Goal: Communication & Community: Answer question/provide support

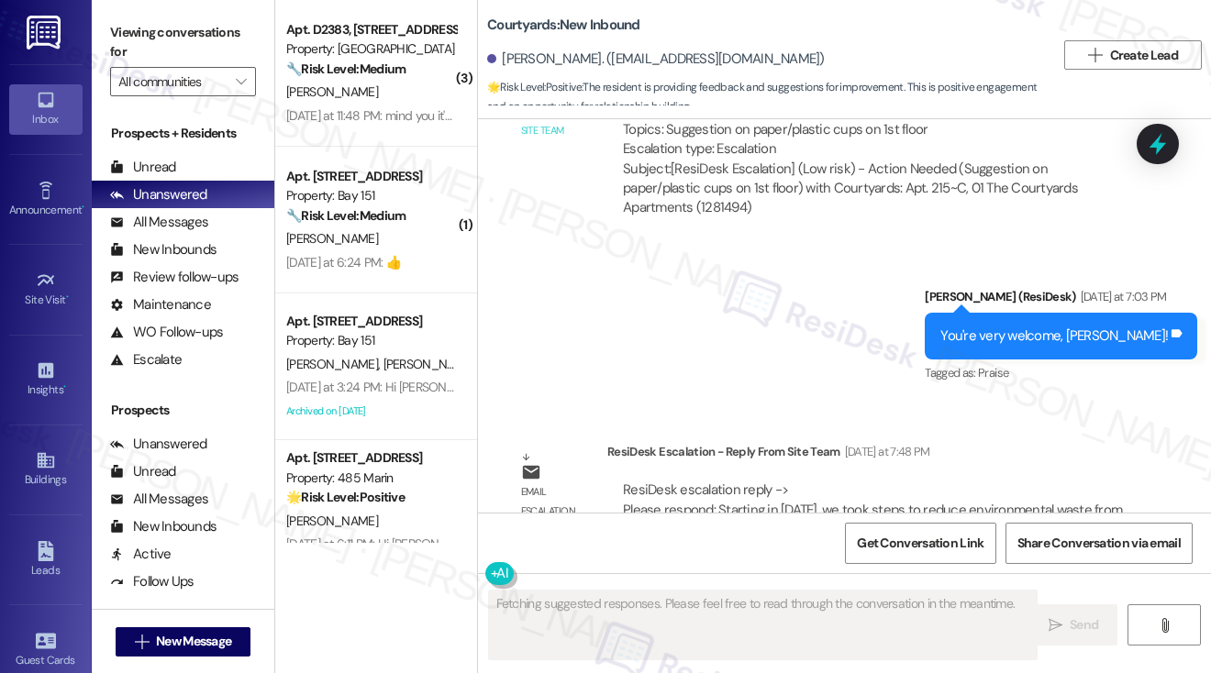
scroll to position [4100, 0]
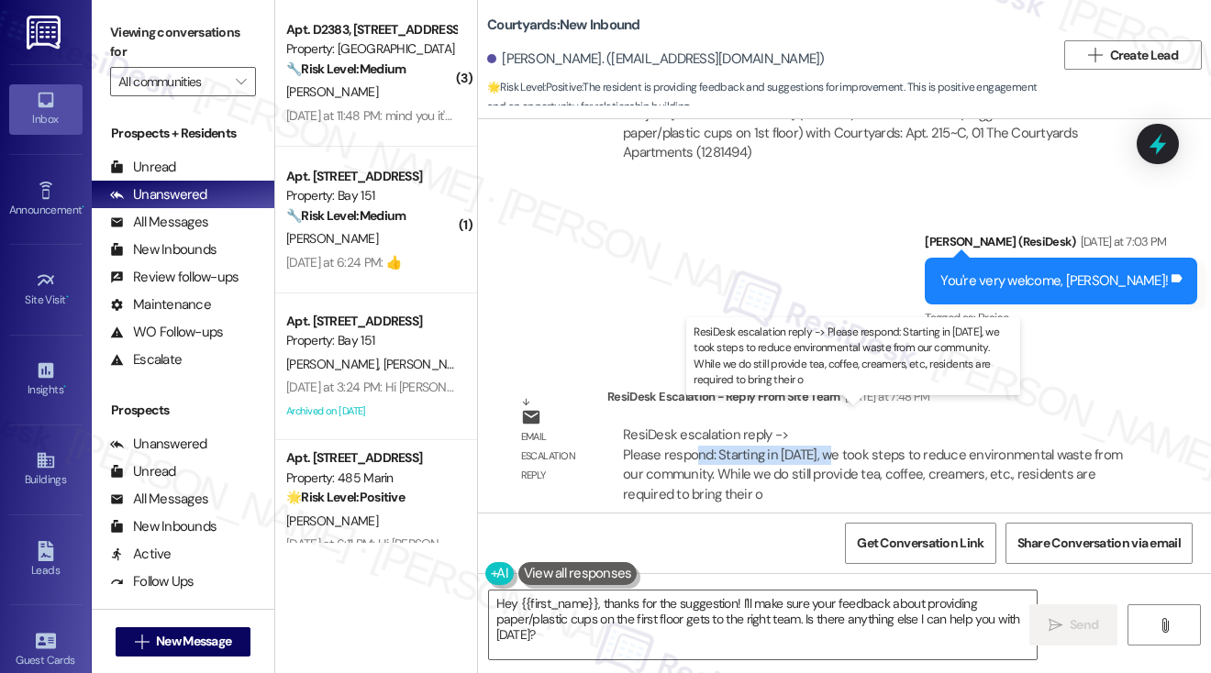
drag, startPoint x: 698, startPoint y: 433, endPoint x: 836, endPoint y: 436, distance: 137.6
click at [836, 436] on div "ResiDesk escalation reply -> Please respond: Starting in January 2025, we took …" at bounding box center [872, 464] width 499 height 77
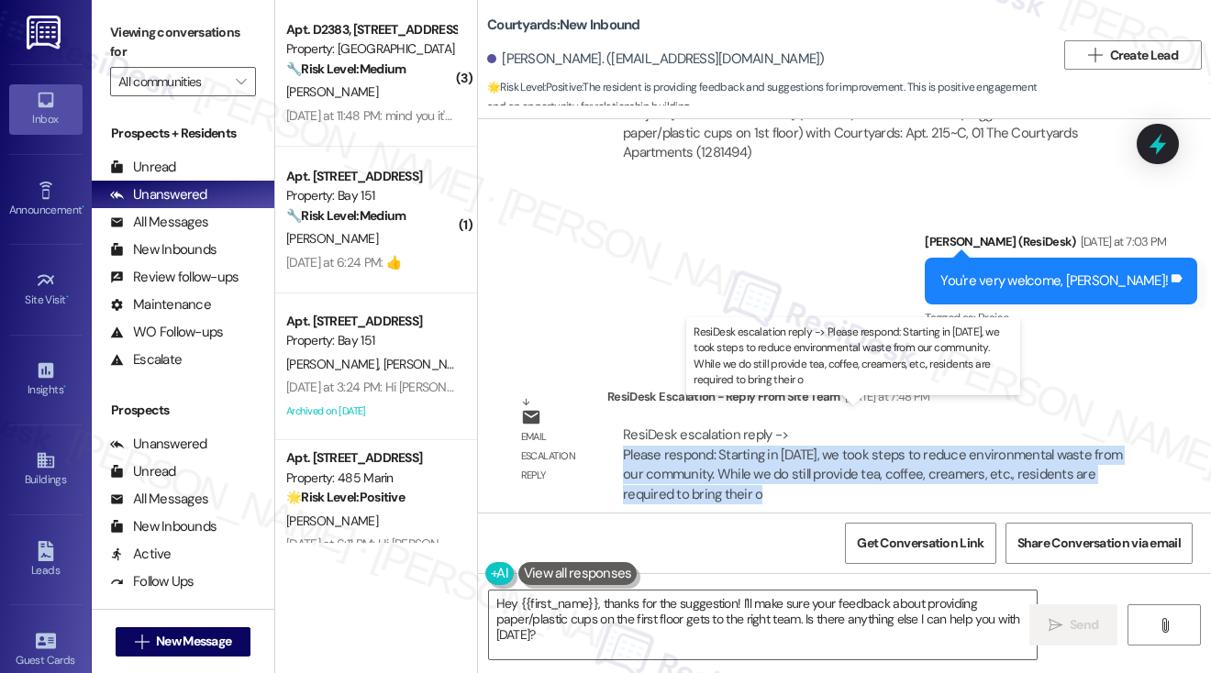
click at [836, 436] on div "ResiDesk escalation reply -> Please respond: Starting in January 2025, we took …" at bounding box center [872, 464] width 499 height 77
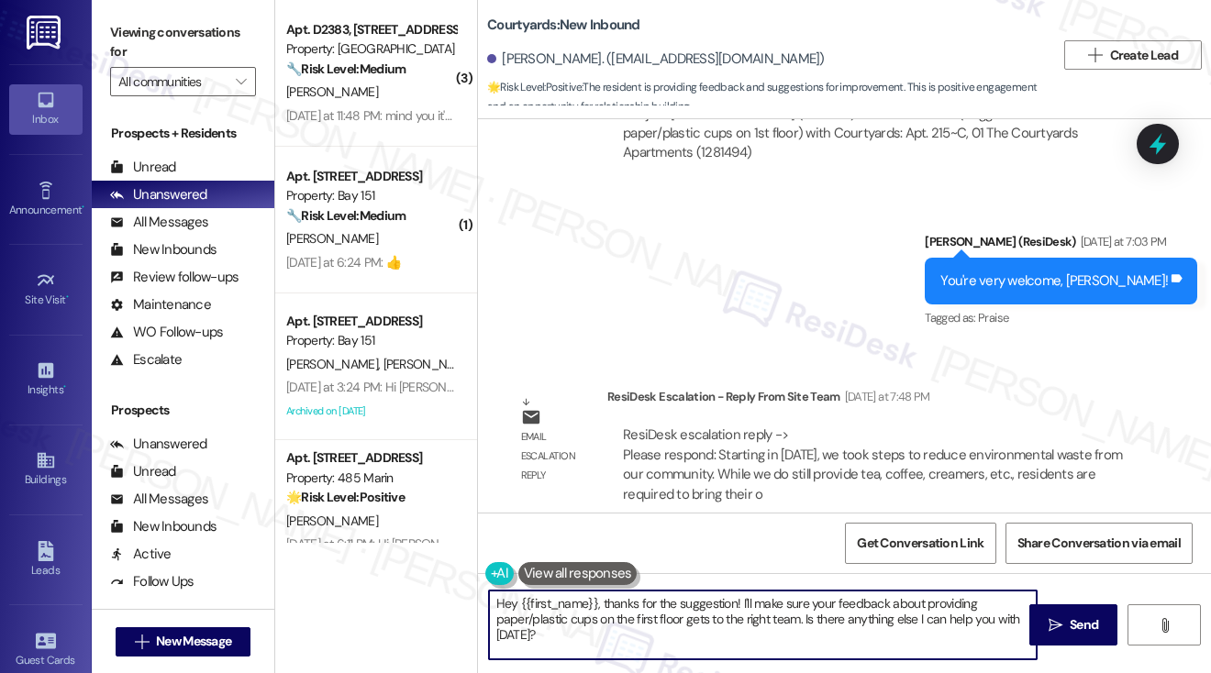
drag, startPoint x: 579, startPoint y: 637, endPoint x: 477, endPoint y: 601, distance: 107.9
click at [477, 601] on div "Courtyards: New Inbound Junfeng Yang. (yjunfeng@umich.edu) 🌟 Risk Level: Positi…" at bounding box center [844, 336] width 734 height 673
click at [492, 596] on textarea "Hey {{first_name}}, thanks for the suggestion! I'll make sure your feedback abo…" at bounding box center [763, 625] width 548 height 69
drag, startPoint x: 700, startPoint y: 642, endPoint x: 592, endPoint y: 607, distance: 113.7
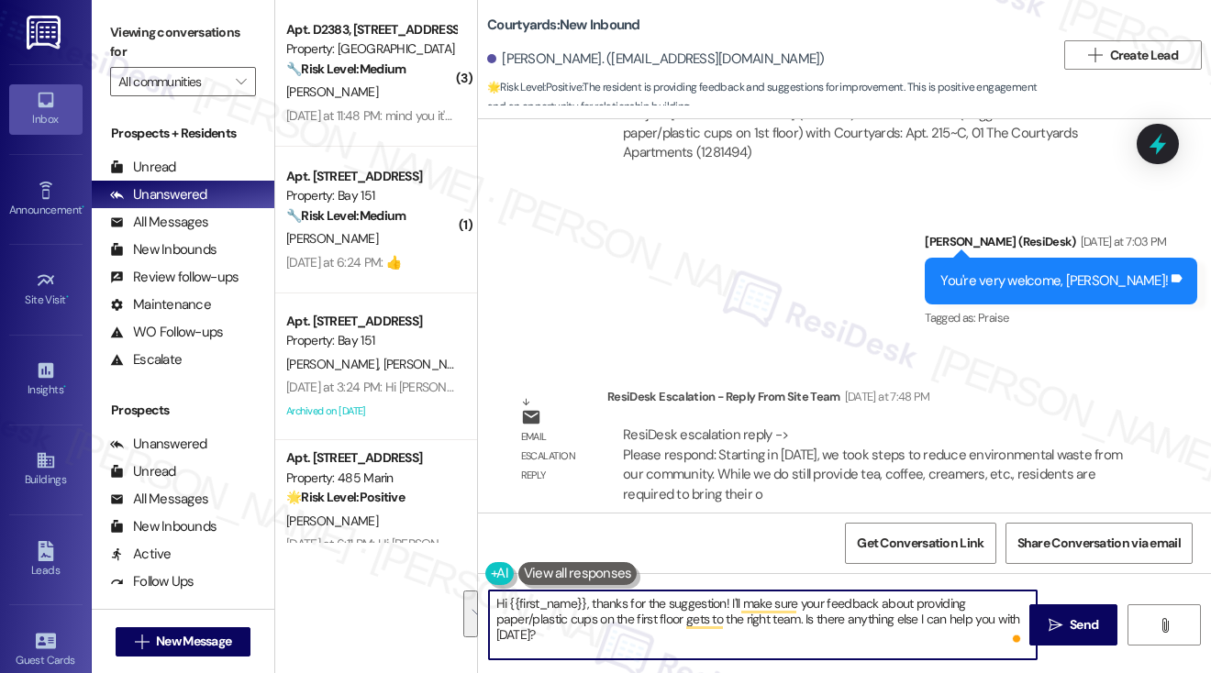
click at [592, 607] on textarea "Hi {{first_name}}, thanks for the suggestion! I'll make sure your feedback abou…" at bounding box center [763, 625] width 548 height 69
paste textarea "Starting in January 2025, we took steps to reduce environmental waste from our …"
click at [590, 608] on textarea "Hi {{first_name}}, Starting in January 2025, we took steps to reduce environmen…" at bounding box center [763, 625] width 548 height 69
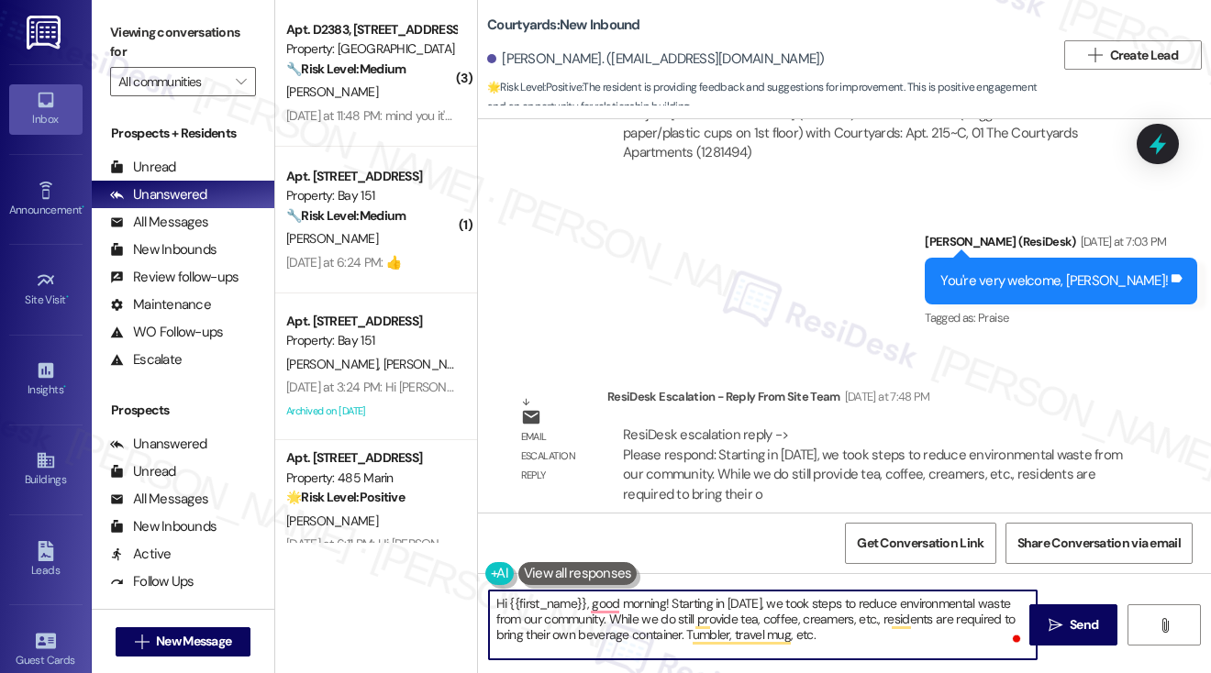
scroll to position [3733, 0]
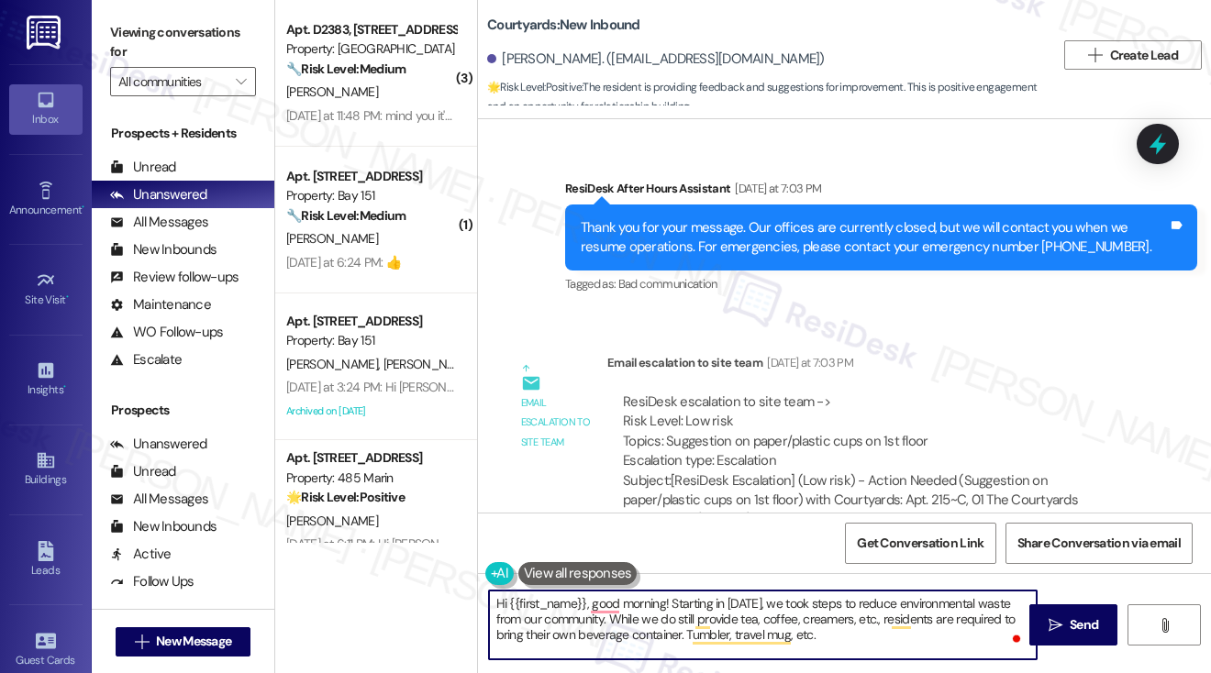
click at [805, 410] on div "ResiDesk escalation to site team -> Risk Level: Low risk Topics: Suggestion on …" at bounding box center [872, 432] width 499 height 79
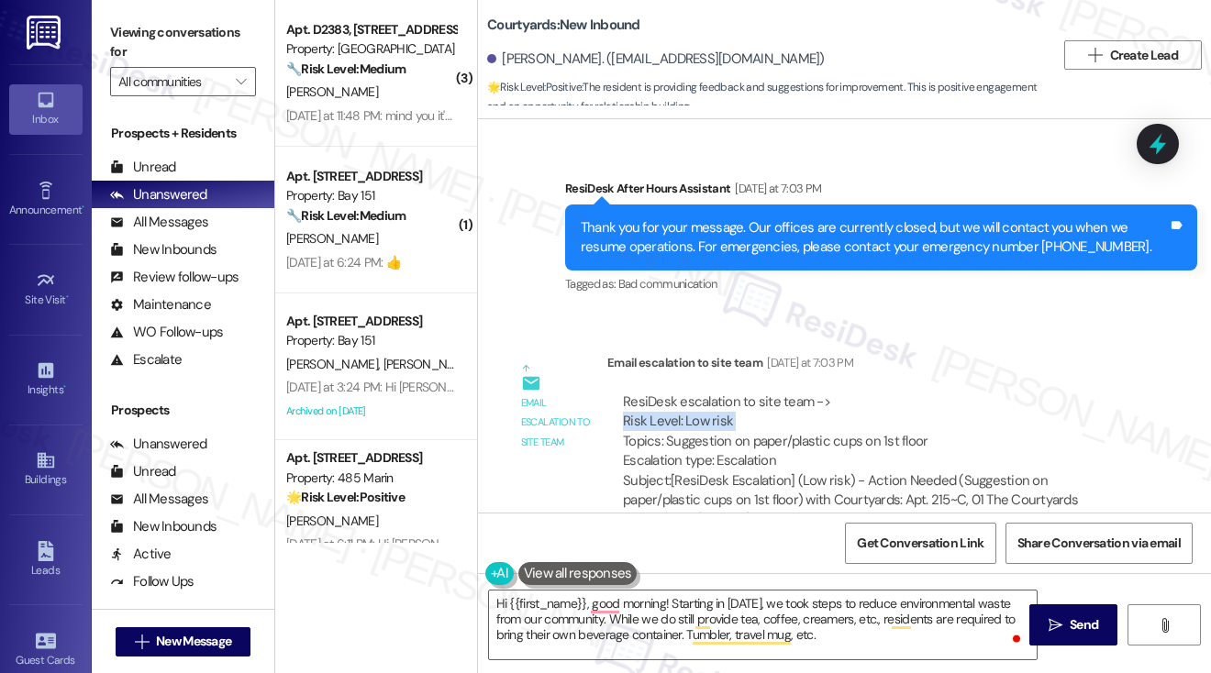
drag, startPoint x: 805, startPoint y: 410, endPoint x: 792, endPoint y: 427, distance: 21.6
click at [805, 410] on div "ResiDesk escalation to site team -> Risk Level: Low risk Topics: Suggestion on …" at bounding box center [872, 432] width 499 height 79
click at [864, 617] on textarea "Hi {{first_name}}, good morning! Starting in January 2025, we took steps to red…" at bounding box center [763, 625] width 548 height 69
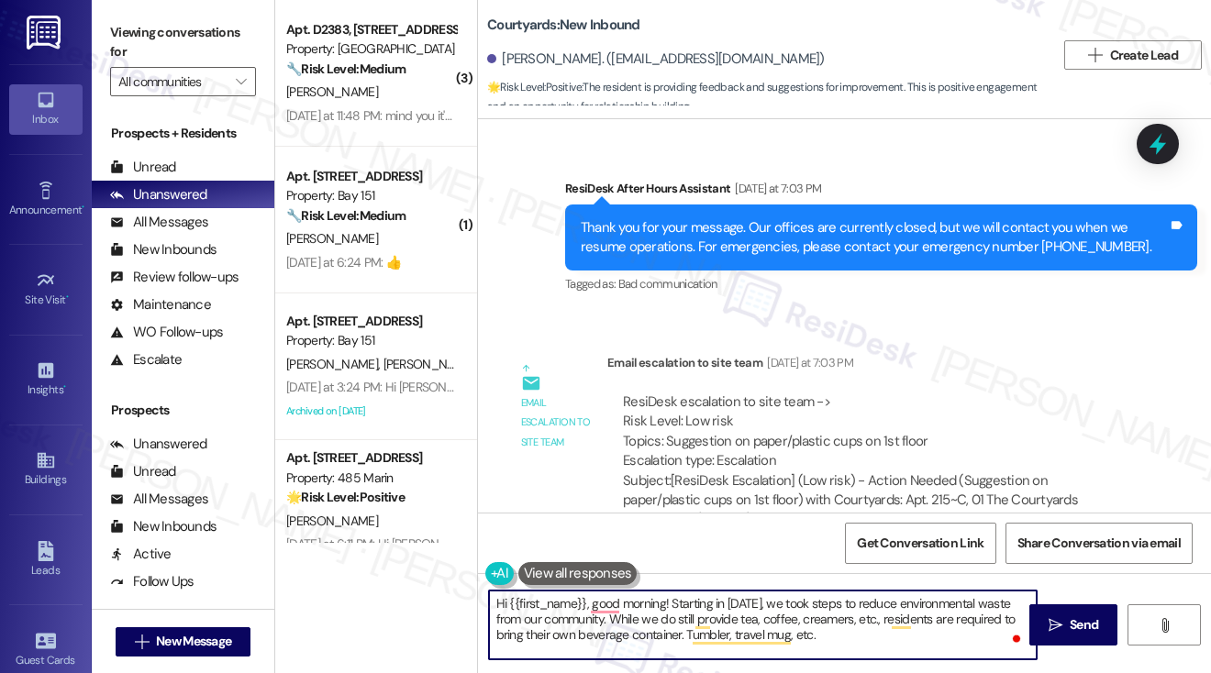
click at [672, 603] on textarea "Hi {{first_name}}, good morning! Starting in January 2025, we took steps to red…" at bounding box center [763, 625] width 548 height 69
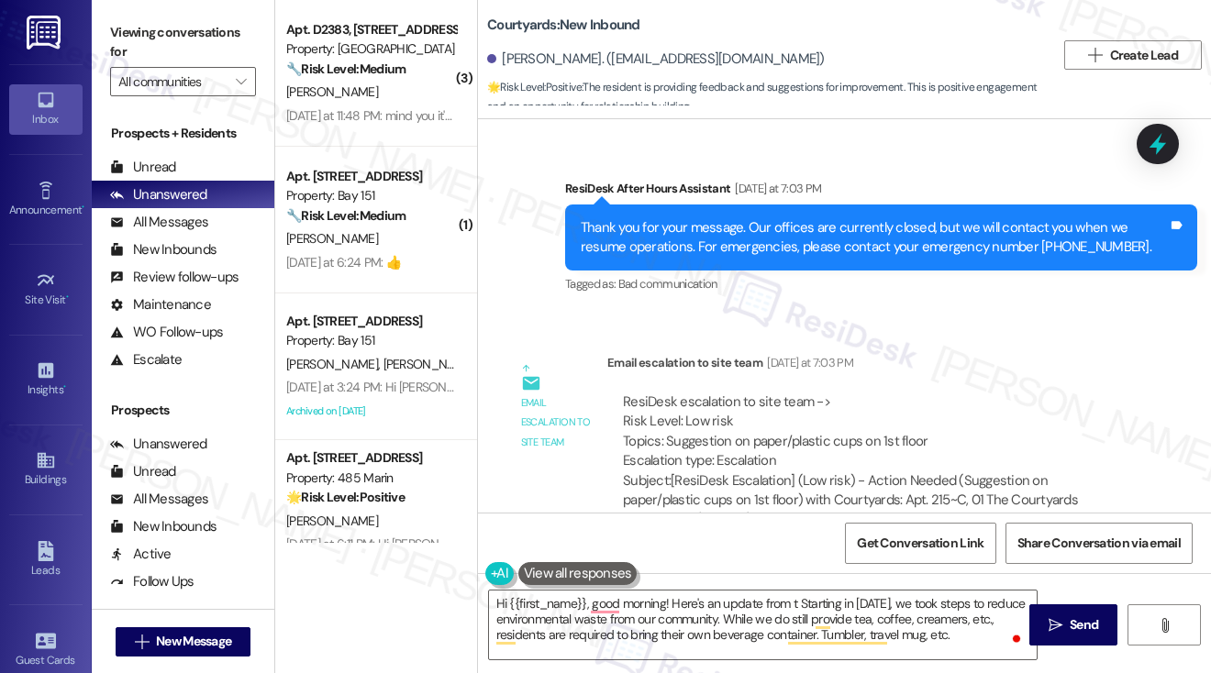
click at [808, 586] on div "Hi {{first_name}}, good morning! Here's an update from t Starting in January 20…" at bounding box center [844, 642] width 733 height 138
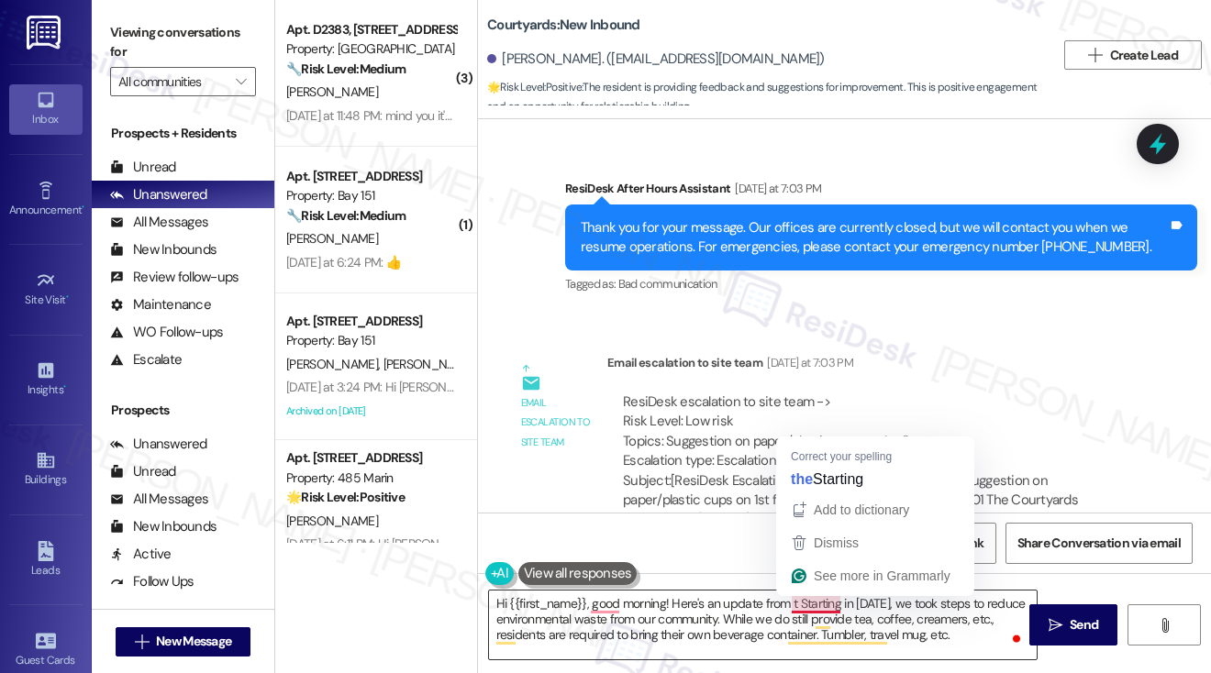
click at [803, 610] on textarea "Hi {{first_name}}, good morning! Here's an update from t Starting in January 20…" at bounding box center [763, 625] width 548 height 69
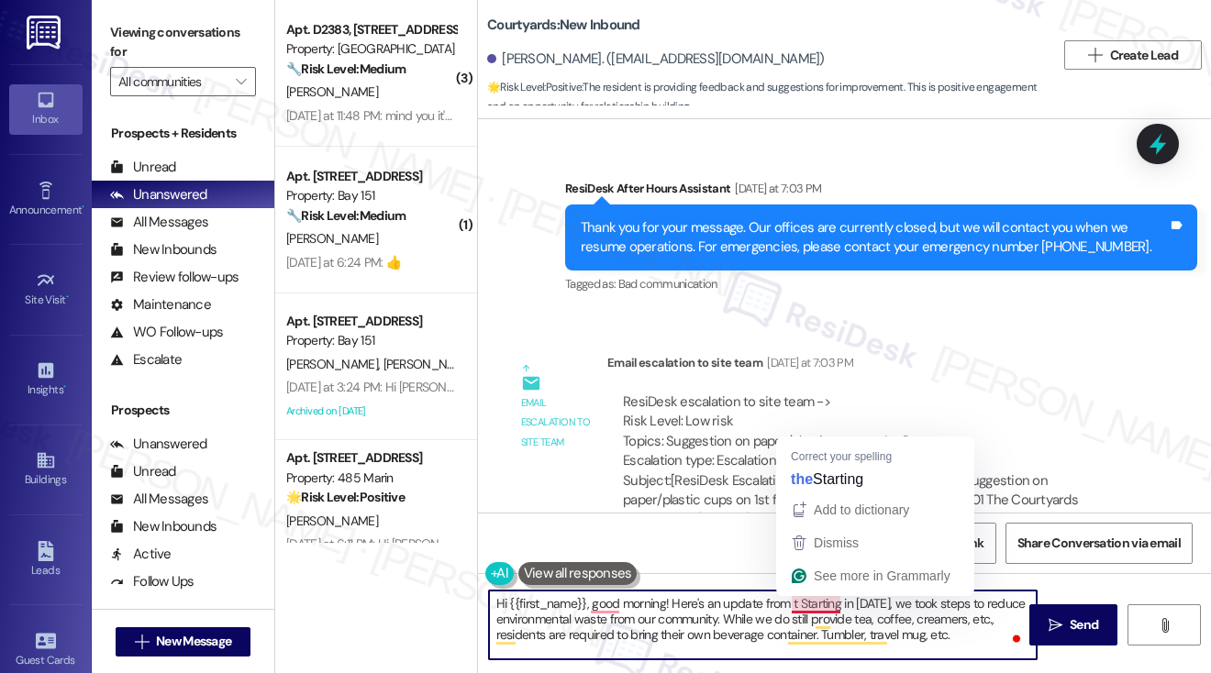
click at [792, 605] on textarea "Hi {{first_name}}, good morning! Here's an update from t Starting in January 20…" at bounding box center [763, 625] width 548 height 69
click at [792, 604] on textarea "Hi {{first_name}}, good morning! Here's an update from t Starting in January 20…" at bounding box center [763, 625] width 548 height 69
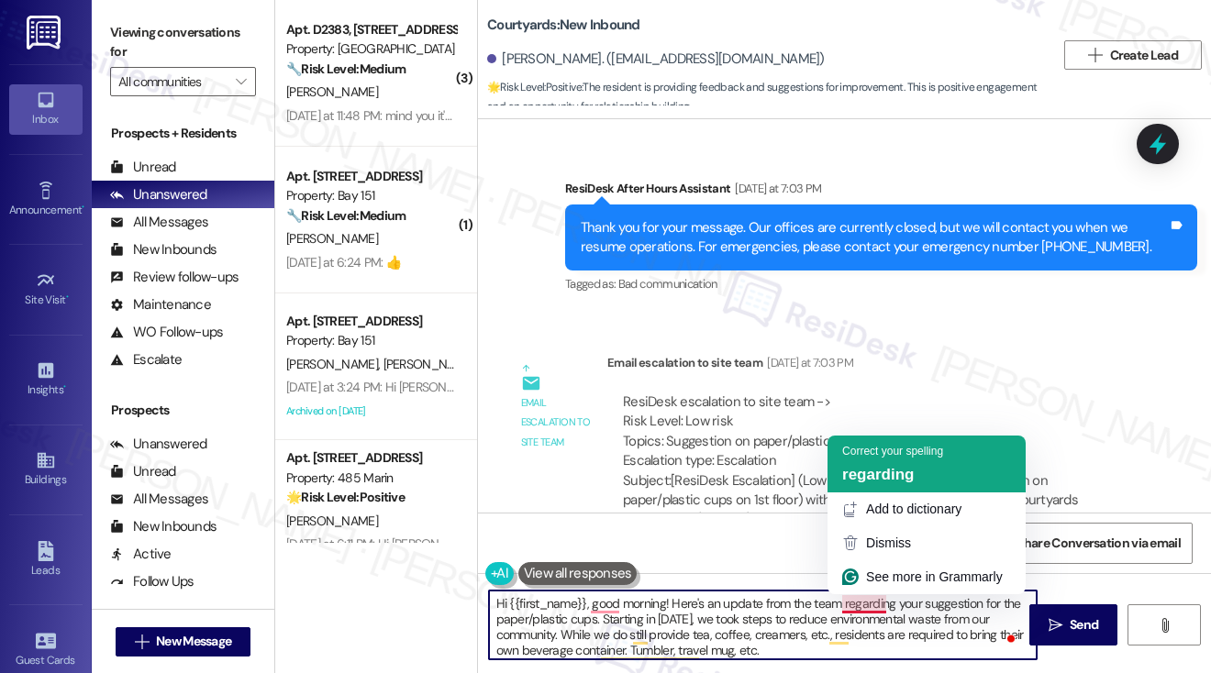
click at [884, 478] on span "regarding" at bounding box center [878, 474] width 72 height 17
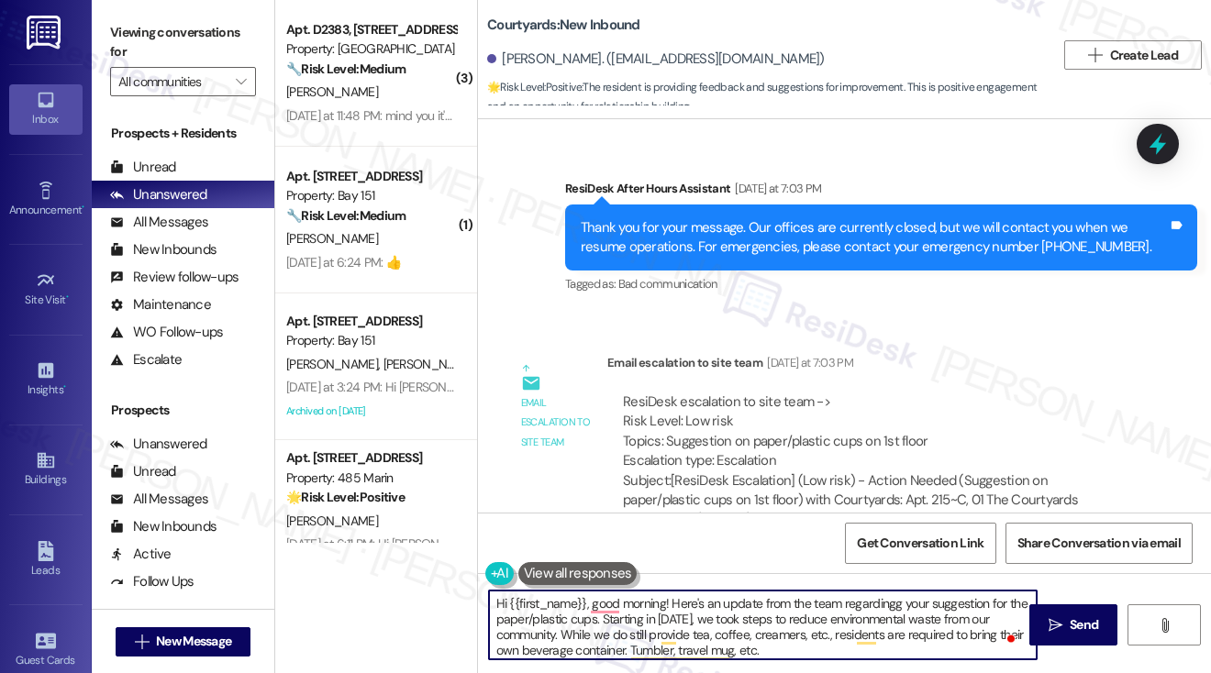
click at [887, 471] on div "Subject: [ResiDesk Escalation] (Low risk) - Action Needed (Suggestion on paper/…" at bounding box center [872, 500] width 499 height 59
drag, startPoint x: 759, startPoint y: 603, endPoint x: 673, endPoint y: 604, distance: 86.2
click at [673, 604] on textarea "Hi {{first_name}}, good morning! Here's an update from the team regarding your …" at bounding box center [763, 625] width 548 height 69
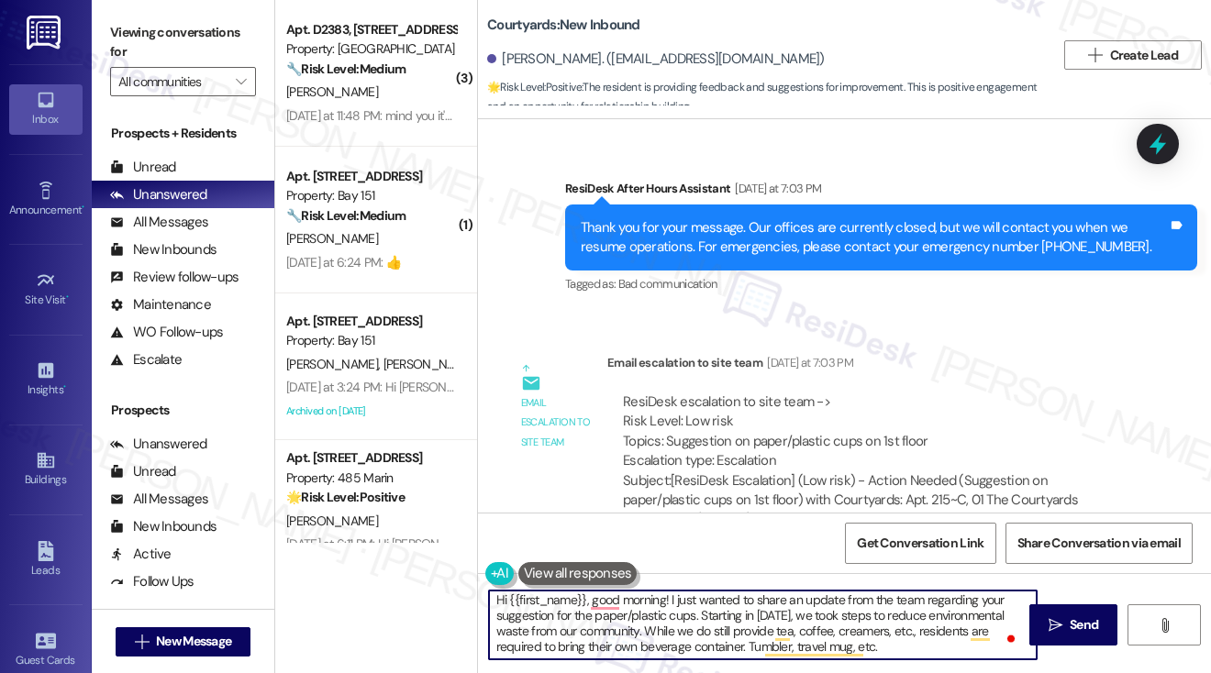
scroll to position [4, 0]
click at [956, 643] on textarea "Hi {{first_name}}, good morning! I just wanted to share an update from the team…" at bounding box center [763, 625] width 548 height 69
click at [968, 652] on textarea "Hi {{first_name}}, good morning! I just wanted to share an update from the team…" at bounding box center [763, 625] width 548 height 69
click at [950, 637] on textarea "Hi {{first_name}}, good morning! I just wanted to share an update from the team…" at bounding box center [763, 625] width 548 height 69
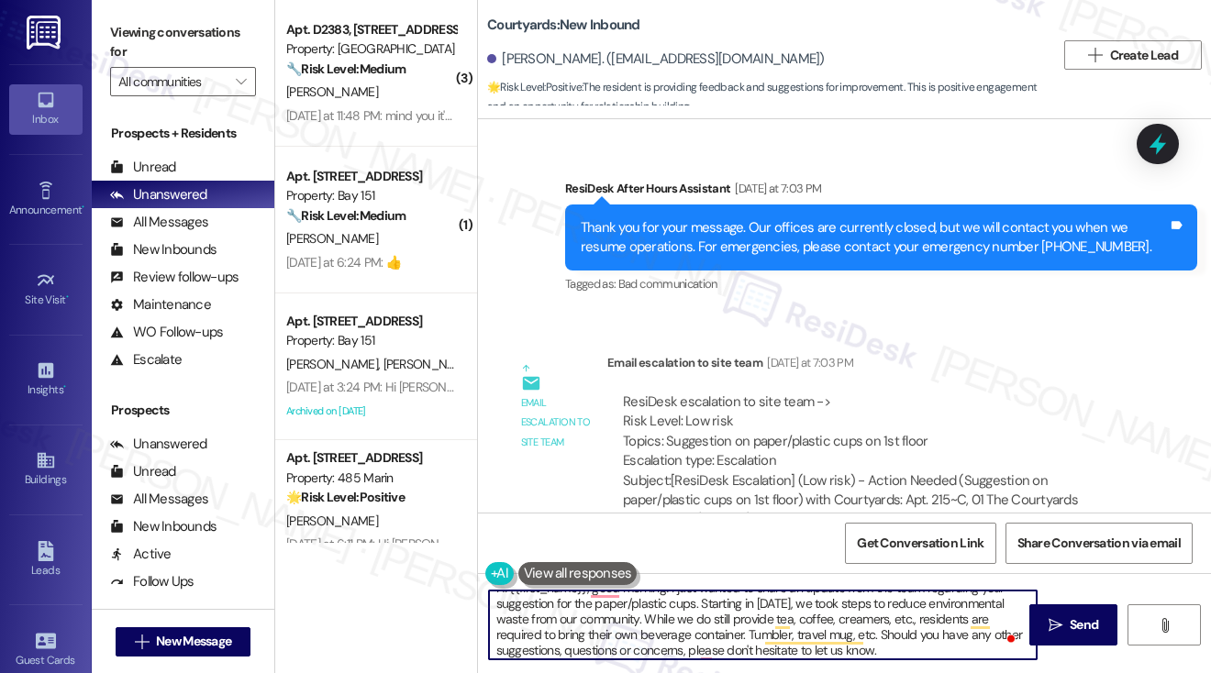
scroll to position [19, 0]
click at [643, 626] on textarea "Hi {{first_name}}, good morning! I just wanted to share an update from the team…" at bounding box center [763, 625] width 548 height 69
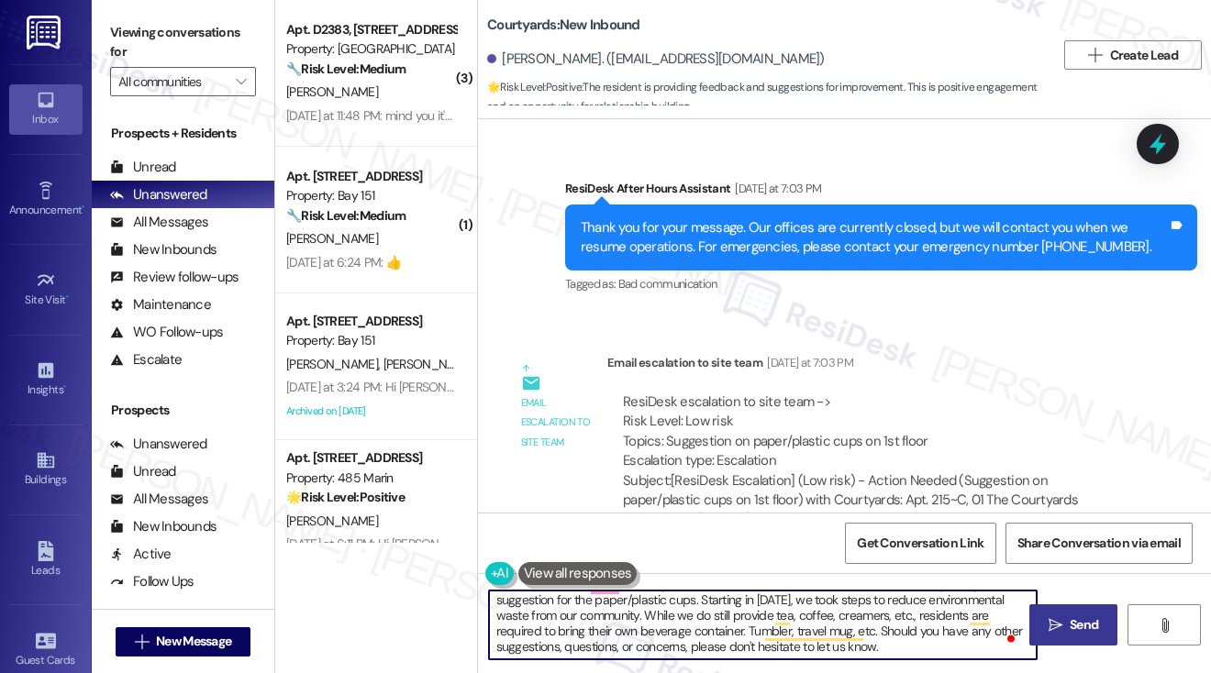
type textarea "Hi {{first_name}}, good morning! I just wanted to share an update from the team…"
click at [1080, 612] on button " Send" at bounding box center [1073, 624] width 89 height 41
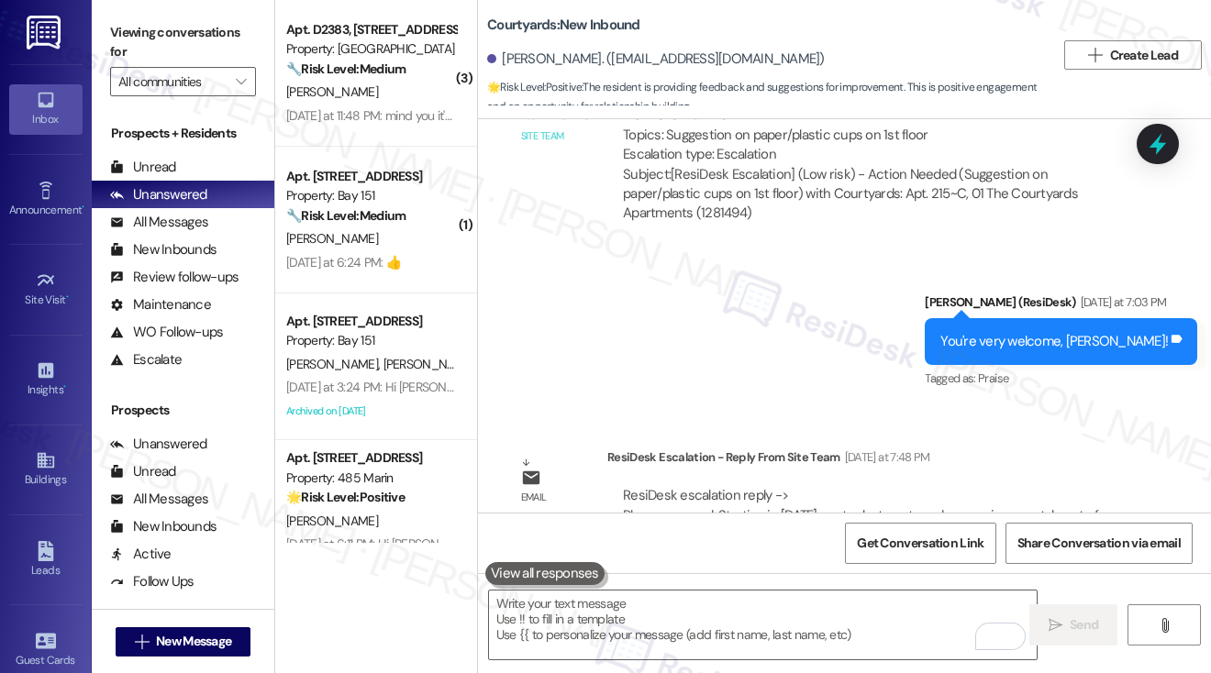
scroll to position [4100, 0]
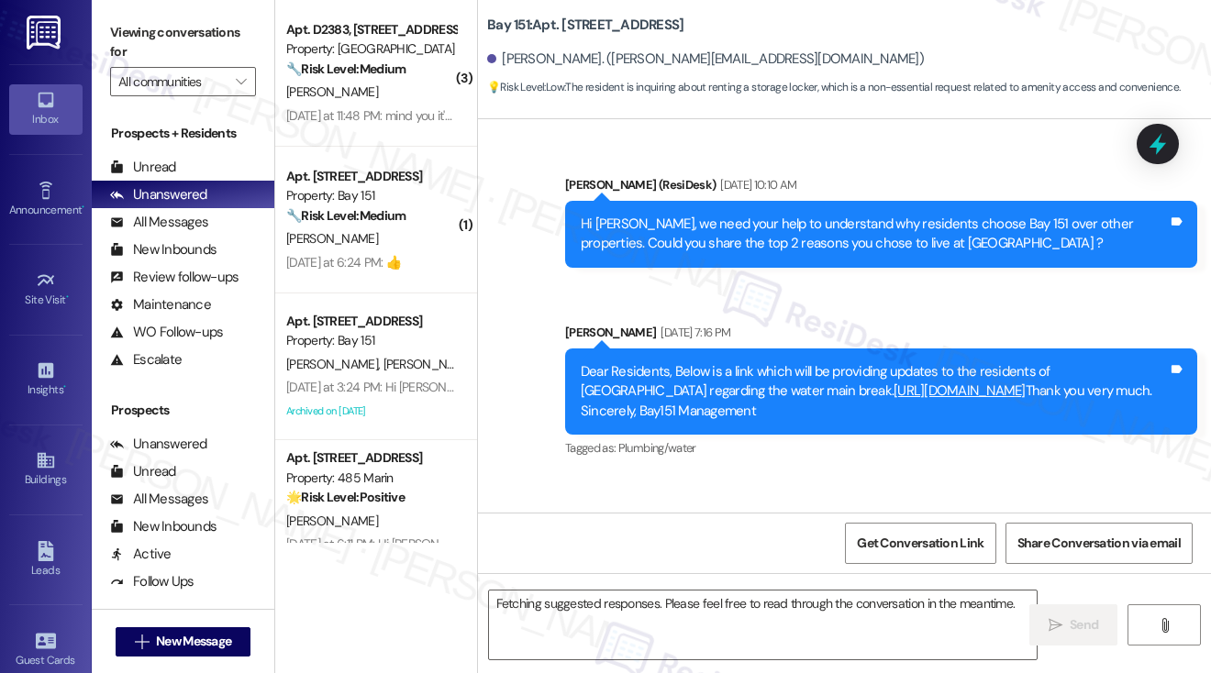
scroll to position [62301, 0]
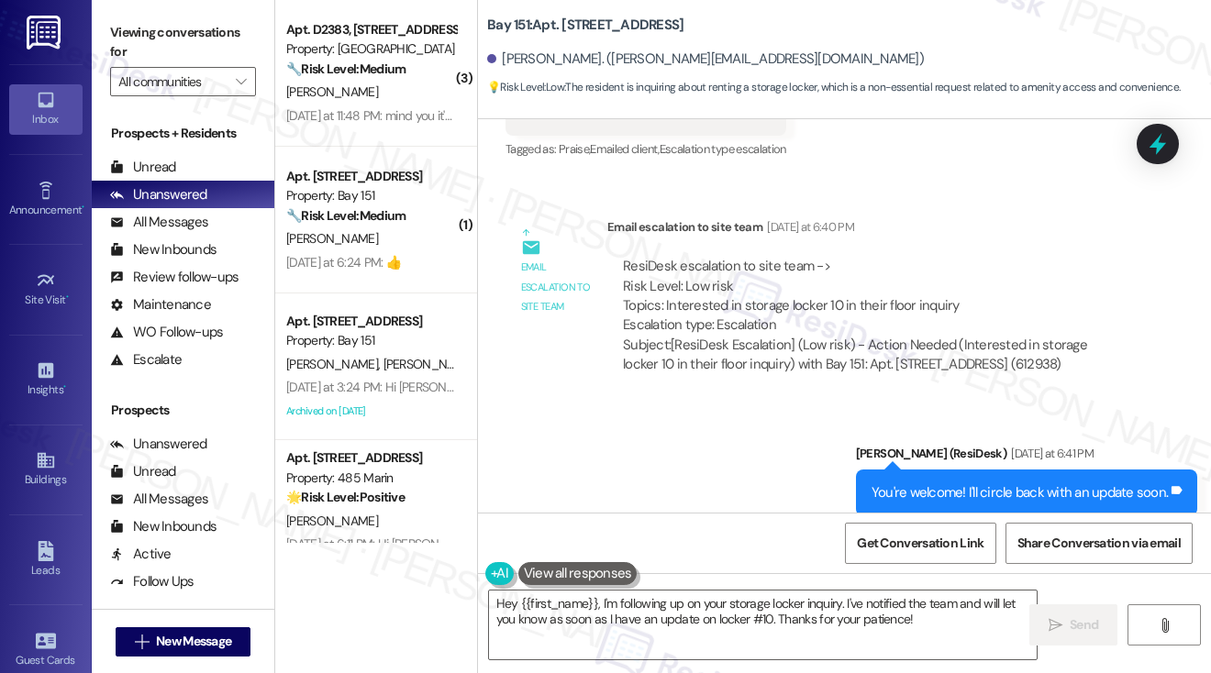
click at [160, 36] on label "Viewing conversations for" at bounding box center [183, 42] width 146 height 49
click at [510, 601] on textarea "Hey {{first_name}}, I'm following up on your storage locker inquiry. I've notif…" at bounding box center [763, 625] width 548 height 69
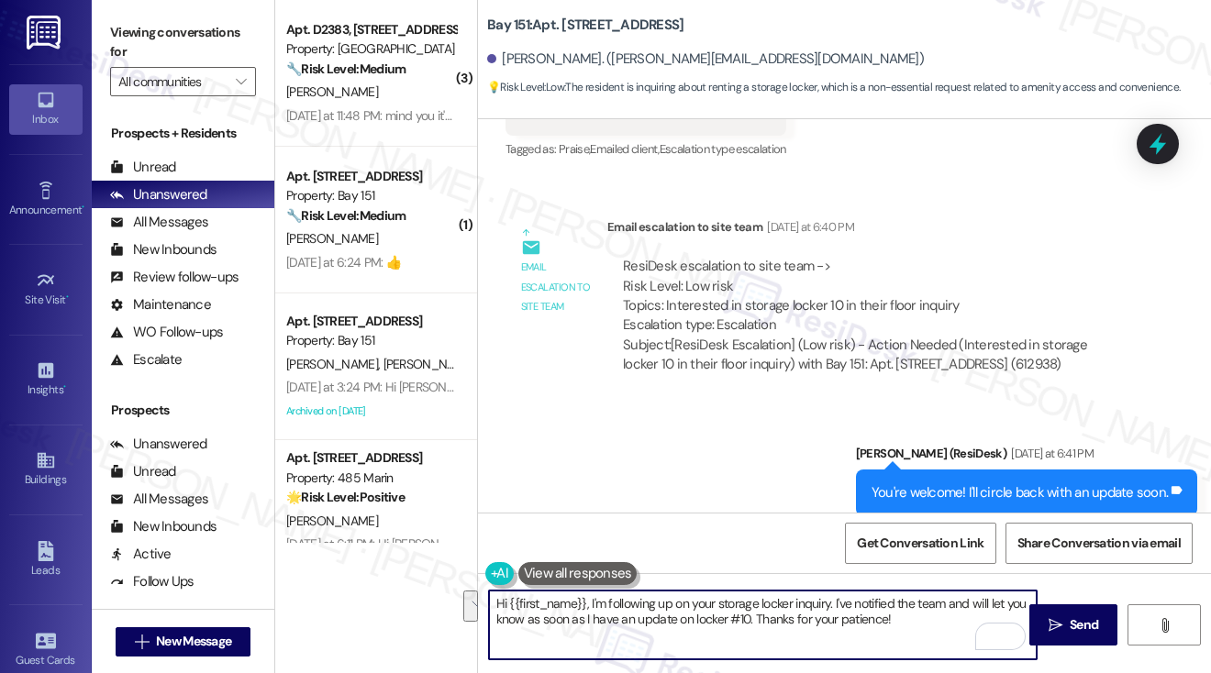
drag, startPoint x: 926, startPoint y: 629, endPoint x: 590, endPoint y: 603, distance: 337.6
click at [590, 603] on textarea "Hi {{first_name}}, I'm following up on your storage locker inquiry. I've notifi…" at bounding box center [763, 625] width 548 height 69
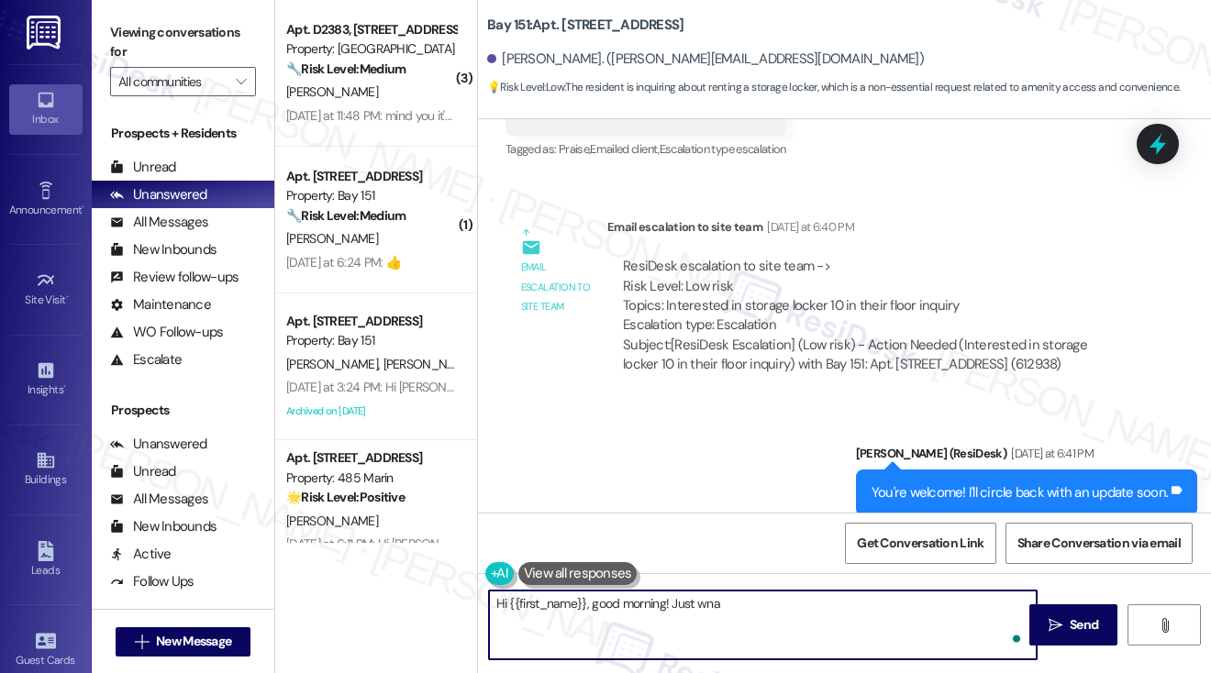
click at [665, 603] on textarea "Hi {{first_name}}, good morning! Just wna" at bounding box center [763, 625] width 548 height 69
click at [746, 610] on textarea "Hi {{first_name}}, good morning! Just wna" at bounding box center [763, 625] width 548 height 69
paste textarea "I will reach out to them directly."
click at [825, 603] on textarea "Hi {{first_name}}, good morning! I wanted to inform you that I will reach out t…" at bounding box center [763, 625] width 548 height 69
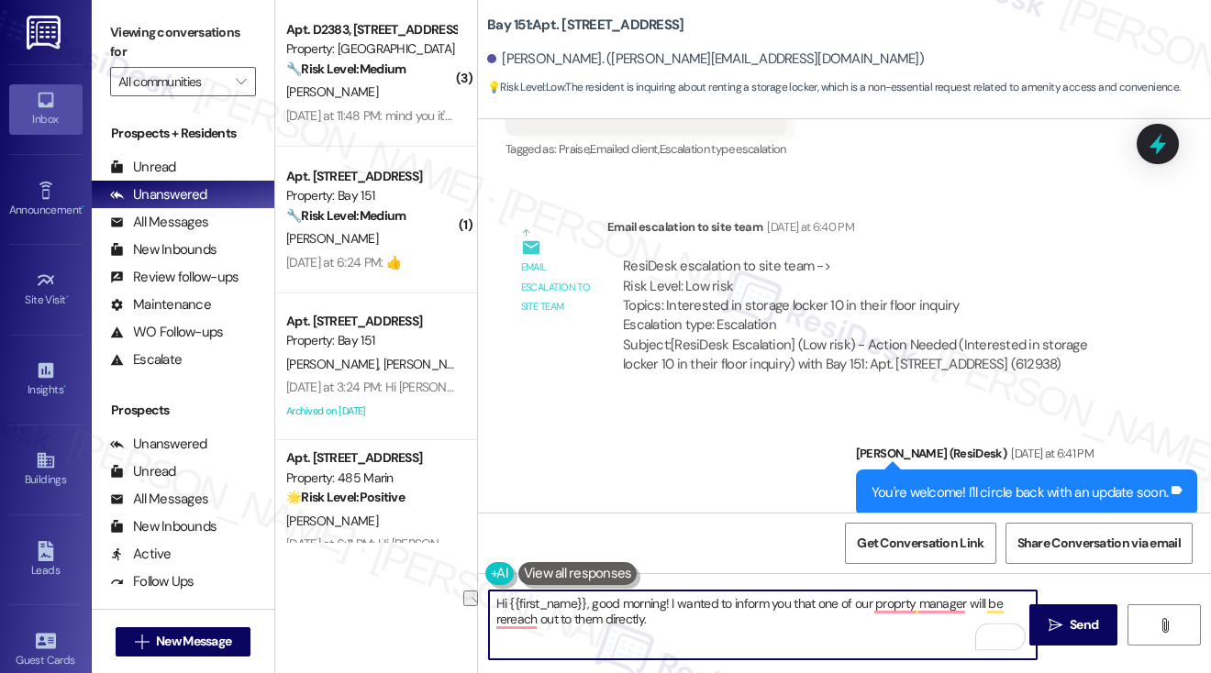
drag, startPoint x: 798, startPoint y: 640, endPoint x: 482, endPoint y: 637, distance: 315.5
click at [482, 637] on div "Hi {{first_name}}, good morning! I wanted to inform you that one of our proprty…" at bounding box center [753, 625] width 549 height 71
click at [702, 614] on textarea "Hi {{first_name}}, good morning! I wanted to inform you that one of our propert…" at bounding box center [763, 625] width 548 height 69
drag, startPoint x: 702, startPoint y: 614, endPoint x: 646, endPoint y: 616, distance: 56.0
click at [646, 616] on textarea "Hi {{first_name}}, good morning! I wanted to inform you that one of our propert…" at bounding box center [763, 625] width 548 height 69
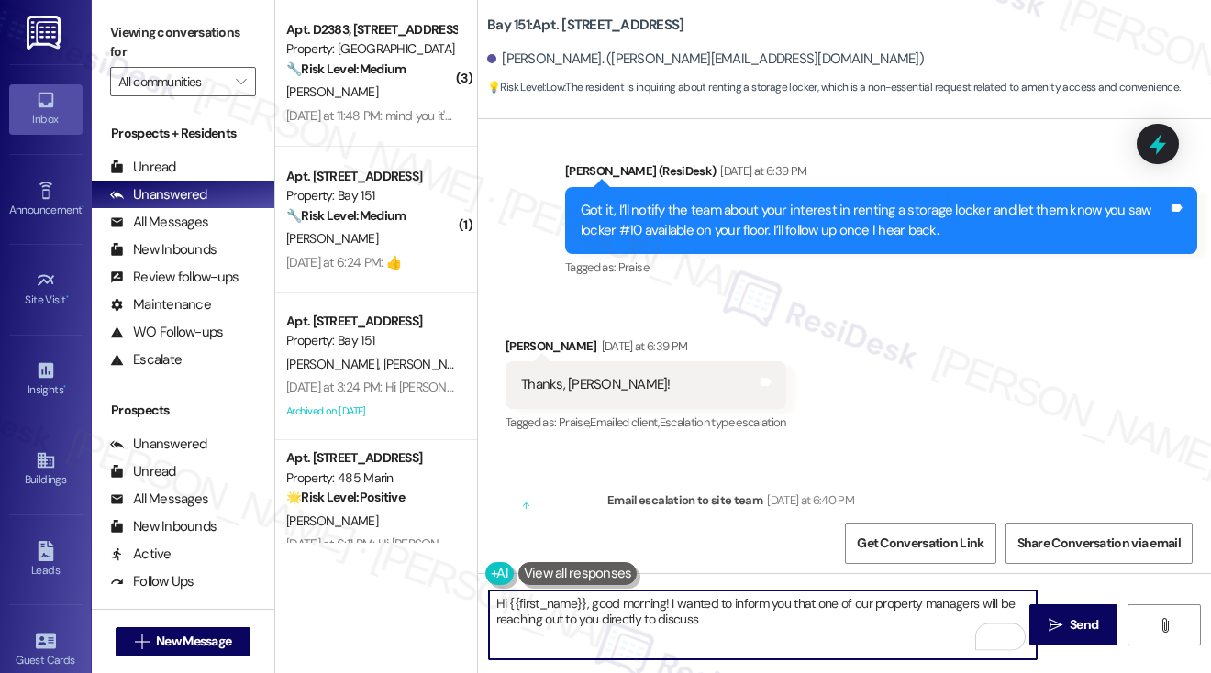
scroll to position [62025, 0]
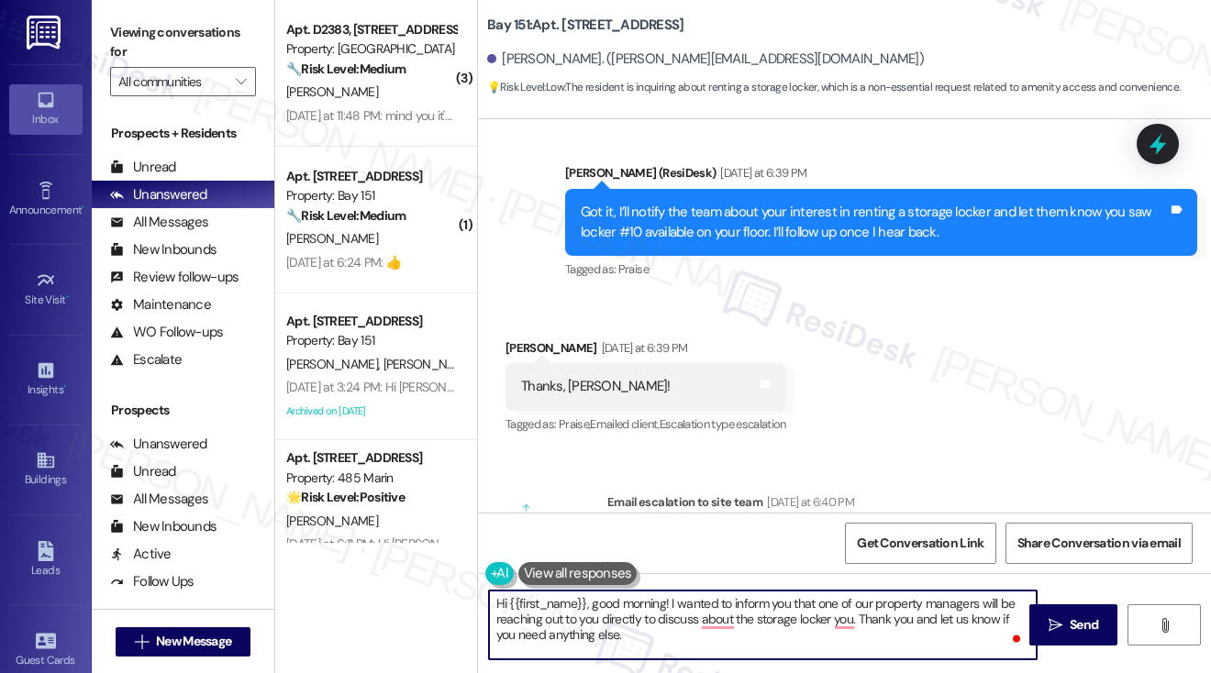
type textarea "Hi {{first_name}}, good morning! I wanted to inform you that one of our propert…"
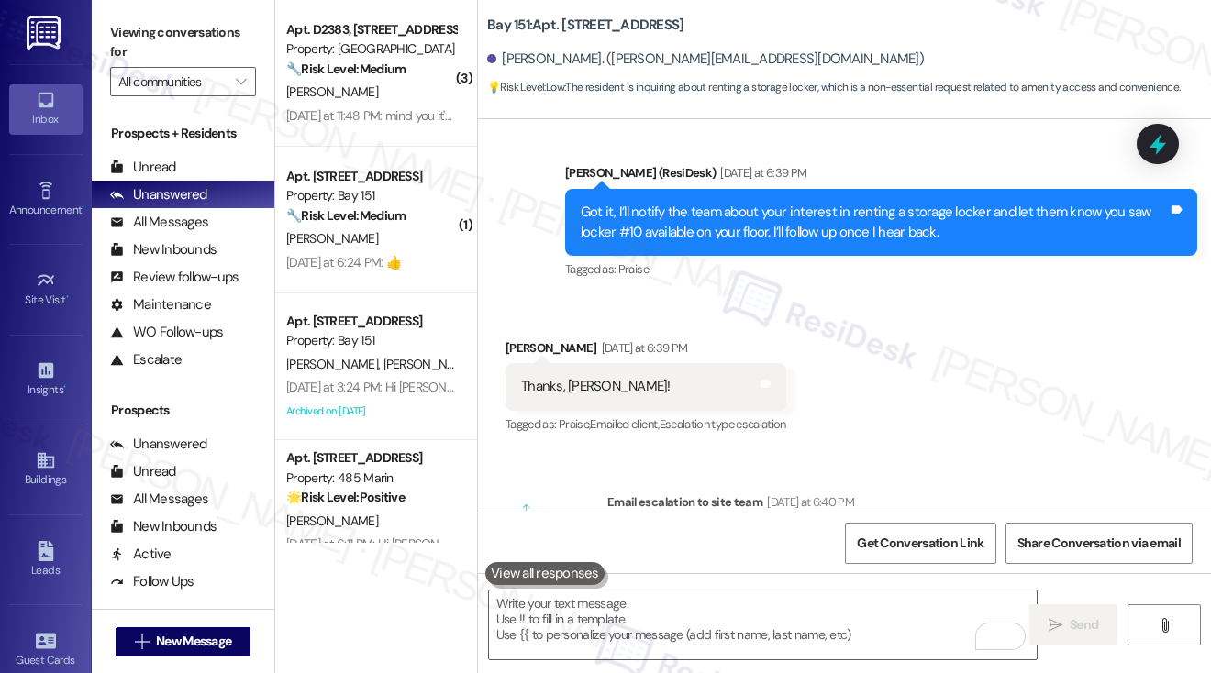
drag, startPoint x: 149, startPoint y: 30, endPoint x: 277, endPoint y: 149, distance: 174.6
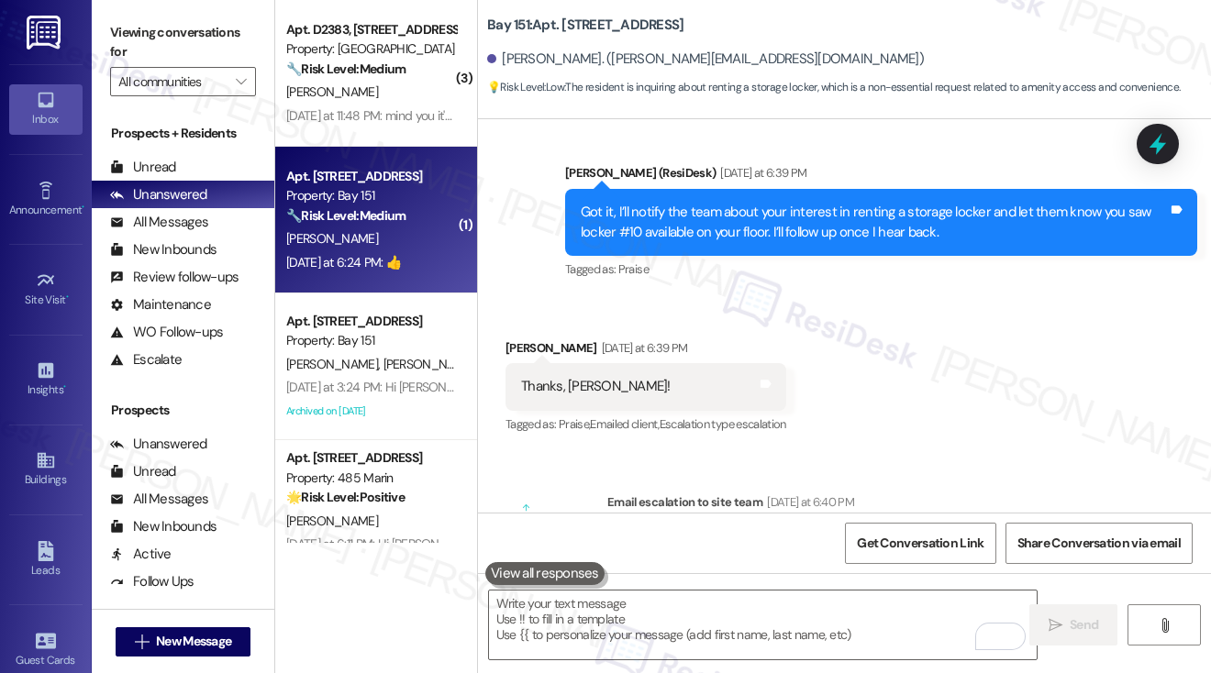
click at [149, 30] on label "Viewing conversations for" at bounding box center [183, 42] width 146 height 49
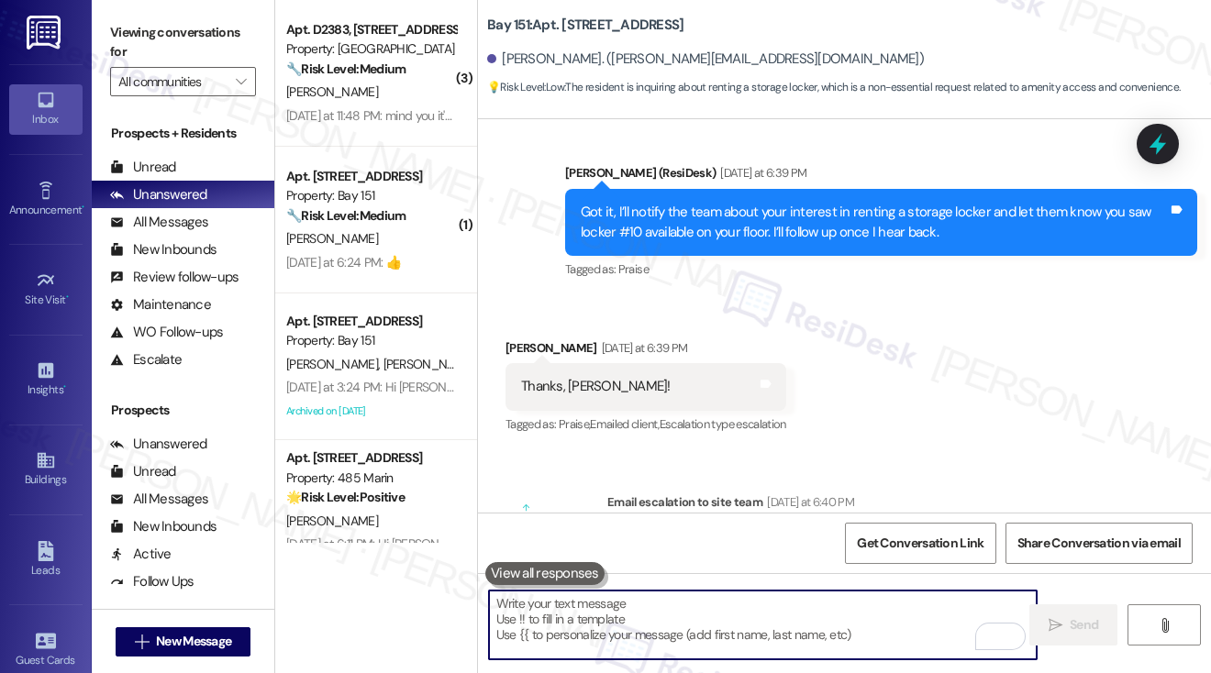
click at [693, 622] on textarea "To enrich screen reader interactions, please activate Accessibility in Grammarl…" at bounding box center [763, 625] width 548 height 69
paste textarea "Hi {{first_name}}, good morning! I just wanted to let you know that one of our …"
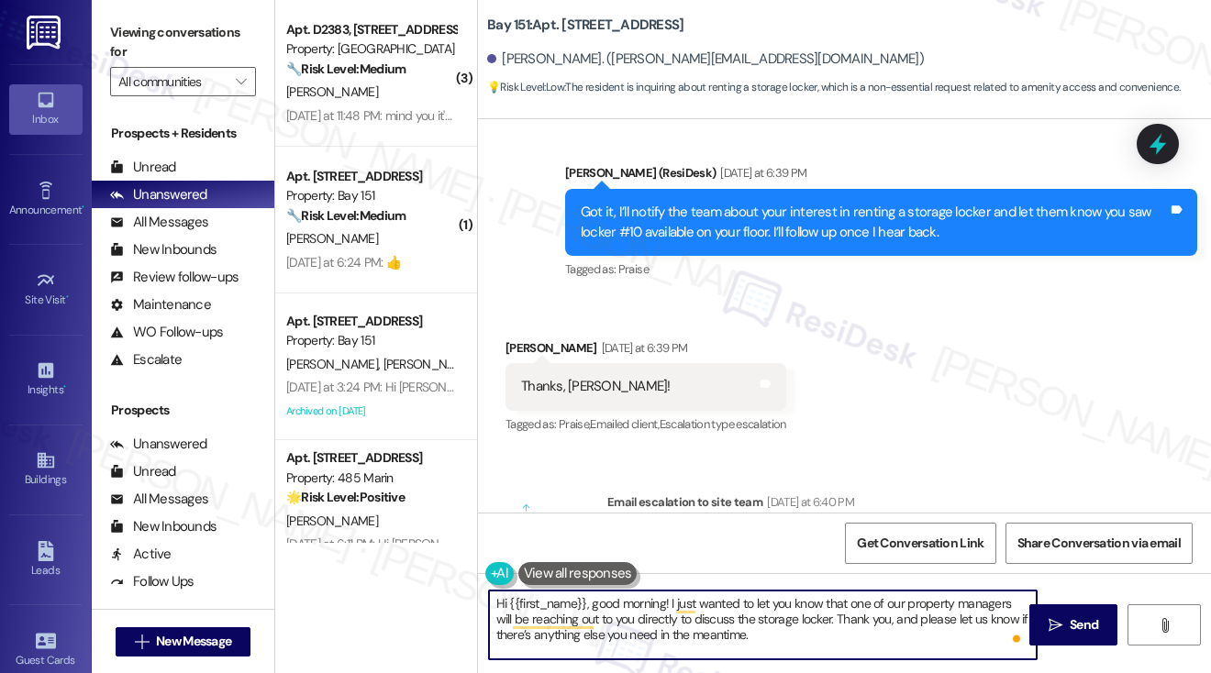
click at [718, 618] on textarea "Hi {{first_name}}, good morning! I just wanted to let you know that one of our …" at bounding box center [763, 625] width 548 height 69
click at [811, 621] on textarea "Hi {{first_name}}, good morning! I just wanted to let you know that one of our …" at bounding box center [763, 625] width 548 height 69
click at [841, 620] on textarea "Hi {{first_name}}, good morning! I just wanted to let you know that one of our …" at bounding box center [763, 625] width 548 height 69
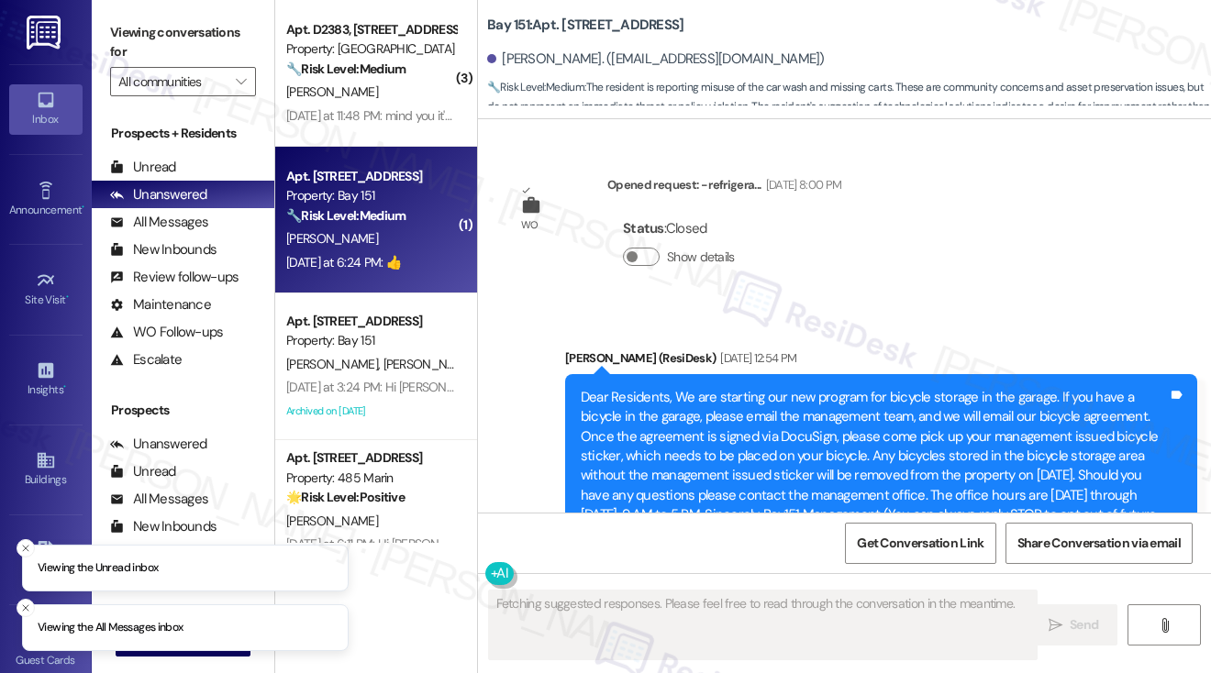
scroll to position [66304, 0]
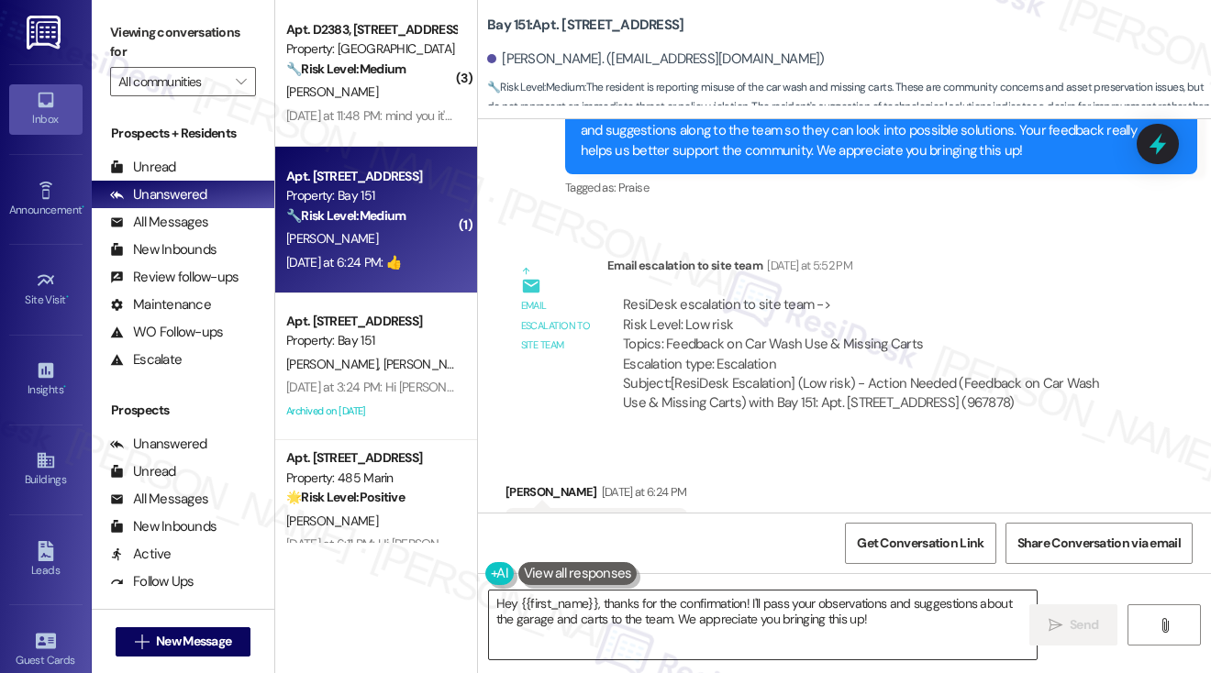
click at [700, 601] on textarea "Hey {{first_name}}, thanks for the confirmation! I'll pass your observations an…" at bounding box center [763, 625] width 548 height 69
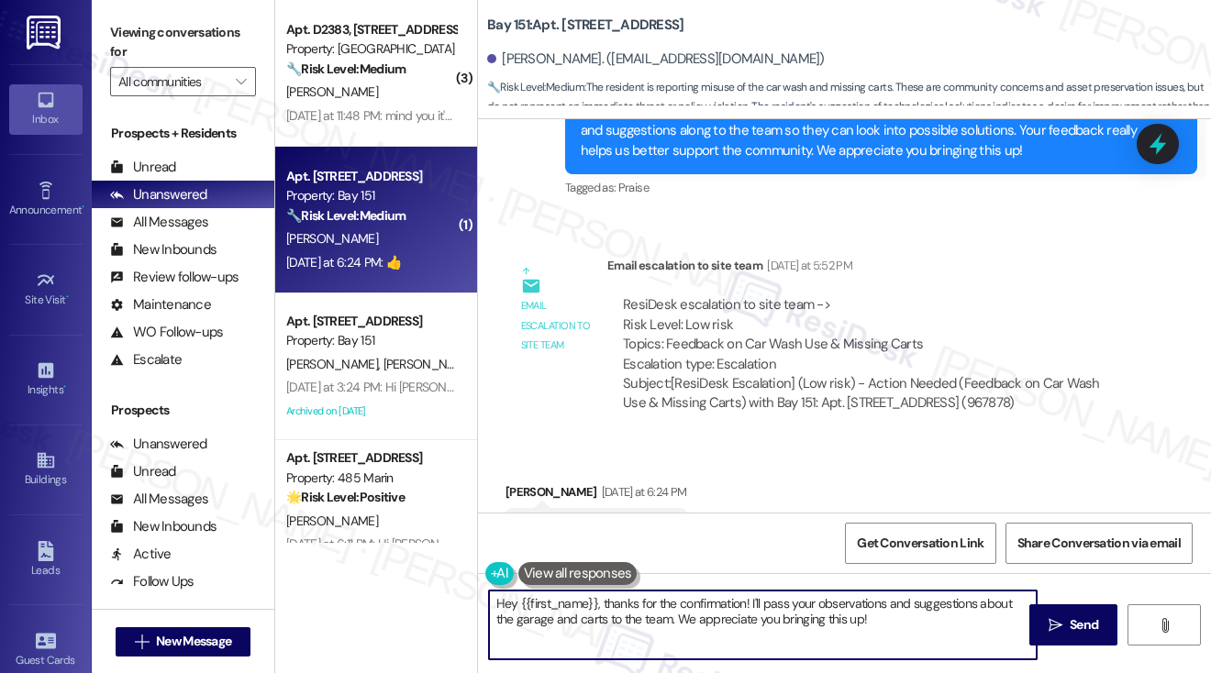
click at [700, 601] on textarea "Hey {{first_name}}, thanks for the confirmation! I'll pass your observations an…" at bounding box center [763, 625] width 548 height 69
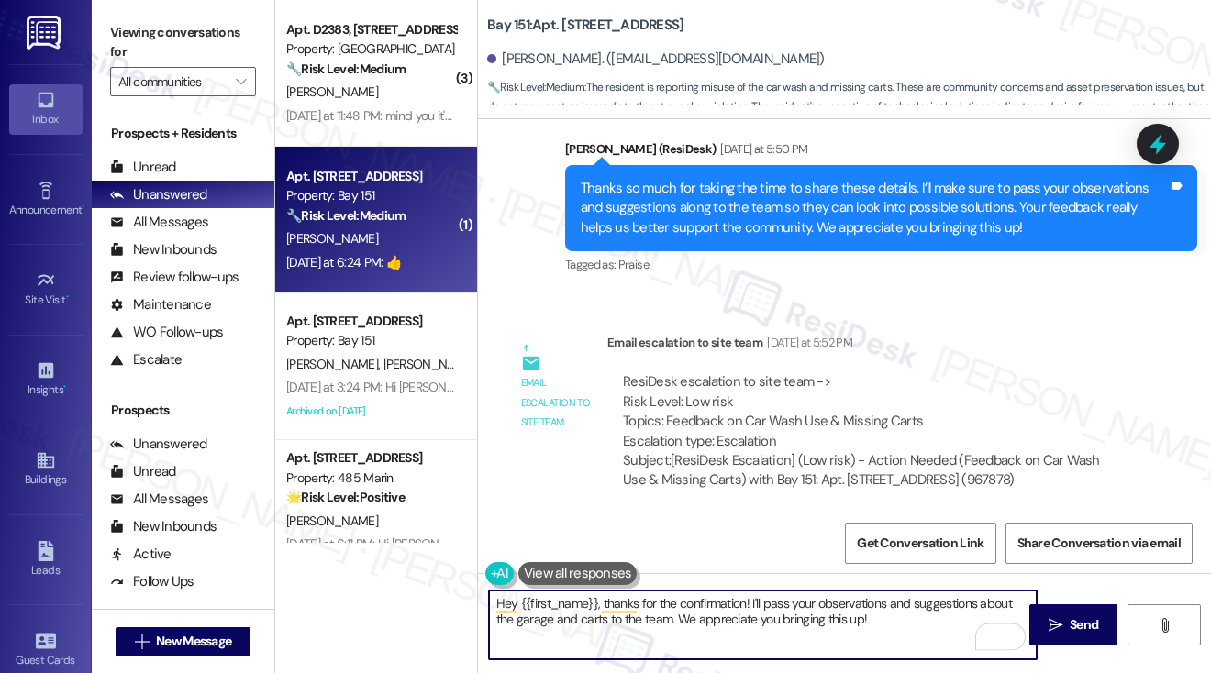
scroll to position [66120, 0]
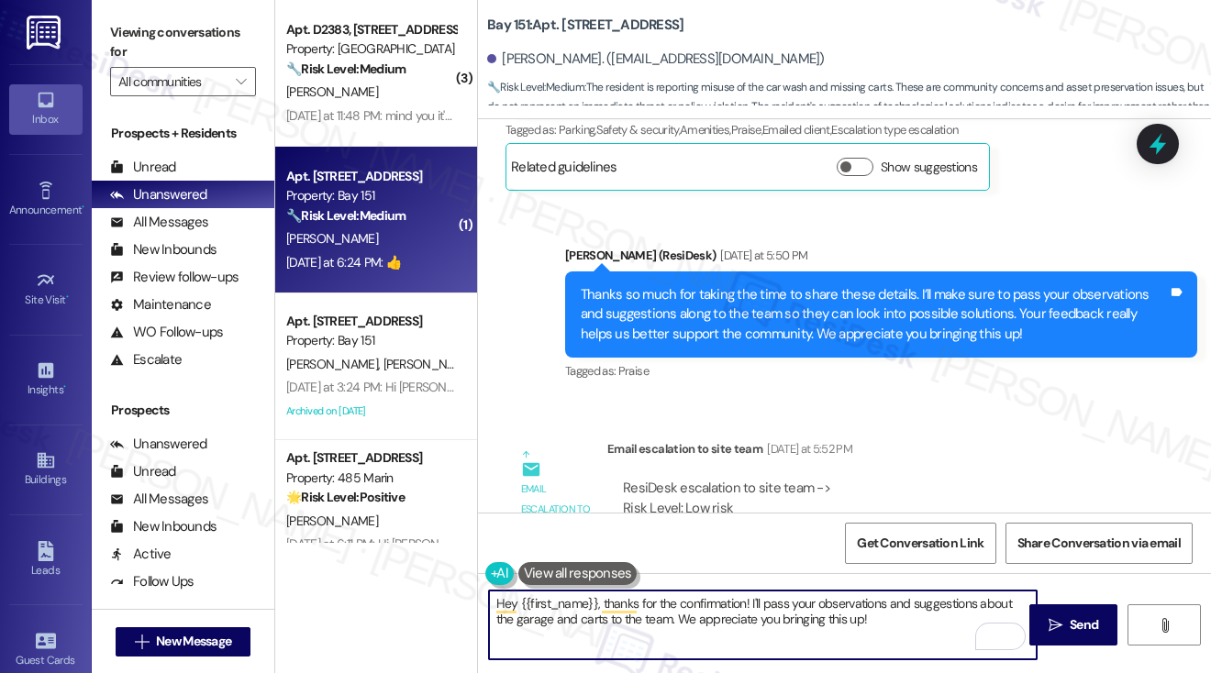
click at [678, 608] on textarea "Hey {{first_name}}, thanks for the confirmation! I'll pass your observations an…" at bounding box center [763, 625] width 548 height 69
click at [507, 604] on textarea "Hey {{first_name}}, thanks for the confirmation! I'll pass your observations an…" at bounding box center [763, 625] width 548 height 69
click at [506, 603] on textarea "Hey {{first_name}}, thanks for the confirmation! I'll pass your observations an…" at bounding box center [763, 625] width 548 height 69
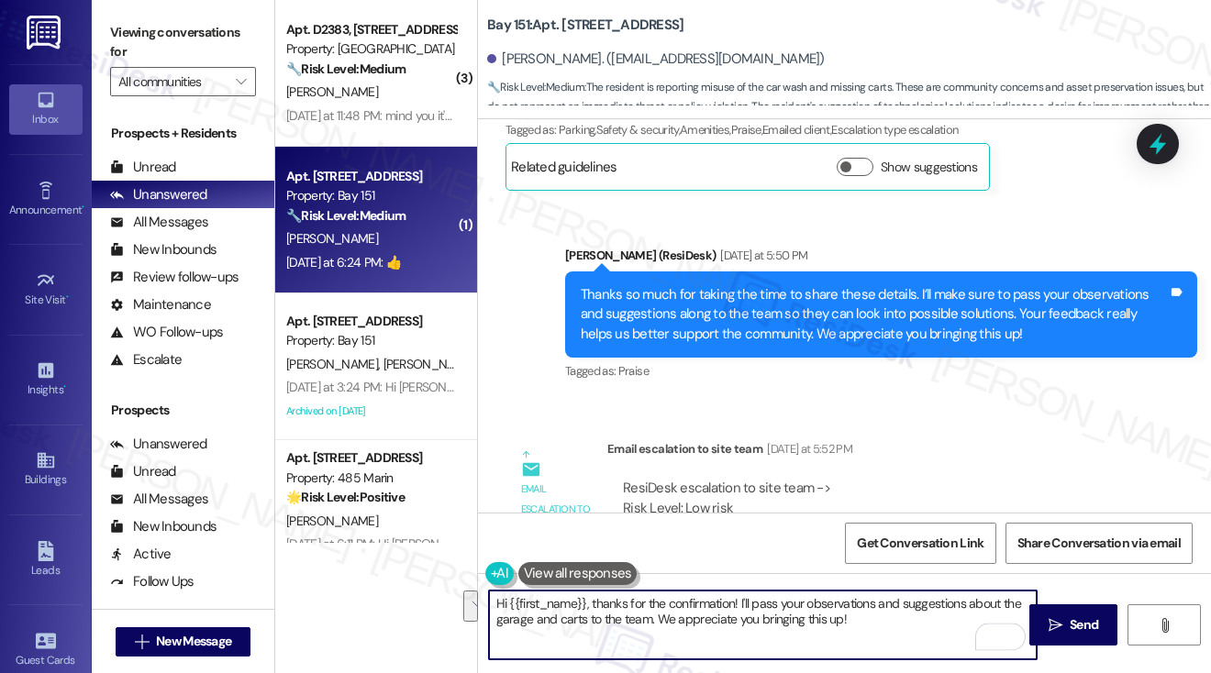
drag, startPoint x: 860, startPoint y: 619, endPoint x: 588, endPoint y: 603, distance: 272.8
click at [588, 603] on textarea "Hi {{first_name}}, thanks for the confirmation! I'll pass your observations and…" at bounding box center [763, 625] width 548 height 69
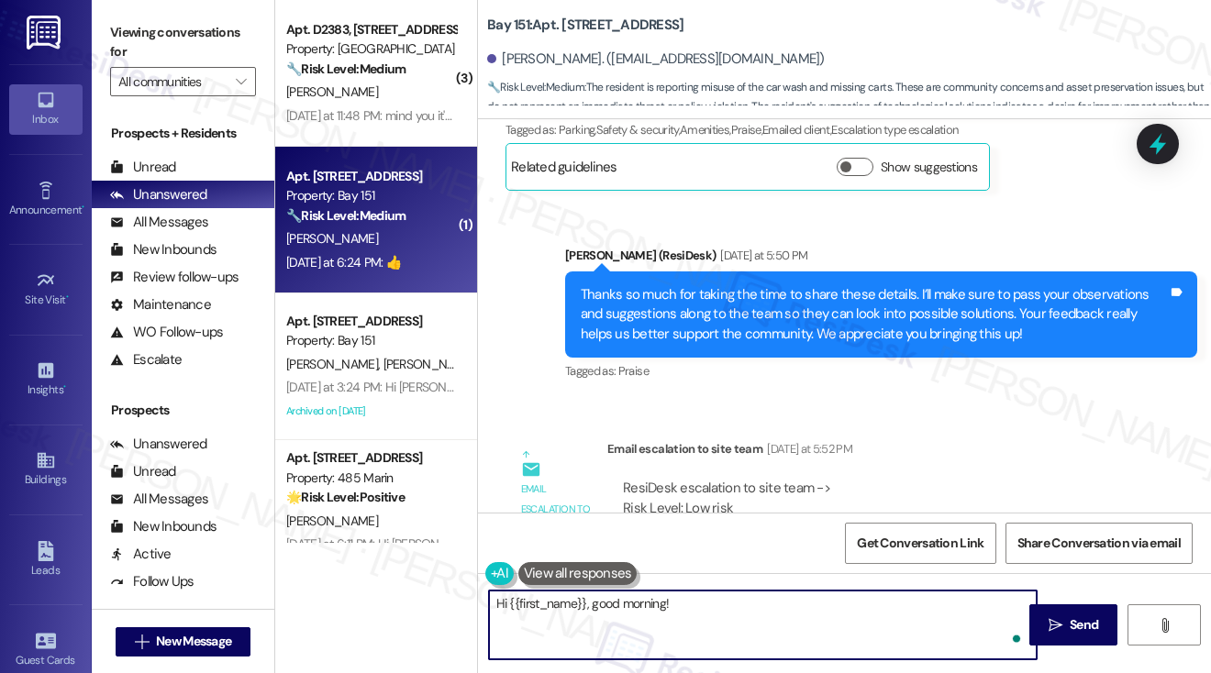
paste textarea "we have added additional carts to each building and have implemented that the c…"
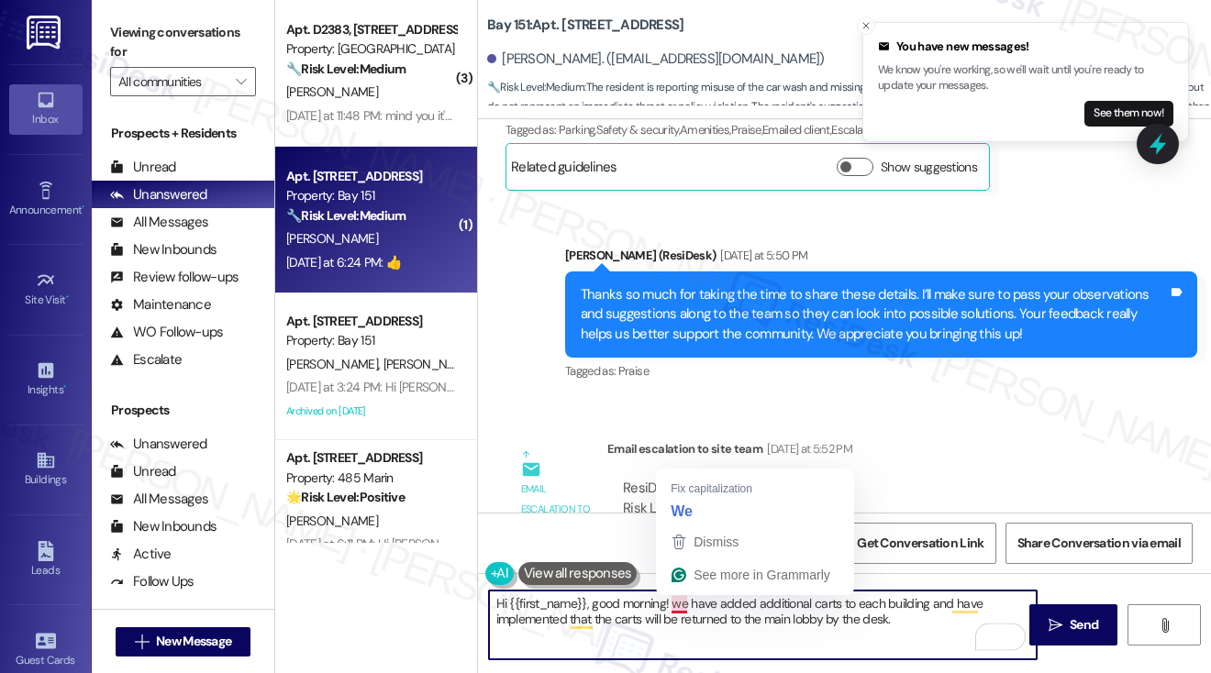
click at [679, 601] on textarea "Hi {{first_name}}, good morning! we have added additional carts to each buildin…" at bounding box center [763, 625] width 548 height 69
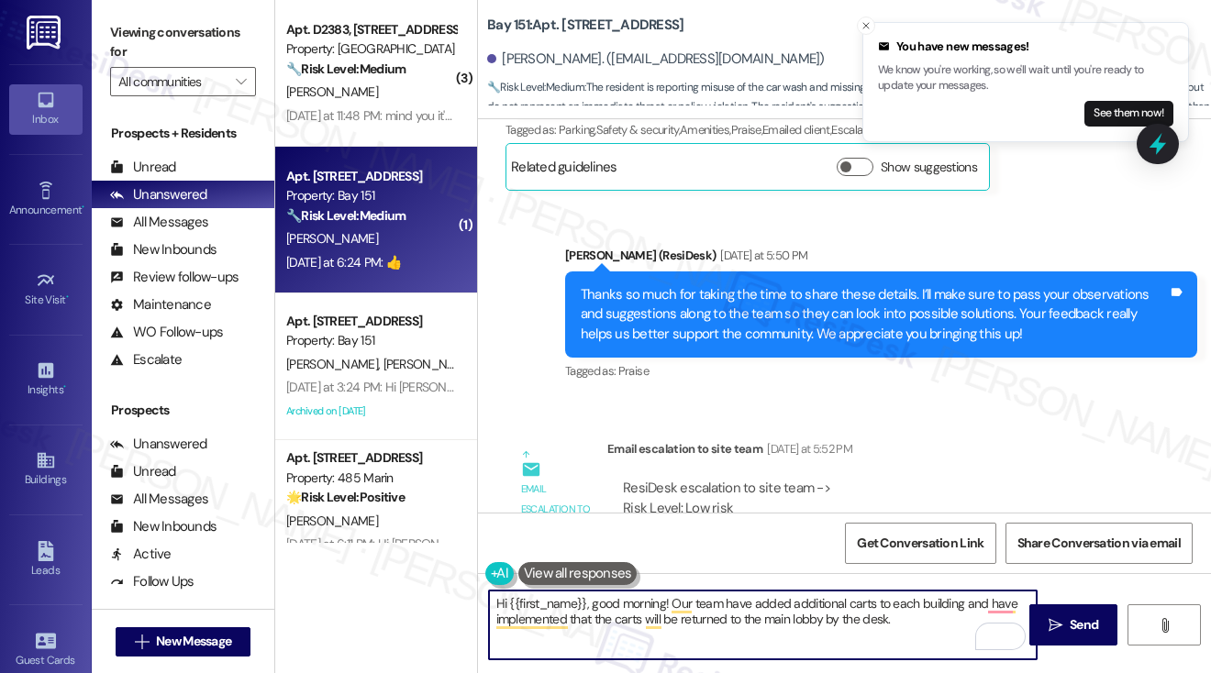
click at [897, 618] on textarea "Hi {{first_name}}, good morning! Our team have added additional carts to each b…" at bounding box center [763, 625] width 548 height 69
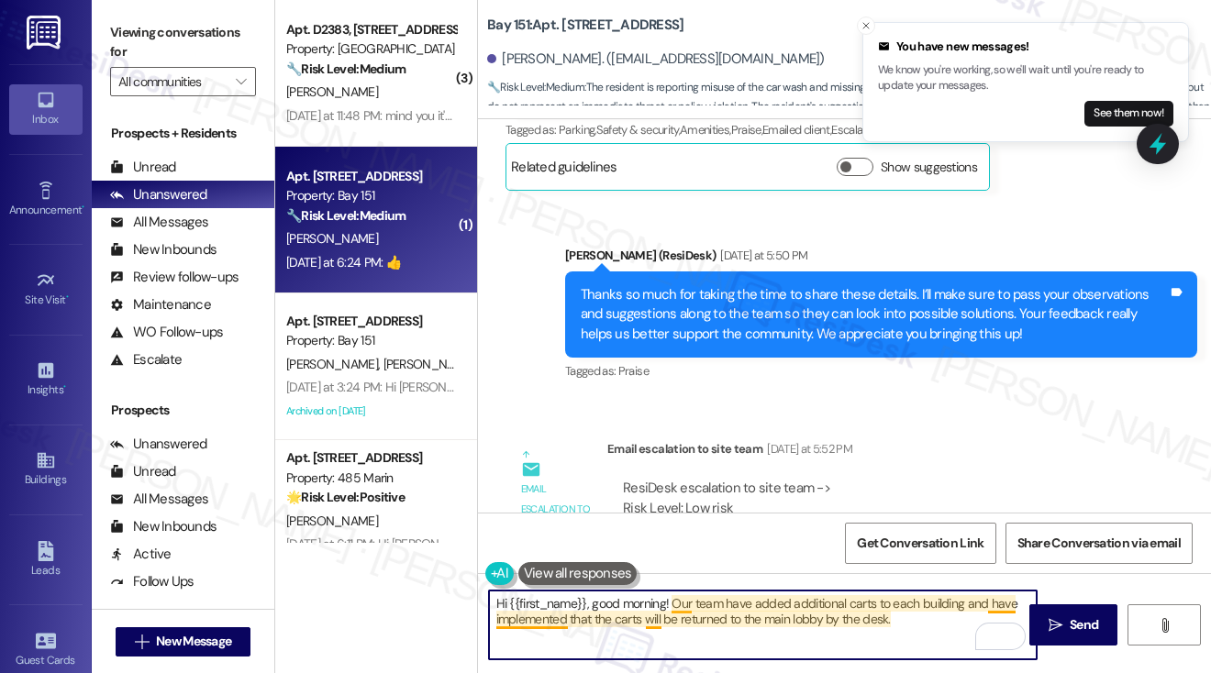
click at [671, 604] on textarea "Hi {{first_name}}, good morning! Our team have added additional carts to each b…" at bounding box center [763, 625] width 548 height 69
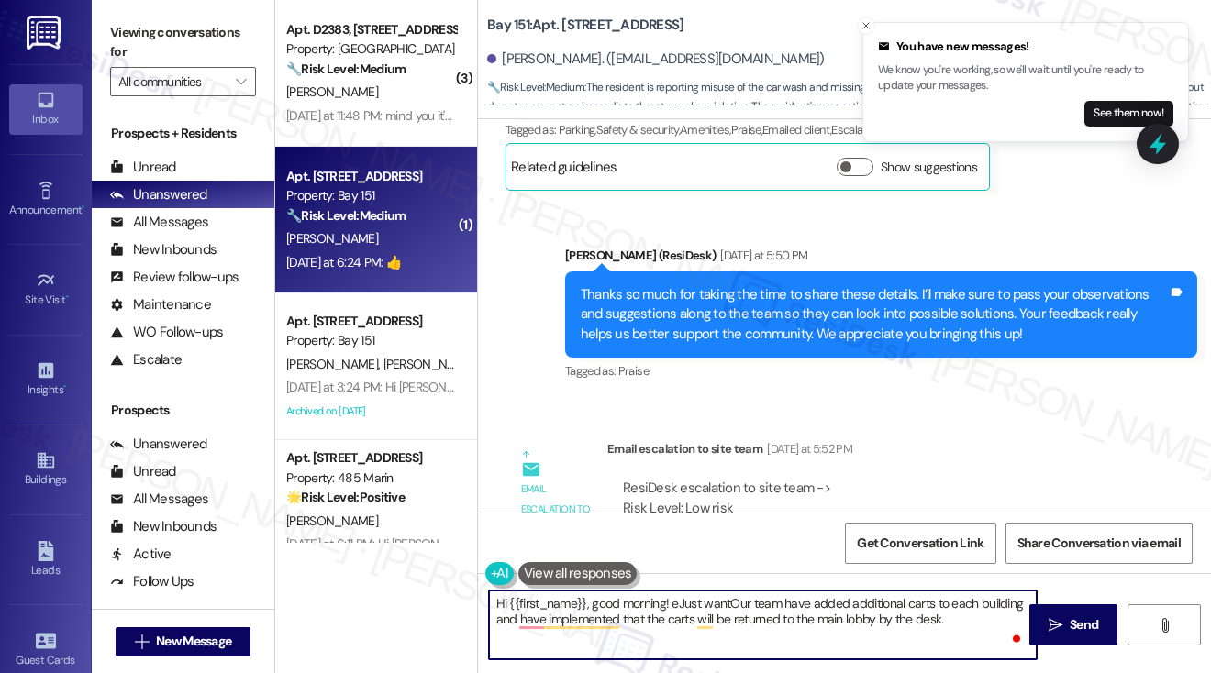
click at [671, 604] on textarea "Hi {{first_name}}, good morning! Just wantOur team have added additional carts …" at bounding box center [763, 625] width 548 height 69
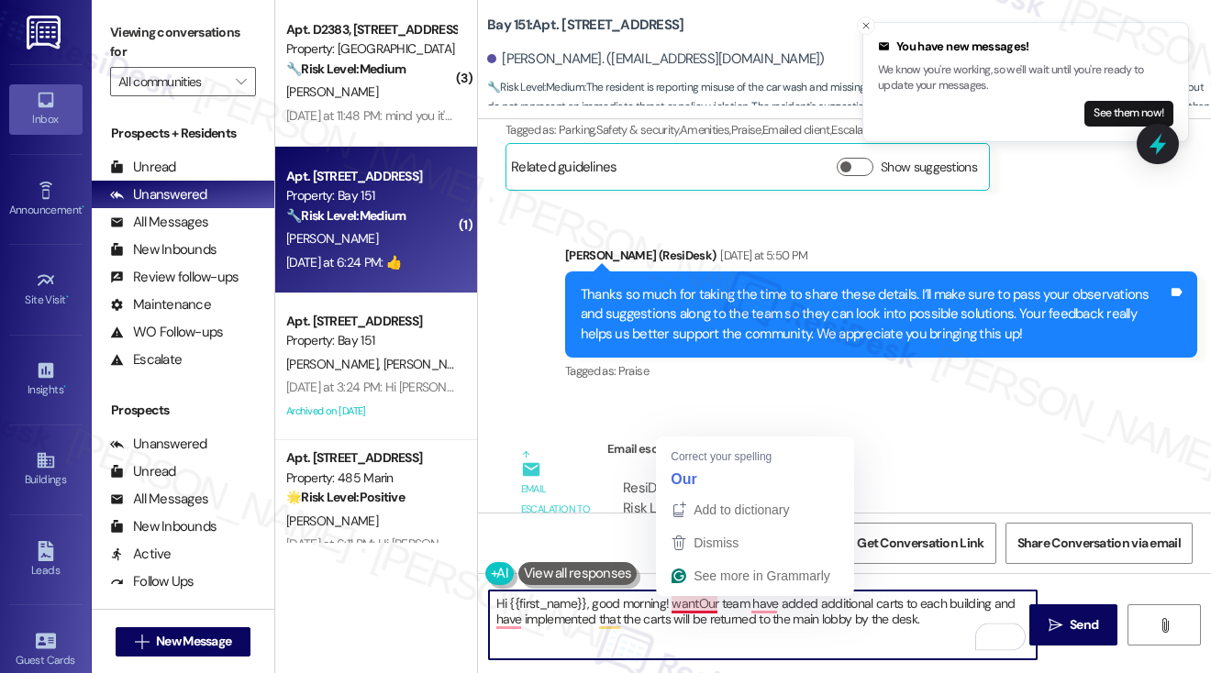
click at [686, 602] on textarea "Hi {{first_name}}, good morning! wantOur team have added additional carts to ea…" at bounding box center [763, 625] width 548 height 69
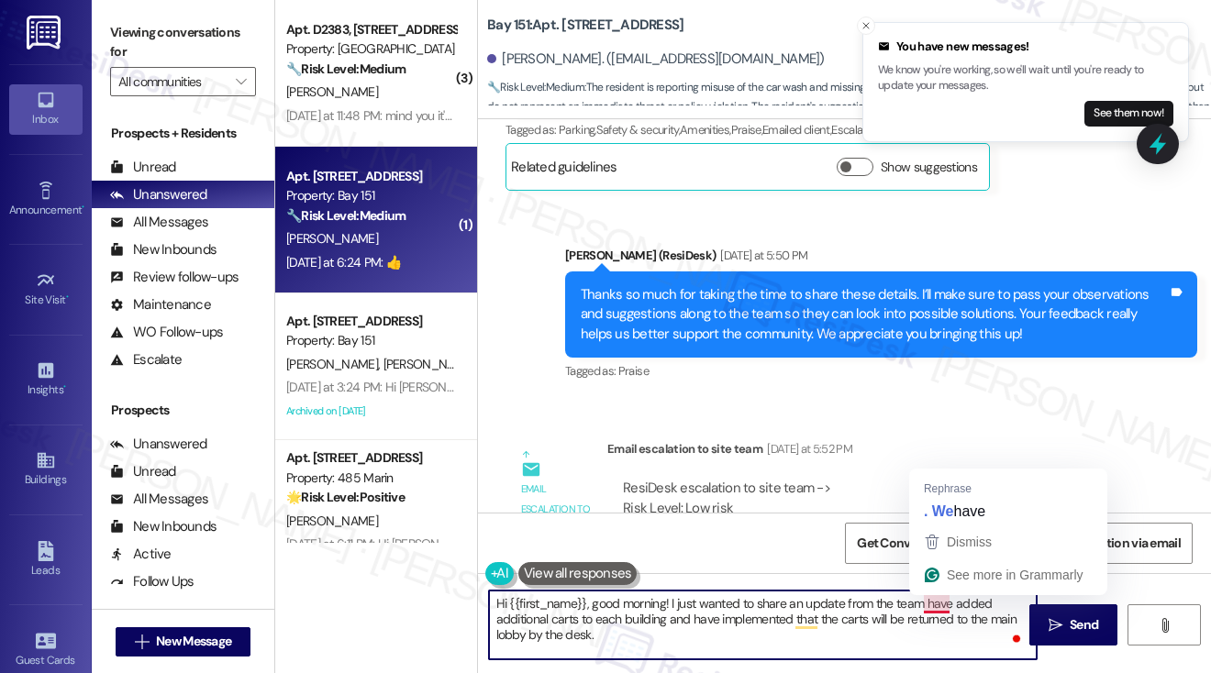
click at [924, 603] on textarea "Hi {{first_name}}, good morning! I just wanted to share an update from the team…" at bounding box center [763, 625] width 548 height 69
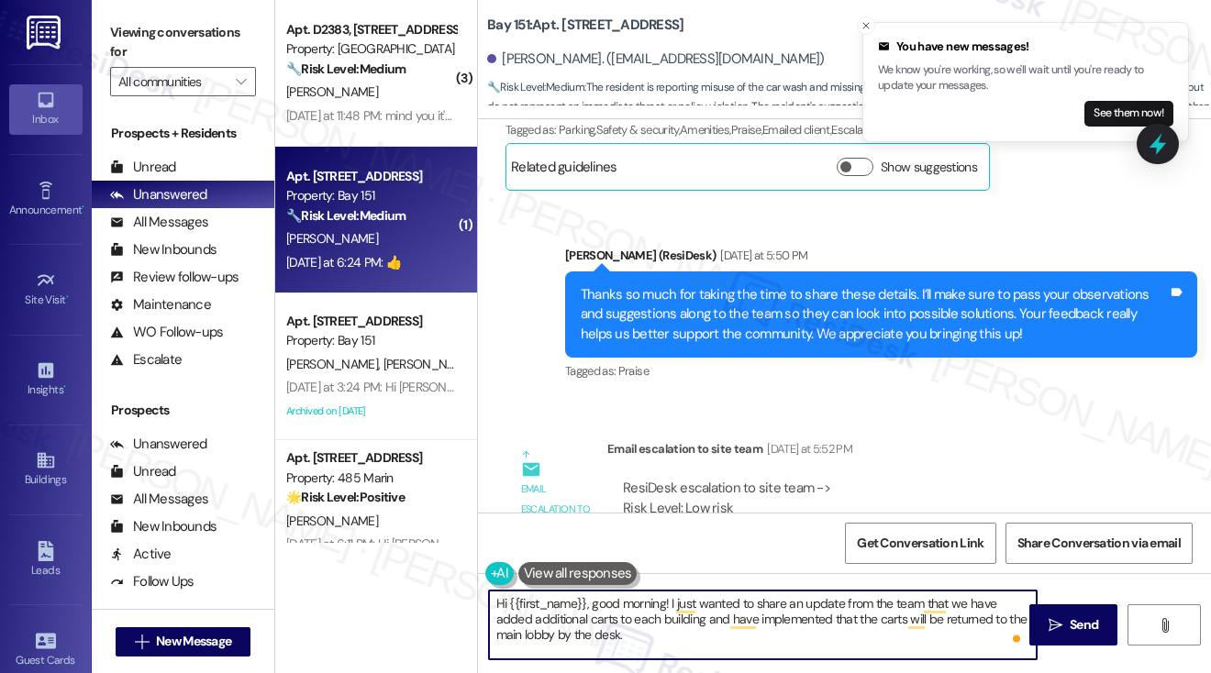
click at [673, 656] on textarea "Hi {{first_name}}, good morning! I just wanted to share an update from the team…" at bounding box center [763, 625] width 548 height 69
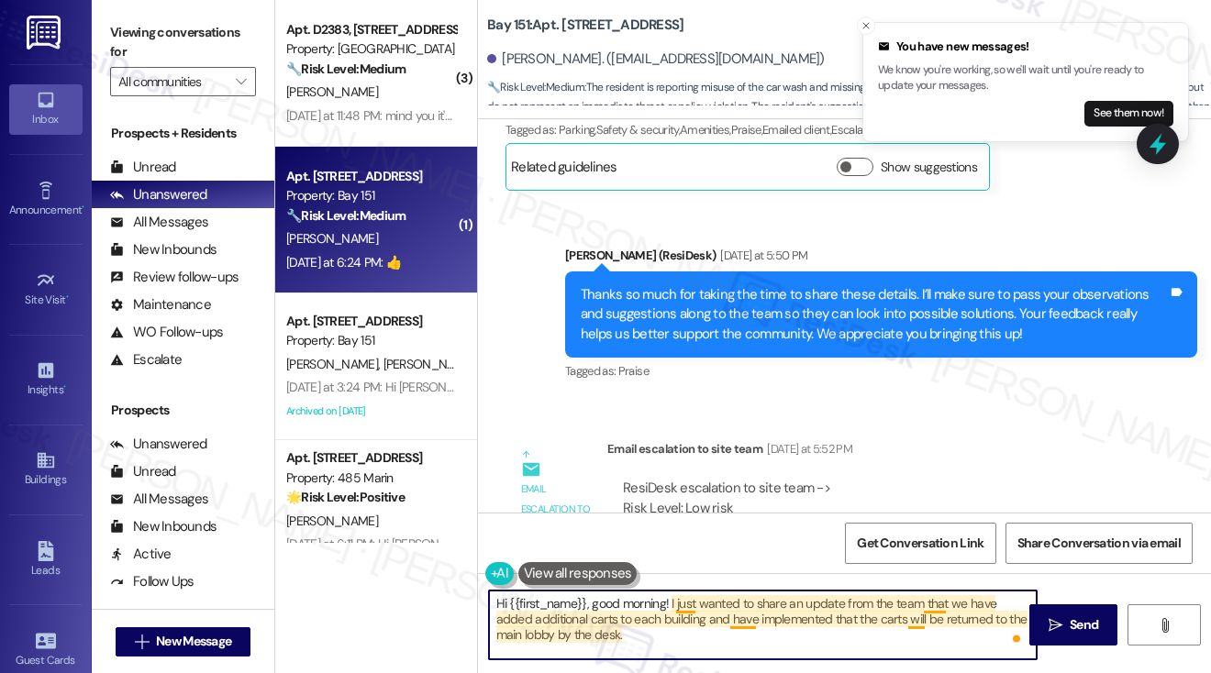
click at [682, 598] on textarea "Hi {{first_name}}, good morning! I just wanted to share an update from the team…" at bounding box center [763, 625] width 548 height 69
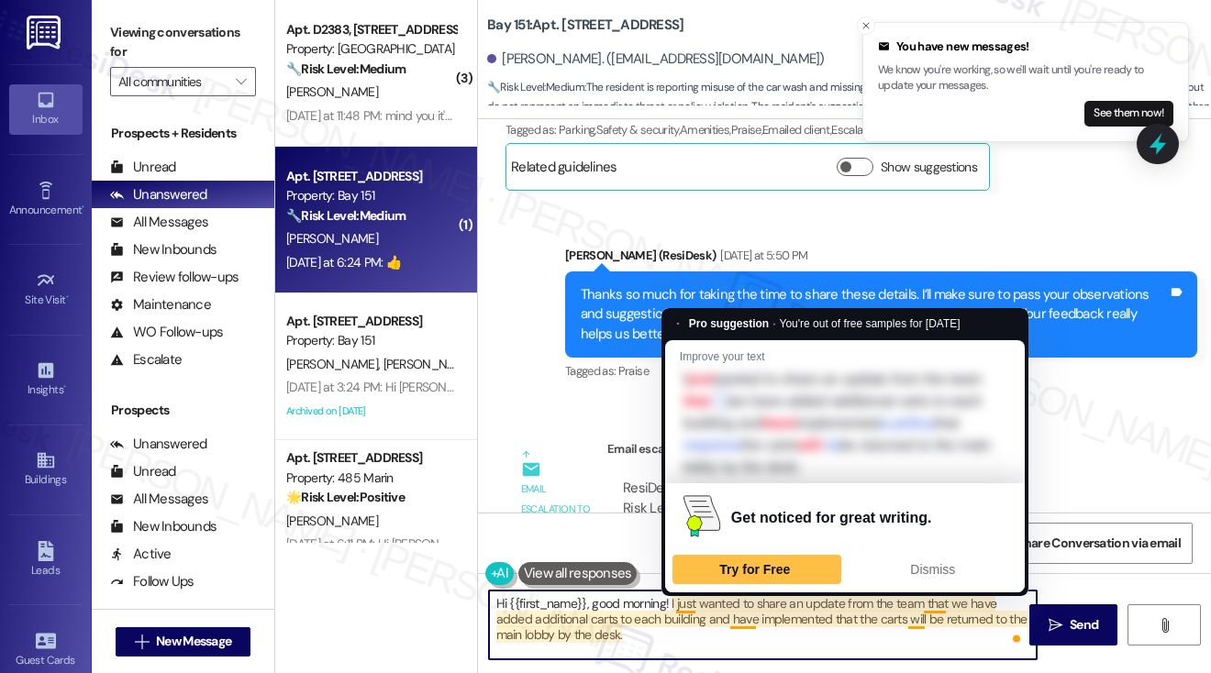
click at [682, 598] on textarea "Hi {{first_name}}, good morning! I just wanted to share an update from the team…" at bounding box center [763, 625] width 548 height 69
click at [807, 628] on textarea "Hi {{first_name}}, good morning! I just wanted to share an update from the team…" at bounding box center [763, 625] width 548 height 69
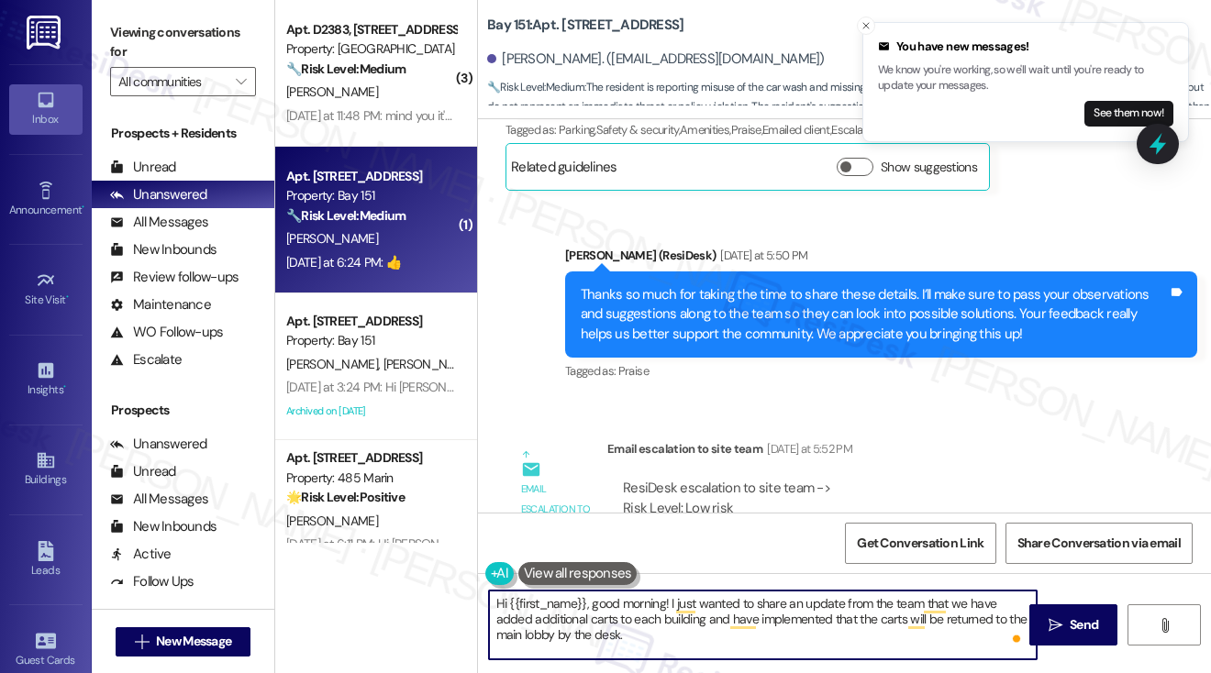
click at [849, 600] on textarea "Hi {{first_name}}, good morning! I just wanted to share an update from the team…" at bounding box center [763, 625] width 548 height 69
click at [704, 640] on textarea "Hi {{first_name}}, good morning! I just wanted to share an update from the team…" at bounding box center [763, 625] width 548 height 69
click at [737, 634] on textarea "Hi {{first_name}}, good morning! I just wanted to share an update from the team…" at bounding box center [763, 625] width 548 height 69
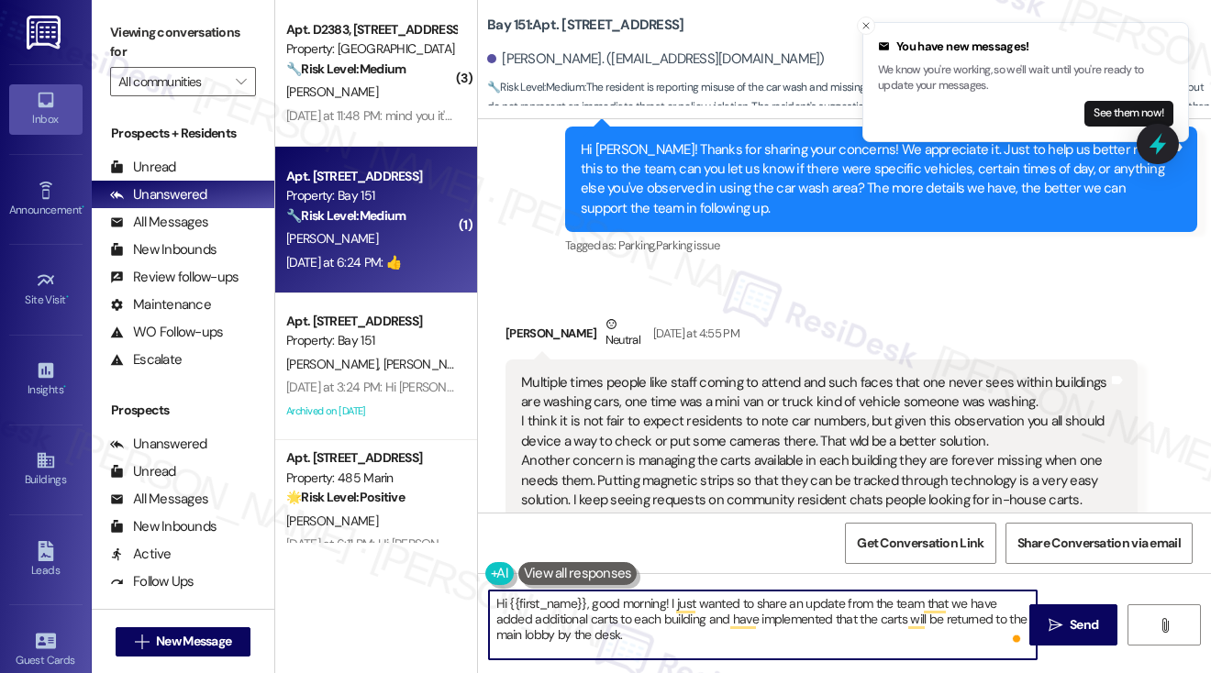
scroll to position [65662, 0]
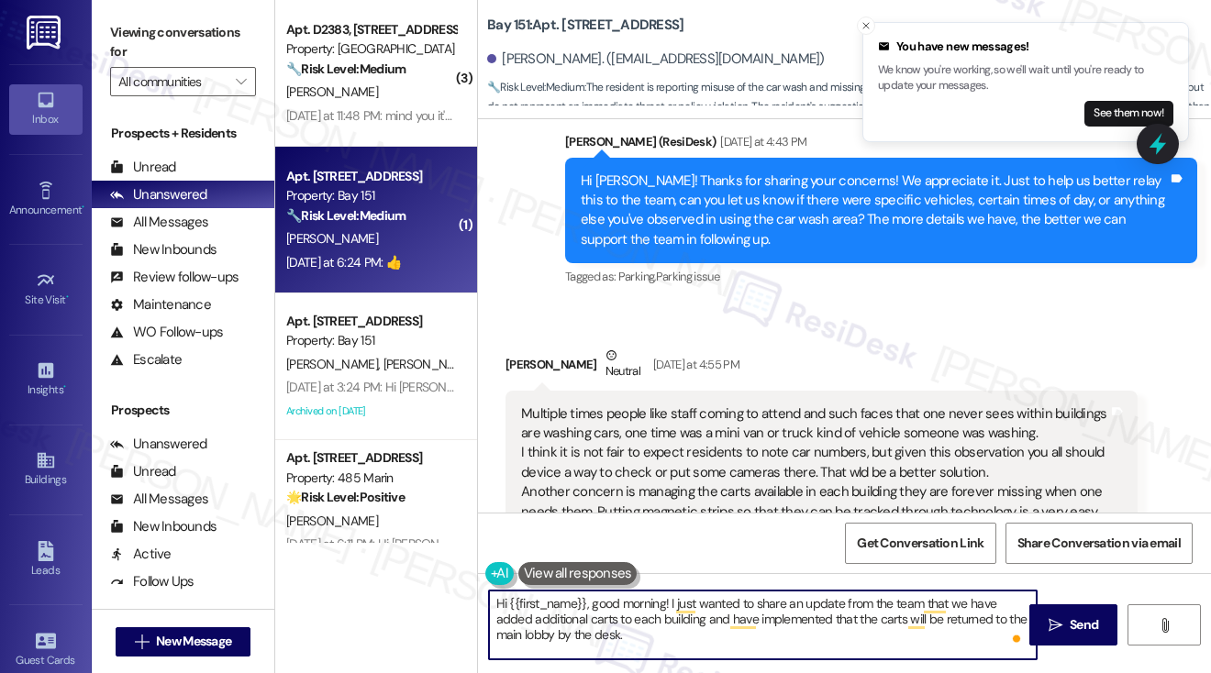
click at [703, 404] on div "Multiple times people like staff coming to attend and such faces that one never…" at bounding box center [814, 482] width 587 height 157
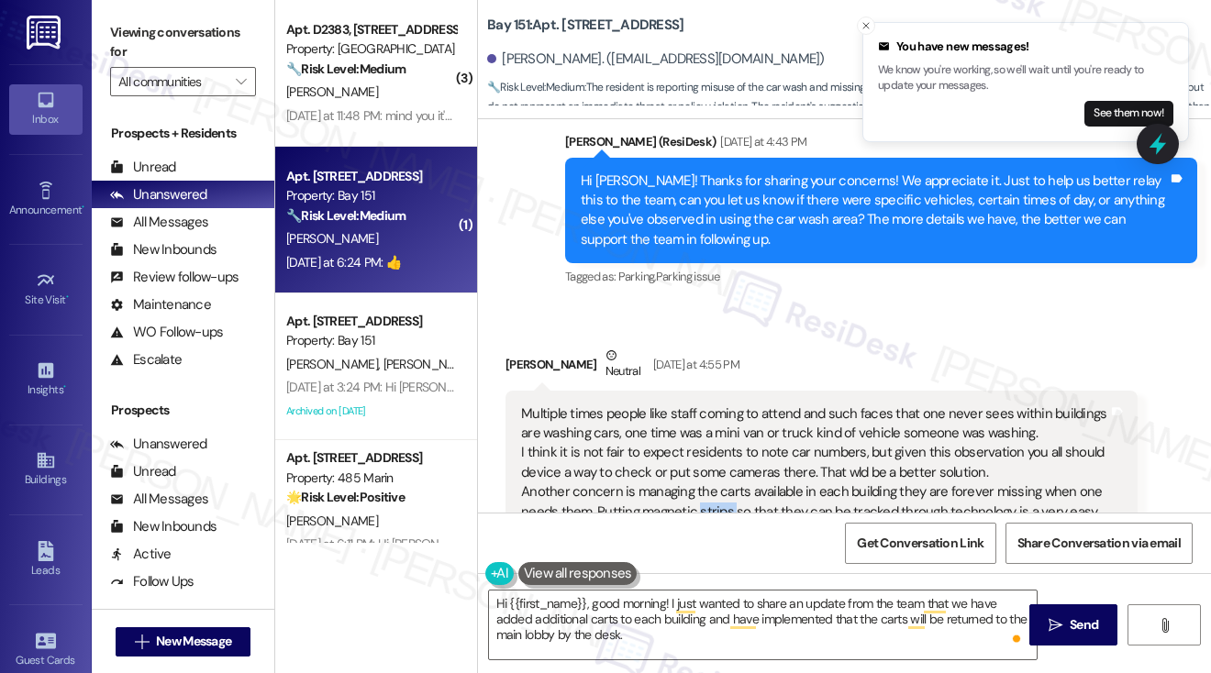
click at [703, 404] on div "Multiple times people like staff coming to attend and such faces that one never…" at bounding box center [814, 482] width 587 height 157
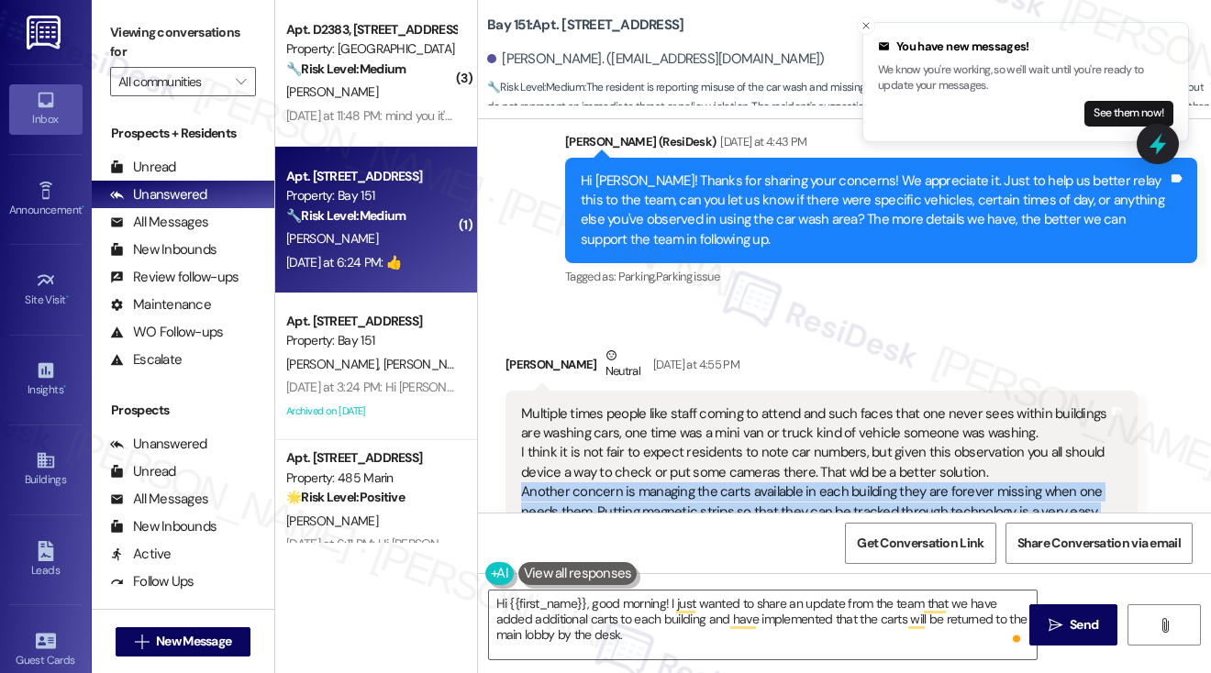
click at [703, 404] on div "Multiple times people like staff coming to attend and such faces that one never…" at bounding box center [814, 482] width 587 height 157
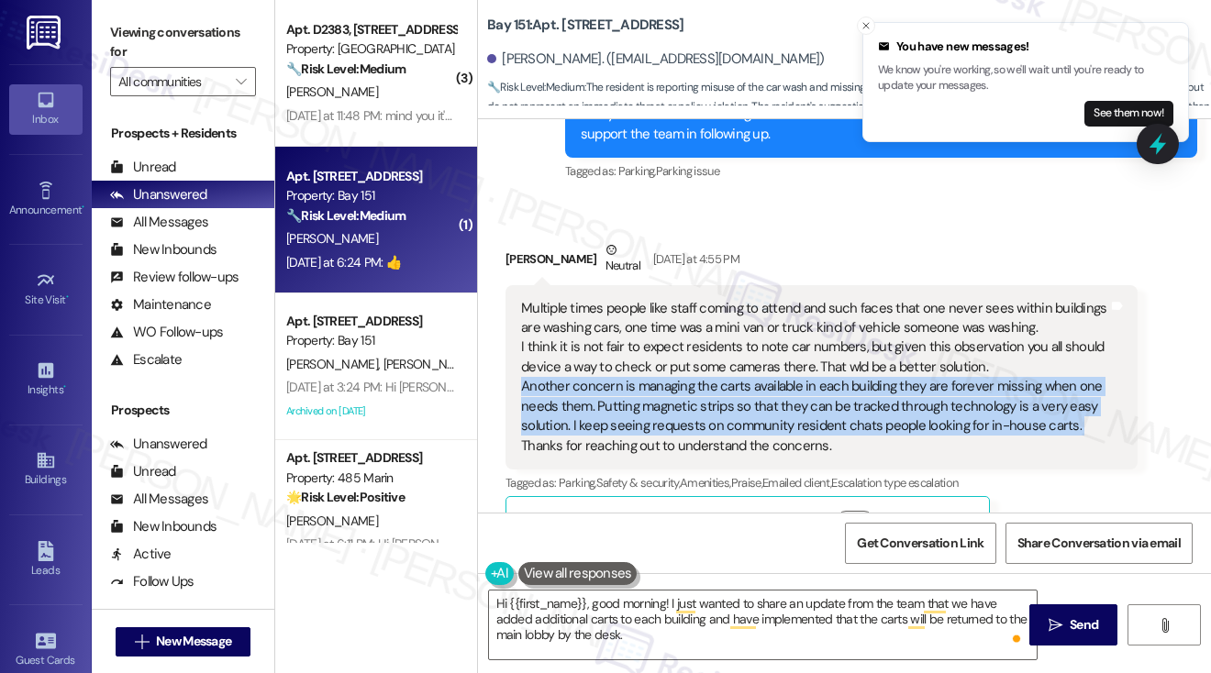
scroll to position [65845, 0]
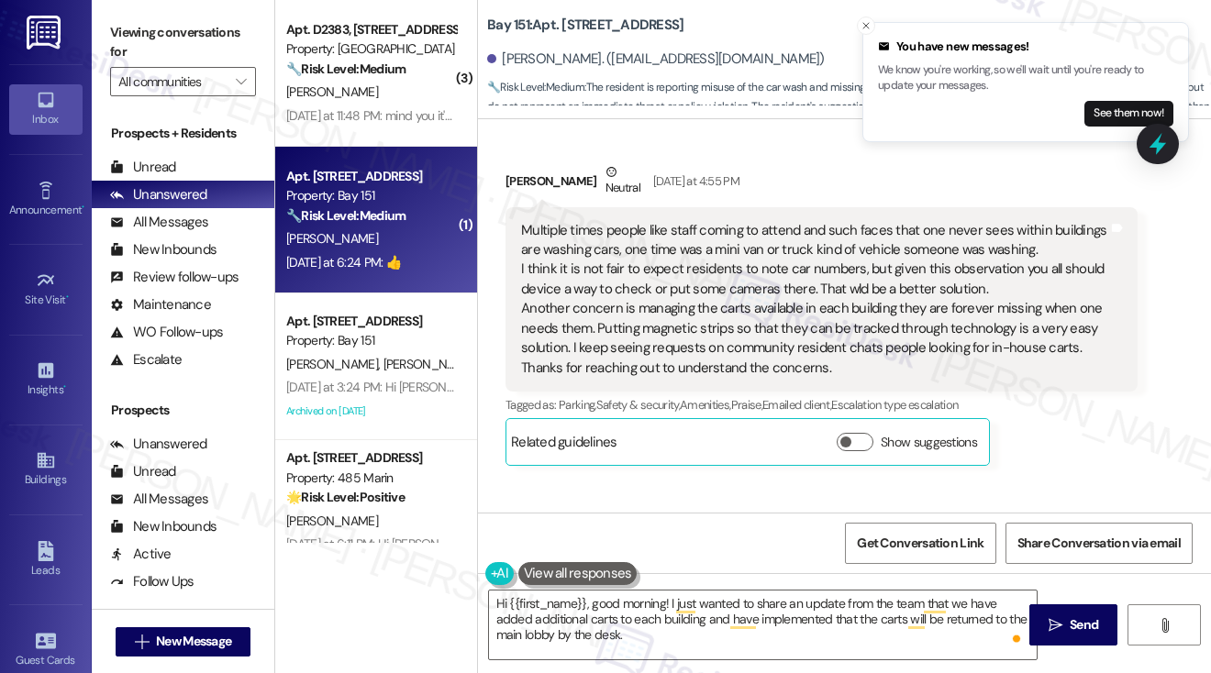
click at [721, 560] on div "Thanks so much for taking the time to share these details. I’ll make sure to pa…" at bounding box center [874, 589] width 587 height 59
click at [872, 560] on div "Thanks so much for taking the time to share these details. I’ll make sure to pa…" at bounding box center [874, 589] width 587 height 59
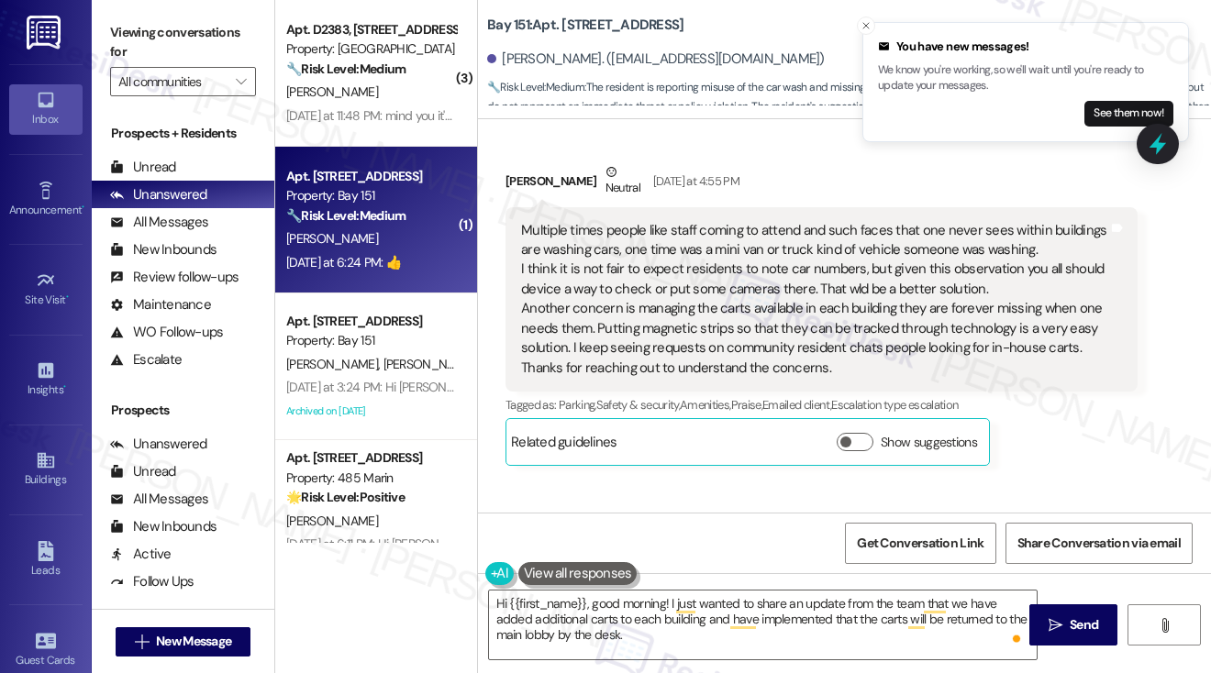
click at [872, 560] on div "Thanks so much for taking the time to share these details. I’ll make sure to pa…" at bounding box center [874, 589] width 587 height 59
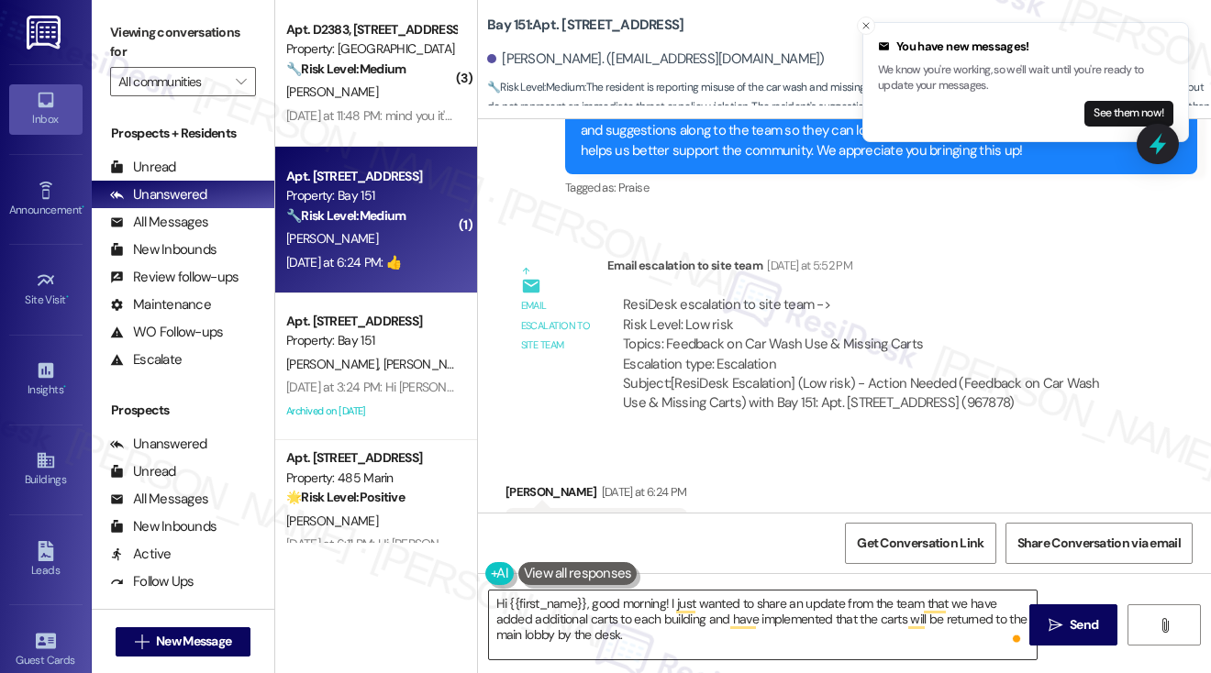
click at [654, 634] on textarea "Hi {{first_name}}, good morning! I just wanted to share an update from the team…" at bounding box center [763, 625] width 548 height 69
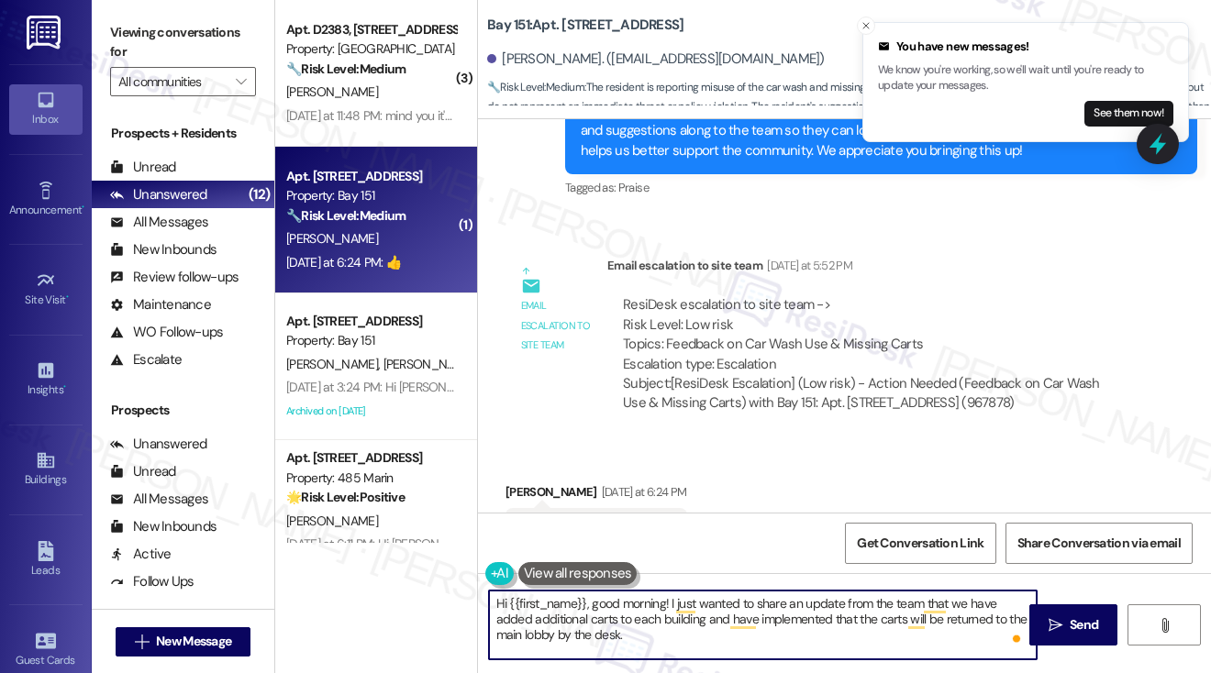
click at [769, 645] on textarea "Hi {{first_name}}, good morning! I just wanted to share an update from the team…" at bounding box center [763, 625] width 548 height 69
click at [678, 628] on textarea "Hi {{first_name}}, good morning! I just wanted to share an update from the team…" at bounding box center [763, 625] width 548 height 69
click at [685, 628] on textarea "Hi {{first_name}}, good morning! I just wanted to share an update from the team…" at bounding box center [763, 625] width 548 height 69
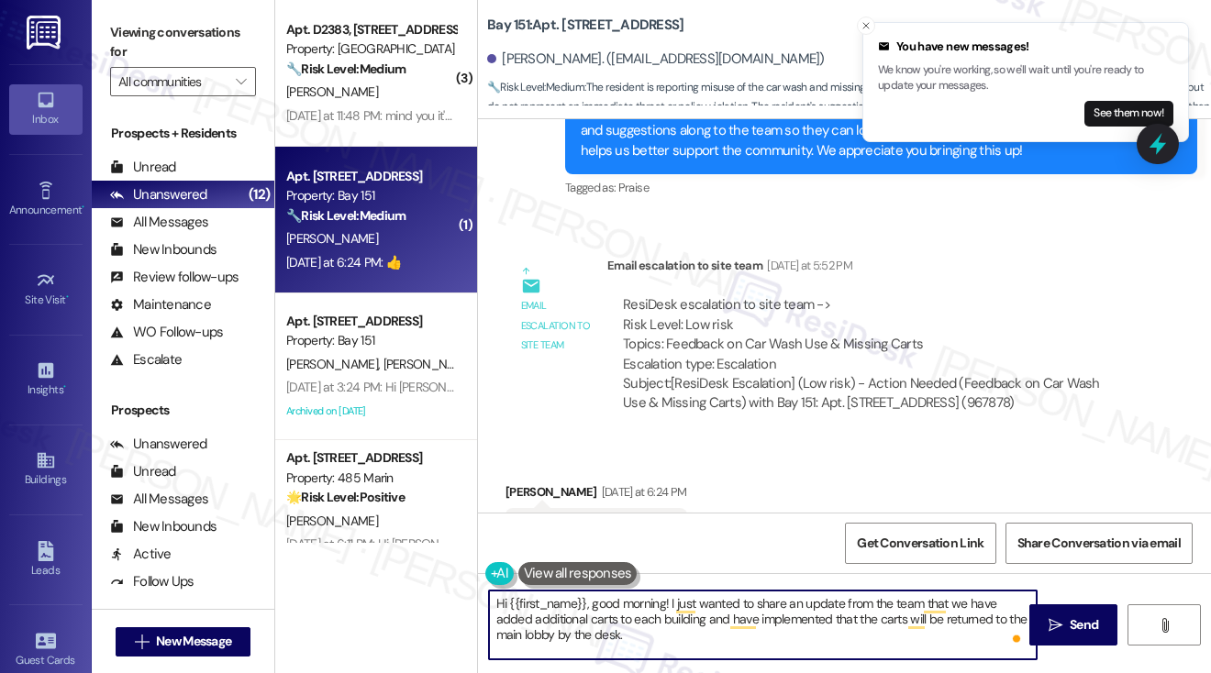
click at [702, 630] on textarea "Hi {{first_name}}, good morning! I just wanted to share an update from the team…" at bounding box center [763, 625] width 548 height 69
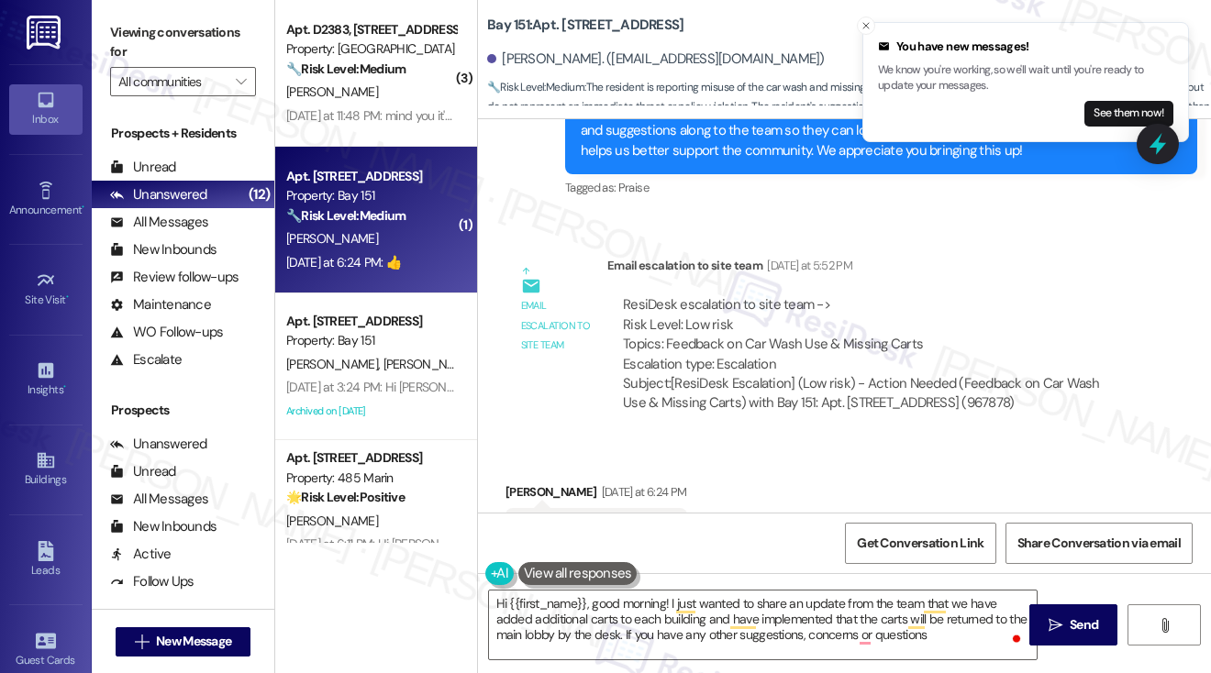
click at [914, 326] on div "WO Opened request: - refrigera... Jul 04, 2023 at 8:00 PM Status : Closed Show …" at bounding box center [844, 315] width 733 height 393
click at [774, 611] on textarea "Hi {{first_name}}, good morning! I just wanted to share an update from the team…" at bounding box center [763, 625] width 548 height 69
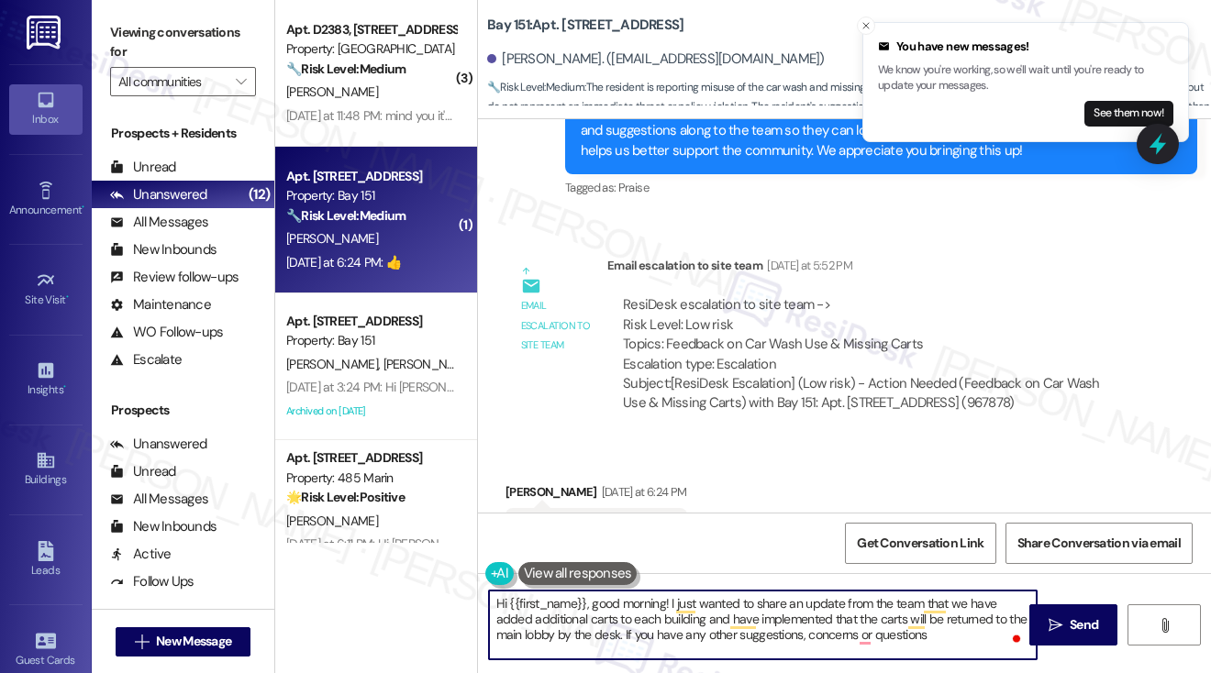
click at [774, 611] on textarea "Hi {{first_name}}, good morning! I just wanted to share an update from the team…" at bounding box center [763, 625] width 548 height 69
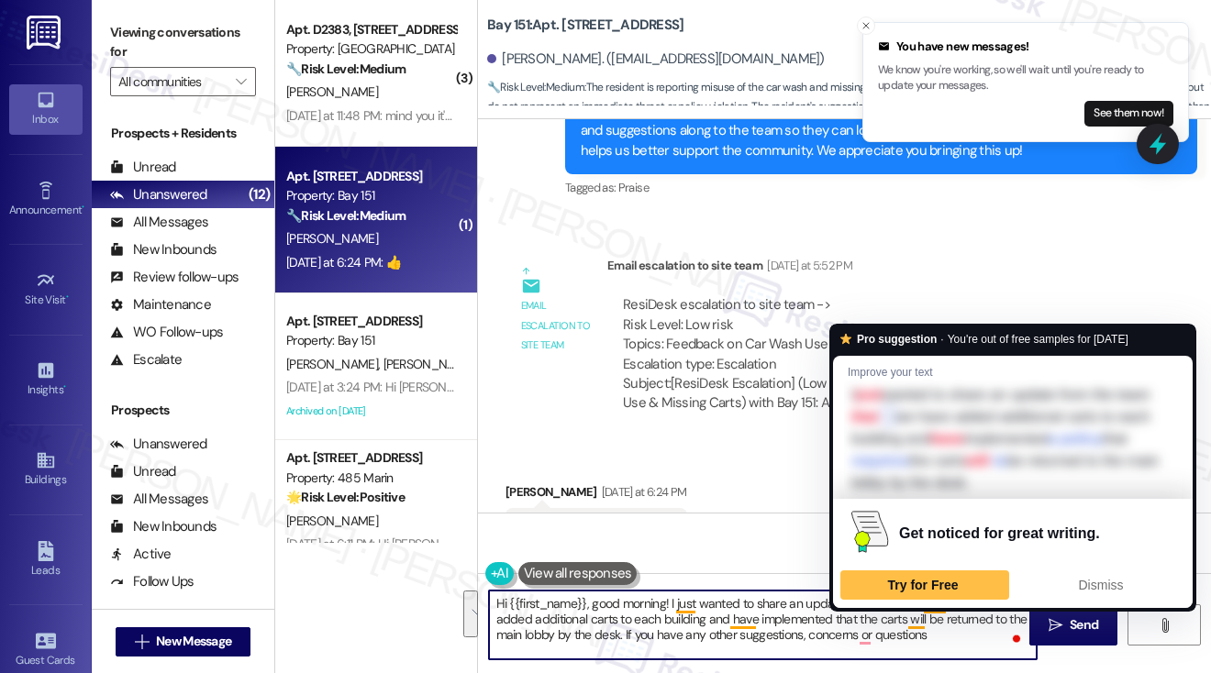
click at [675, 614] on textarea "Hi {{first_name}}, good morning! I just wanted to share an update from the team…" at bounding box center [763, 625] width 548 height 69
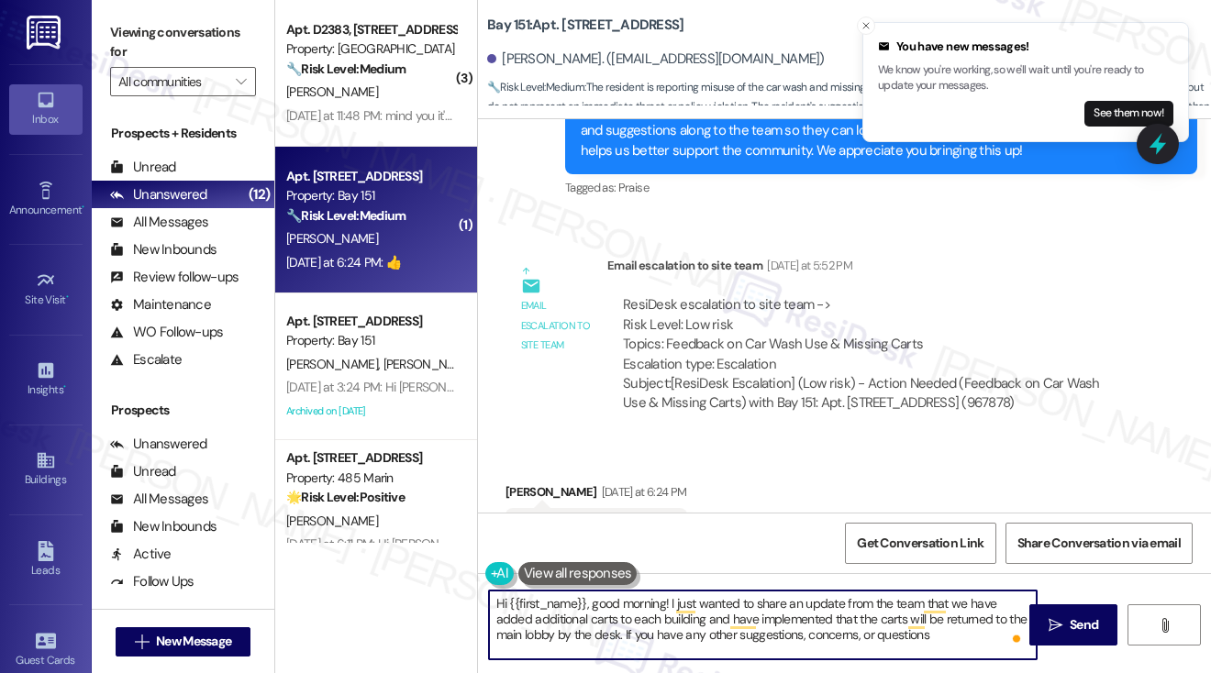
click at [932, 637] on textarea "Hi {{first_name}}, good morning! I just wanted to share an update from the team…" at bounding box center [763, 625] width 548 height 69
click at [643, 635] on textarea "Hi {{first_name}}, good morning! I just wanted to share an update from the team…" at bounding box center [763, 625] width 548 height 69
click at [642, 635] on textarea "Hi {{first_name}}, good morning! I just wanted to share an update from the team…" at bounding box center [763, 625] width 548 height 69
click at [728, 635] on textarea "Hi {{first_name}}, good morning! I just wanted to share an update from the team…" at bounding box center [763, 625] width 548 height 69
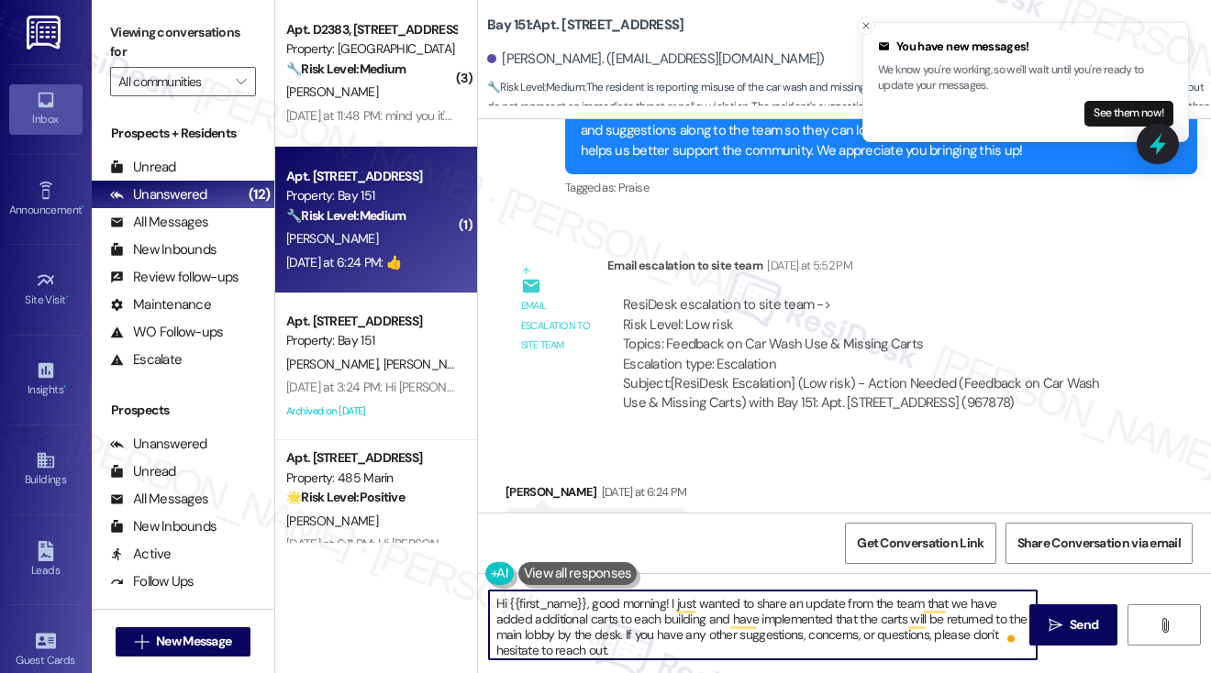
click at [707, 634] on textarea "Hi {{first_name}}, good morning! I just wanted to share an update from the team…" at bounding box center [763, 625] width 548 height 69
click at [711, 648] on textarea "Hi {{first_name}}, good morning! I just wanted to share an update from the team…" at bounding box center [763, 625] width 548 height 69
type textarea "Hi {{first_name}}, good morning! I just wanted to share an update from the team…"
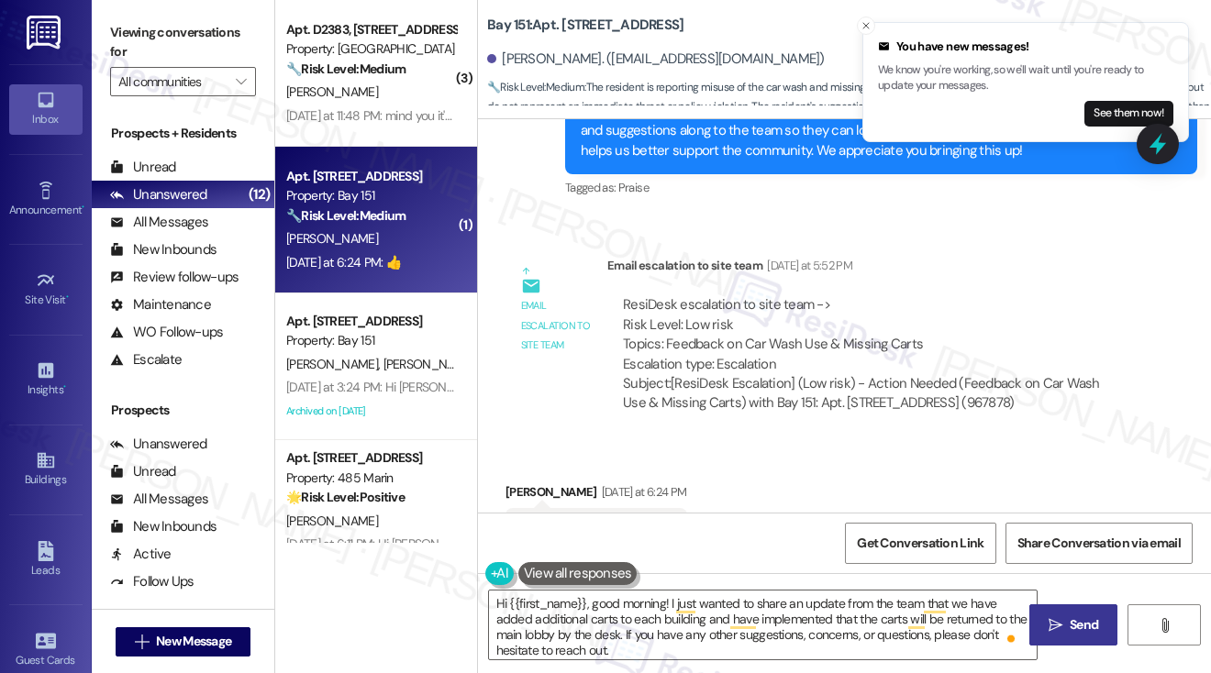
click at [1038, 607] on button " Send" at bounding box center [1073, 624] width 89 height 41
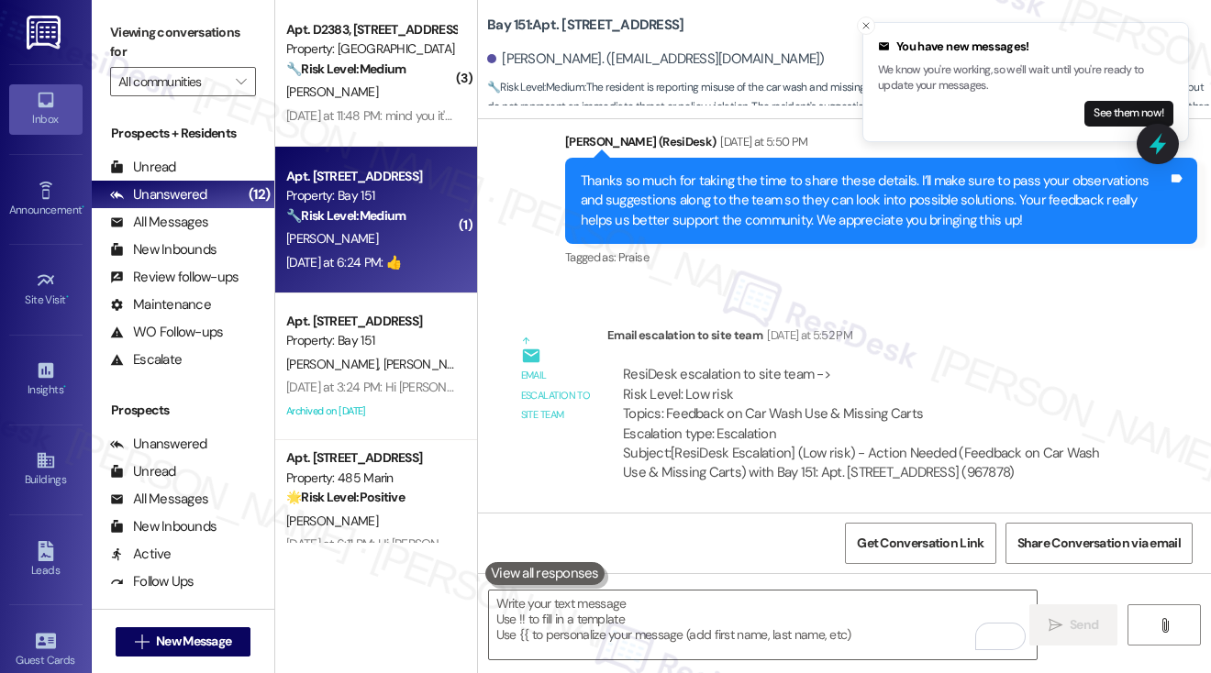
scroll to position [66472, 0]
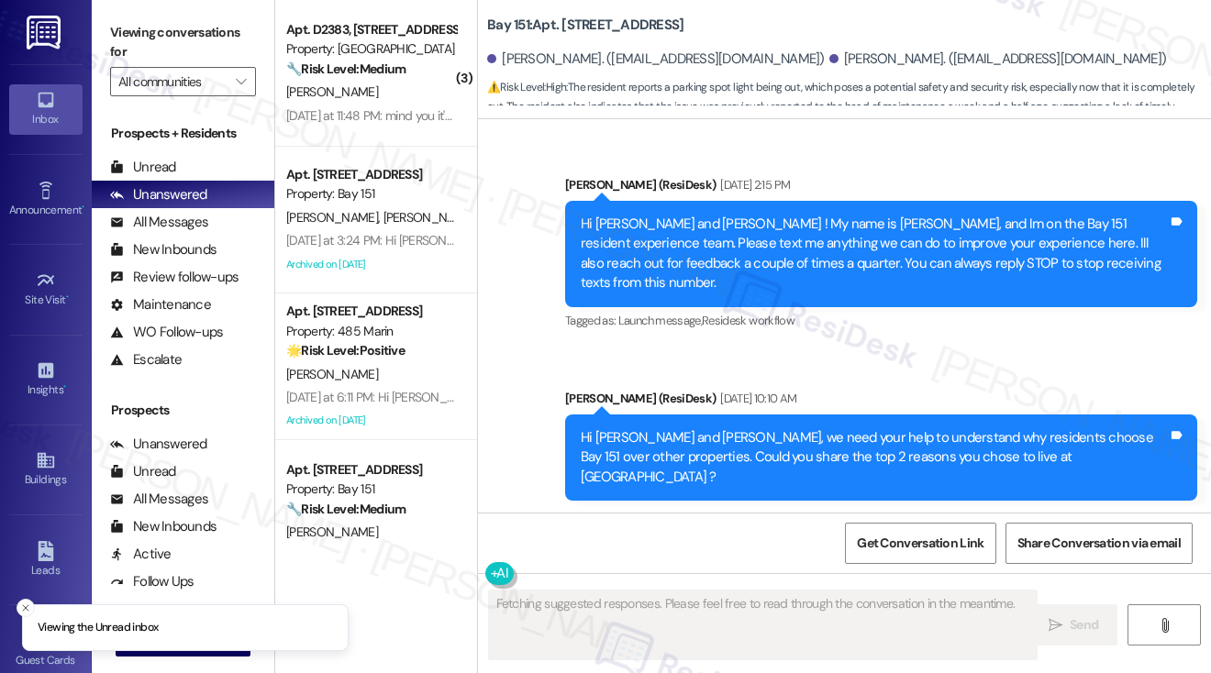
scroll to position [69724, 0]
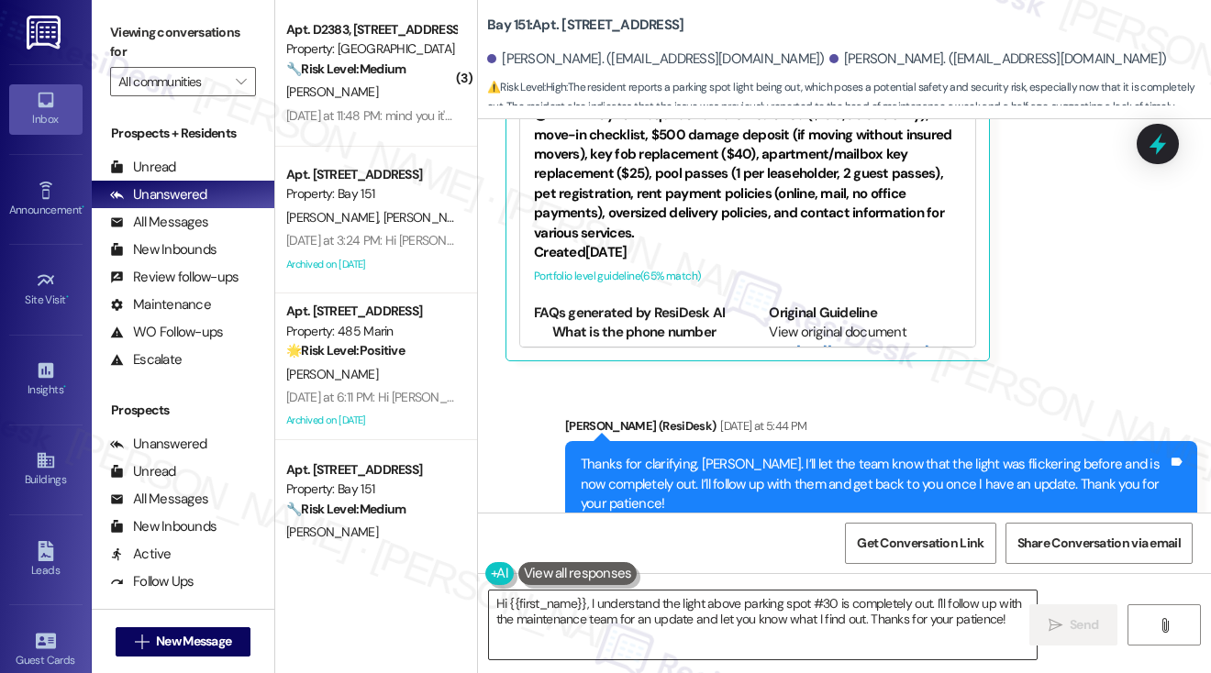
click at [642, 596] on textarea "Hi {{first_name}}, I understand the light above parking spot #30 is completely …" at bounding box center [763, 625] width 548 height 69
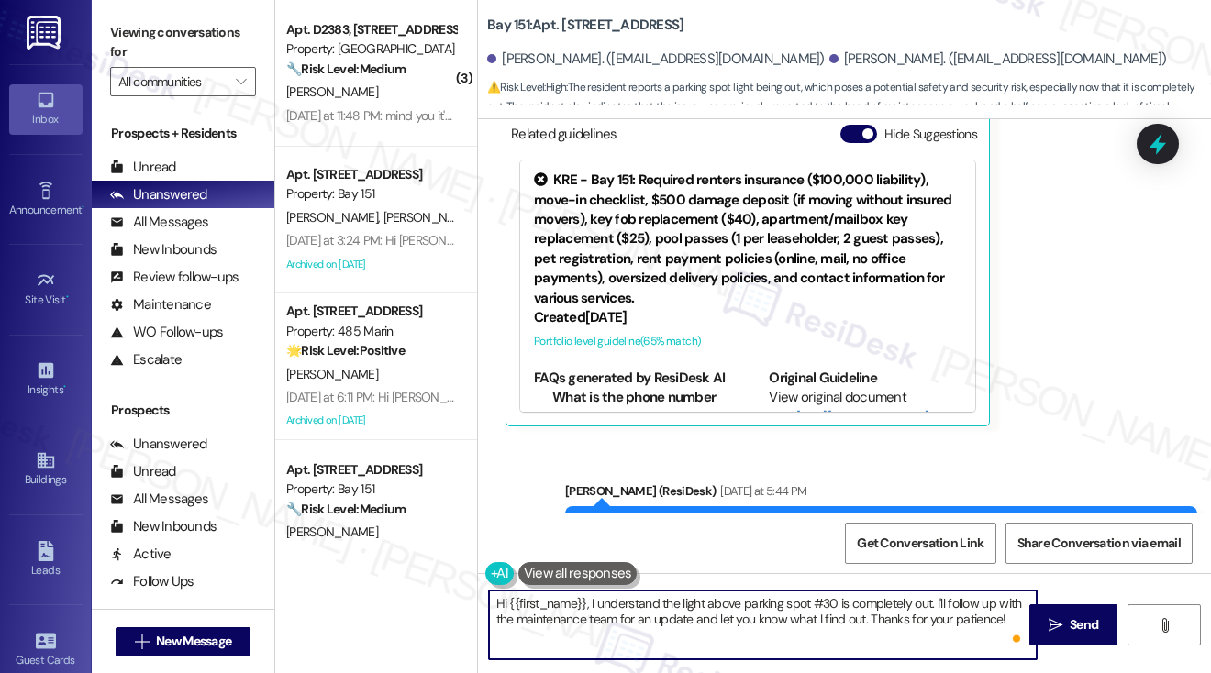
scroll to position [69541, 0]
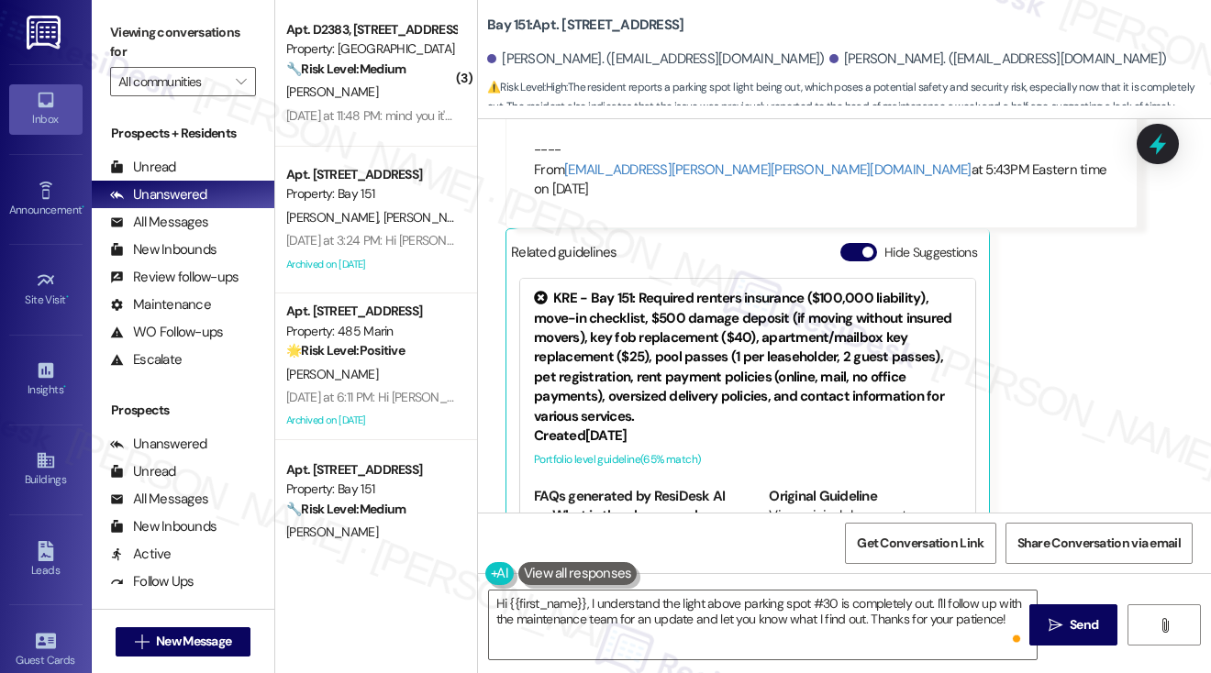
drag, startPoint x: 674, startPoint y: 397, endPoint x: 993, endPoint y: 399, distance: 319.2
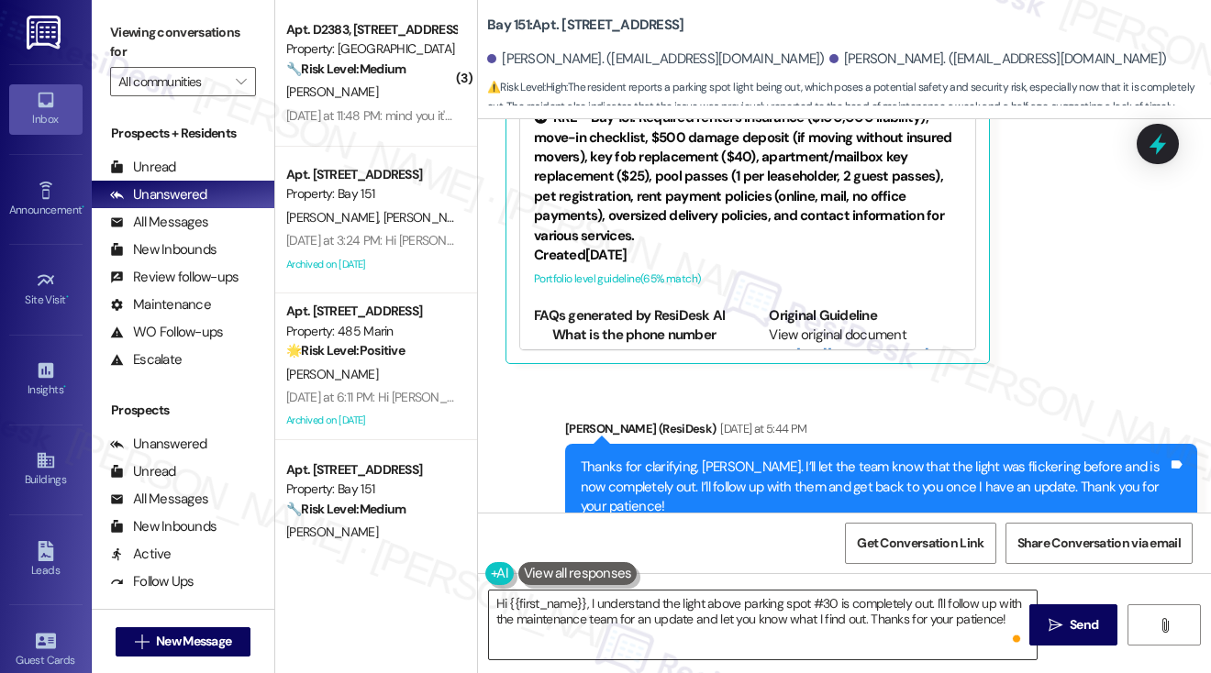
scroll to position [69724, 0]
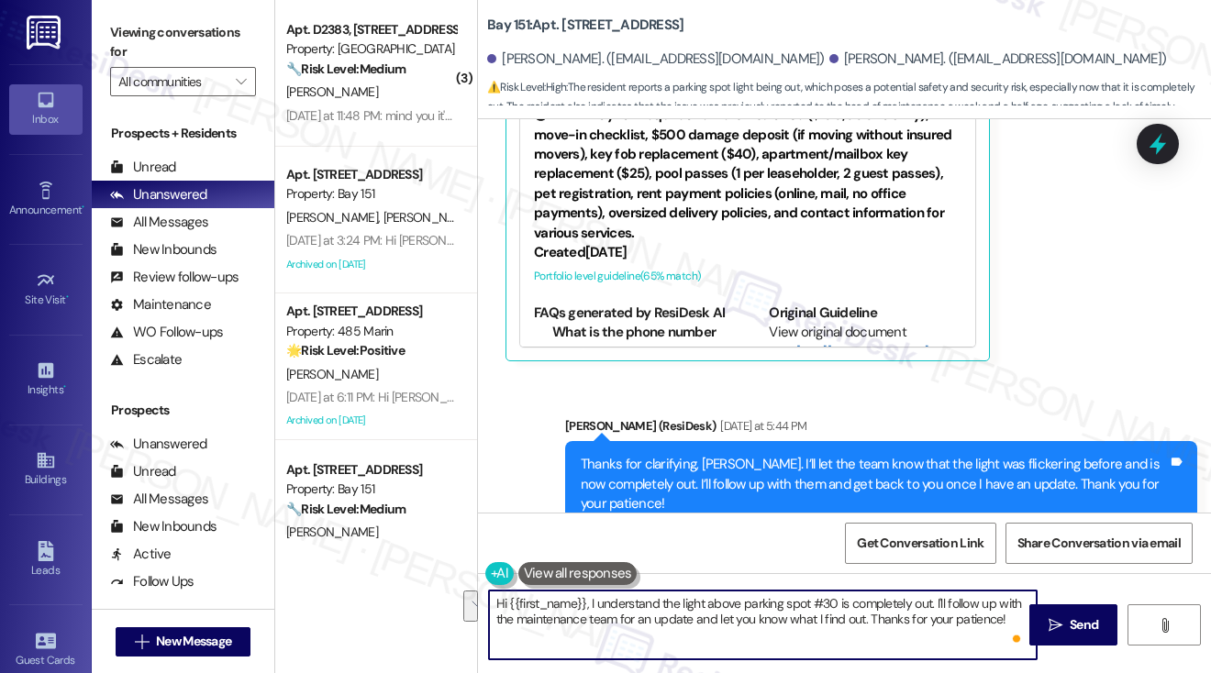
drag, startPoint x: 1013, startPoint y: 616, endPoint x: 601, endPoint y: 604, distance: 412.9
click at [601, 604] on textarea "Hi {{first_name}}, I understand the light above parking spot #30 is completely …" at bounding box center [763, 625] width 548 height 69
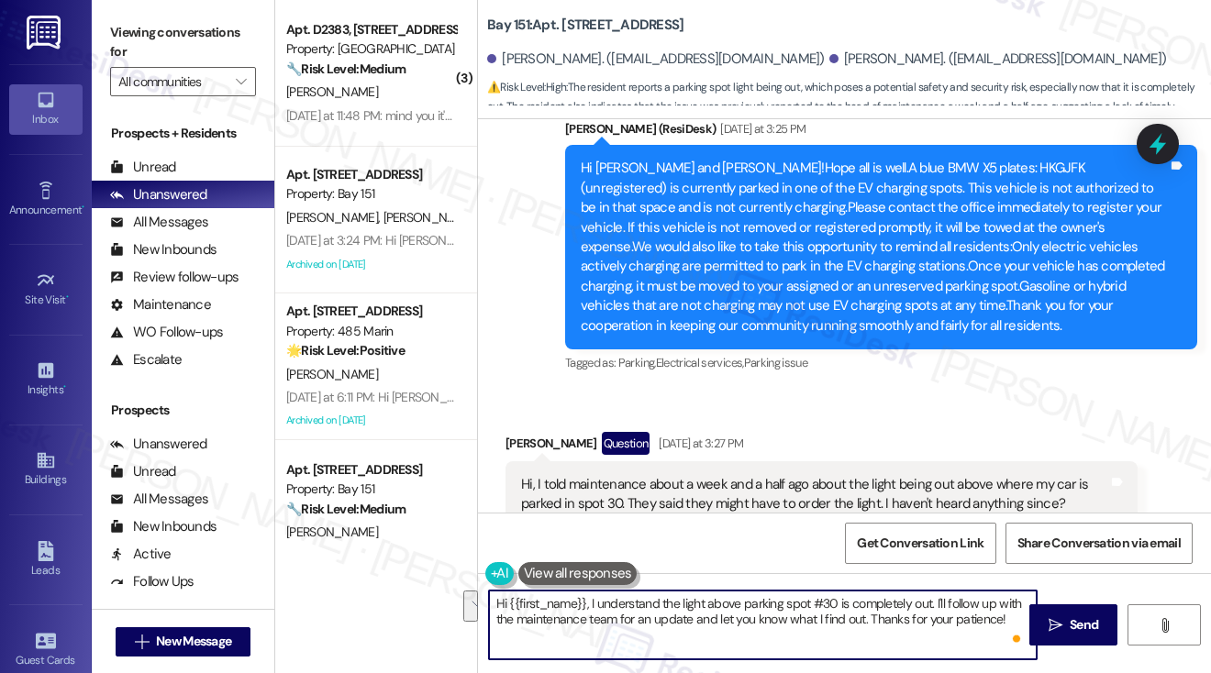
scroll to position [68807, 0]
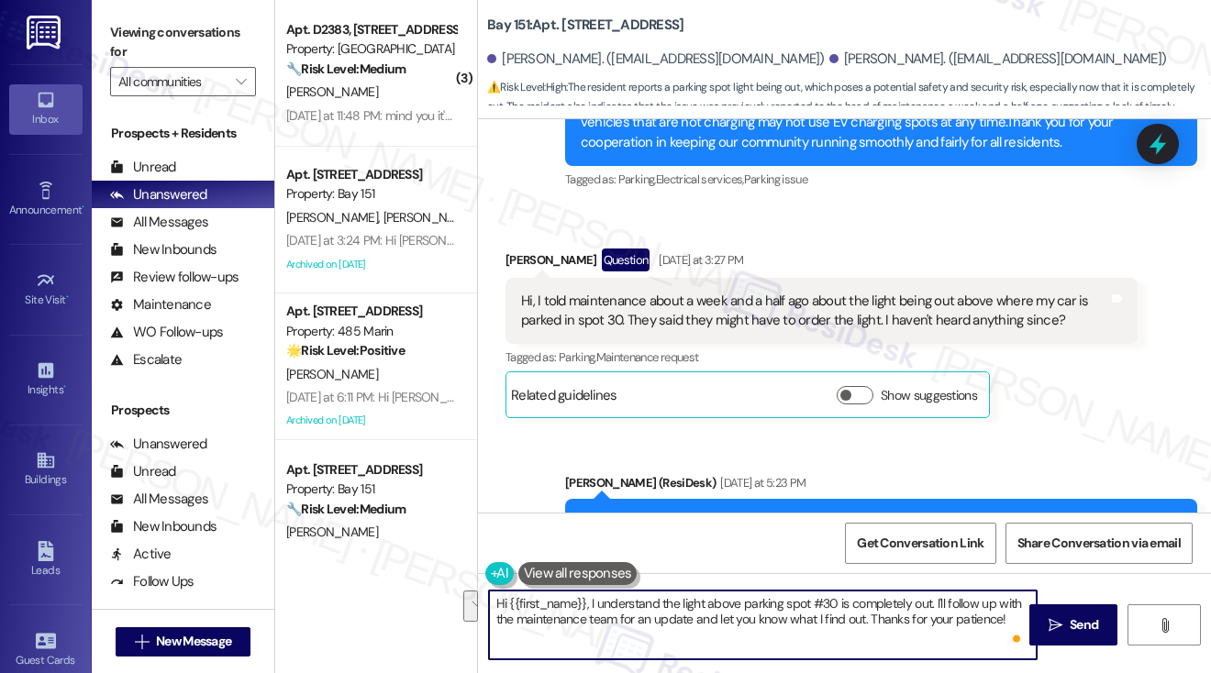
click at [883, 609] on textarea "Hi {{first_name}}, I understand the light above parking spot #30 is completely …" at bounding box center [763, 625] width 548 height 69
drag, startPoint x: 1005, startPoint y: 619, endPoint x: 514, endPoint y: 598, distance: 492.0
click at [514, 598] on textarea "Hi {{first_name}}, I understand the light above parking spot #30 is completely …" at bounding box center [763, 625] width 548 height 69
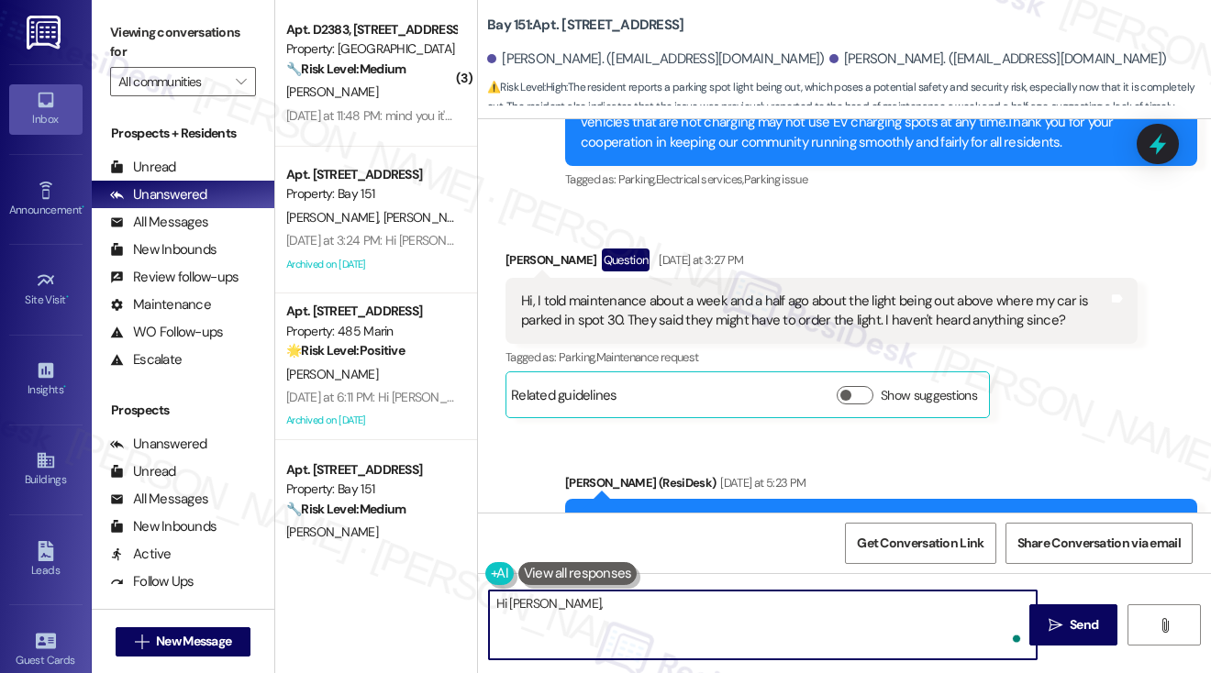
paste textarea "that we have contacted our electrician who will be working on it today."
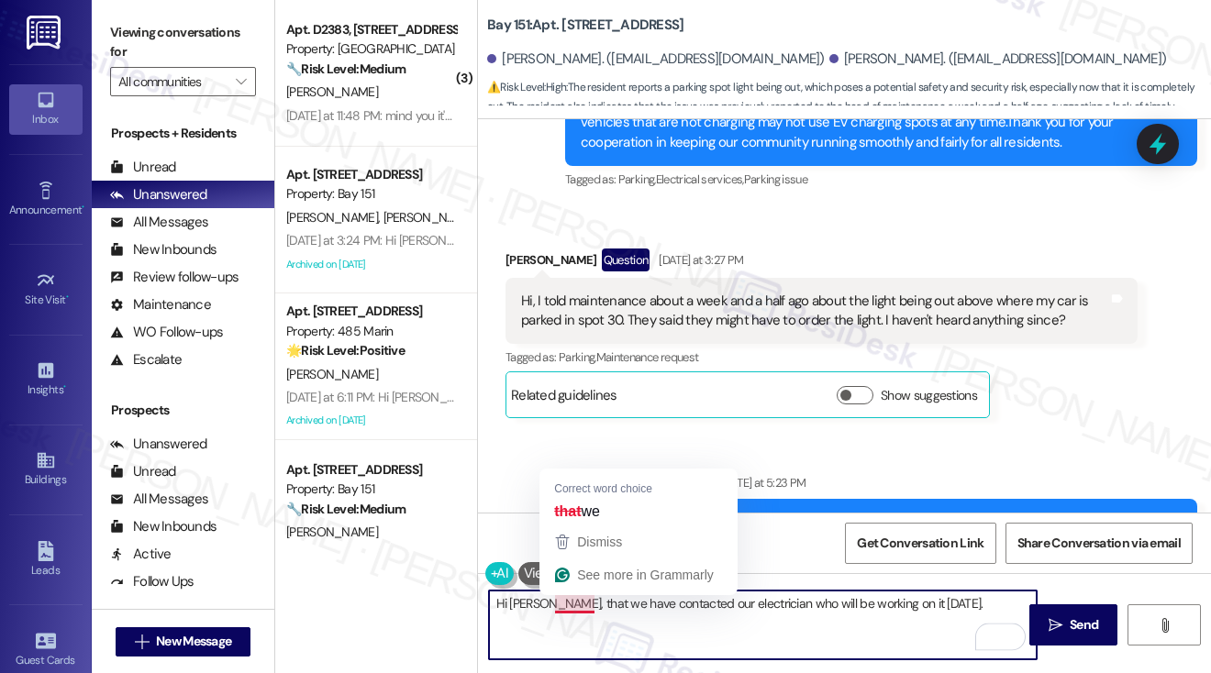
drag, startPoint x: 548, startPoint y: 606, endPoint x: 559, endPoint y: 607, distance: 10.1
click at [548, 606] on textarea "Hi Andrew, that we have contacted our electrician who will be working on it tod…" at bounding box center [763, 625] width 548 height 69
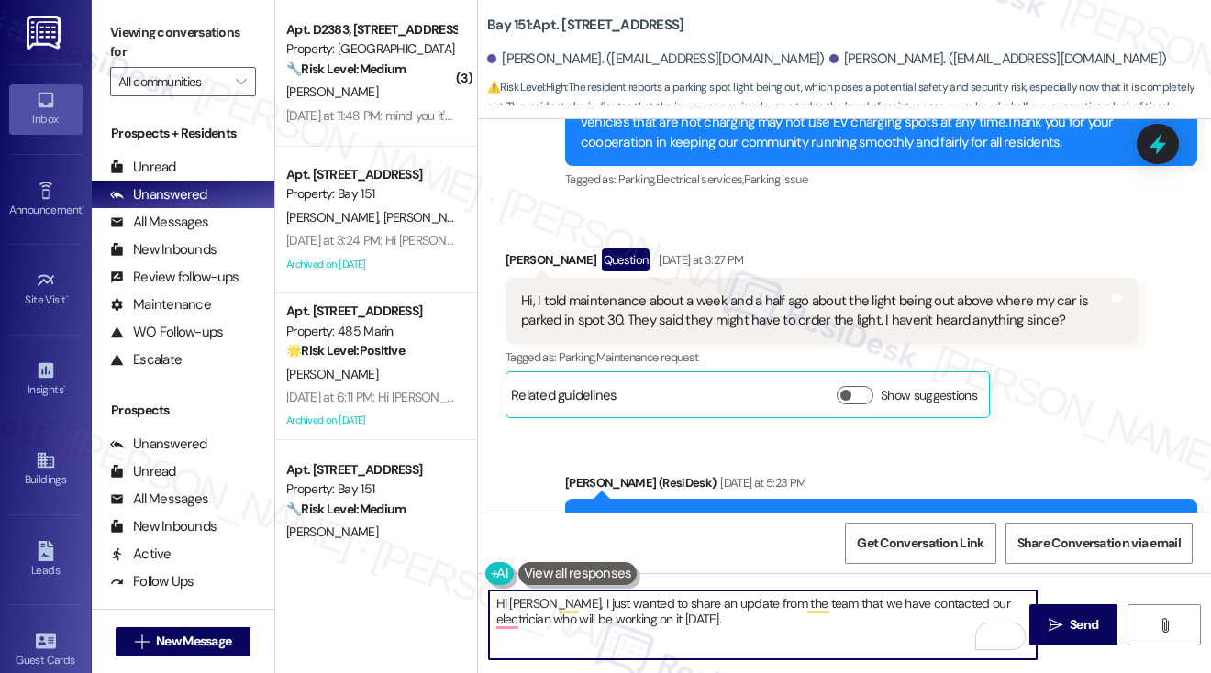
click at [809, 619] on textarea "Hi Andrew, I just wanted to share an update from the team that we have contacte…" at bounding box center [763, 625] width 548 height 69
click at [699, 619] on textarea "Hi Andrew, I just wanted to share an update from the team that we have contacte…" at bounding box center [763, 625] width 548 height 69
click at [617, 616] on textarea "Hi Andrew, I just wanted to share an update from the team that we have contacte…" at bounding box center [763, 625] width 548 height 69
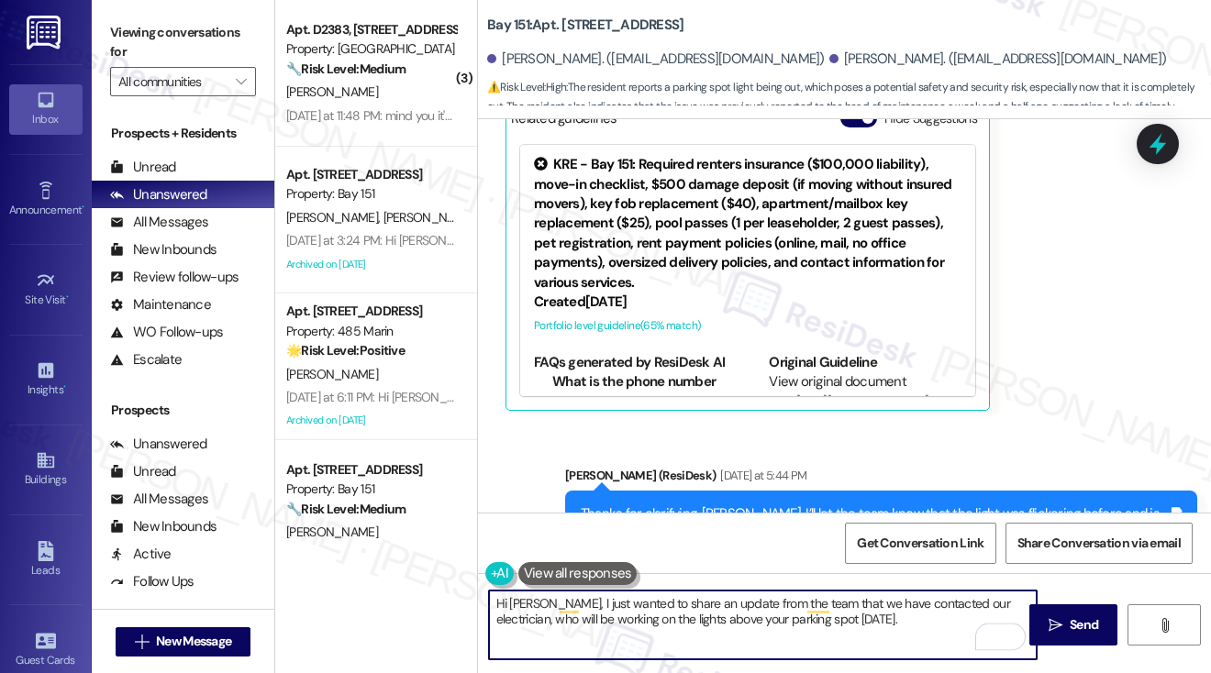
scroll to position [69724, 0]
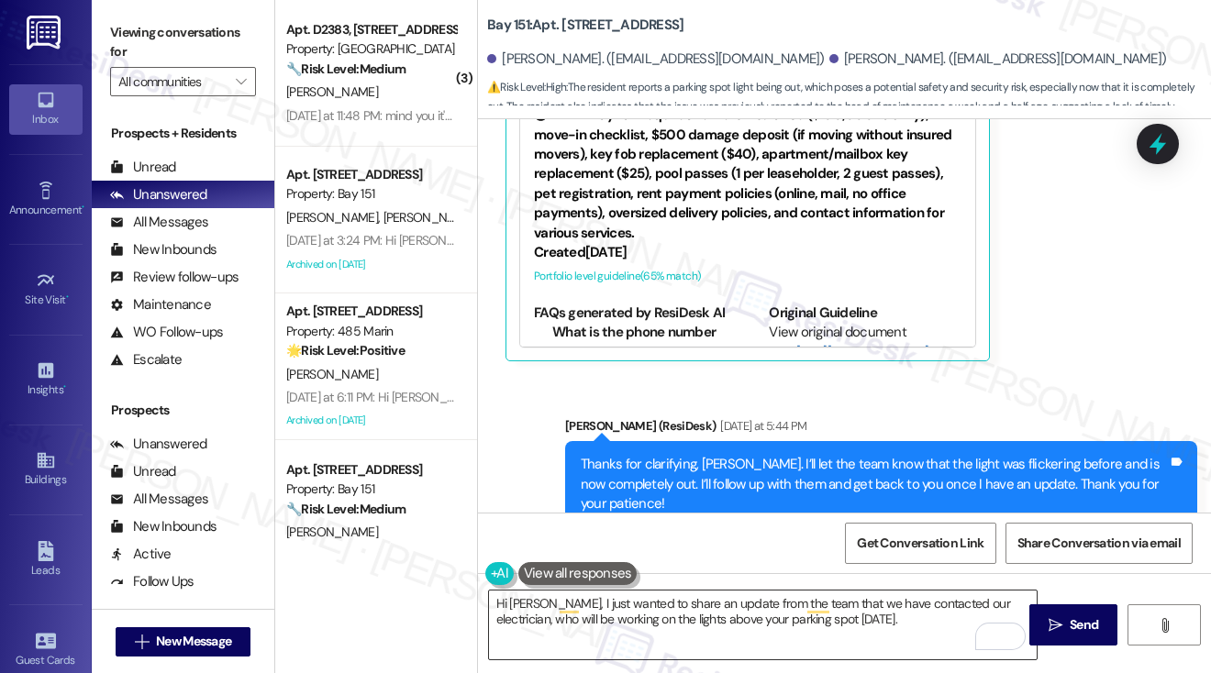
click at [840, 612] on textarea "Hi Andrew, I just wanted to share an update from the team that we have contacte…" at bounding box center [763, 625] width 548 height 69
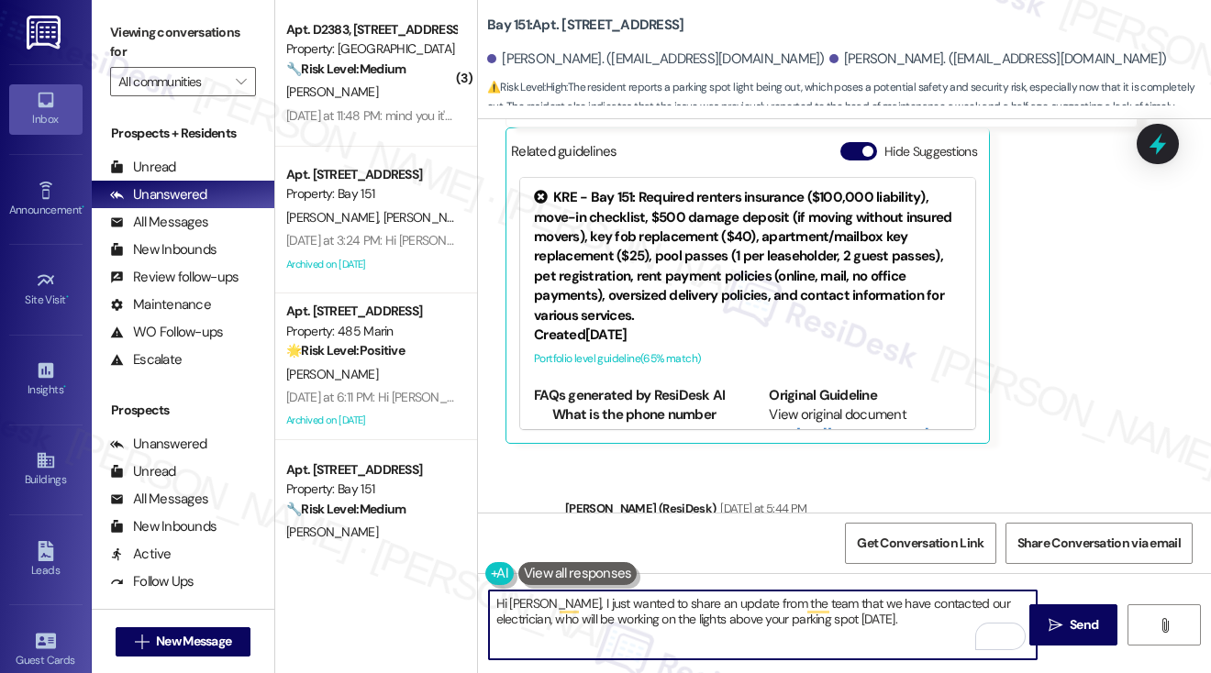
scroll to position [69541, 0]
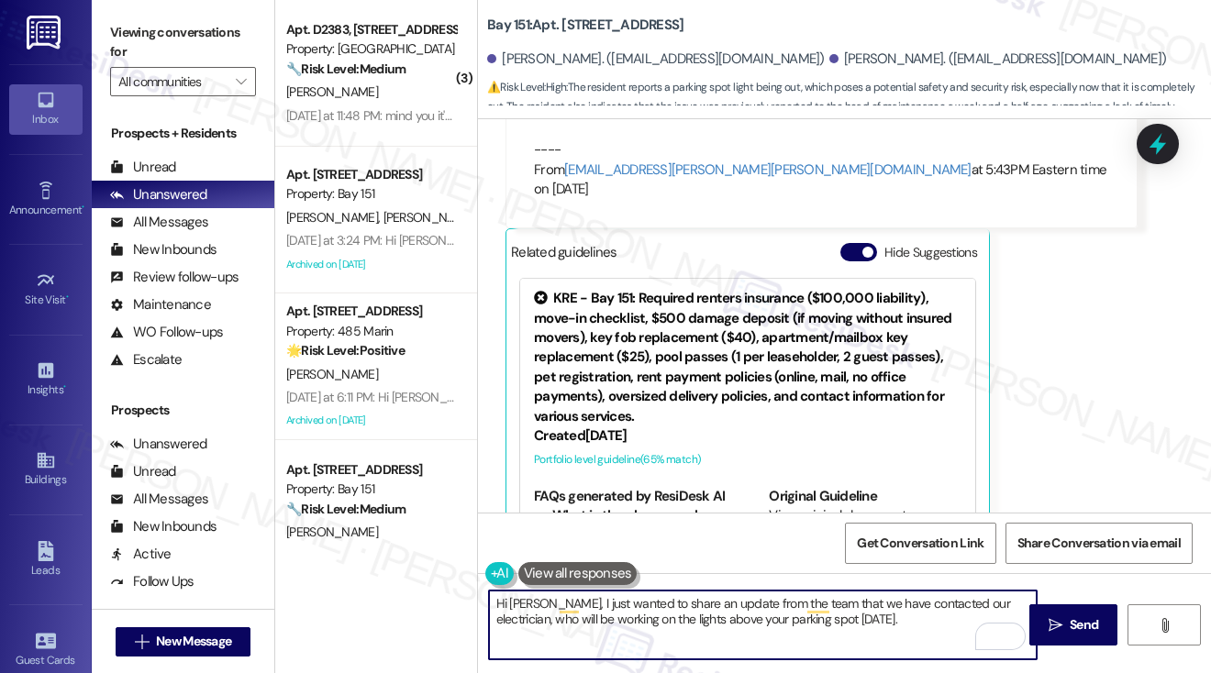
click at [851, 621] on textarea "Hi Andrew, I just wanted to share an update from the team that we have contacte…" at bounding box center [763, 625] width 548 height 69
click at [653, 629] on textarea "Hi Andrew, I just wanted to share an update from the team that we have contacte…" at bounding box center [763, 625] width 548 height 69
click at [495, 634] on textarea "Hi Andrew, I just wanted to share an update from the team that we have contacte…" at bounding box center [763, 625] width 548 height 69
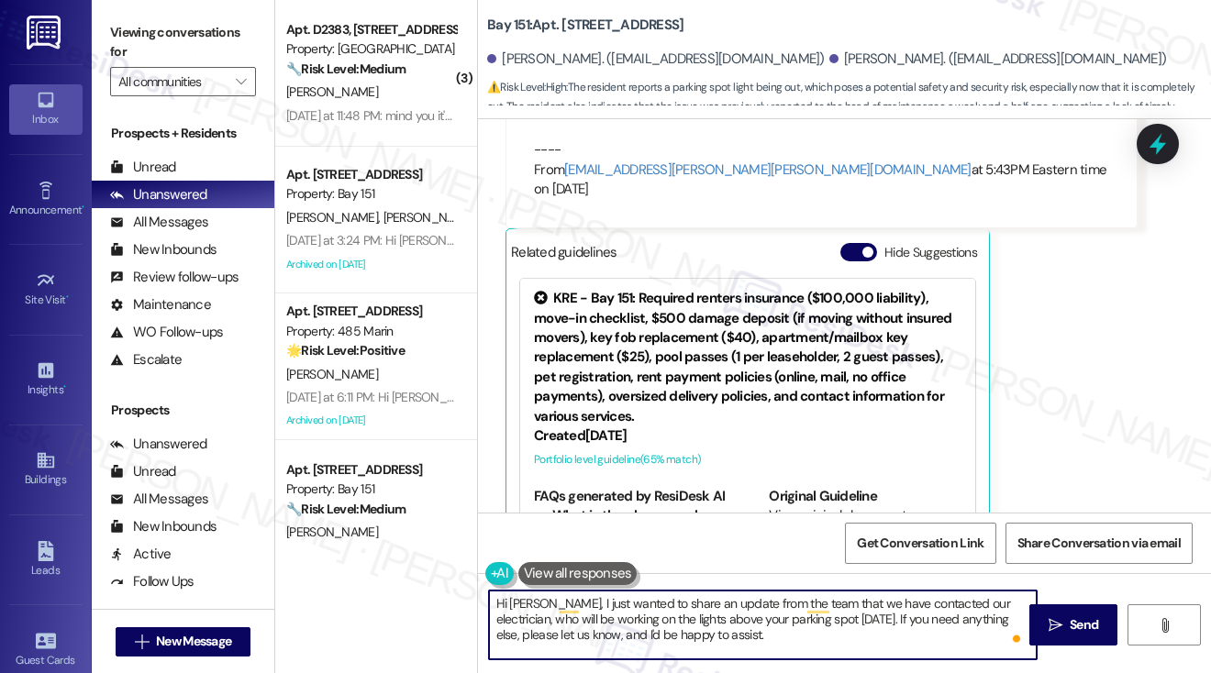
click at [572, 625] on textarea "Hi Andrew, I just wanted to share an update from the team that we have contacte…" at bounding box center [763, 625] width 548 height 69
click at [571, 637] on textarea "Hi Andrew, I just wanted to share an update from the team that we have contacte…" at bounding box center [763, 625] width 548 height 69
click at [715, 639] on textarea "Hi Andrew, I just wanted to share an update from the team that we have contacte…" at bounding box center [763, 625] width 548 height 69
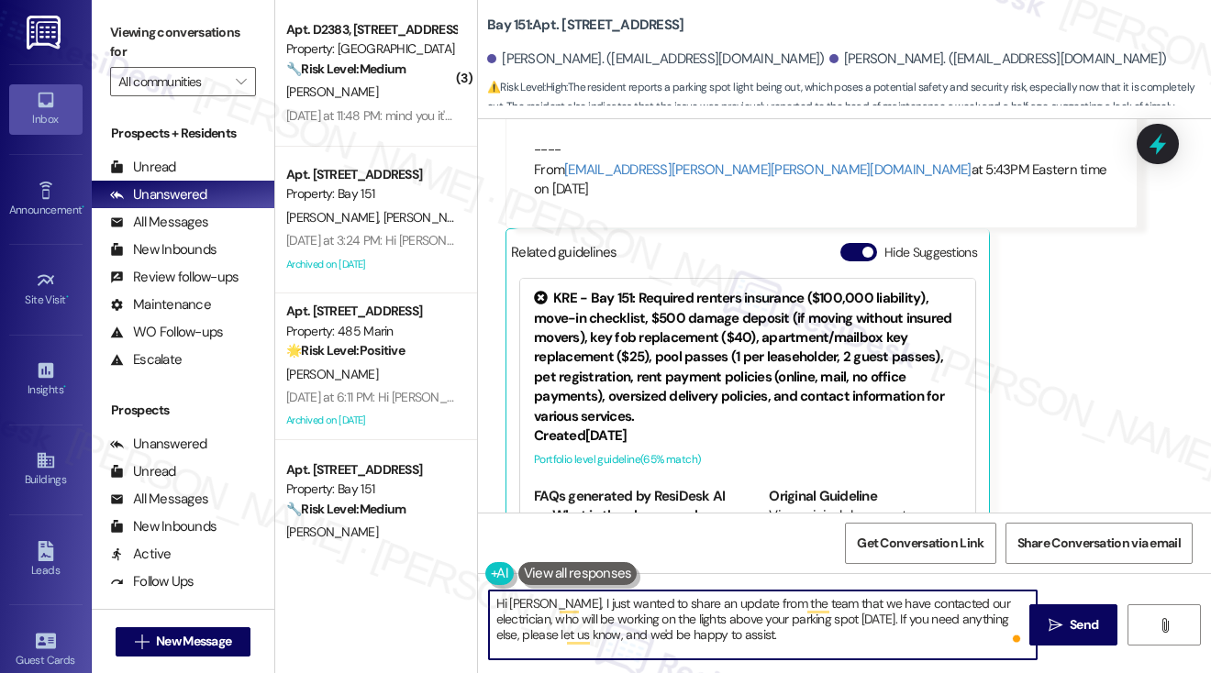
click at [734, 632] on textarea "Hi Andrew, I just wanted to share an update from the team that we have contacte…" at bounding box center [763, 625] width 548 height 69
click at [793, 605] on textarea "Hi Andrew, I just wanted to share an update from the team that we have contacte…" at bounding box center [763, 625] width 548 height 69
click at [803, 635] on textarea "Hi Andrew, I just wanted to share an update from the team that we have contacte…" at bounding box center [763, 625] width 548 height 69
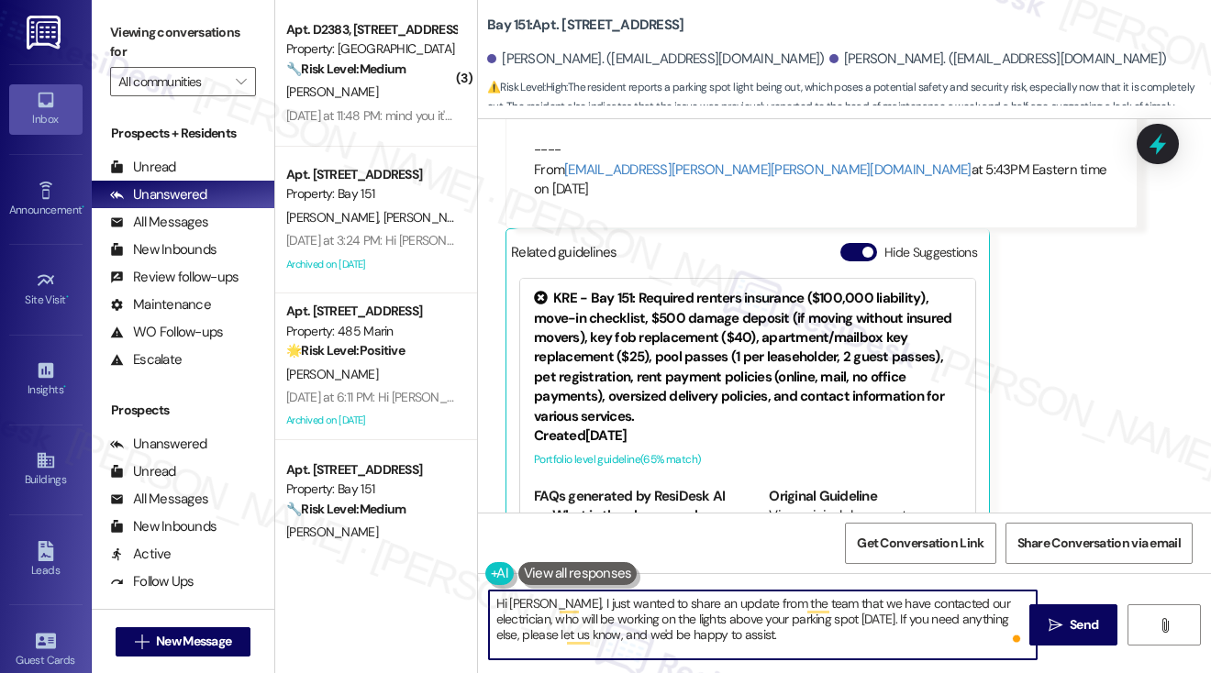
click at [680, 602] on textarea "Hi Andrew, I just wanted to share an update from the team that we have contacte…" at bounding box center [763, 625] width 548 height 69
click at [686, 624] on textarea "Hi Andrew, I just wanted to share an update from the team that we have contacte…" at bounding box center [763, 625] width 548 height 69
click at [760, 641] on textarea "Hi Andrew, I just wanted to share an update from the team that we have contacte…" at bounding box center [763, 625] width 548 height 69
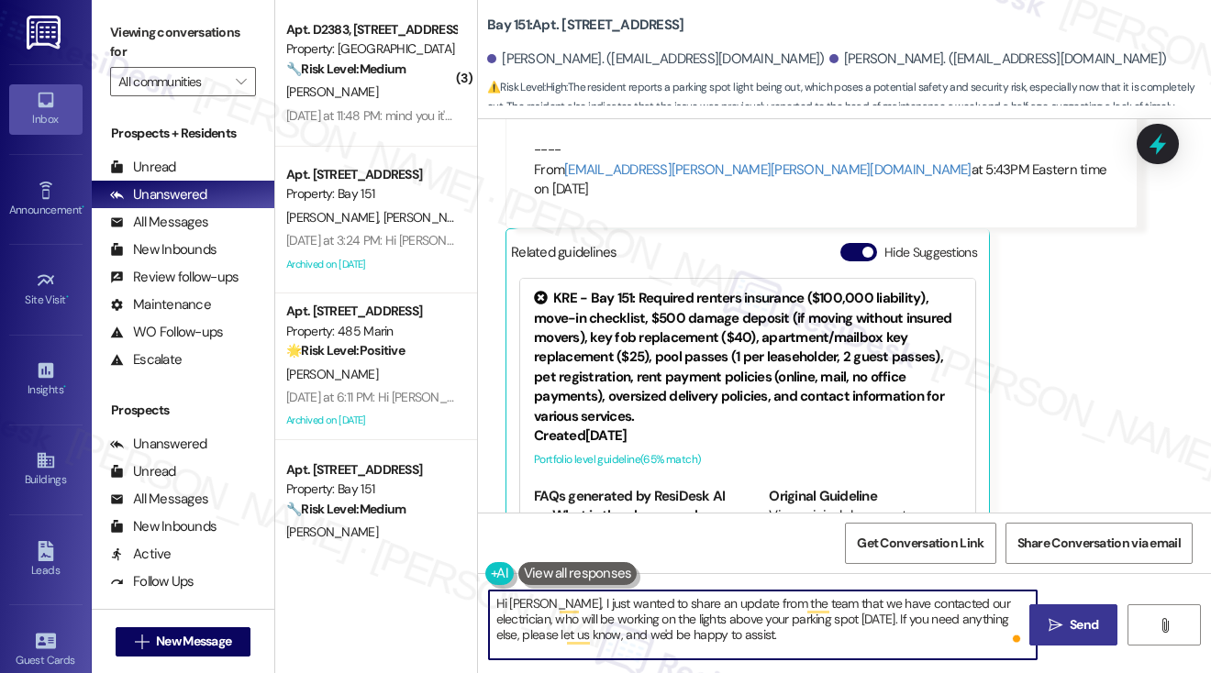
type textarea "Hi Andrew, I just wanted to share an update from the team that we have contacte…"
click at [1051, 624] on icon "" at bounding box center [1055, 625] width 14 height 15
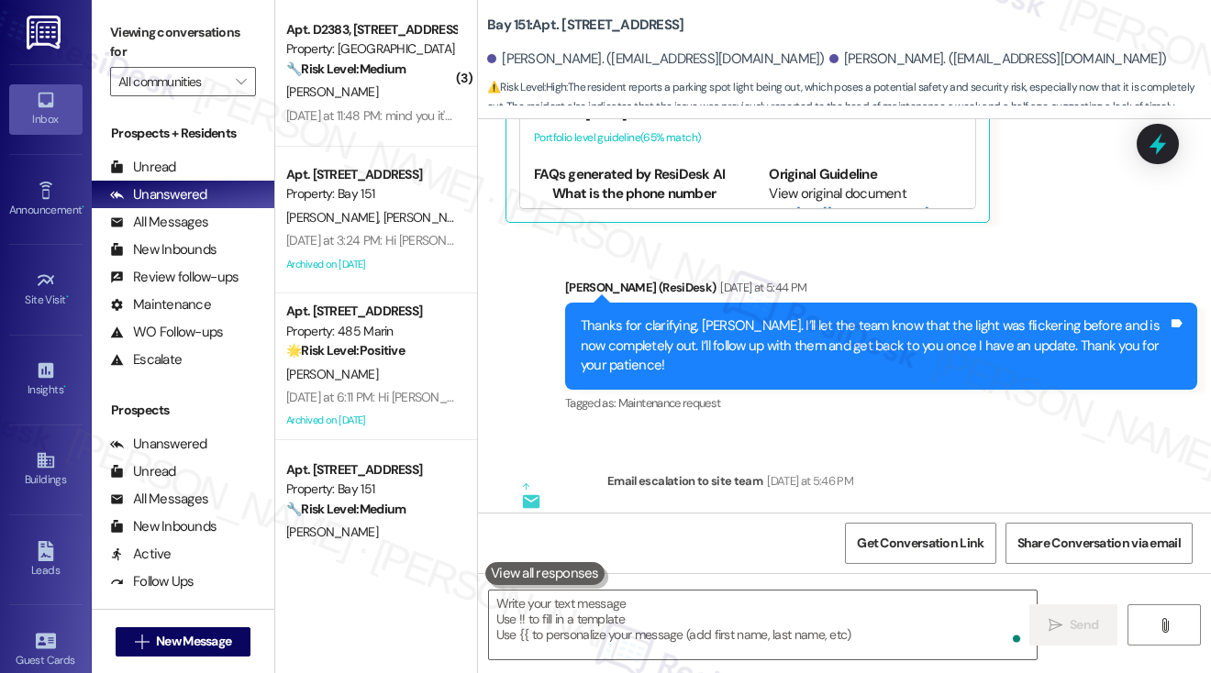
scroll to position [69891, 0]
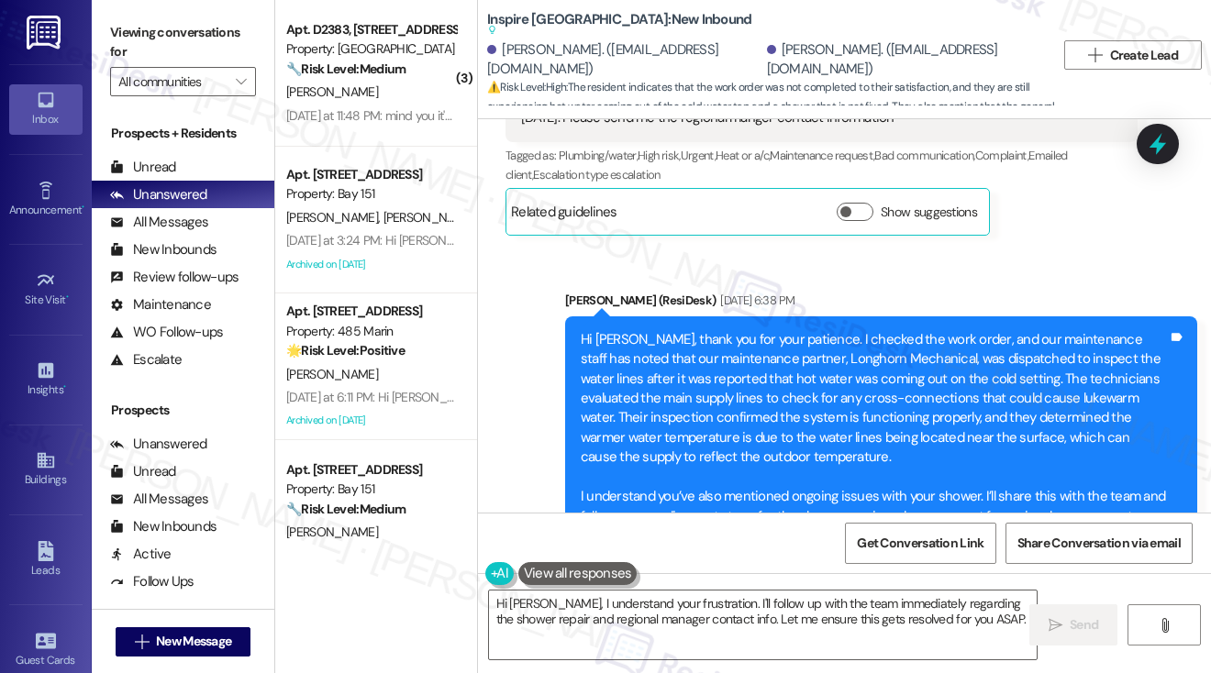
scroll to position [1012, 0]
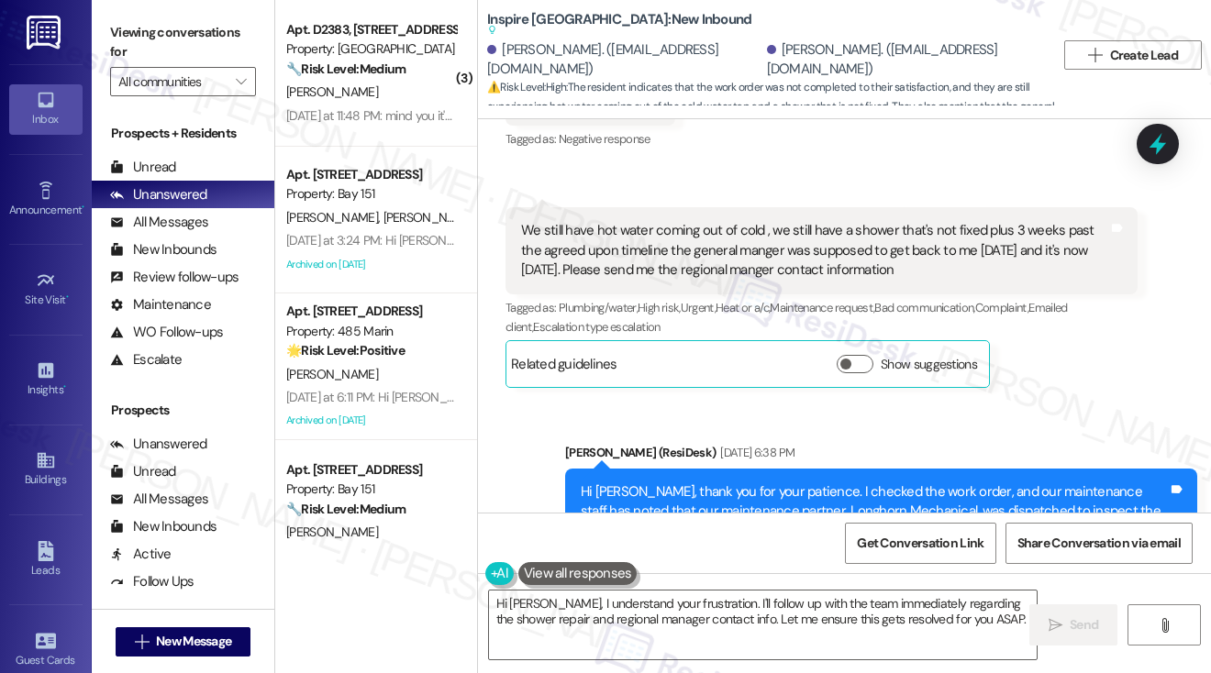
click at [683, 267] on div "We still have hot water coming out of cold , we still have a shower that's not …" at bounding box center [814, 250] width 587 height 59
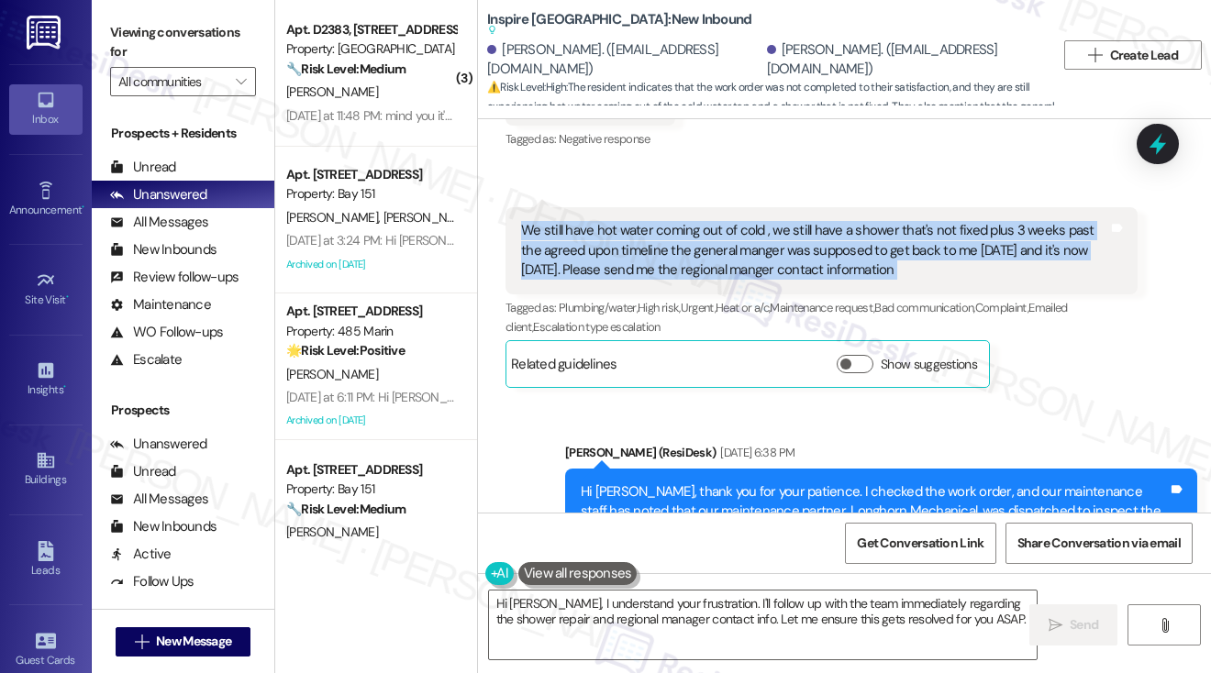
click at [683, 267] on div "We still have hot water coming out of cold , we still have a shower that's not …" at bounding box center [814, 250] width 587 height 59
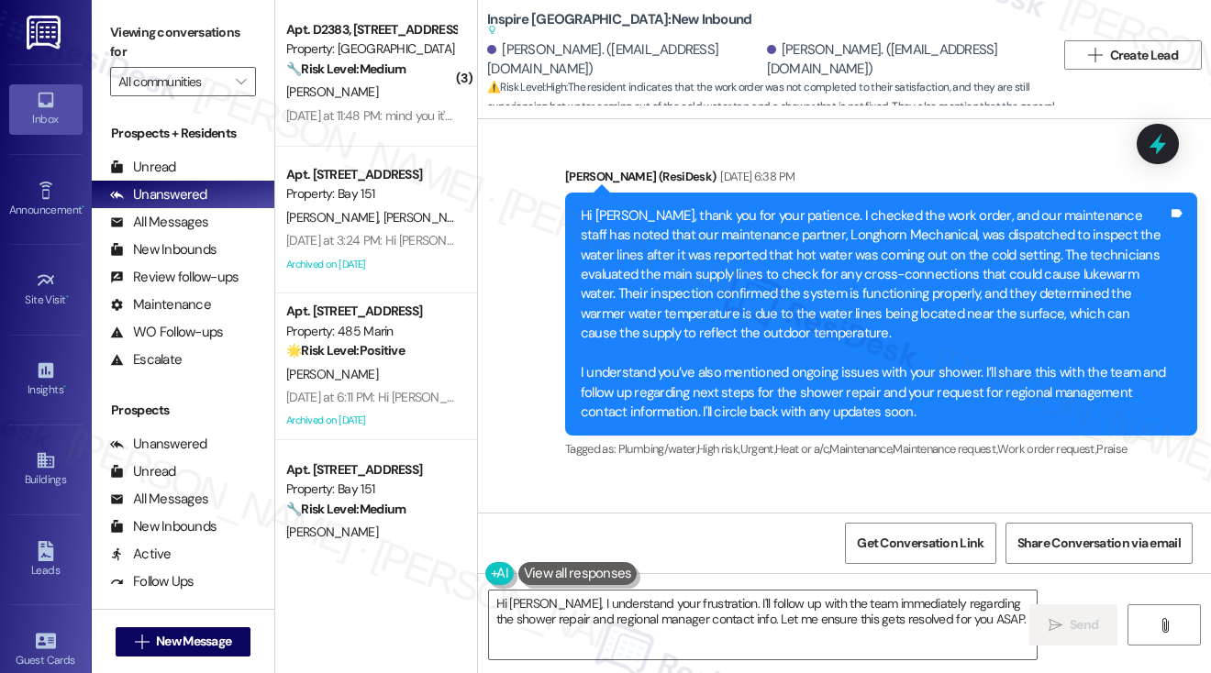
scroll to position [1287, 0]
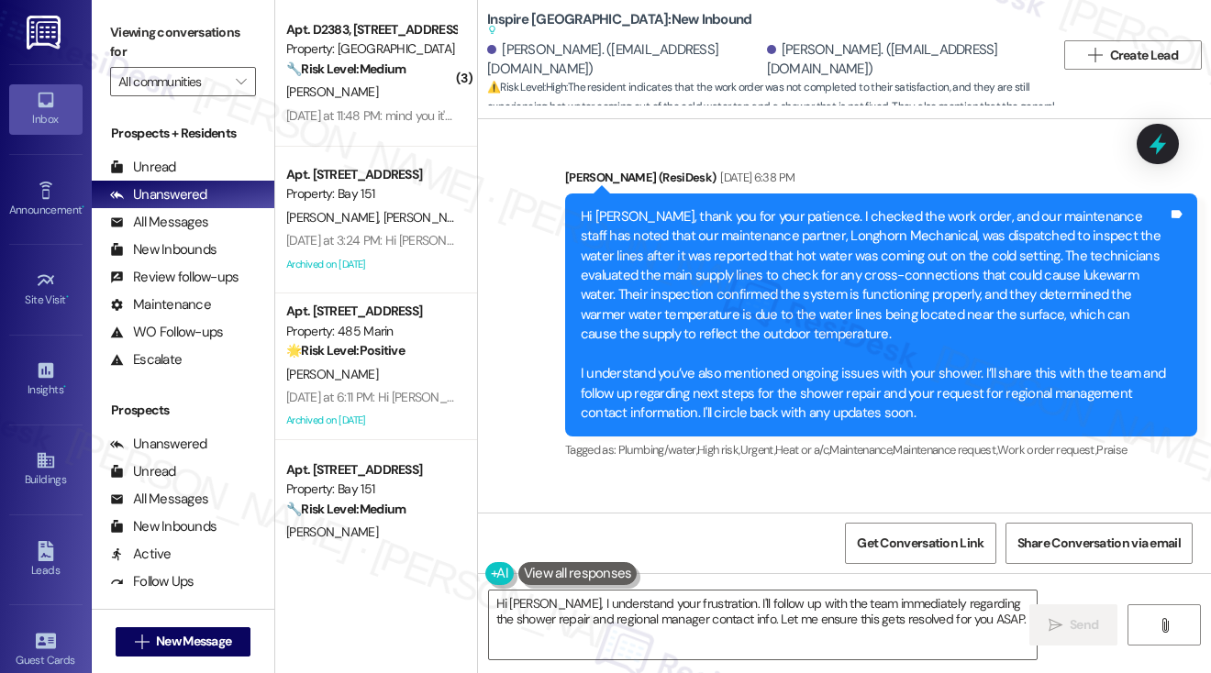
click at [771, 264] on div "Hi [PERSON_NAME], thank you for your patience. I checked the work order, and ou…" at bounding box center [874, 315] width 587 height 216
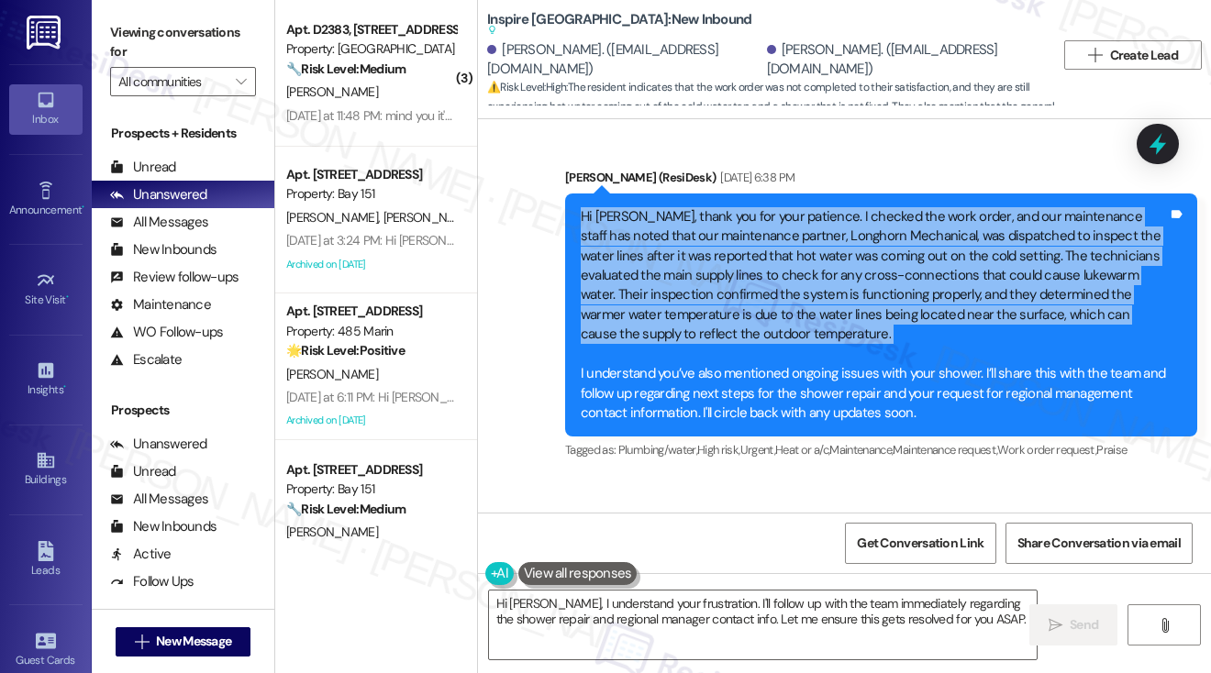
click at [771, 264] on div "Hi [PERSON_NAME], thank you for your patience. I checked the work order, and ou…" at bounding box center [874, 315] width 587 height 216
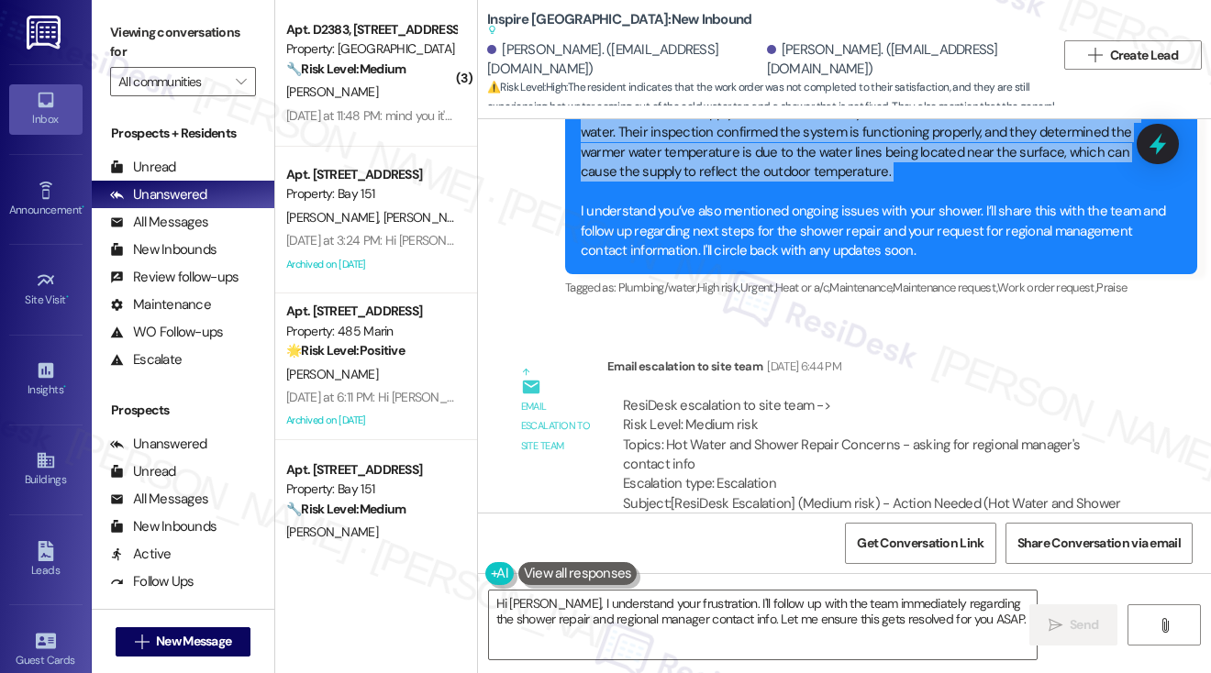
scroll to position [1357, 0]
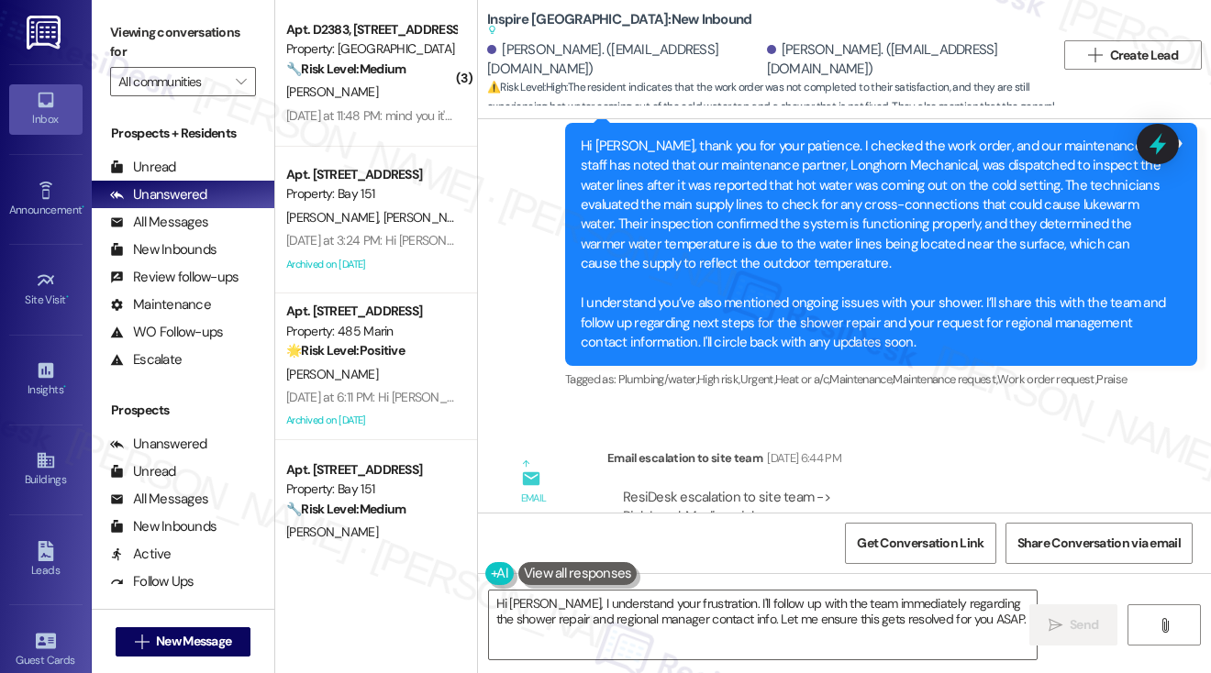
click at [758, 317] on div "Hi [PERSON_NAME], thank you for your patience. I checked the work order, and ou…" at bounding box center [874, 245] width 587 height 216
click at [756, 318] on div "Hi [PERSON_NAME], thank you for your patience. I checked the work order, and ou…" at bounding box center [874, 245] width 587 height 216
click at [900, 339] on div "Hi [PERSON_NAME], thank you for your patience. I checked the work order, and ou…" at bounding box center [874, 245] width 587 height 216
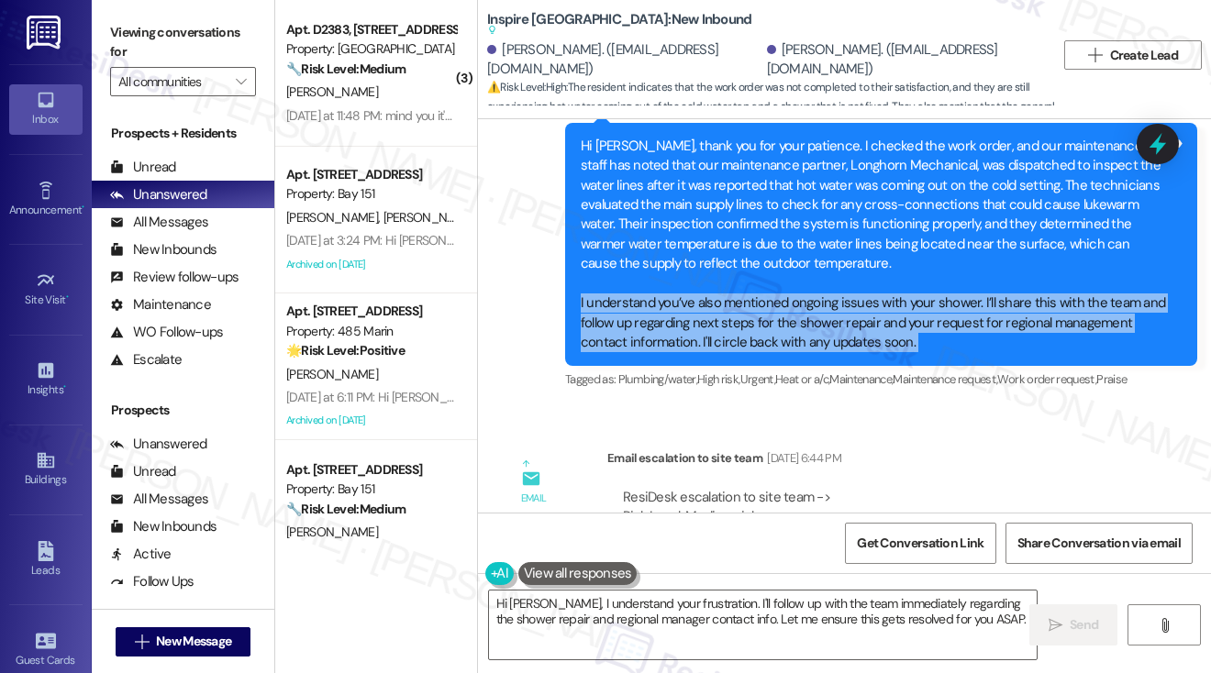
click at [900, 339] on div "Hi [PERSON_NAME], thank you for your patience. I checked the work order, and ou…" at bounding box center [874, 245] width 587 height 216
click at [703, 349] on div "Hi [PERSON_NAME], thank you for your patience. I checked the work order, and ou…" at bounding box center [874, 245] width 587 height 216
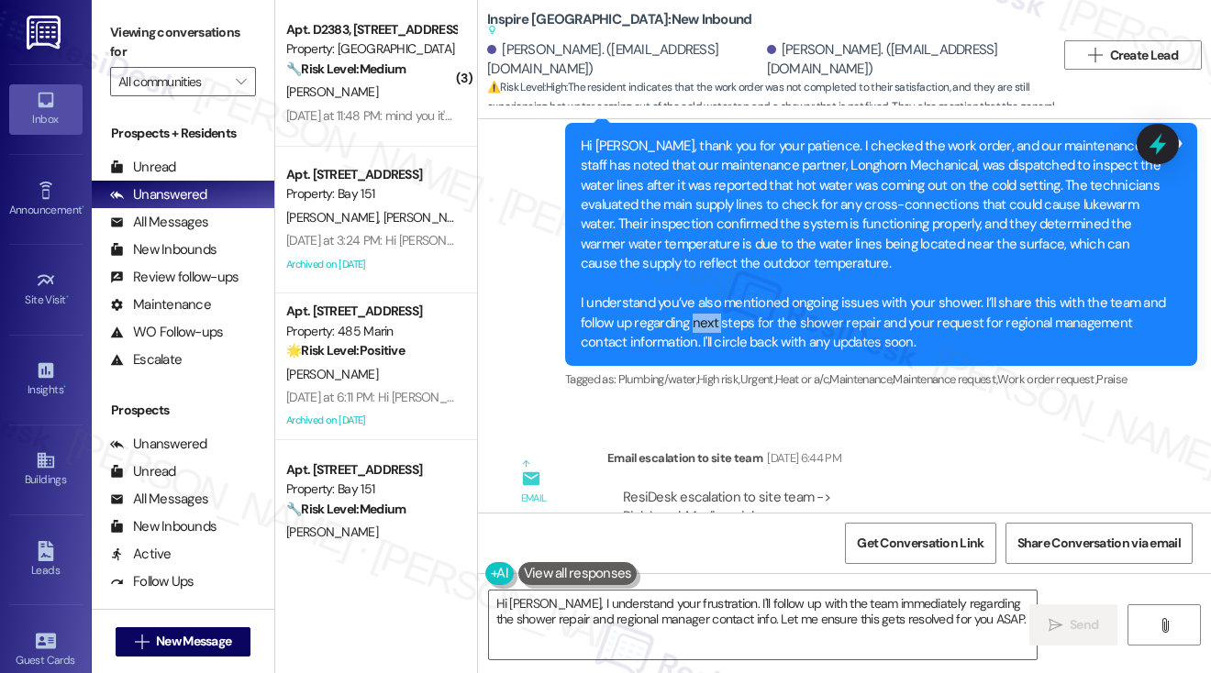
click at [703, 349] on div "Hi [PERSON_NAME], thank you for your patience. I checked the work order, and ou…" at bounding box center [874, 245] width 587 height 216
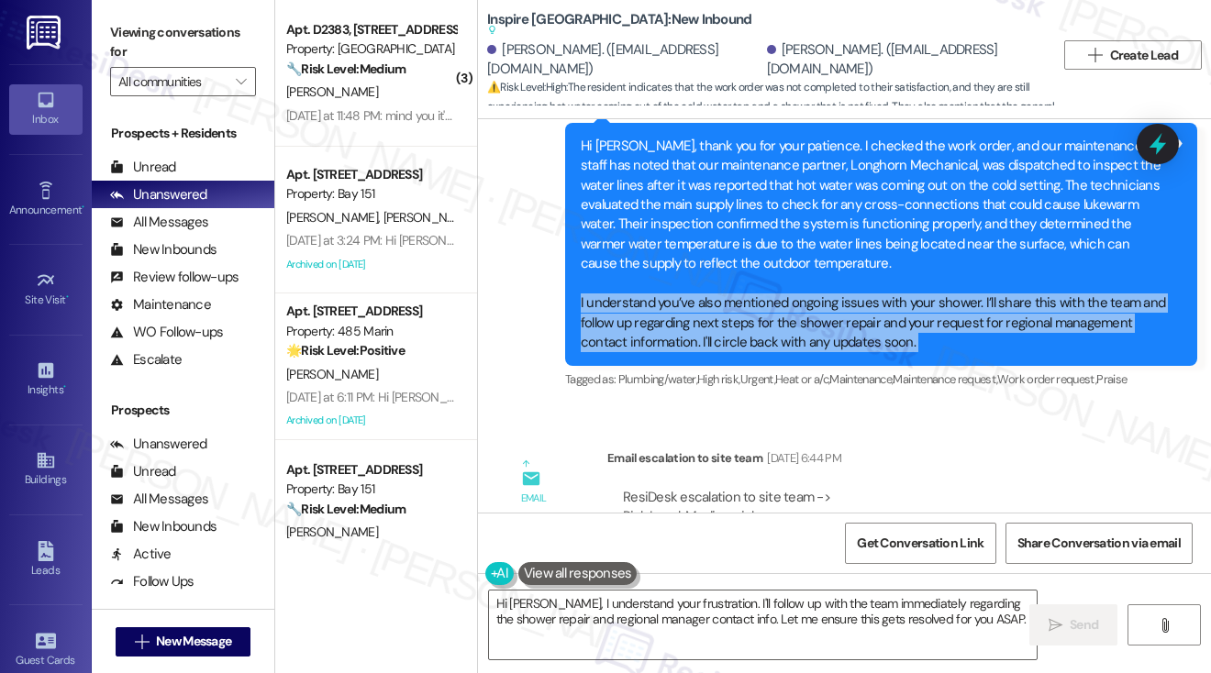
click at [704, 349] on div "Hi [PERSON_NAME], thank you for your patience. I checked the work order, and ou…" at bounding box center [874, 245] width 587 height 216
click at [932, 340] on div "Hi [PERSON_NAME], thank you for your patience. I checked the work order, and ou…" at bounding box center [874, 245] width 587 height 216
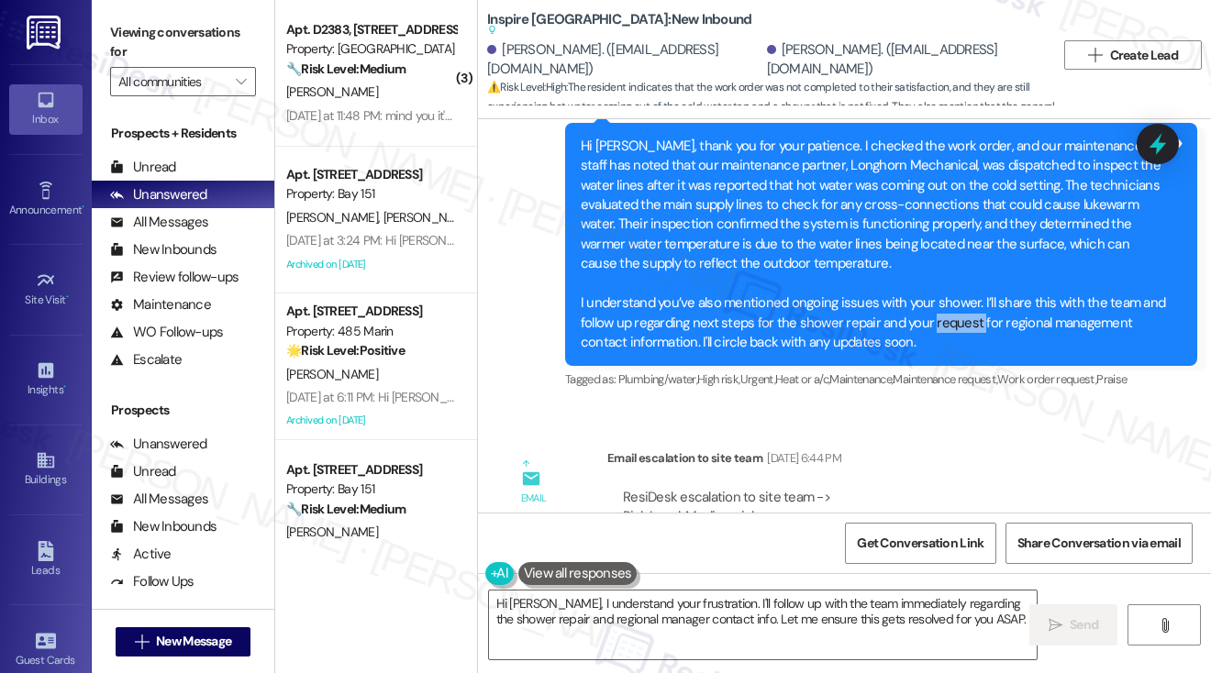
click at [932, 340] on div "Hi [PERSON_NAME], thank you for your patience. I checked the work order, and ou…" at bounding box center [874, 245] width 587 height 216
click at [748, 209] on div "Hi [PERSON_NAME], thank you for your patience. I checked the work order, and ou…" at bounding box center [874, 245] width 587 height 216
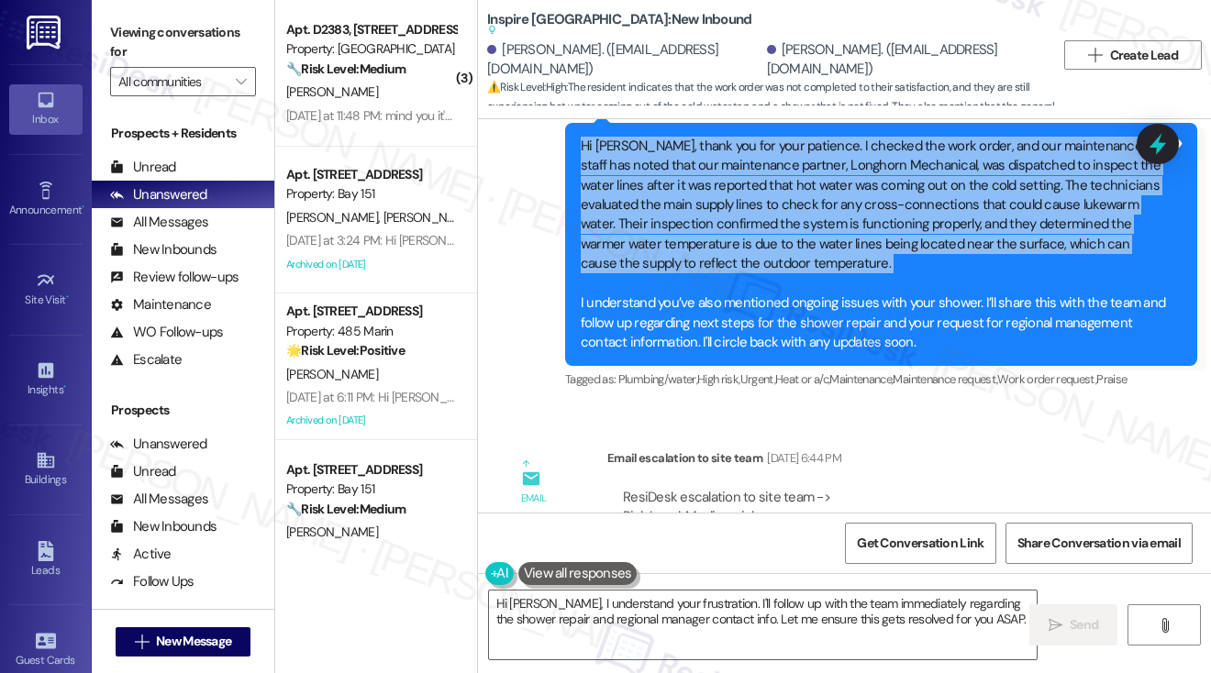
click at [748, 209] on div "Hi [PERSON_NAME], thank you for your patience. I checked the work order, and ou…" at bounding box center [874, 245] width 587 height 216
click at [734, 208] on div "Hi [PERSON_NAME], thank you for your patience. I checked the work order, and ou…" at bounding box center [874, 245] width 587 height 216
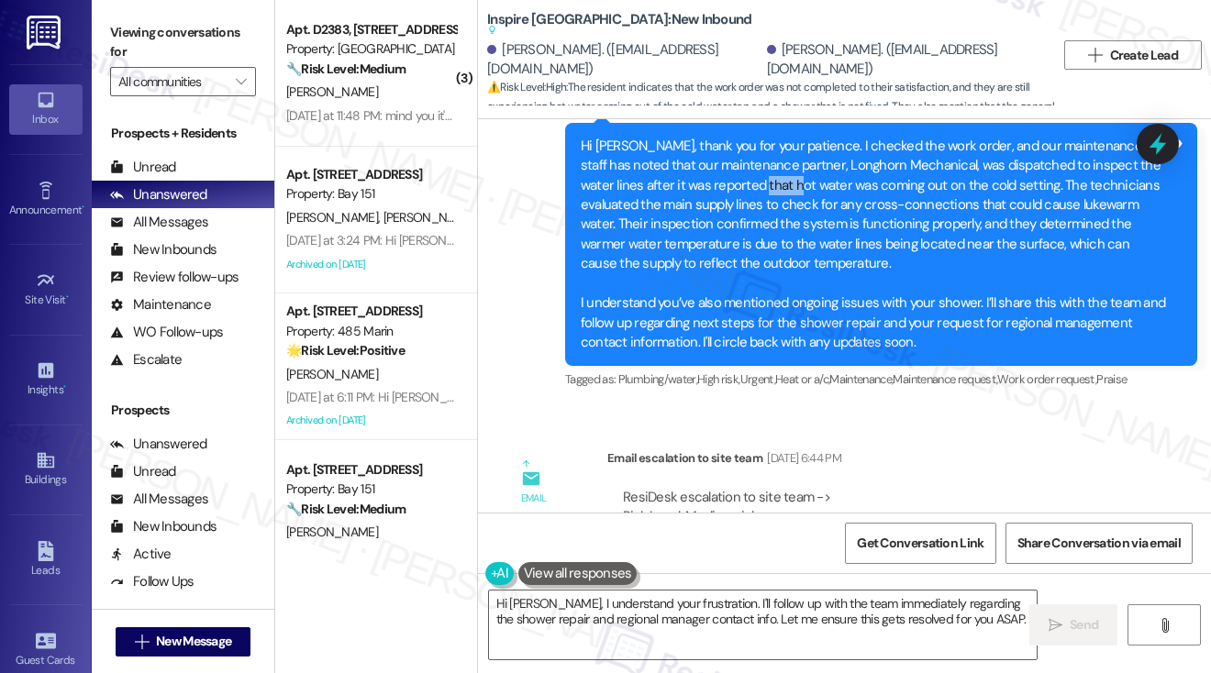
click at [734, 208] on div "Hi [PERSON_NAME], thank you for your patience. I checked the work order, and ou…" at bounding box center [874, 245] width 587 height 216
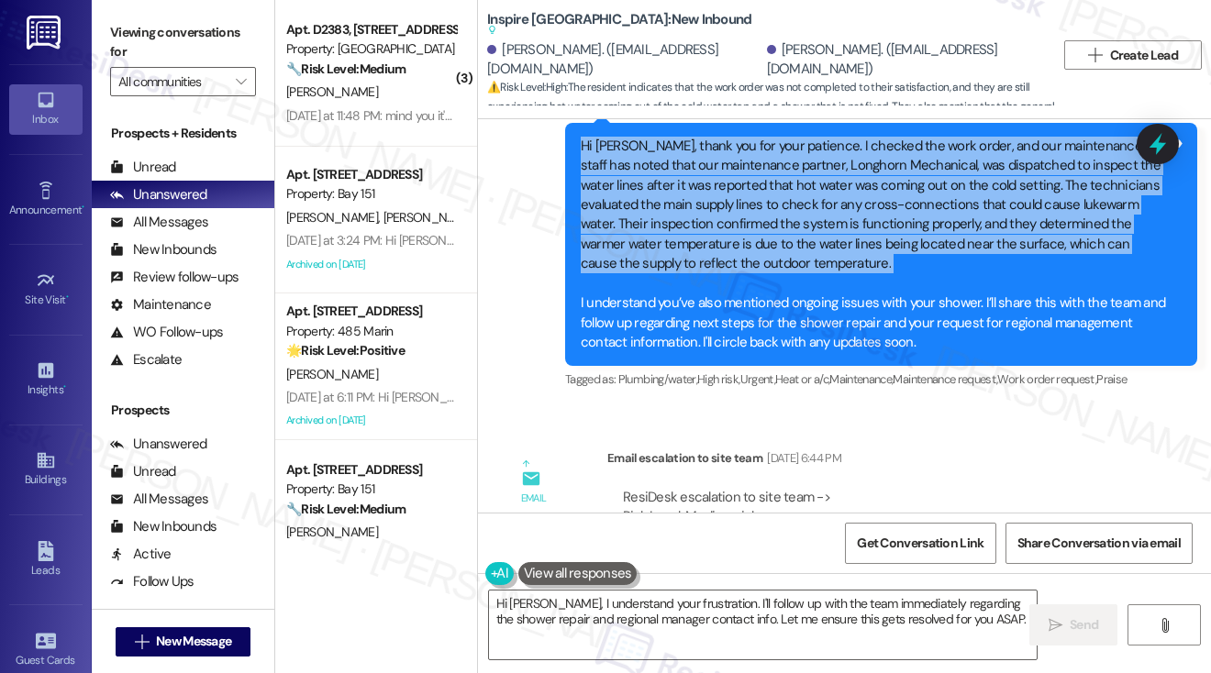
click at [734, 208] on div "Hi [PERSON_NAME], thank you for your patience. I checked the work order, and ou…" at bounding box center [874, 245] width 587 height 216
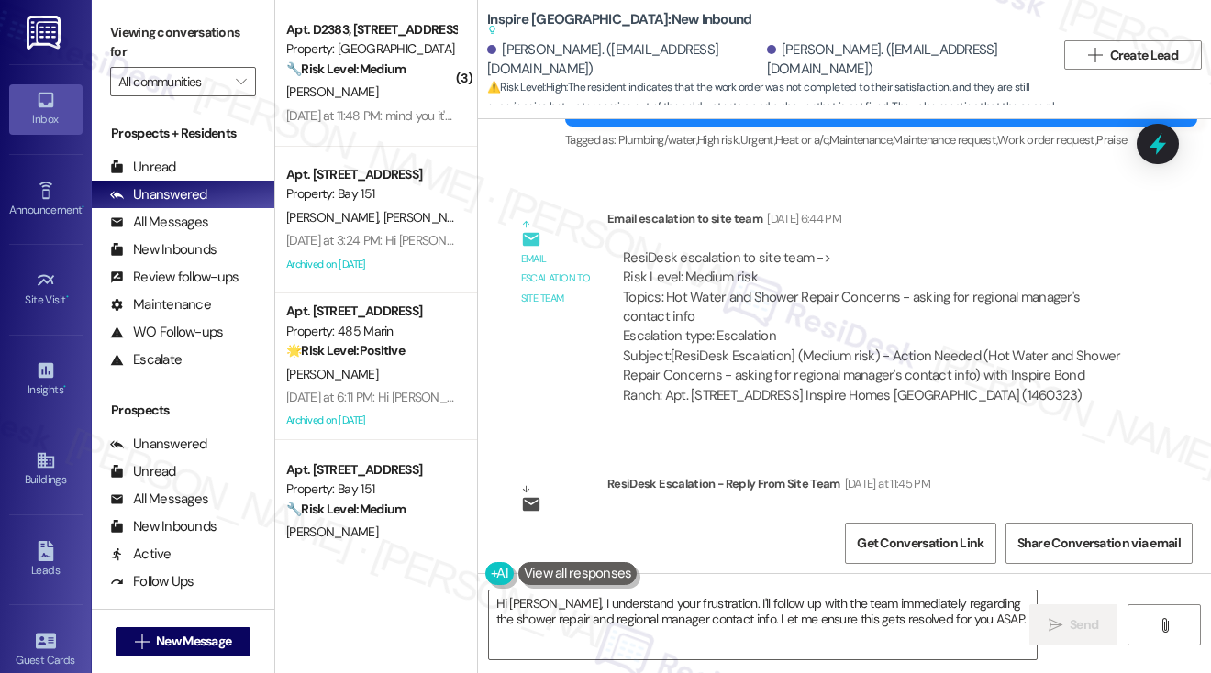
scroll to position [1724, 0]
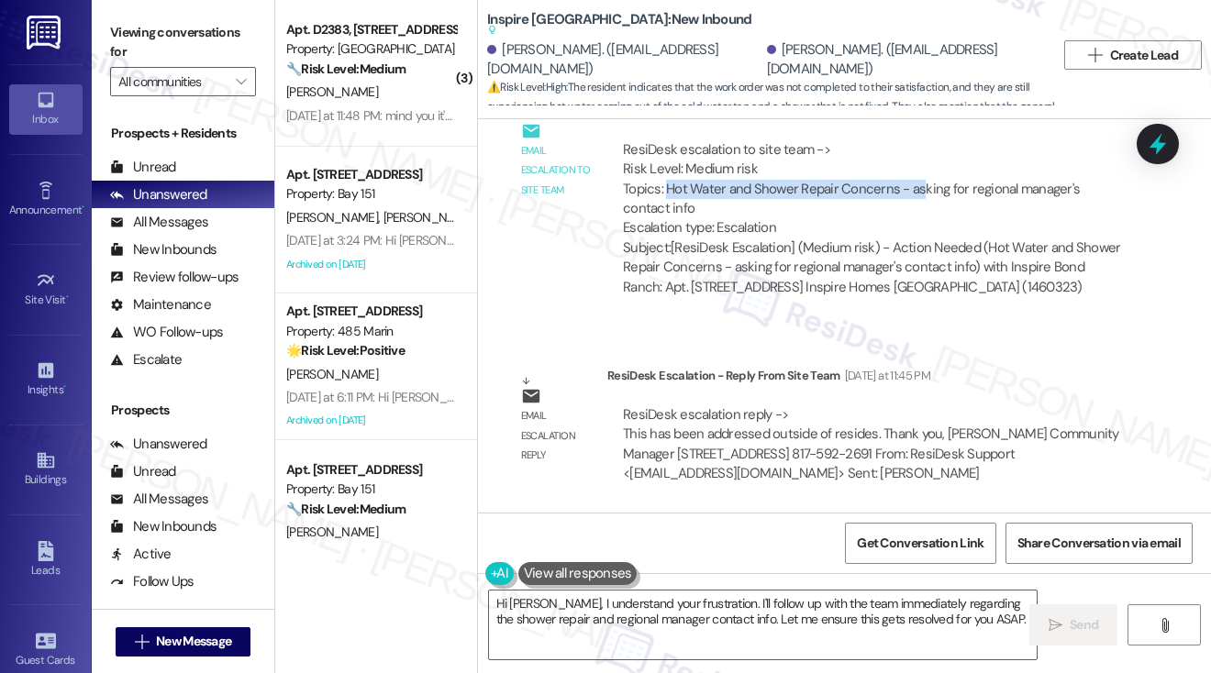
drag, startPoint x: 665, startPoint y: 192, endPoint x: 915, endPoint y: 186, distance: 250.4
click at [915, 186] on div "ResiDesk escalation to site team -> Risk Level: Medium risk Topics: Hot Water a…" at bounding box center [872, 189] width 499 height 98
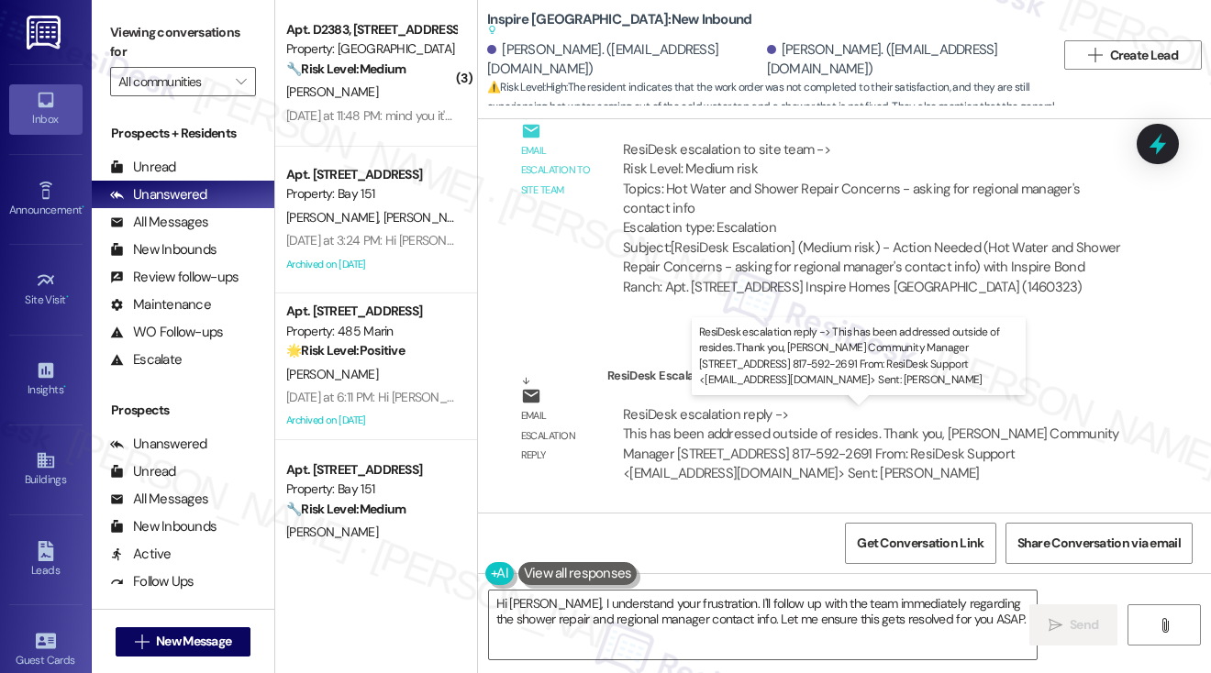
click at [860, 437] on div "ResiDesk escalation reply -> This has been addressed outside of resides. Thank …" at bounding box center [871, 443] width 496 height 77
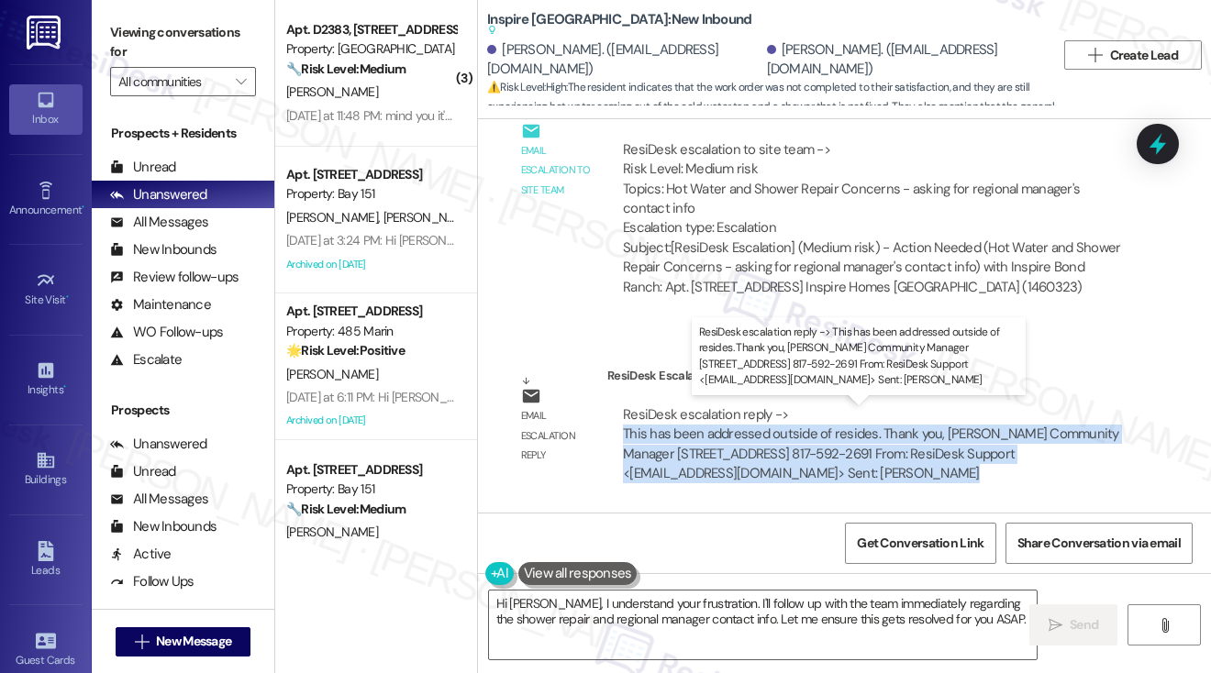
click at [860, 437] on div "ResiDesk escalation reply -> This has been addressed outside of resides. Thank …" at bounding box center [871, 443] width 496 height 77
click at [879, 432] on div "ResiDesk escalation reply -> This has been addressed outside of resides. Thank …" at bounding box center [871, 443] width 496 height 77
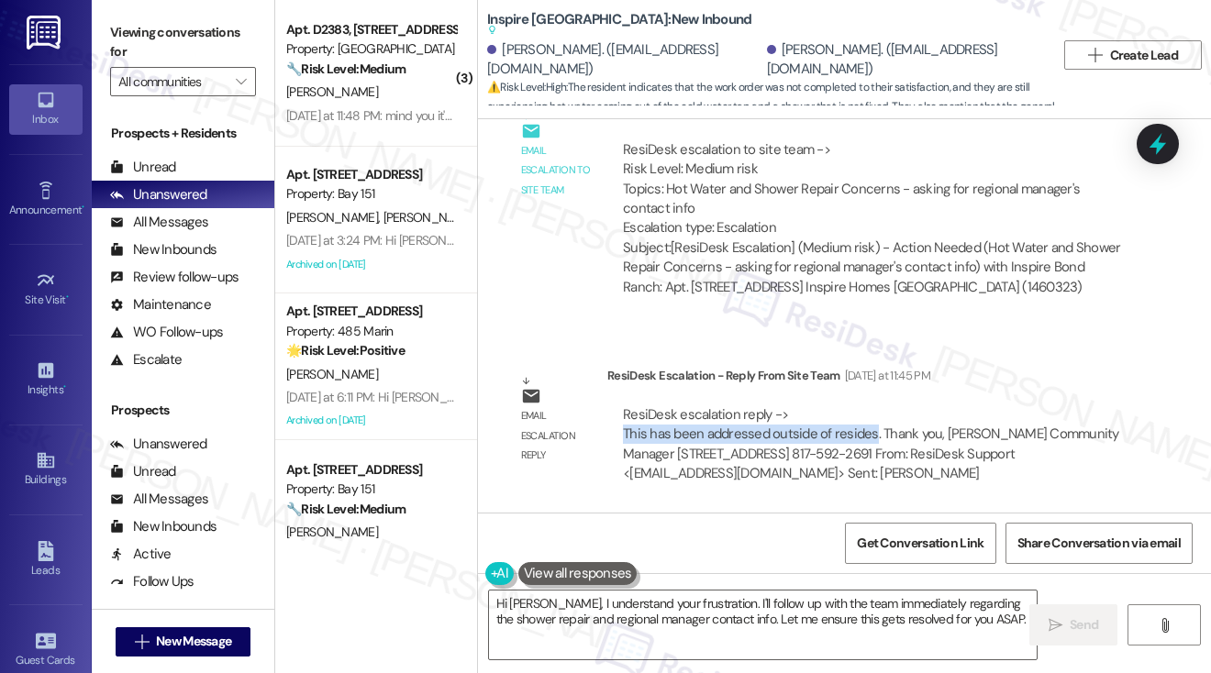
drag, startPoint x: 871, startPoint y: 435, endPoint x: 616, endPoint y: 432, distance: 255.0
click at [616, 432] on div "ResiDesk escalation reply -> This has been addressed outside of resides. Thank …" at bounding box center [872, 445] width 530 height 106
click at [924, 359] on div "Email escalation reply ResiDesk Escalation - Reply From Site Team [DATE] at 11:…" at bounding box center [821, 432] width 659 height 160
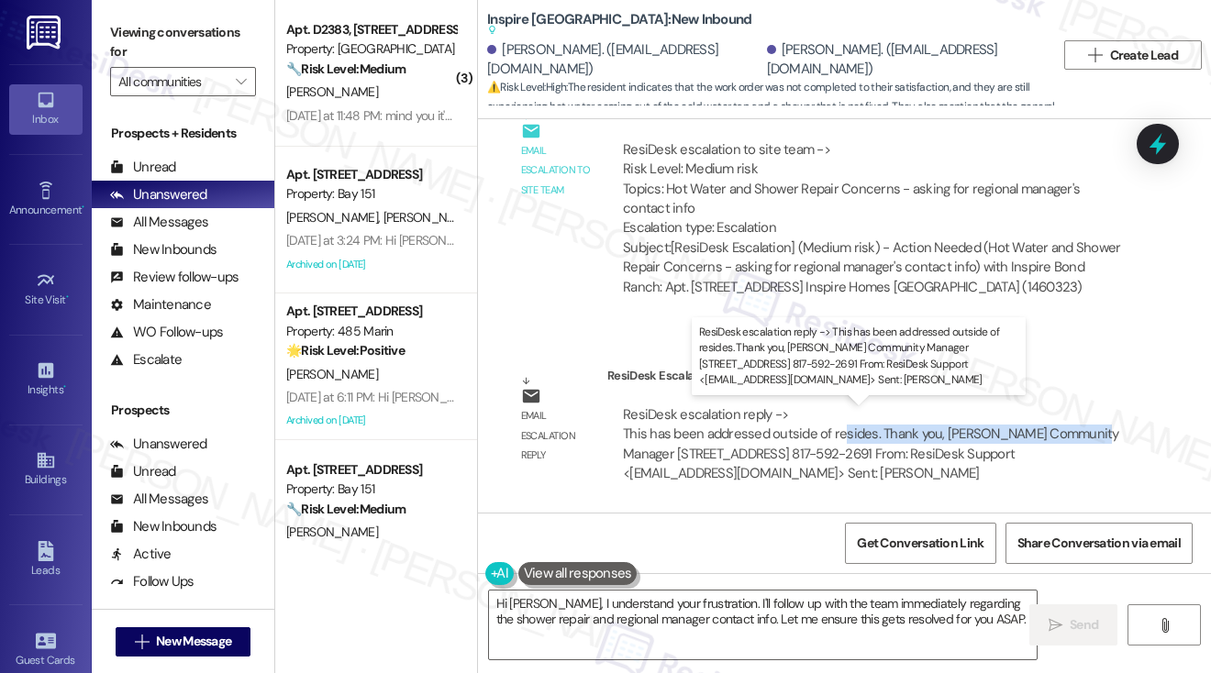
drag, startPoint x: 613, startPoint y: 451, endPoint x: 841, endPoint y: 432, distance: 229.2
click at [841, 432] on div "ResiDesk escalation reply -> This has been addressed outside of resides. Thank …" at bounding box center [872, 445] width 530 height 106
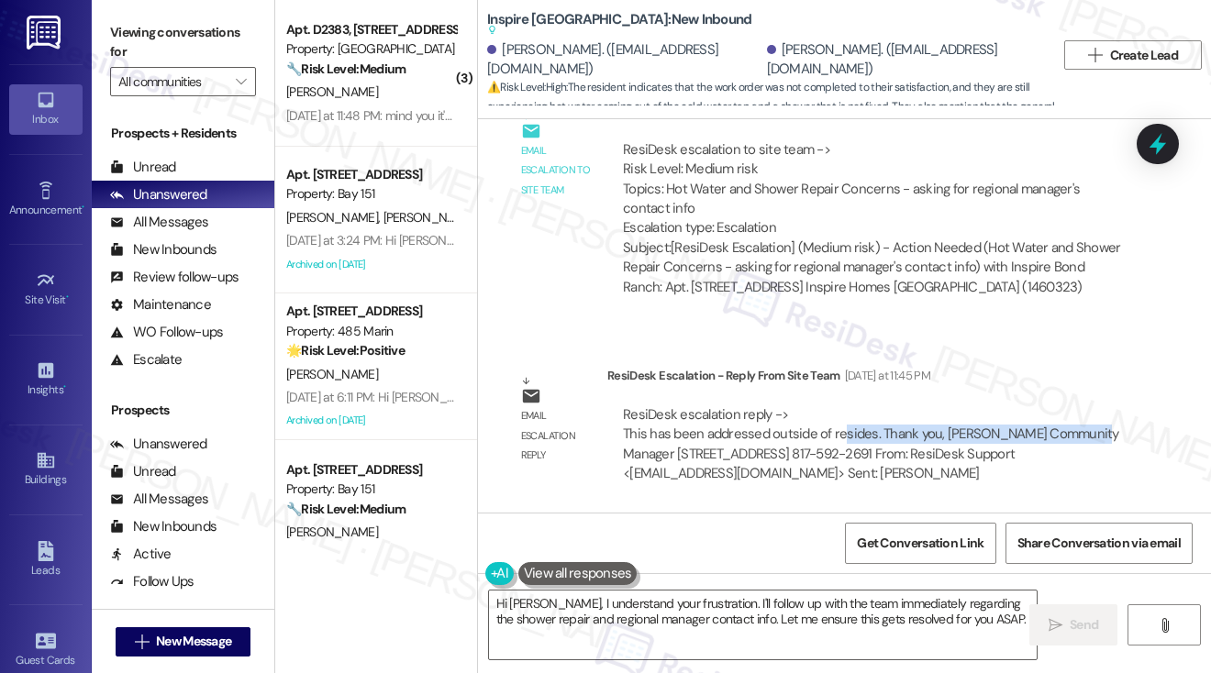
click at [843, 432] on div "ResiDesk escalation reply -> This has been addressed outside of resides. Thank …" at bounding box center [871, 443] width 496 height 77
drag, startPoint x: 869, startPoint y: 428, endPoint x: 623, endPoint y: 437, distance: 246.9
click at [623, 437] on div "ResiDesk escalation reply -> This has been addressed outside of resides. Thank …" at bounding box center [871, 443] width 496 height 77
copy div "This has been addressed outside of resides"
click at [131, 41] on label "Viewing conversations for" at bounding box center [183, 42] width 146 height 49
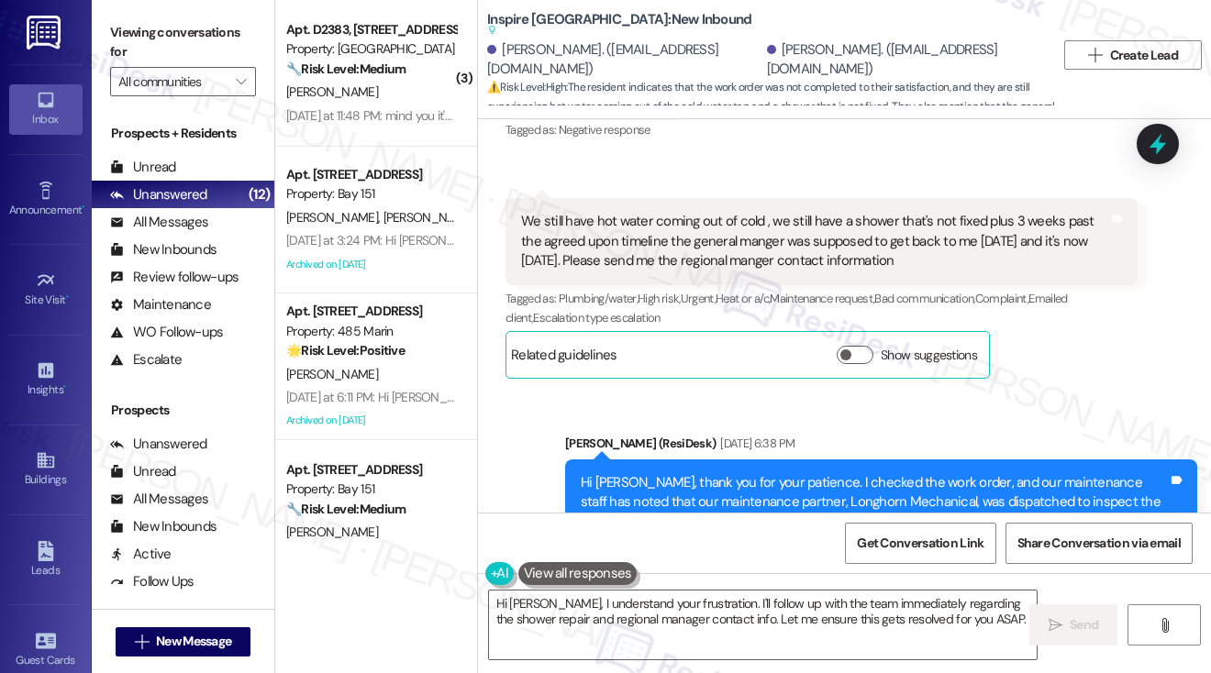
scroll to position [991, 0]
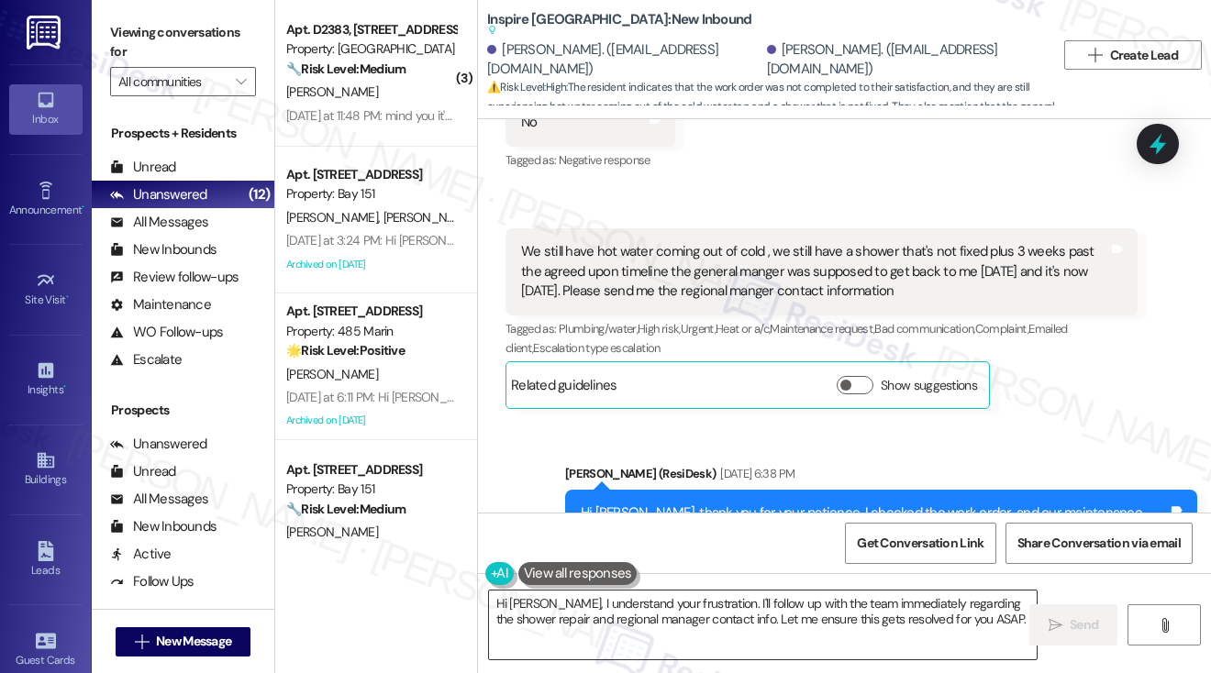
click at [742, 609] on textarea "Hi [PERSON_NAME], I understand your frustration. I'll follow up with the team i…" at bounding box center [763, 625] width 548 height 69
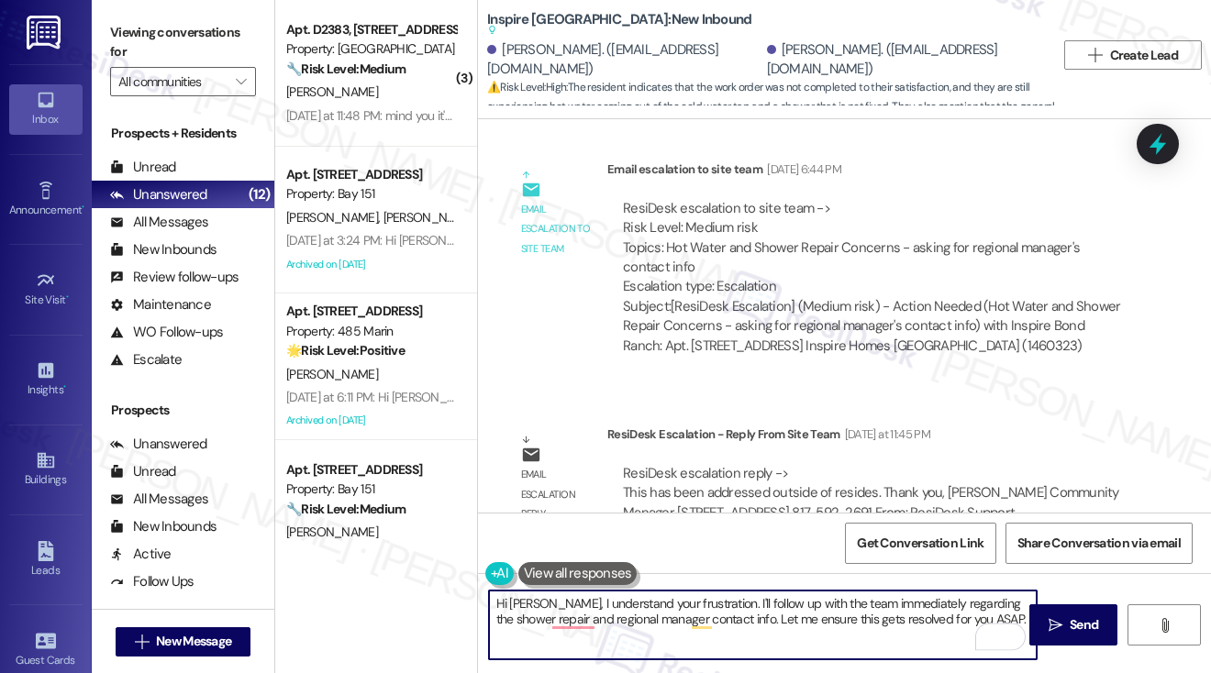
scroll to position [1724, 0]
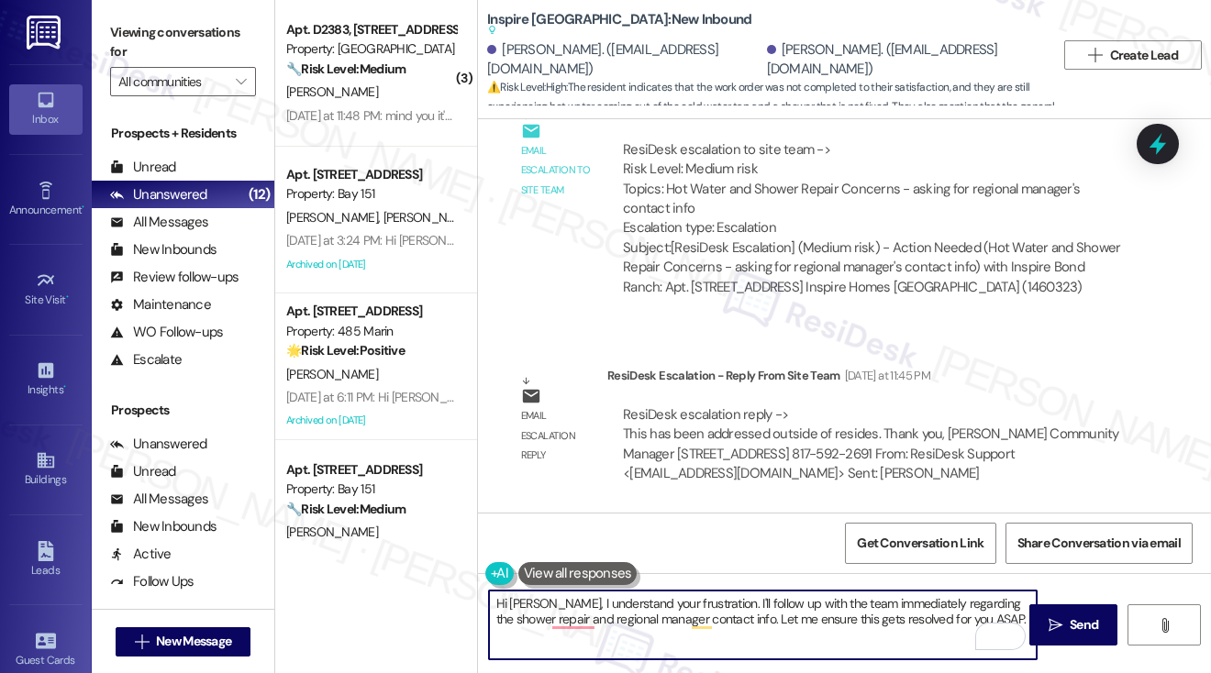
click at [632, 613] on textarea "Hi [PERSON_NAME], I understand your frustration. I'll follow up with the team i…" at bounding box center [763, 625] width 548 height 69
drag, startPoint x: 965, startPoint y: 619, endPoint x: 548, endPoint y: 603, distance: 417.6
click at [548, 603] on textarea "Hi [PERSON_NAME], I understand your frustration. I'll follow up with the team i…" at bounding box center [763, 625] width 548 height 69
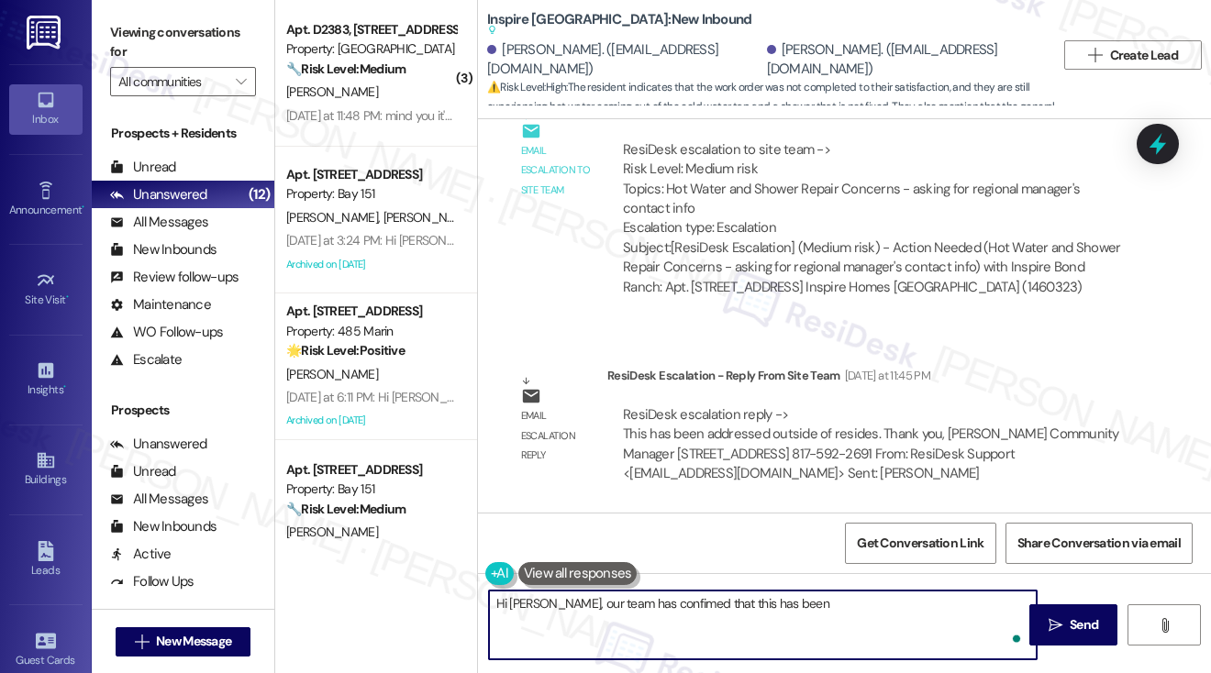
paste textarea "This has been addressed outside of resides"
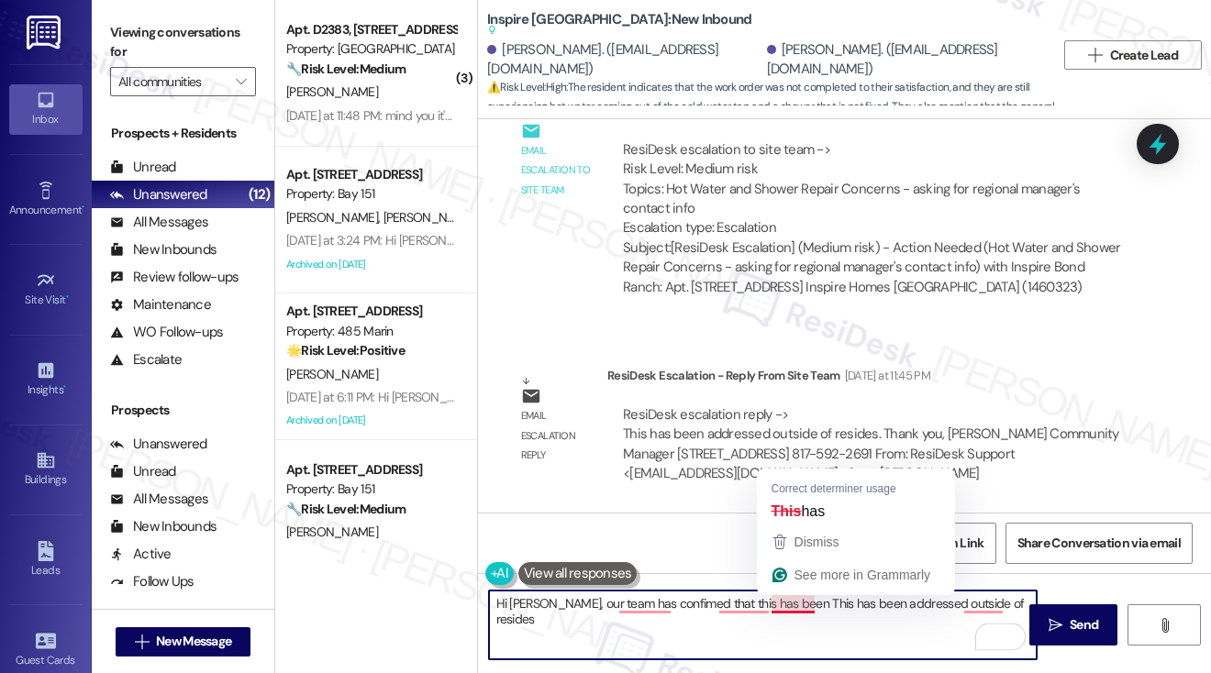
click at [790, 603] on textarea "Hi [PERSON_NAME], our team has confimed that this has been This has been addres…" at bounding box center [763, 625] width 548 height 69
click at [780, 603] on textarea "Hi [PERSON_NAME], our team has confimed that this has been This has been addres…" at bounding box center [763, 625] width 548 height 69
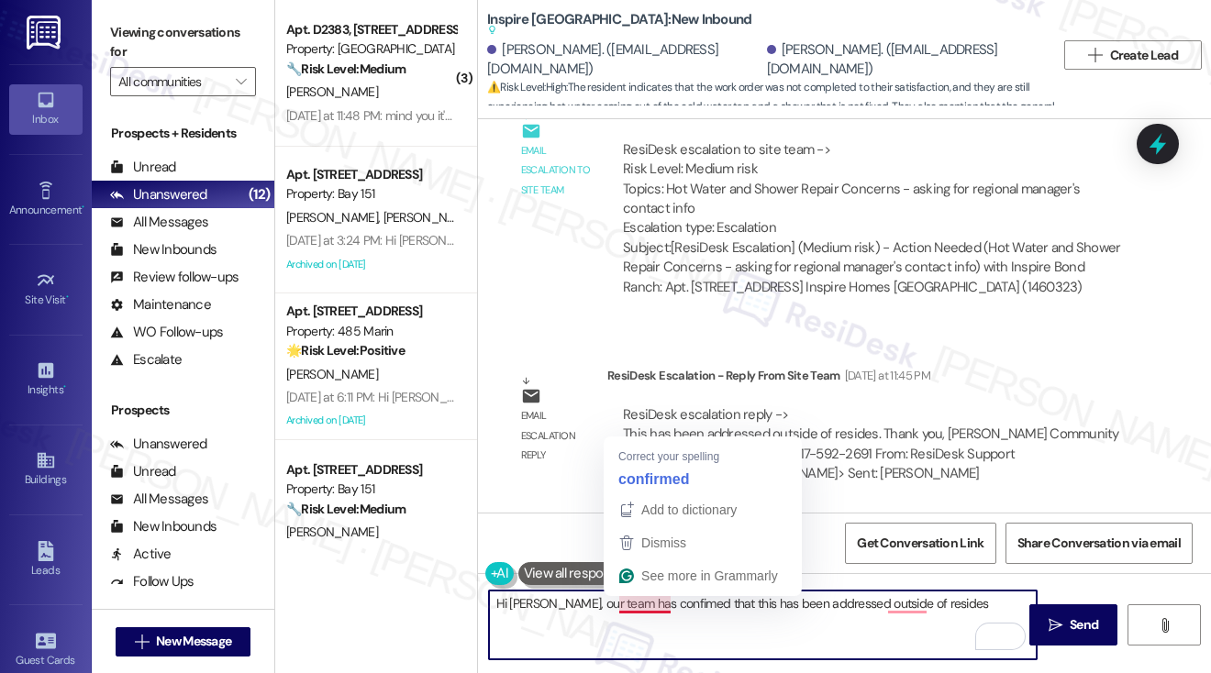
click at [637, 607] on textarea "Hi [PERSON_NAME], our team has confimed that this has been addressed outside of…" at bounding box center [763, 625] width 548 height 69
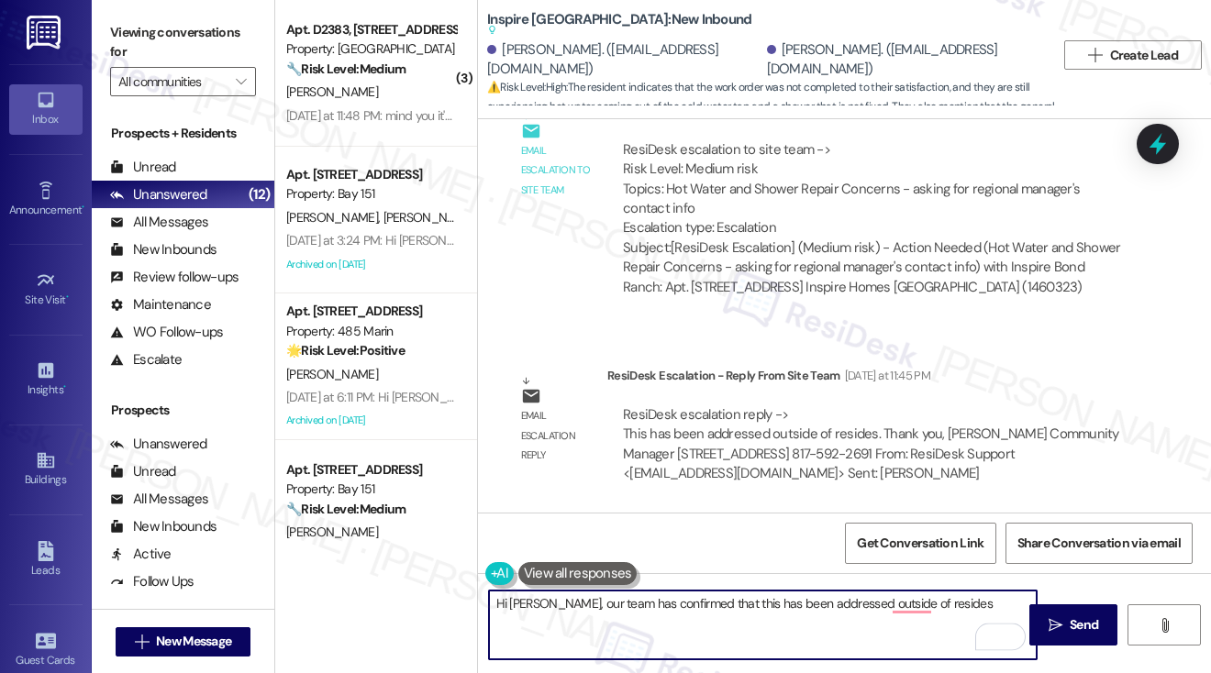
click at [656, 599] on textarea "Hi [PERSON_NAME], our team has confirmed that this has been addressed outside o…" at bounding box center [763, 625] width 548 height 69
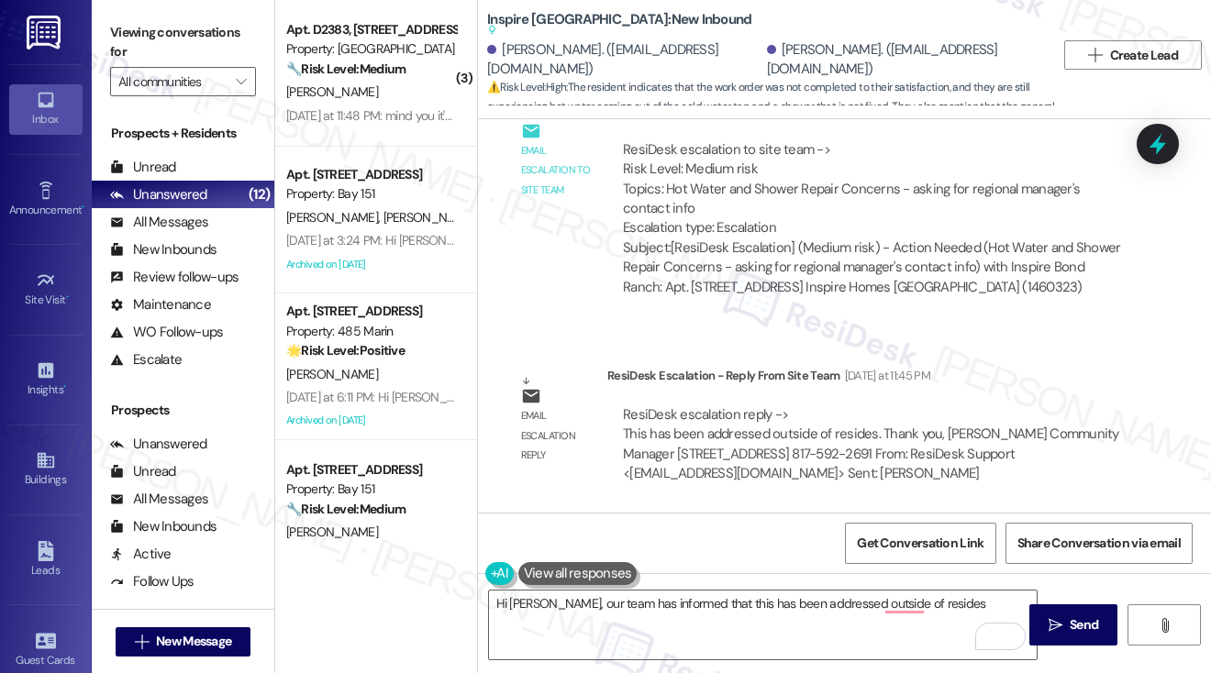
click at [799, 421] on div "ResiDesk escalation reply -> This has been addressed outside of resides. Thank …" at bounding box center [872, 444] width 503 height 79
click at [789, 444] on div "ResiDesk escalation reply -> This has been addressed outside of resides. Thank …" at bounding box center [871, 443] width 496 height 77
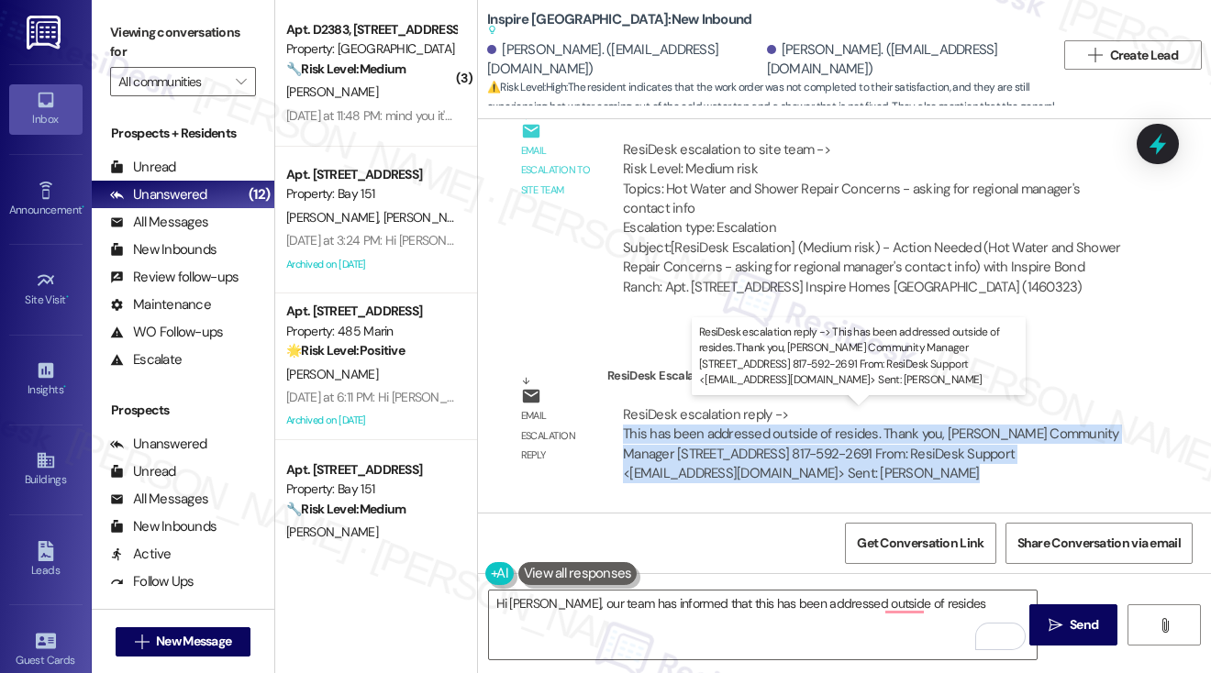
click at [789, 444] on div "ResiDesk escalation reply -> This has been addressed outside of resides. Thank …" at bounding box center [871, 443] width 496 height 77
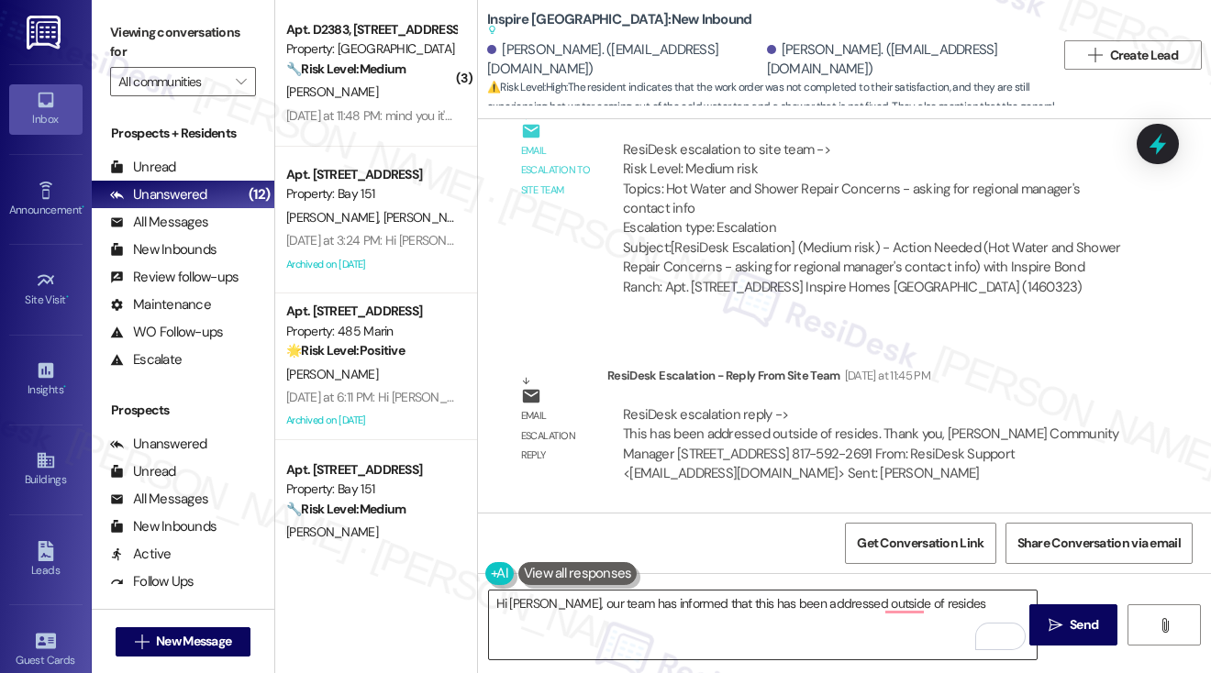
click at [933, 606] on textarea "Hi [PERSON_NAME], our team has informed that this has been addressed outside of…" at bounding box center [763, 625] width 548 height 69
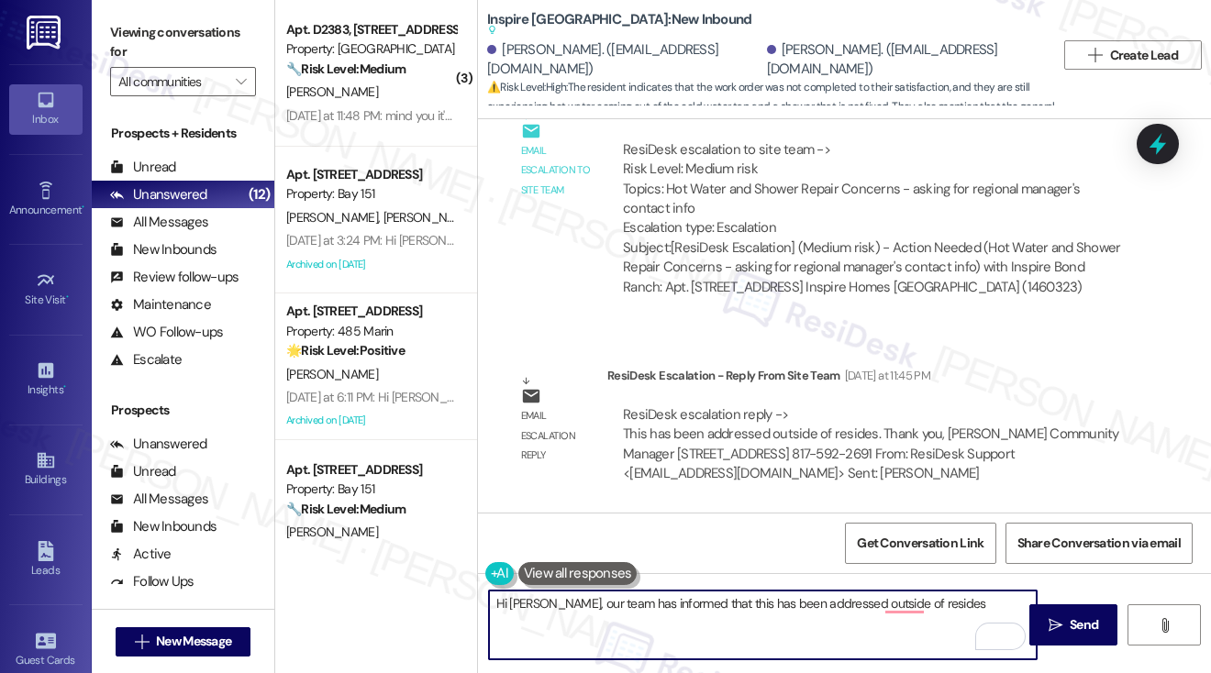
drag, startPoint x: 935, startPoint y: 605, endPoint x: 915, endPoint y: 605, distance: 20.2
click at [915, 605] on textarea "Hi [PERSON_NAME], our team has informed that this has been addressed outside of…" at bounding box center [763, 625] width 548 height 69
click at [695, 601] on textarea "Hi [PERSON_NAME], our team has informed that this has been addressed outside of…" at bounding box center [763, 625] width 548 height 69
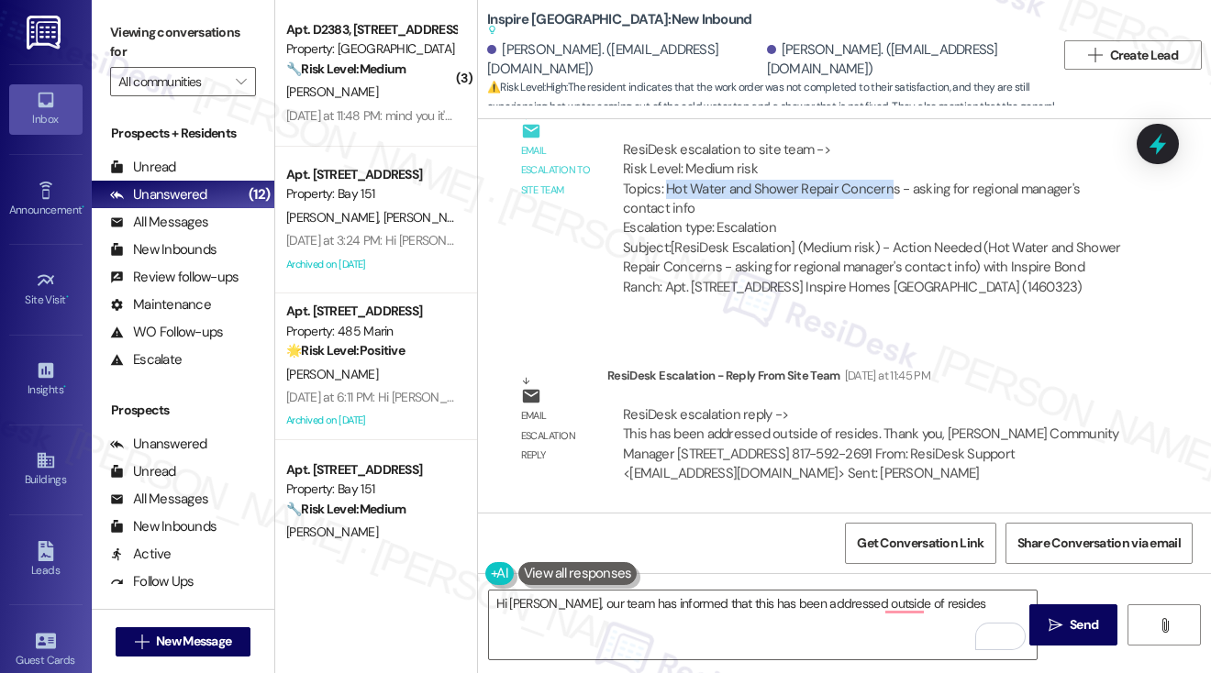
drag, startPoint x: 668, startPoint y: 187, endPoint x: 887, endPoint y: 183, distance: 219.2
click at [887, 183] on div "ResiDesk escalation to site team -> Risk Level: Medium risk Topics: Hot Water a…" at bounding box center [872, 189] width 499 height 98
copy div "Hot Water and Shower Repair Concern"
click at [703, 606] on textarea "Hi [PERSON_NAME], our team has informed that this has been addressed outside of…" at bounding box center [763, 625] width 548 height 69
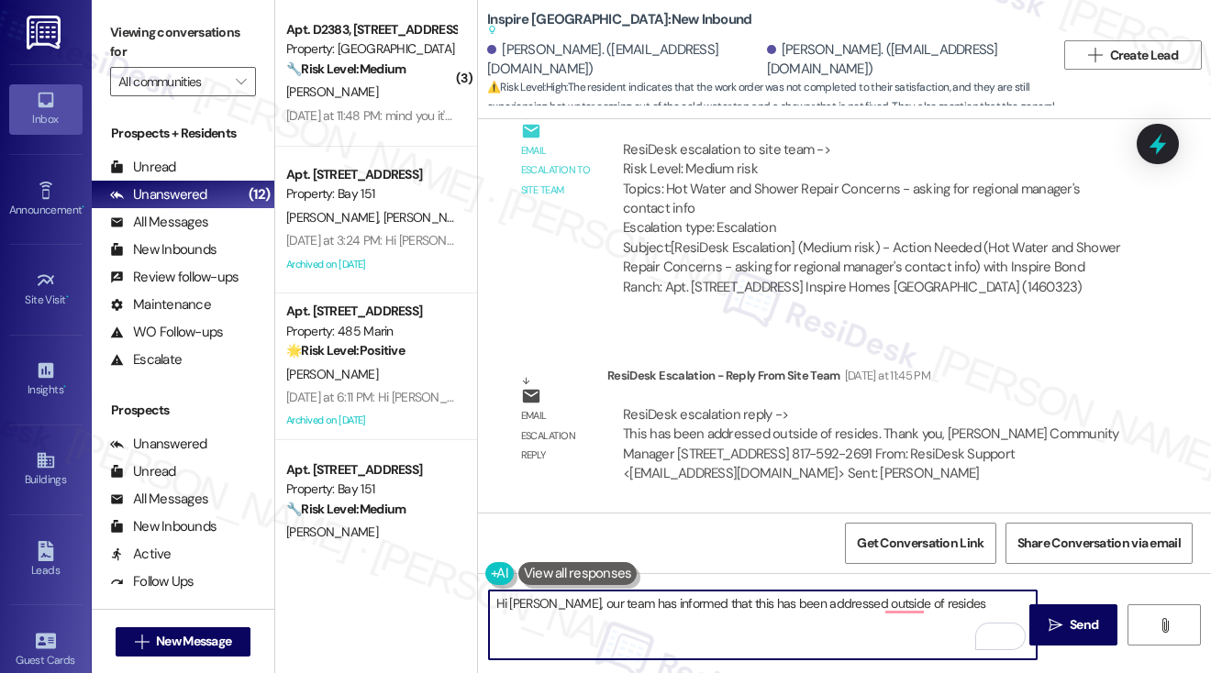
click at [703, 606] on textarea "Hi [PERSON_NAME], our team has informed that this has been addressed outside of…" at bounding box center [763, 625] width 548 height 69
click at [660, 607] on textarea "Hi [PERSON_NAME], our team has informed that the hot water and shower repair co…" at bounding box center [763, 625] width 548 height 69
click at [705, 614] on textarea "Hi [PERSON_NAME], our team has informed that the hot water and shower repair co…" at bounding box center [763, 625] width 548 height 69
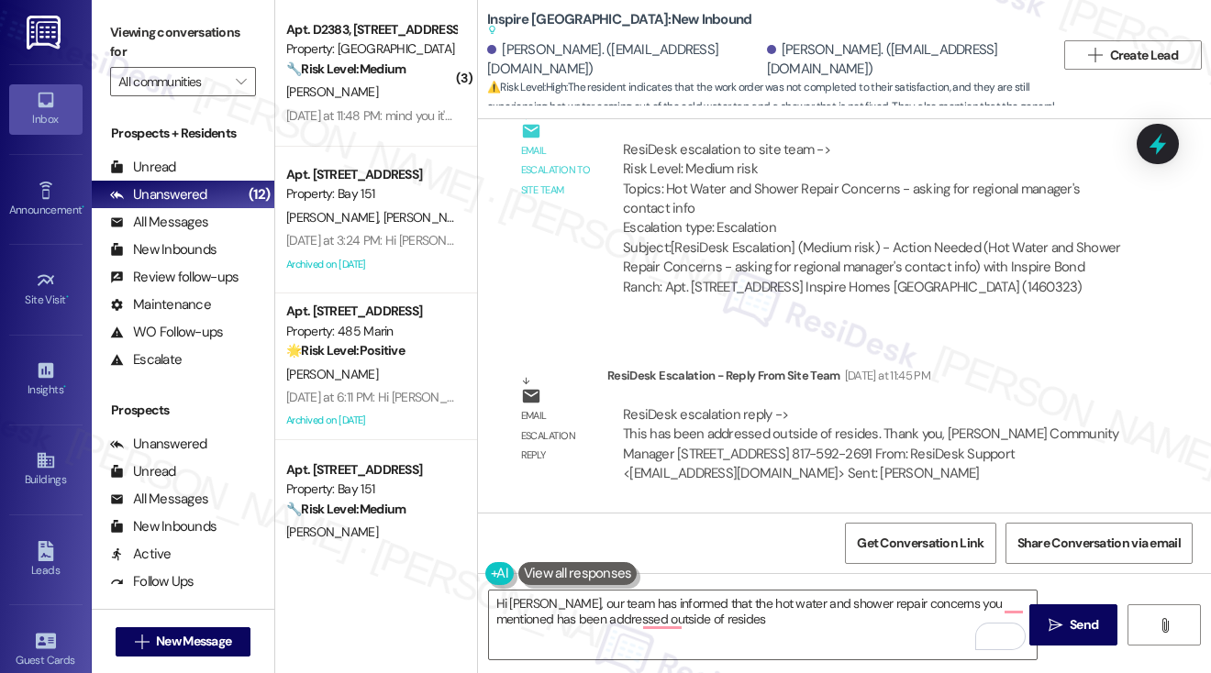
drag, startPoint x: 138, startPoint y: 58, endPoint x: 139, endPoint y: 38, distance: 20.2
click at [138, 58] on label "Viewing conversations for" at bounding box center [183, 42] width 146 height 49
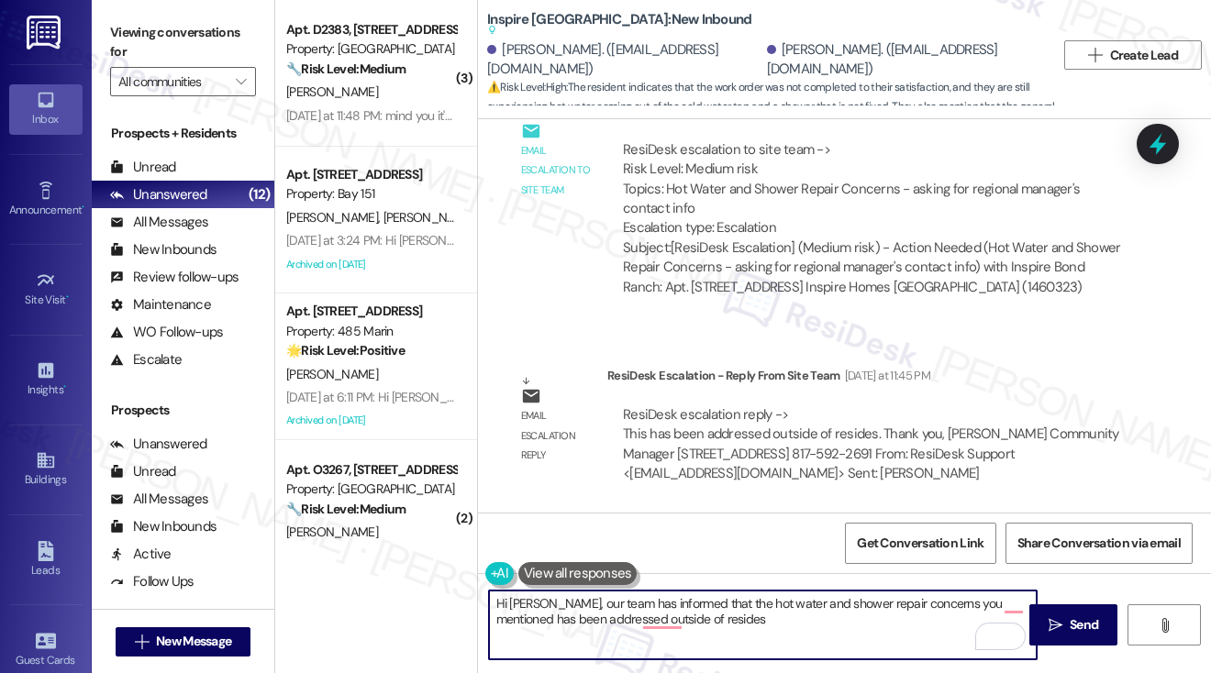
click at [710, 612] on textarea "Hi [PERSON_NAME], our team has informed that the hot water and shower repair co…" at bounding box center [763, 625] width 548 height 69
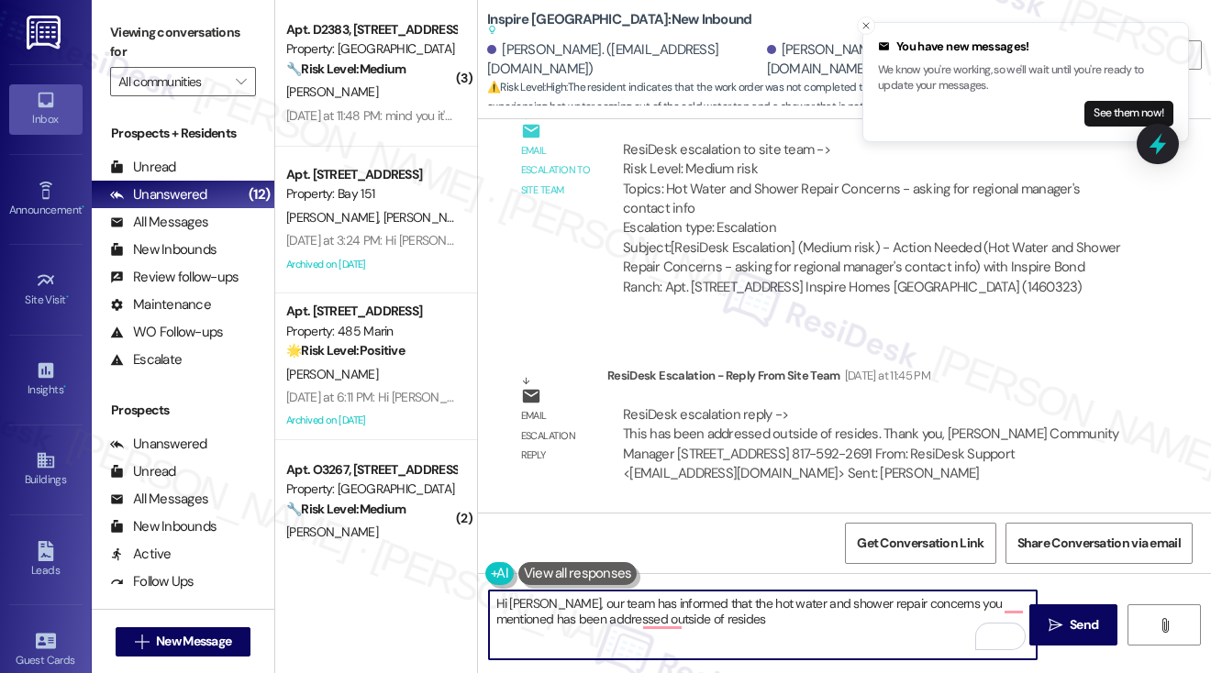
click at [700, 617] on textarea "Hi [PERSON_NAME], our team has informed that the hot water and shower repair co…" at bounding box center [763, 625] width 548 height 69
drag, startPoint x: 701, startPoint y: 617, endPoint x: 591, endPoint y: 617, distance: 110.1
click at [591, 617] on textarea "Hi [PERSON_NAME], our team has informed that the hot water and shower repair co…" at bounding box center [763, 625] width 548 height 69
click at [881, 338] on div "WO Opened request: ---HF ON SI... [DATE] 2:54 PM Status : Completed Show detail…" at bounding box center [844, 315] width 733 height 393
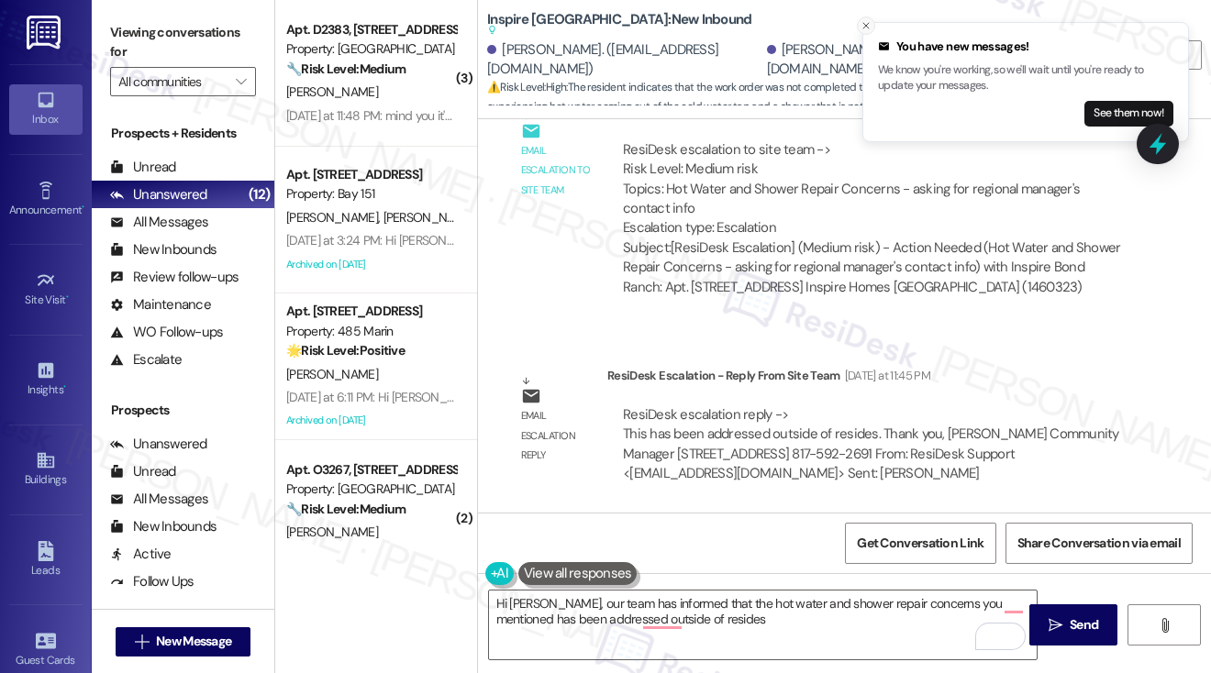
click at [866, 26] on icon "Close toast" at bounding box center [865, 25] width 11 height 11
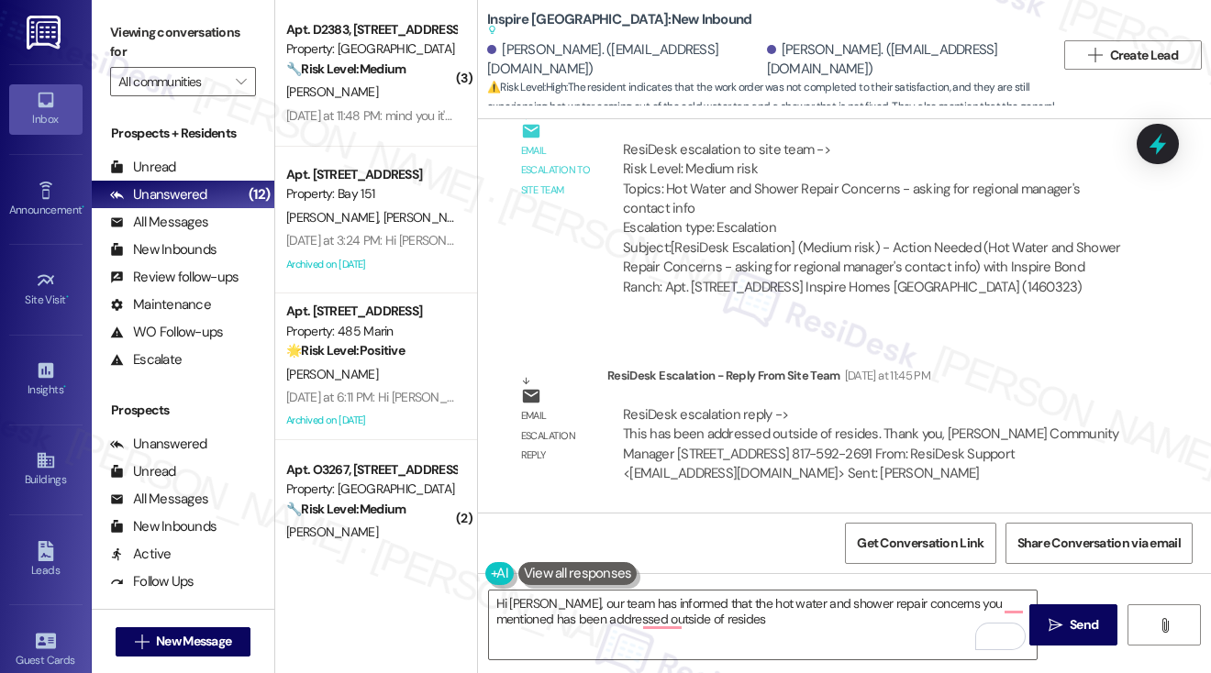
click at [880, 308] on div "ResiDesk escalation to site team -> Risk Level: Medium risk Topics: Hot Water a…" at bounding box center [872, 219] width 530 height 184
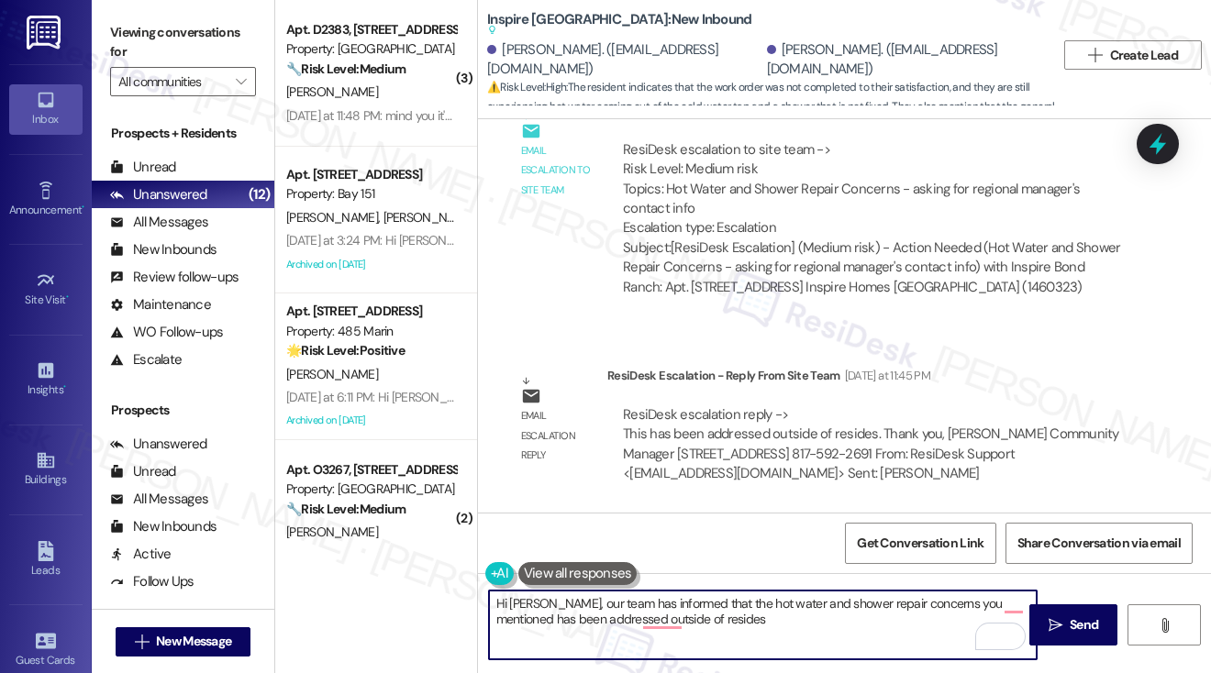
click at [696, 630] on textarea "Hi [PERSON_NAME], our team has informed that the hot water and shower repair co…" at bounding box center [763, 625] width 548 height 69
click at [724, 605] on textarea "Hi [PERSON_NAME], our team has informed that the hot water and shower repair co…" at bounding box center [763, 625] width 548 height 69
click at [803, 627] on textarea "Hi [PERSON_NAME], our team has informed that the hot water and shower repair co…" at bounding box center [763, 625] width 548 height 69
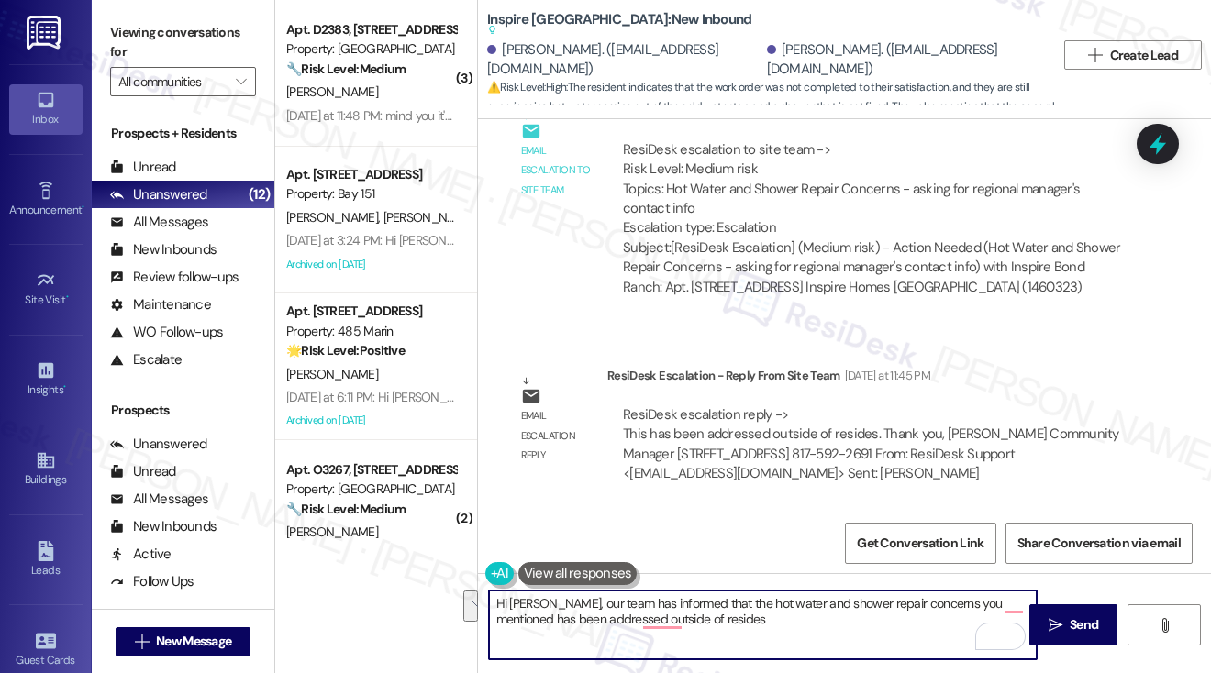
click at [675, 637] on textarea "Hi [PERSON_NAME], our team has informed that the hot water and shower repair co…" at bounding box center [763, 625] width 548 height 69
click at [698, 621] on textarea "Hi [PERSON_NAME], our team has informed that the hot water and shower repair co…" at bounding box center [763, 625] width 548 height 69
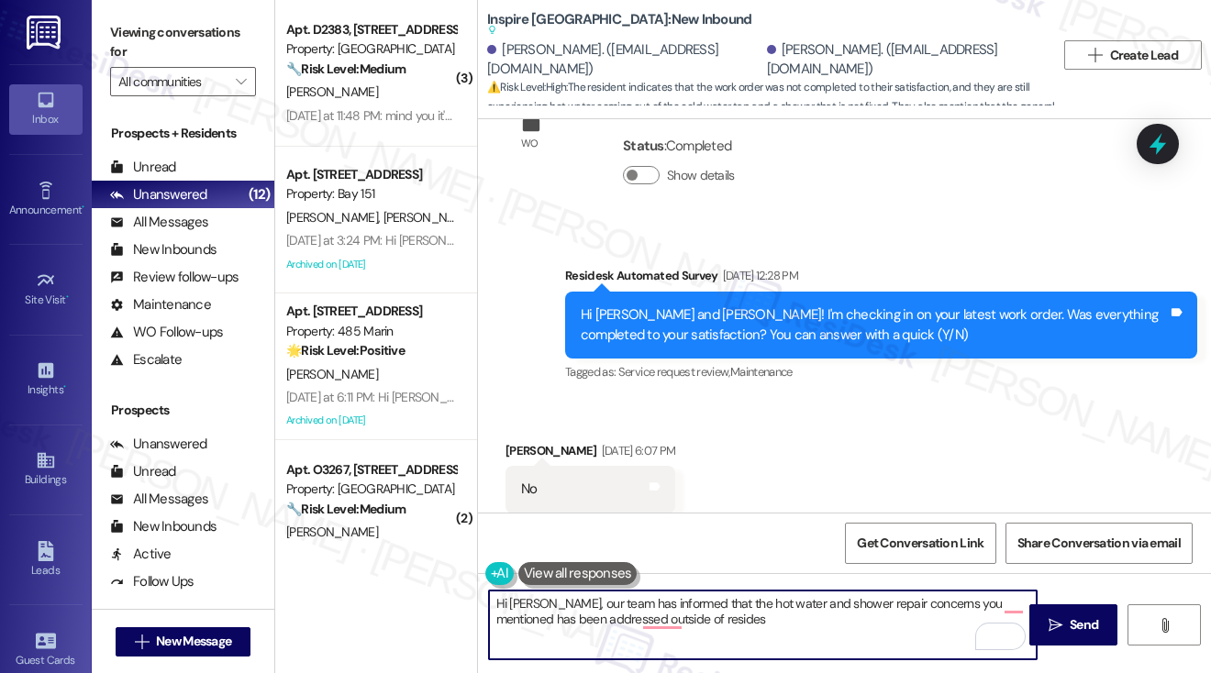
scroll to position [532, 0]
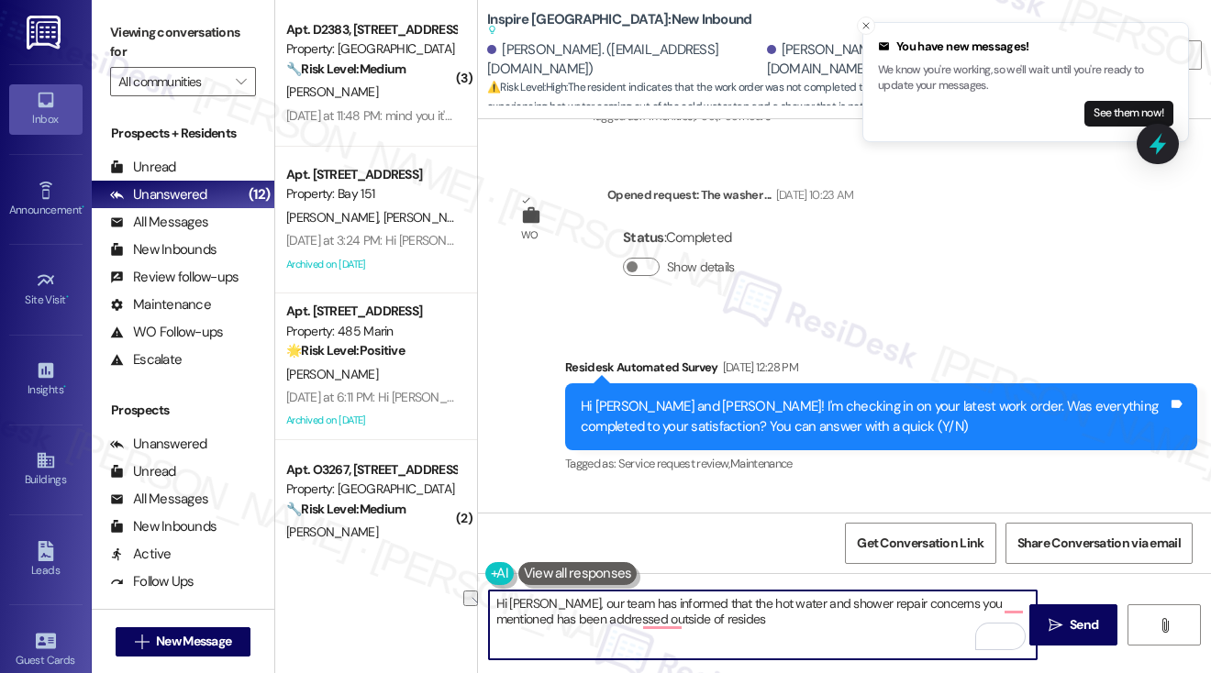
drag, startPoint x: 751, startPoint y: 621, endPoint x: 582, endPoint y: 632, distance: 169.1
click at [582, 632] on textarea "Hi [PERSON_NAME], our team has informed that the hot water and shower repair co…" at bounding box center [763, 625] width 548 height 69
click at [655, 615] on textarea "Hi [PERSON_NAME], our team has informed that the hot water and shower repair co…" at bounding box center [763, 625] width 548 height 69
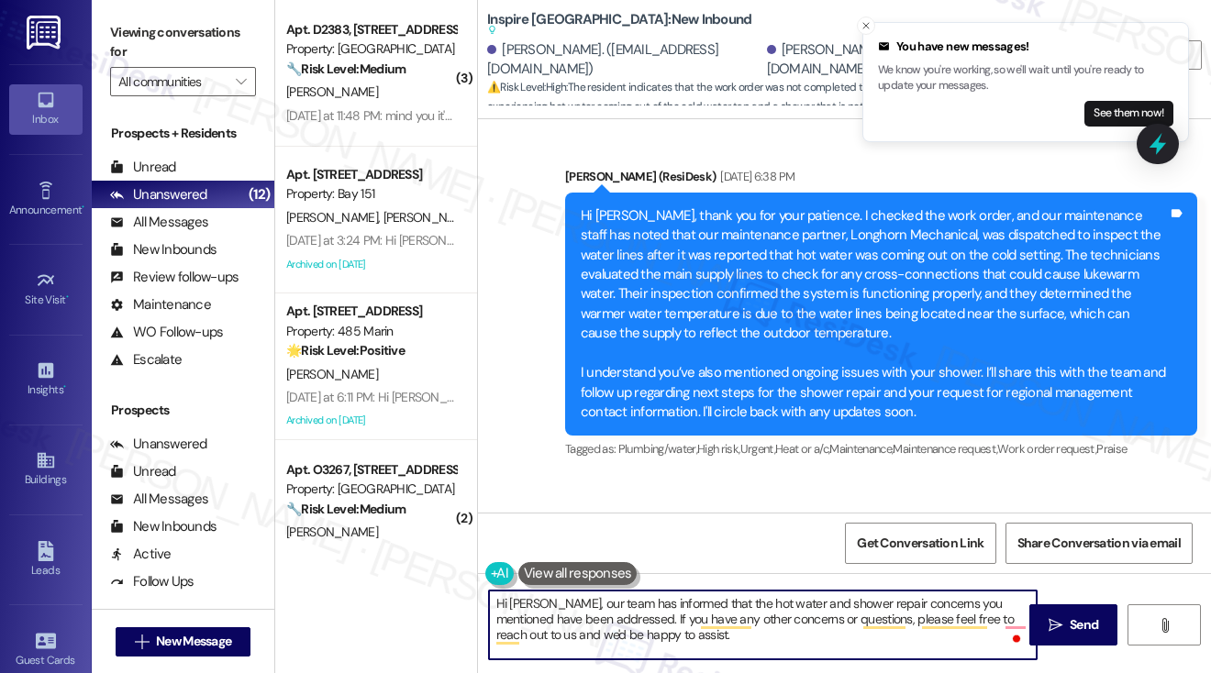
scroll to position [1541, 0]
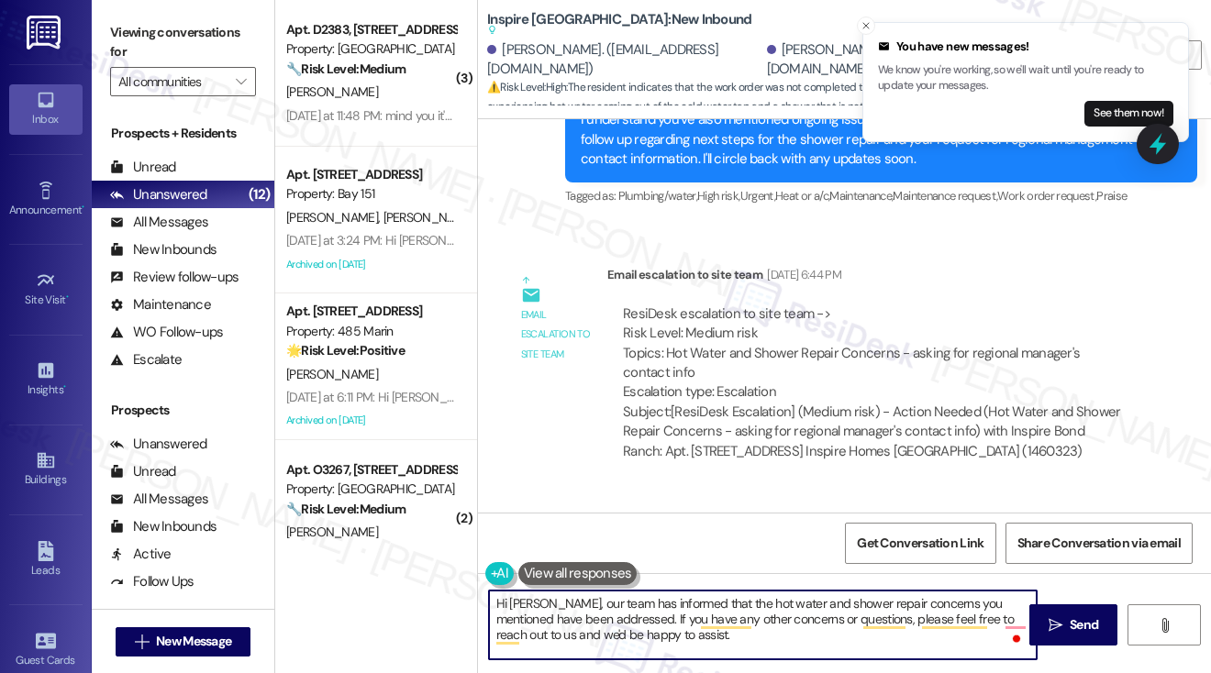
click at [583, 617] on textarea "Hi [PERSON_NAME], our team has informed that the hot water and shower repair co…" at bounding box center [763, 625] width 548 height 69
click at [742, 601] on textarea "Hi [PERSON_NAME], our team has informed that the hot water and shower repair co…" at bounding box center [763, 625] width 548 height 69
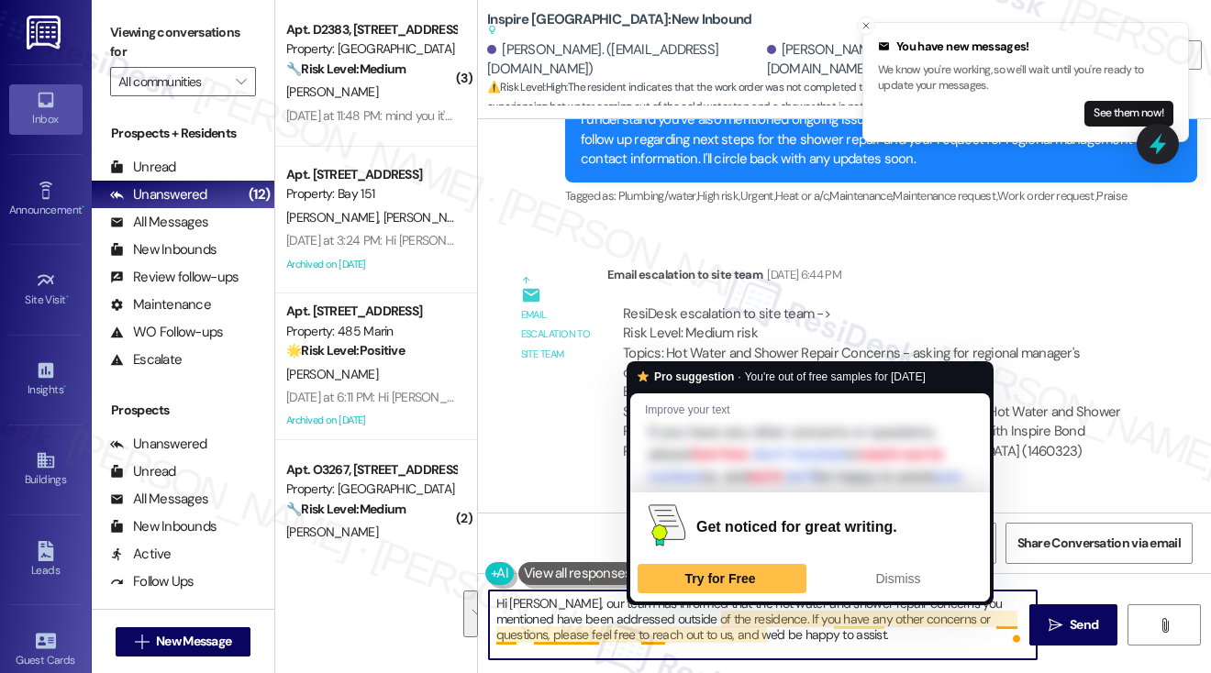
click at [587, 631] on textarea "Hi [PERSON_NAME], our team has informed that the hot water and shower repair co…" at bounding box center [763, 625] width 548 height 69
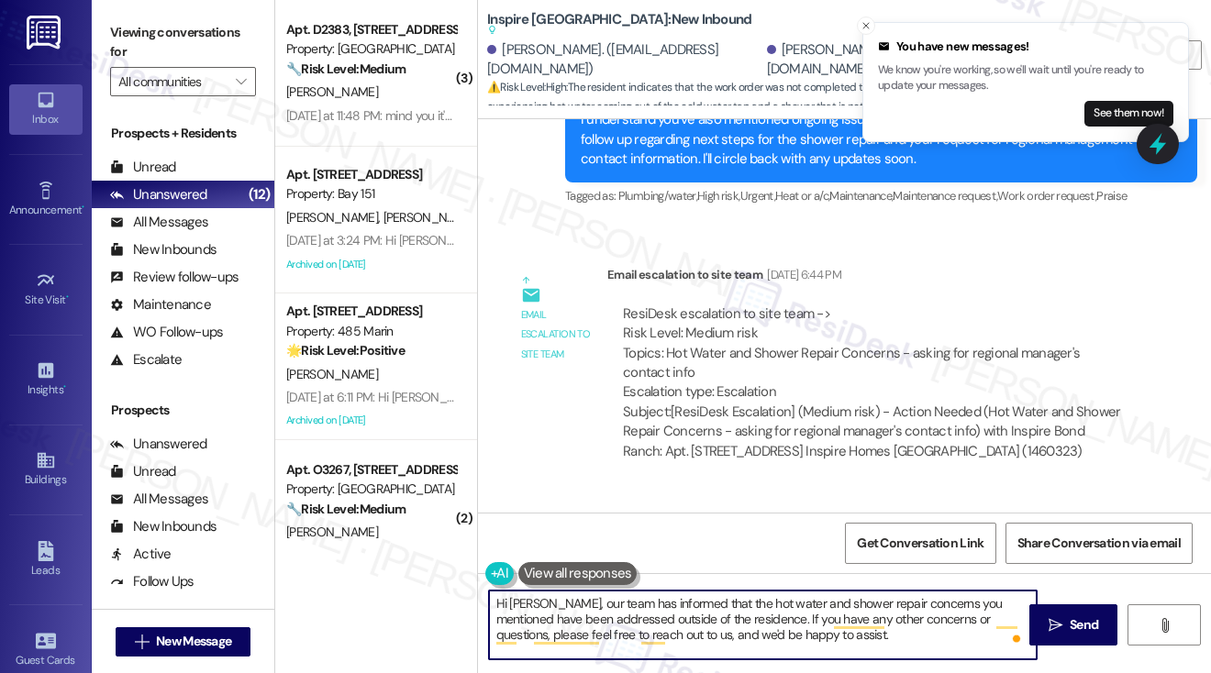
click at [795, 643] on textarea "Hi [PERSON_NAME], our team has informed that the hot water and shower repair co…" at bounding box center [763, 625] width 548 height 69
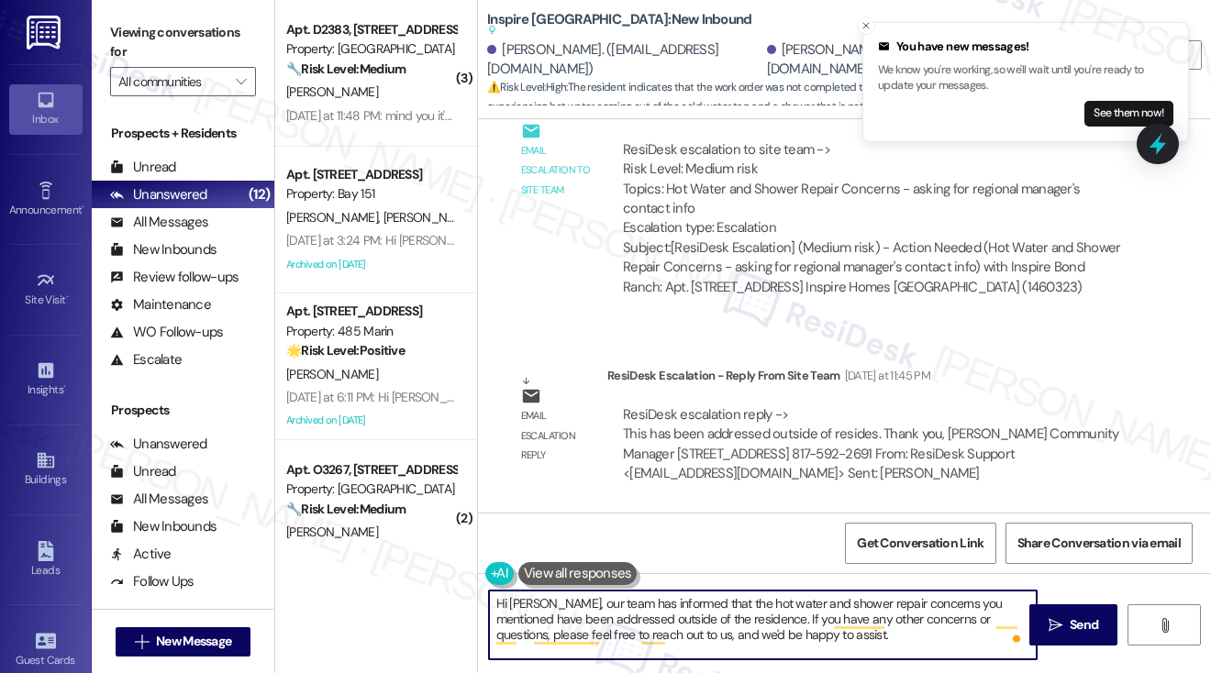
click at [683, 606] on textarea "Hi [PERSON_NAME], our team has informed that the hot water and shower repair co…" at bounding box center [763, 625] width 548 height 69
click at [872, 641] on textarea "Hi [PERSON_NAME], our team has informed that the hot water and shower repair co…" at bounding box center [763, 625] width 548 height 69
type textarea "Hi [PERSON_NAME], our team has informed that the hot water and shower repair co…"
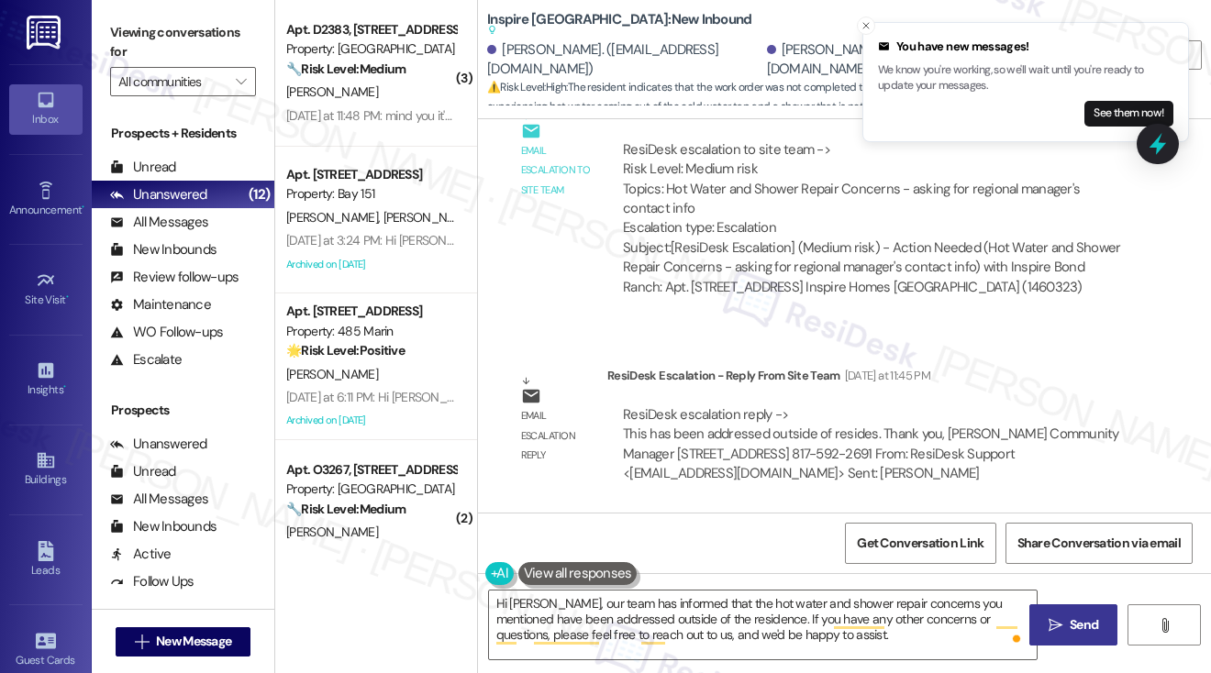
click at [1048, 622] on icon "" at bounding box center [1055, 625] width 14 height 15
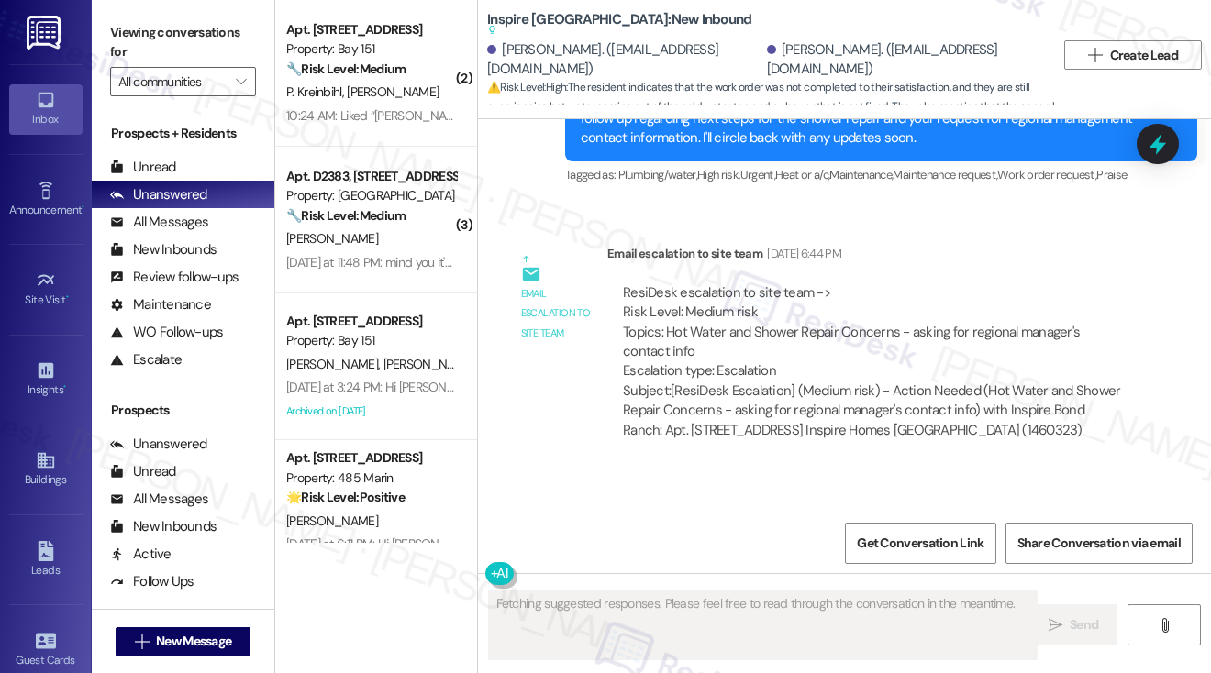
scroll to position [1919, 0]
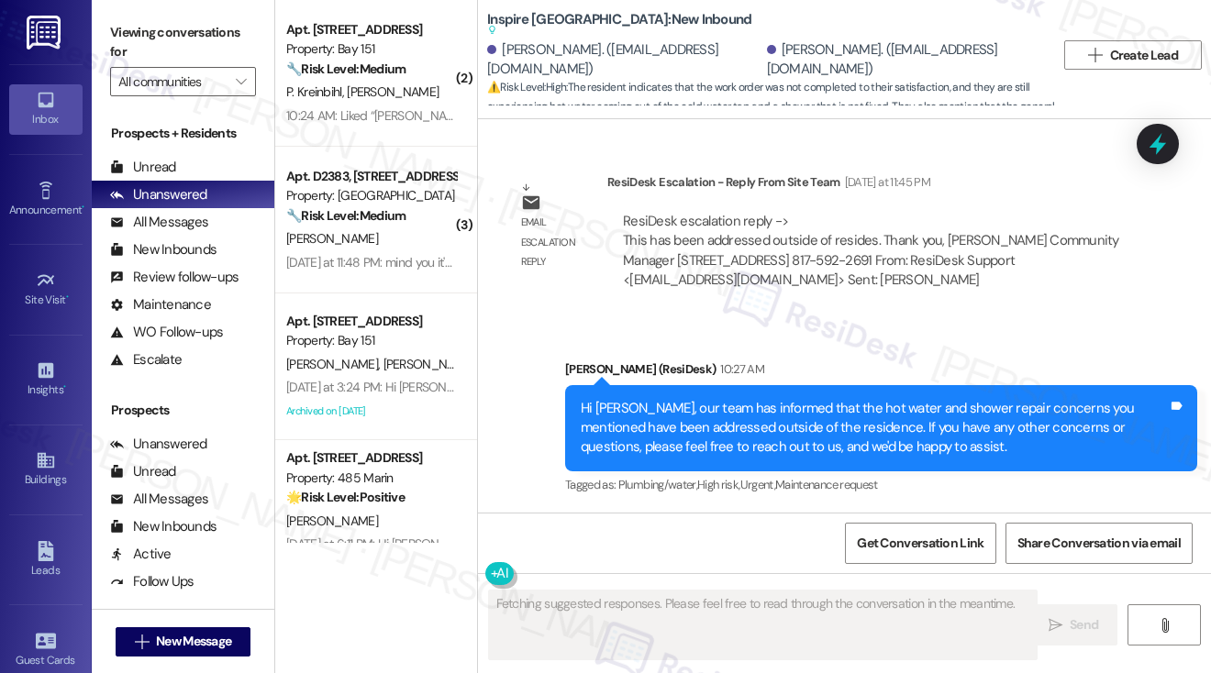
click at [756, 417] on div "Hi [PERSON_NAME], our team has informed that the hot water and shower repair co…" at bounding box center [874, 428] width 587 height 59
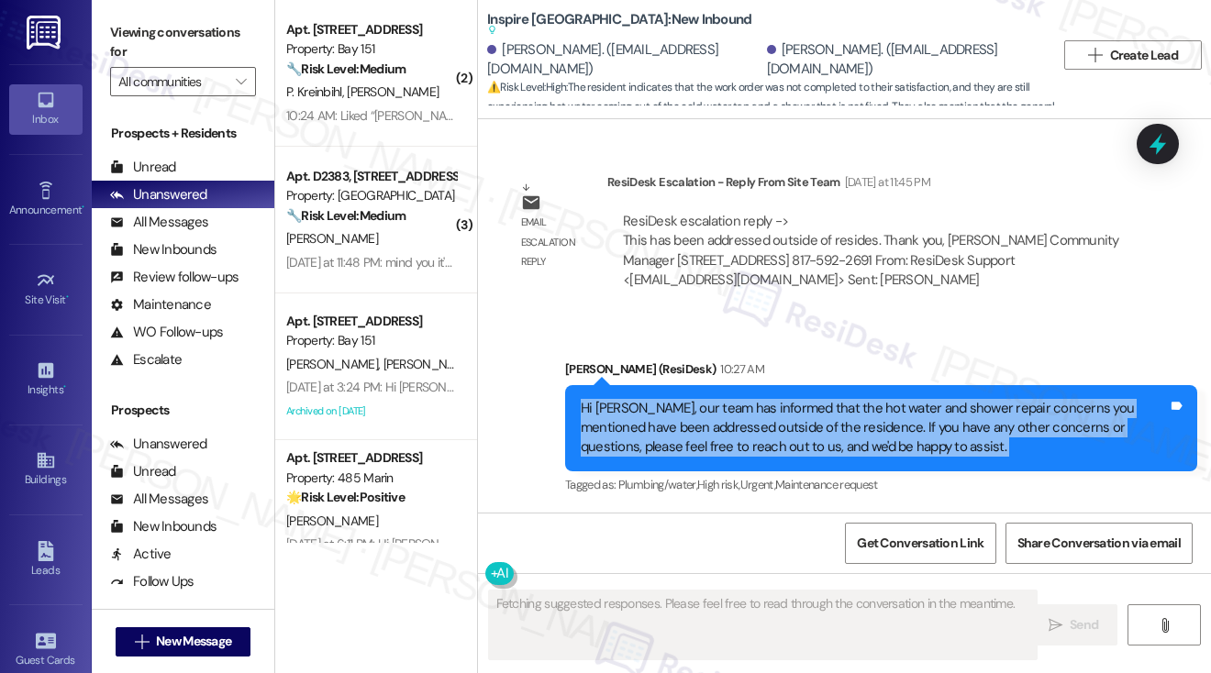
click at [756, 417] on div "Hi [PERSON_NAME], our team has informed that the hot water and shower repair co…" at bounding box center [874, 428] width 587 height 59
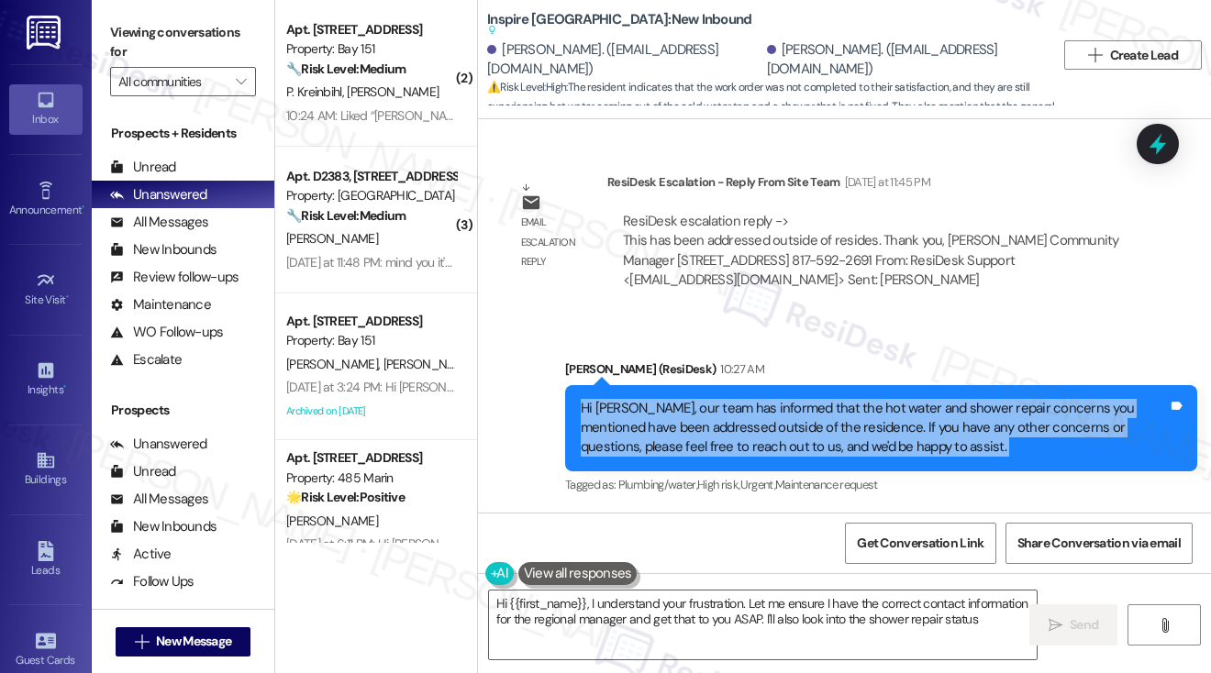
type textarea "Hi {{first_name}}, I understand your frustration. Let me ensure I have the corr…"
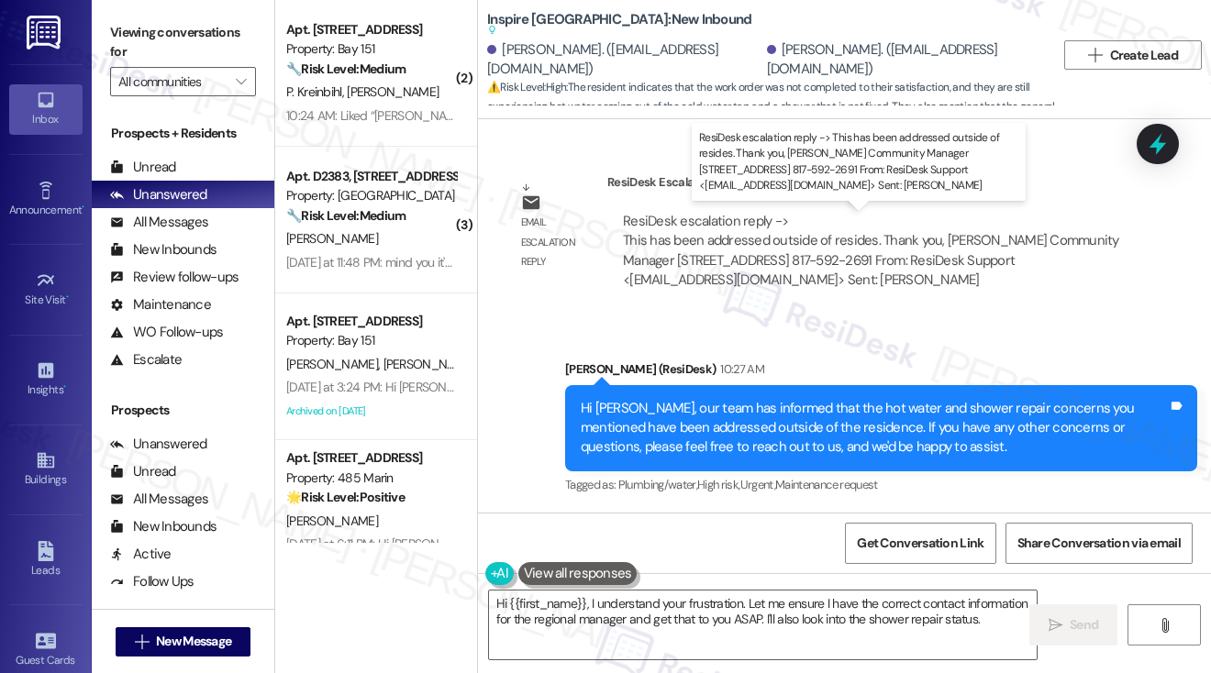
click at [865, 239] on div "ResiDesk escalation reply -> This has been addressed outside of resides. Thank …" at bounding box center [871, 250] width 496 height 77
click at [867, 239] on div "ResiDesk escalation reply -> This has been addressed outside of resides. Thank …" at bounding box center [871, 250] width 496 height 77
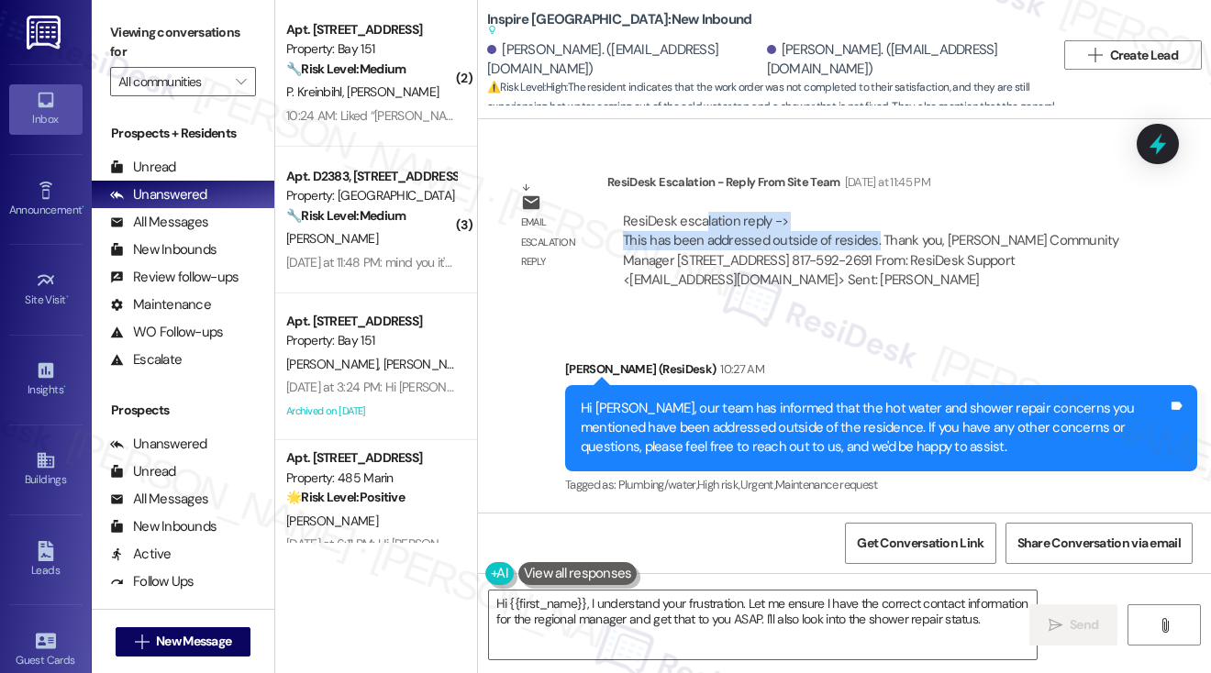
drag, startPoint x: 873, startPoint y: 238, endPoint x: 703, endPoint y: 212, distance: 171.6
click at [703, 212] on div "ResiDesk escalation reply -> This has been addressed outside of resides. Thank …" at bounding box center [871, 250] width 496 height 77
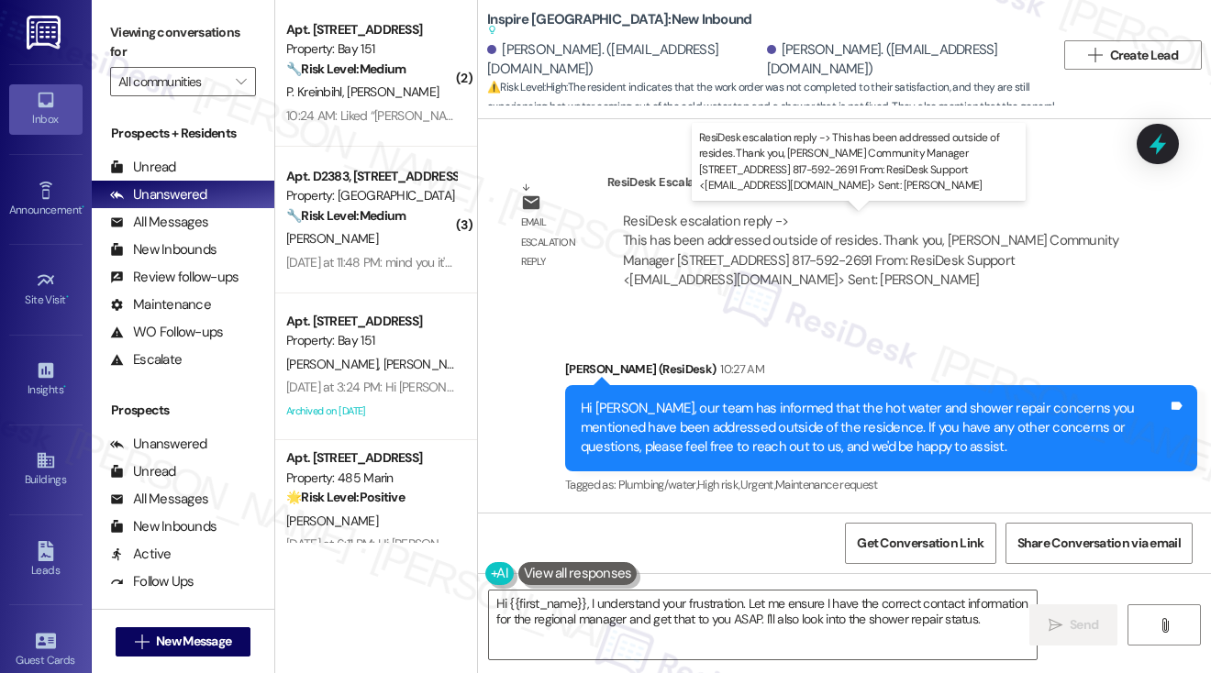
click at [696, 225] on div "ResiDesk escalation reply -> This has been addressed outside of resides. Thank …" at bounding box center [871, 250] width 496 height 77
click at [693, 235] on div "ResiDesk escalation reply -> This has been addressed outside of resides. Thank …" at bounding box center [871, 250] width 496 height 77
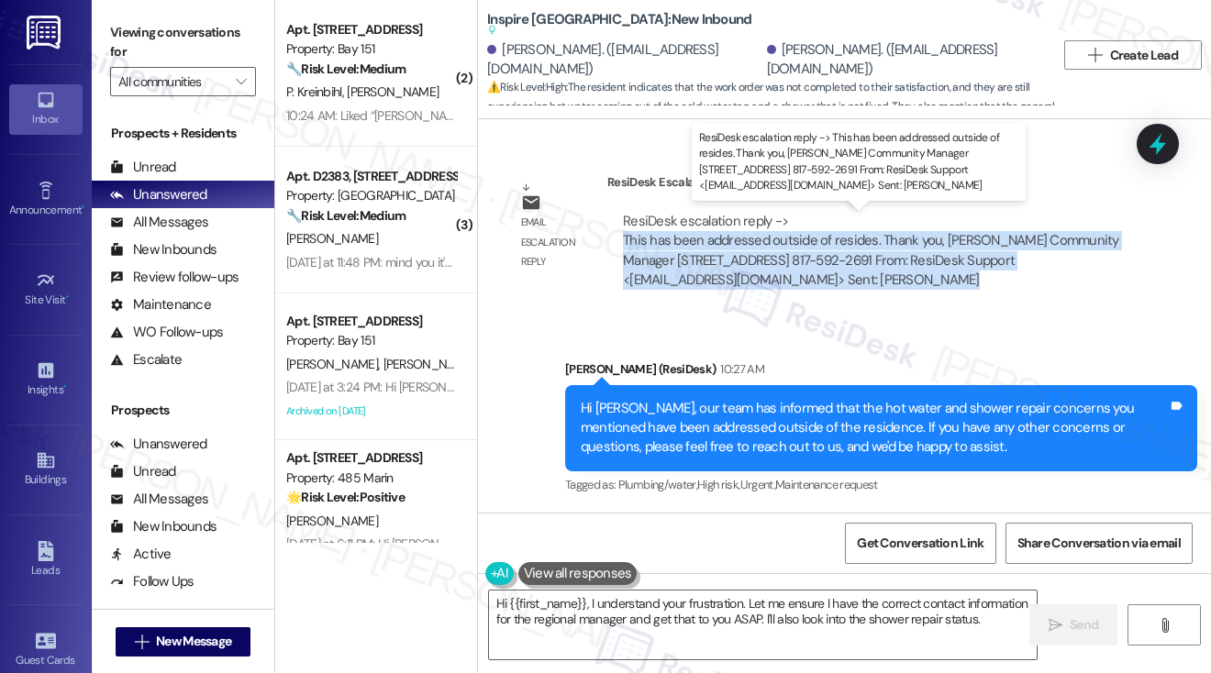
click at [693, 235] on div "ResiDesk escalation reply -> This has been addressed outside of resides. Thank …" at bounding box center [871, 250] width 496 height 77
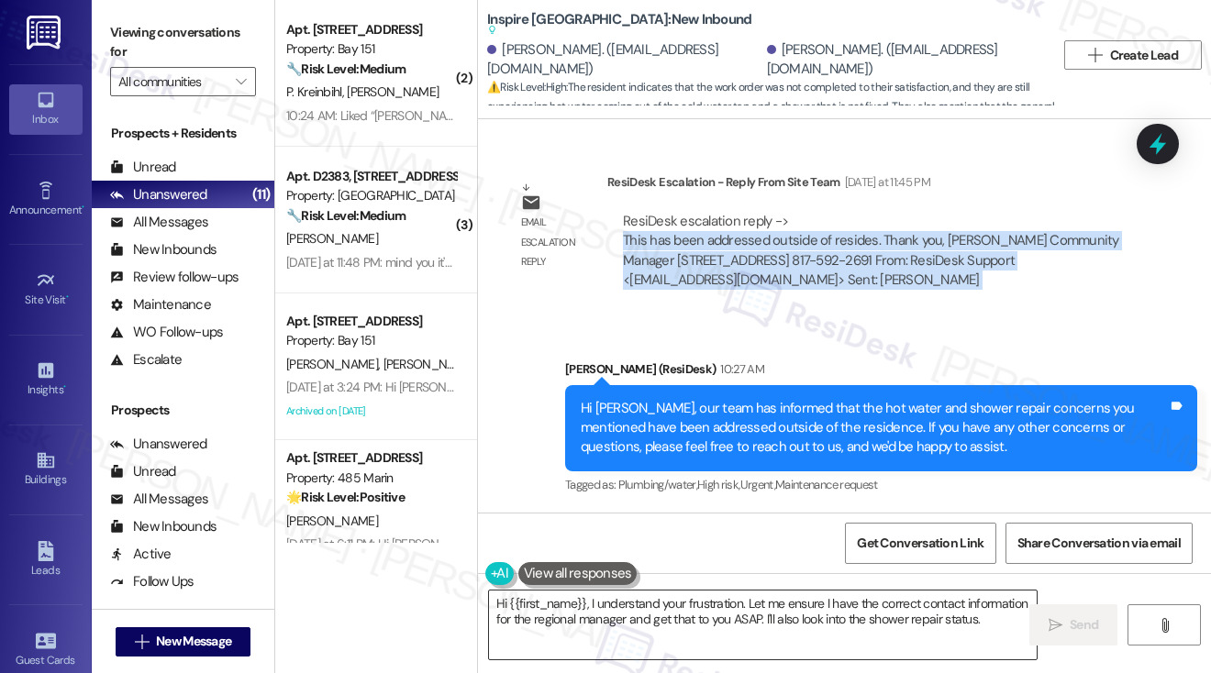
click at [613, 608] on textarea "Hi {{first_name}}, I understand your frustration. Let me ensure I have the corr…" at bounding box center [763, 625] width 548 height 69
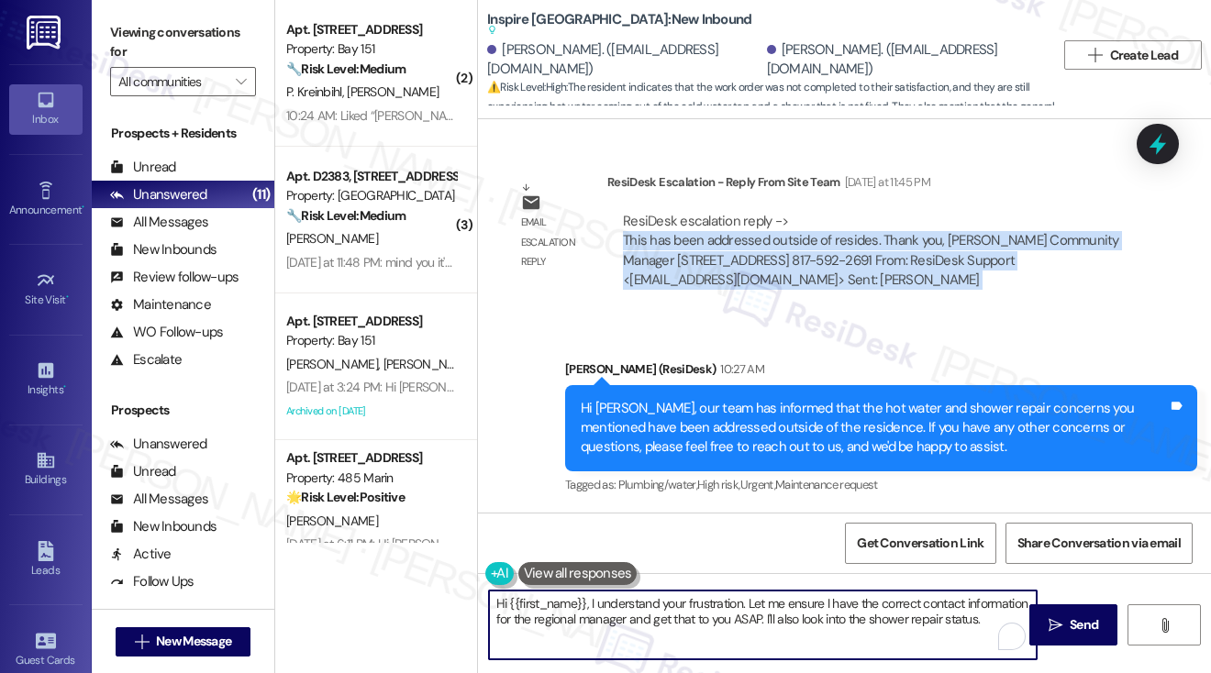
click at [613, 608] on textarea "Hi {{first_name}}, I understand your frustration. Let me ensure I have the corr…" at bounding box center [763, 625] width 548 height 69
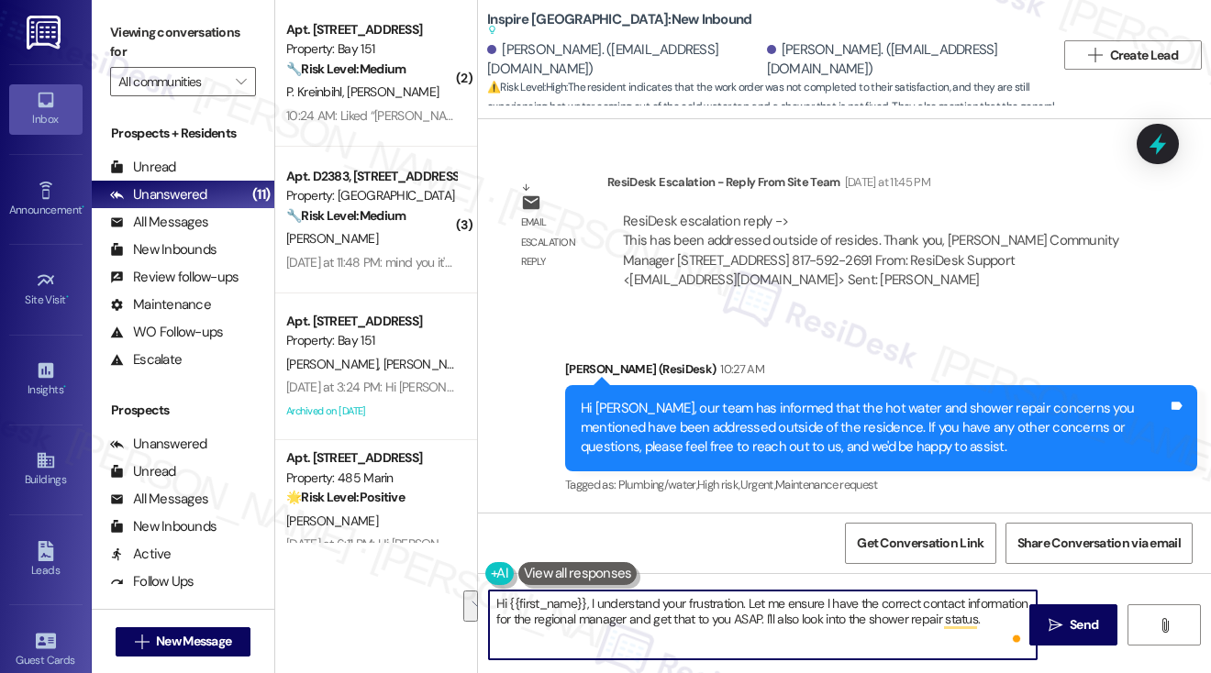
click at [736, 418] on div "Hi [PERSON_NAME], our team has informed that the hot water and shower repair co…" at bounding box center [874, 428] width 587 height 59
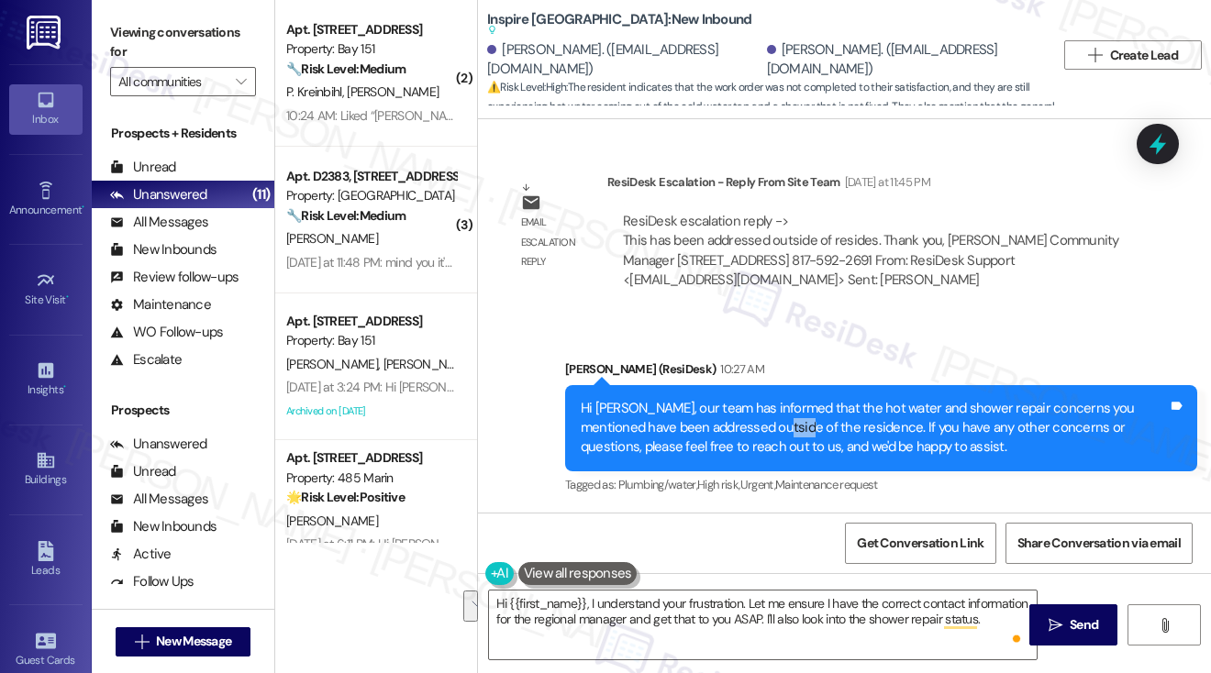
click at [736, 418] on div "Hi [PERSON_NAME], our team has informed that the hot water and shower repair co…" at bounding box center [874, 428] width 587 height 59
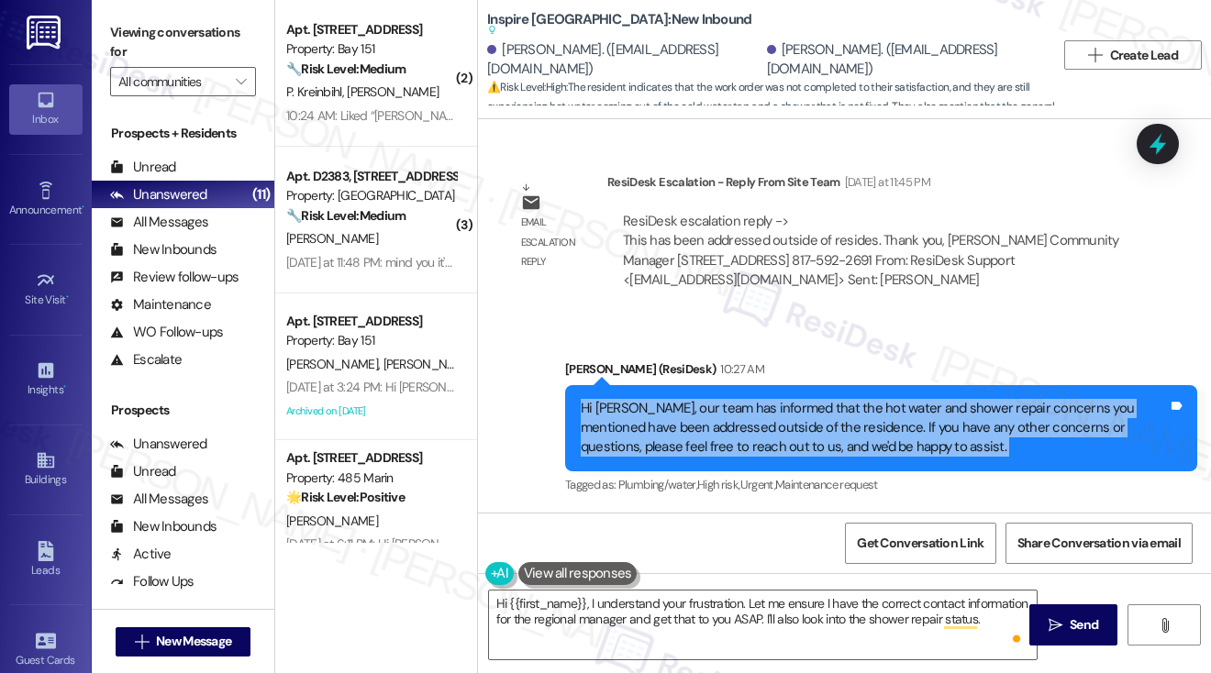
click at [736, 418] on div "Hi [PERSON_NAME], our team has informed that the hot water and shower repair co…" at bounding box center [874, 428] width 587 height 59
click at [750, 416] on div "Hi [PERSON_NAME], our team has informed that the hot water and shower repair co…" at bounding box center [874, 428] width 587 height 59
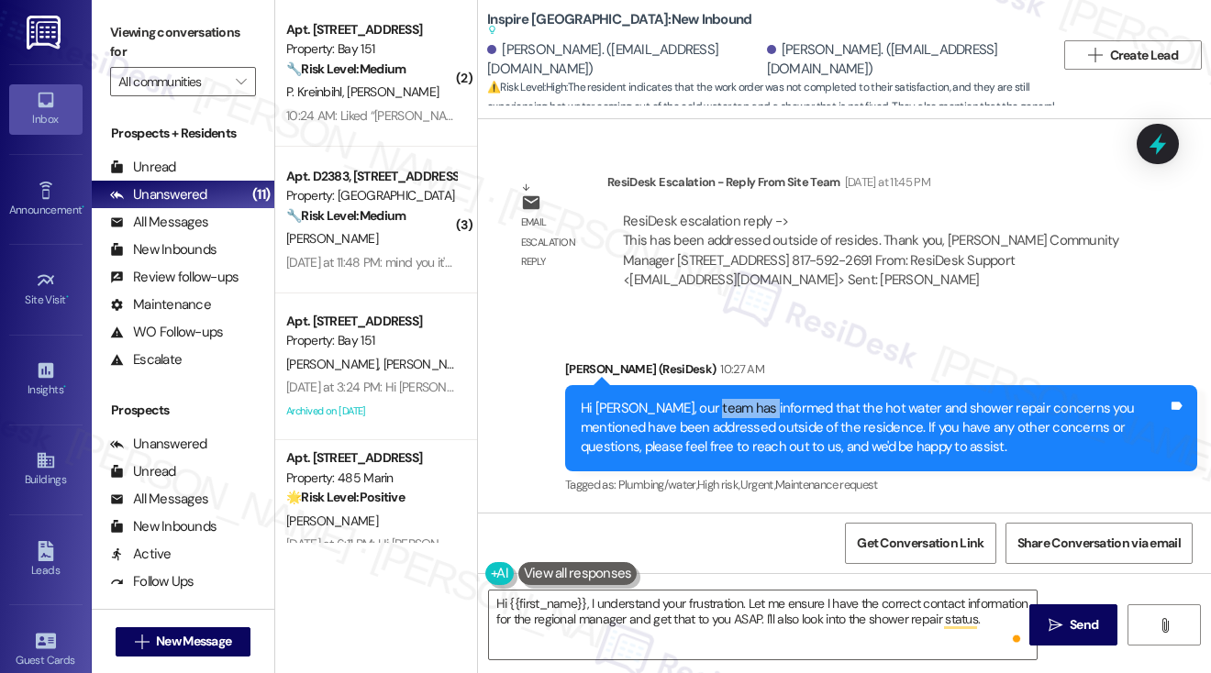
click at [750, 416] on div "Hi [PERSON_NAME], our team has informed that the hot water and shower repair co…" at bounding box center [874, 428] width 587 height 59
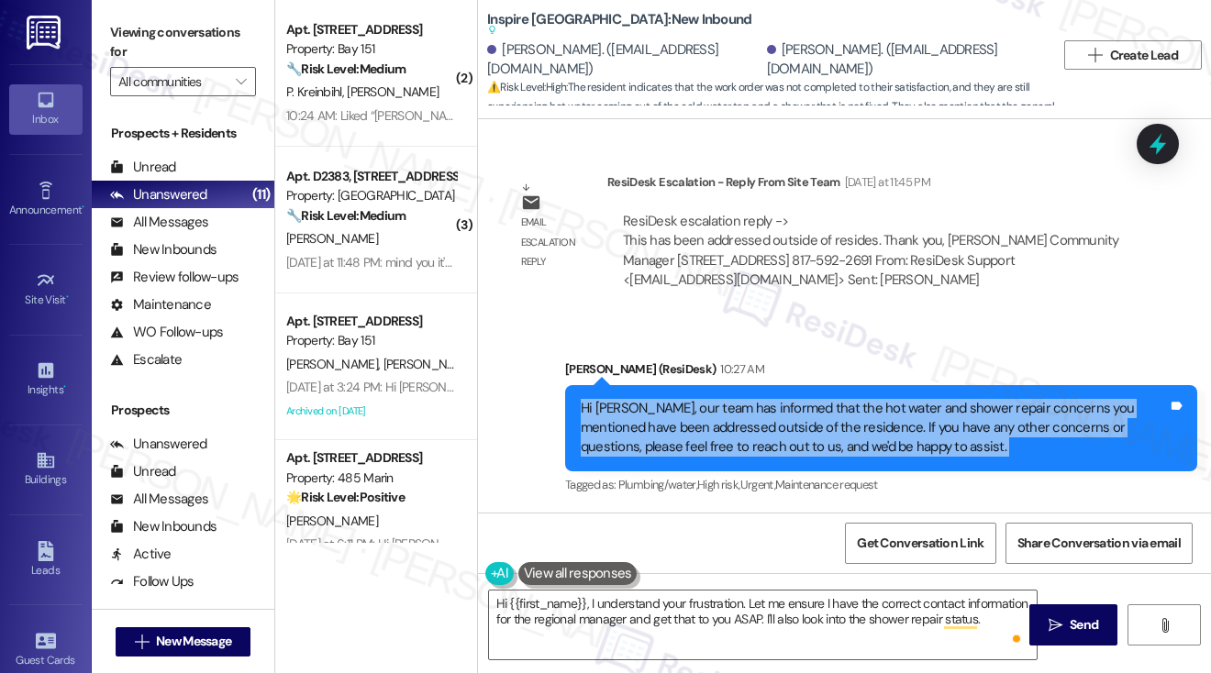
click at [750, 416] on div "Hi [PERSON_NAME], our team has informed that the hot water and shower repair co…" at bounding box center [874, 428] width 587 height 59
click at [769, 422] on div "Hi [PERSON_NAME], our team has informed that the hot water and shower repair co…" at bounding box center [874, 428] width 587 height 59
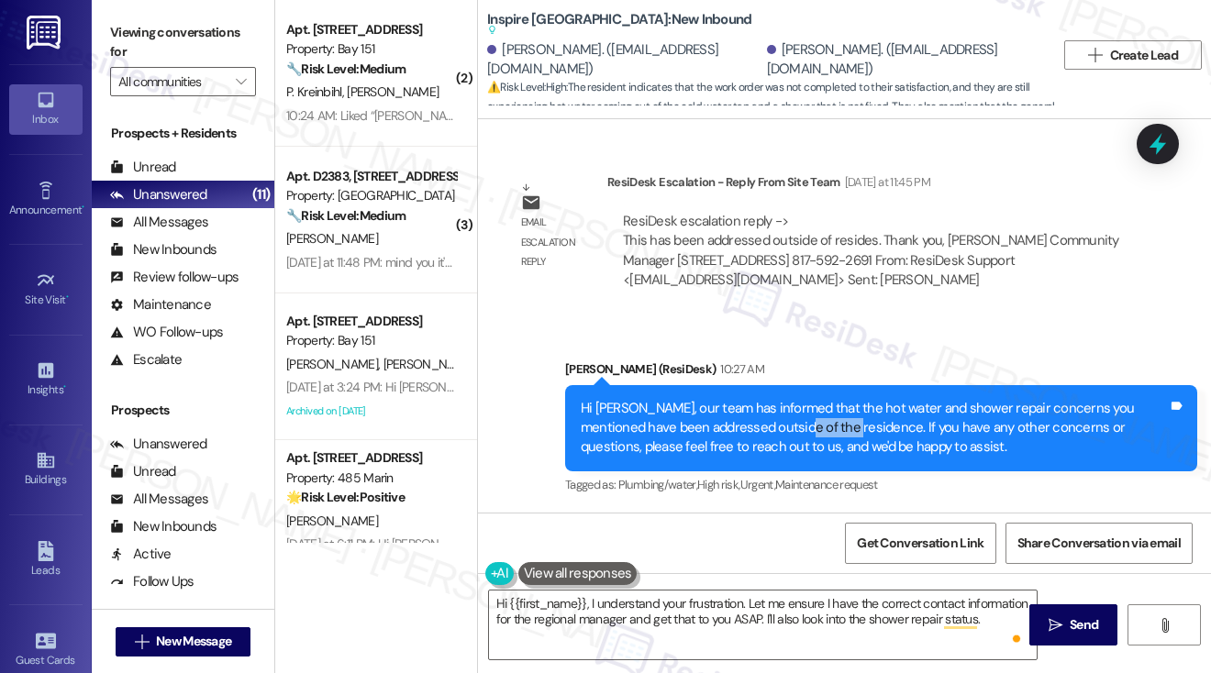
click at [769, 422] on div "Hi [PERSON_NAME], our team has informed that the hot water and shower repair co…" at bounding box center [874, 428] width 587 height 59
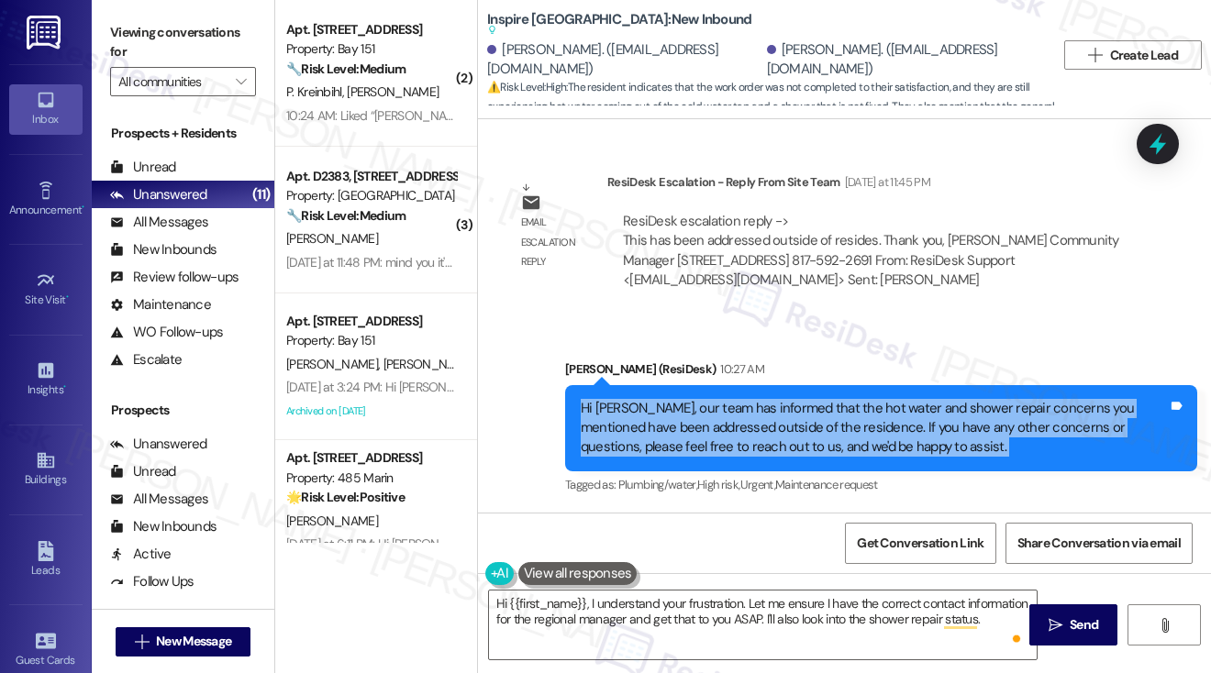
click at [769, 422] on div "Hi [PERSON_NAME], our team has informed that the hot water and shower repair co…" at bounding box center [874, 428] width 587 height 59
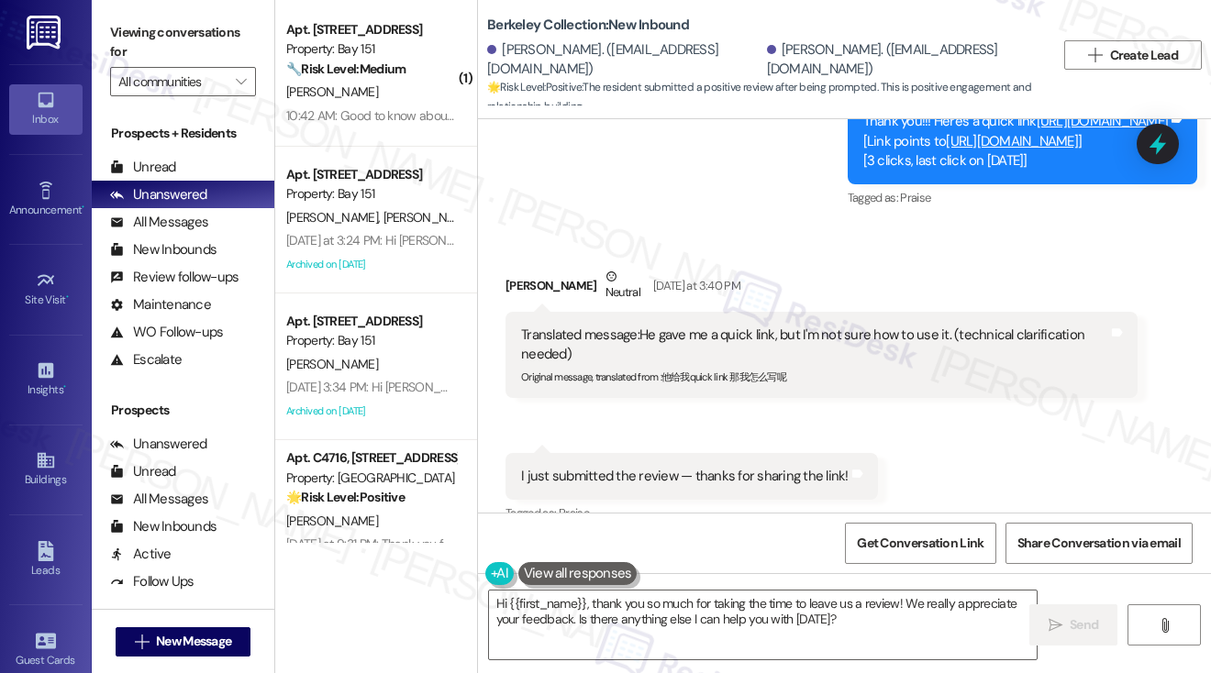
scroll to position [1507, 0]
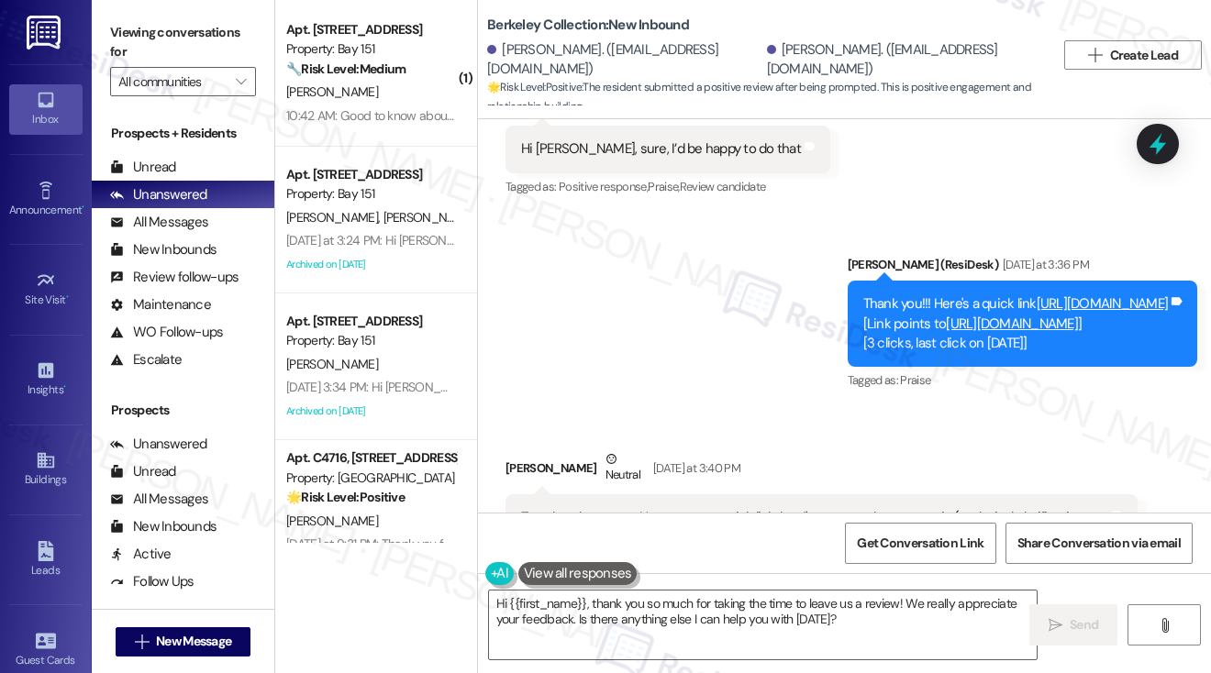
click at [1036, 294] on link "[URL][DOMAIN_NAME]" at bounding box center [1102, 303] width 132 height 18
click at [625, 601] on textarea "Hi {{first_name}}, thank you so much for taking the time to leave us a review! …" at bounding box center [763, 625] width 548 height 69
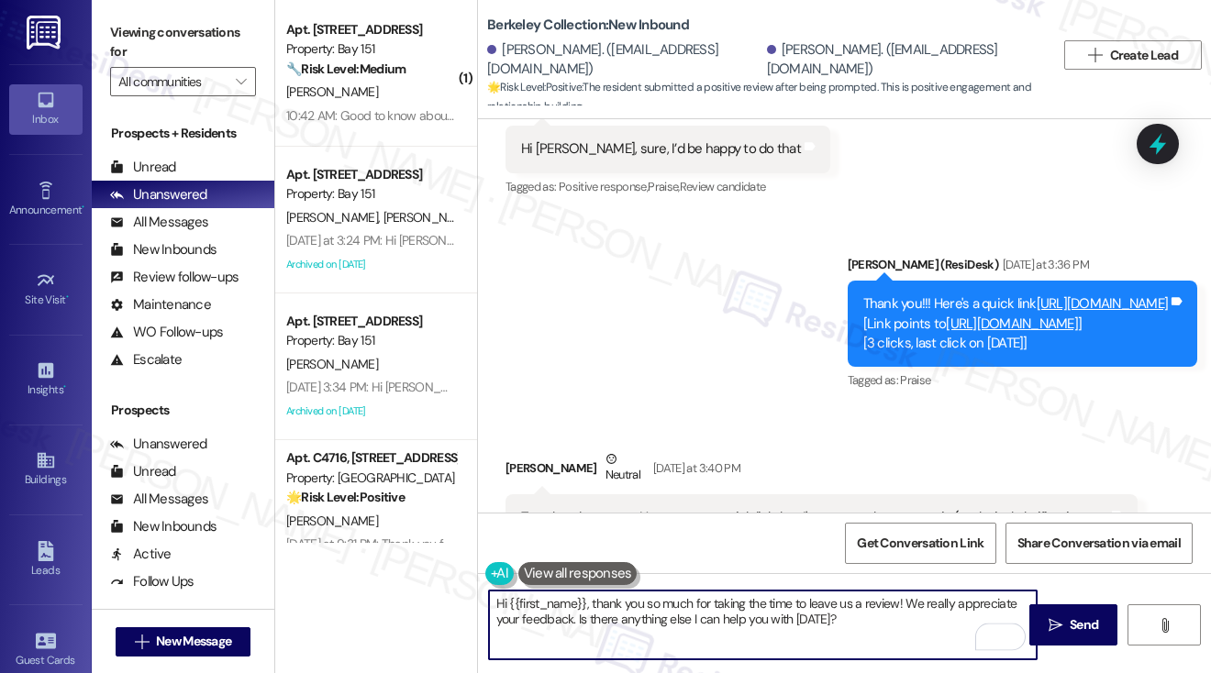
drag, startPoint x: 867, startPoint y: 626, endPoint x: 593, endPoint y: 604, distance: 274.2
click at [593, 604] on textarea "Hi {{first_name}}, thank you so much for taking the time to leave us a review! …" at bounding box center [763, 625] width 548 height 69
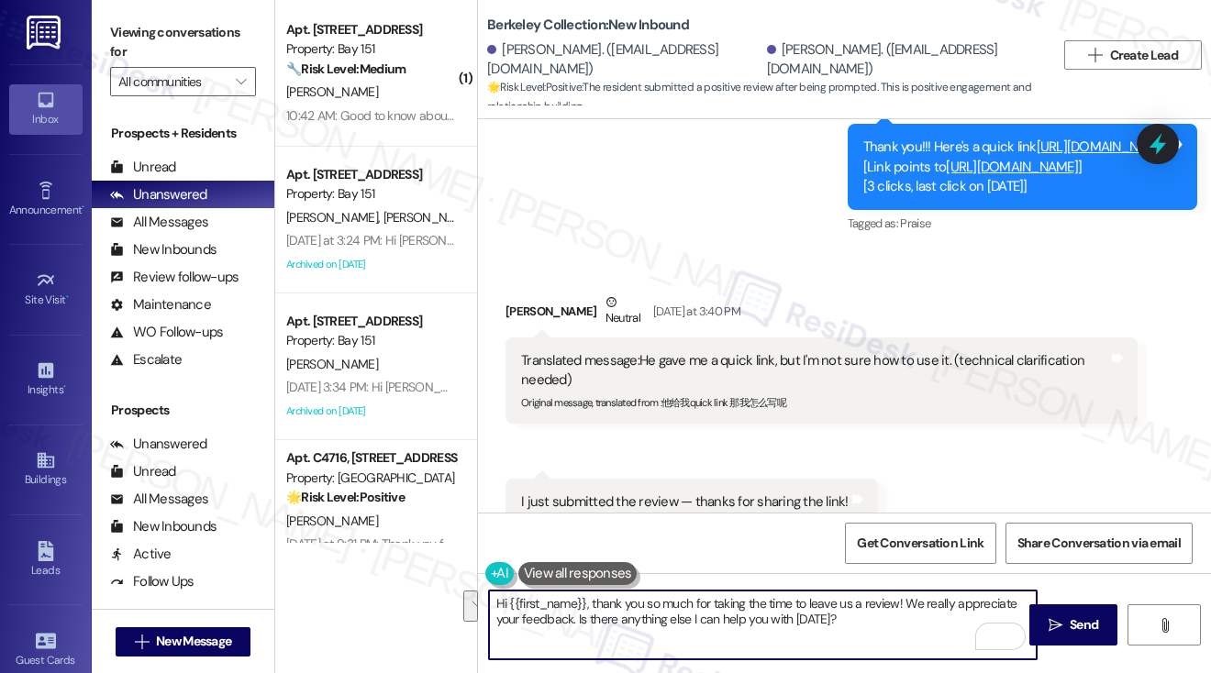
scroll to position [1874, 0]
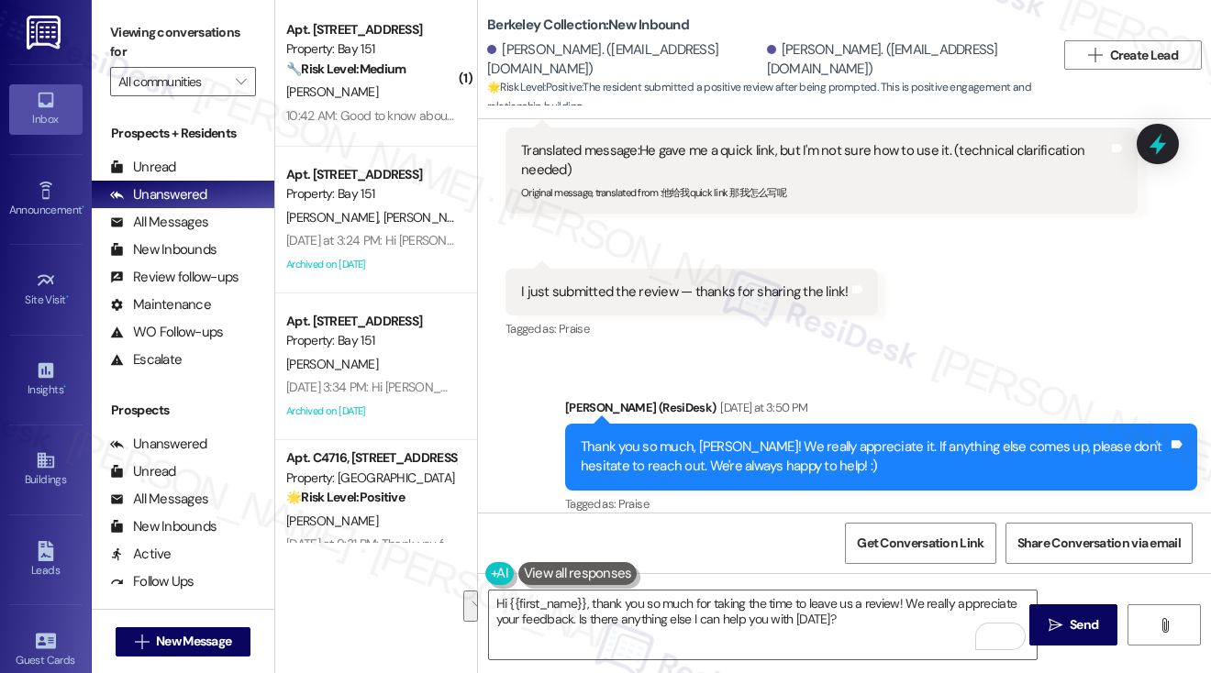
click at [666, 282] on div "I just submitted the review — thanks for sharing the link!" at bounding box center [684, 291] width 327 height 19
click at [811, 437] on div "Thank you so much, [PERSON_NAME]! We really appreciate it. If anything else com…" at bounding box center [874, 456] width 587 height 39
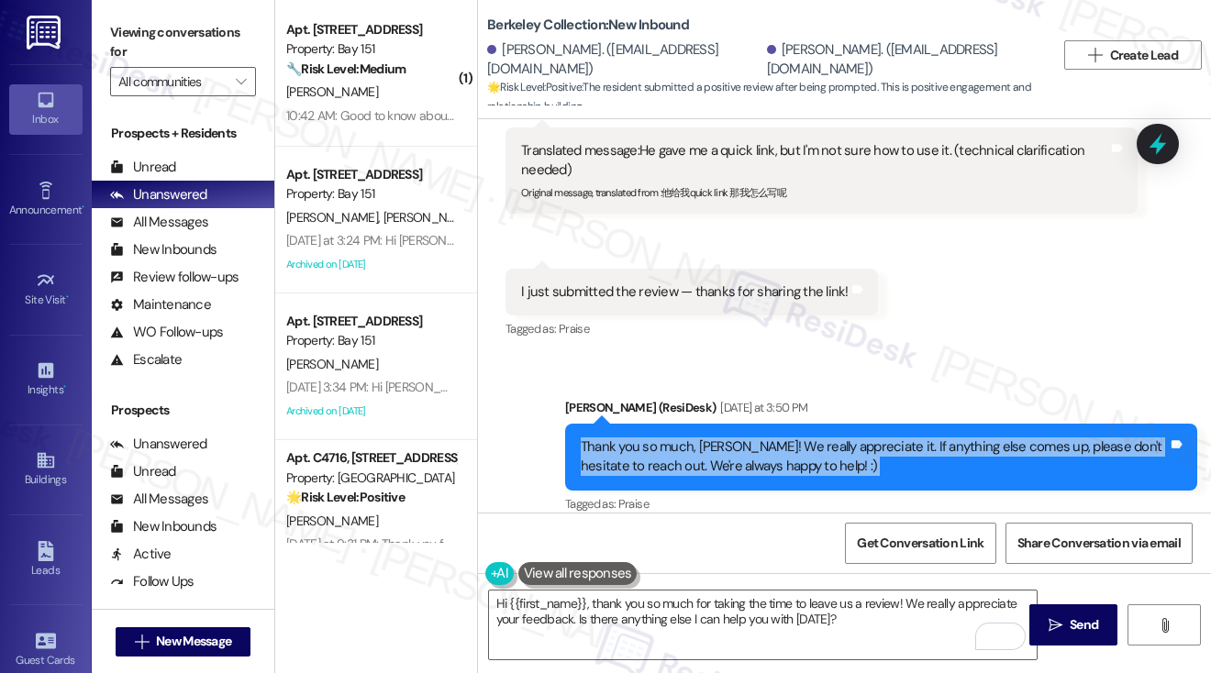
click at [811, 437] on div "Thank you so much, [PERSON_NAME]! We really appreciate it. If anything else com…" at bounding box center [874, 456] width 587 height 39
click at [781, 437] on div "Thank you so much, [PERSON_NAME]! We really appreciate it. If anything else com…" at bounding box center [874, 456] width 587 height 39
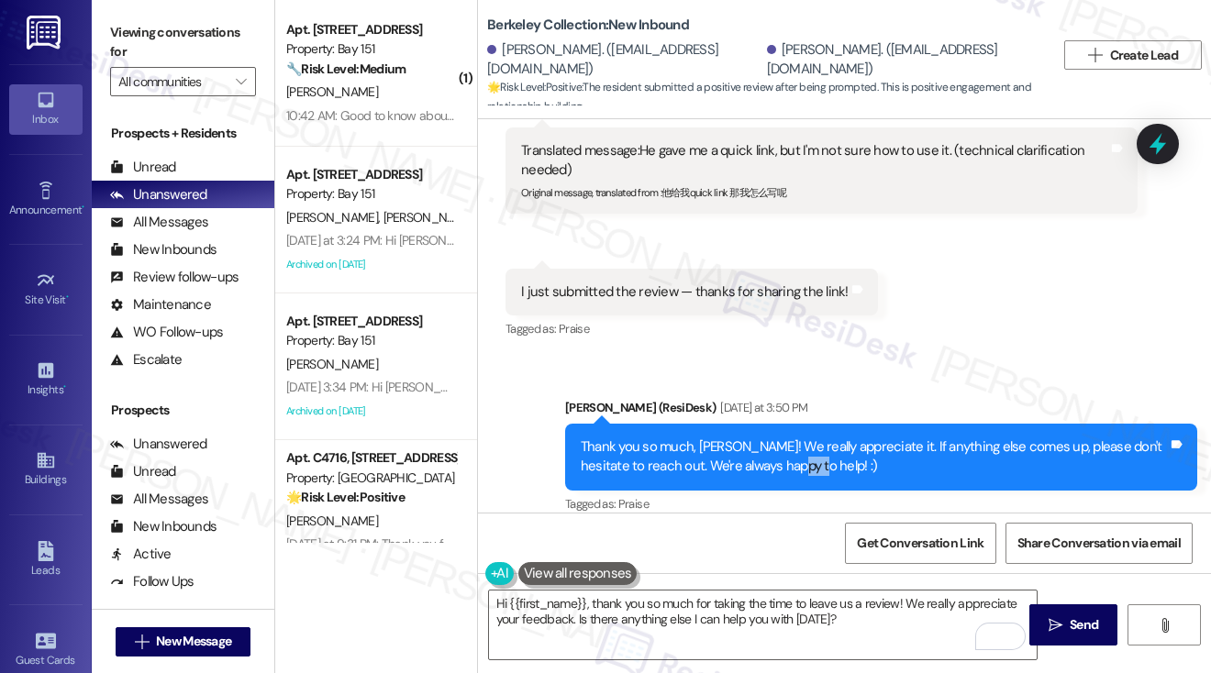
click at [781, 437] on div "Thank you so much, [PERSON_NAME]! We really appreciate it. If anything else com…" at bounding box center [874, 456] width 587 height 39
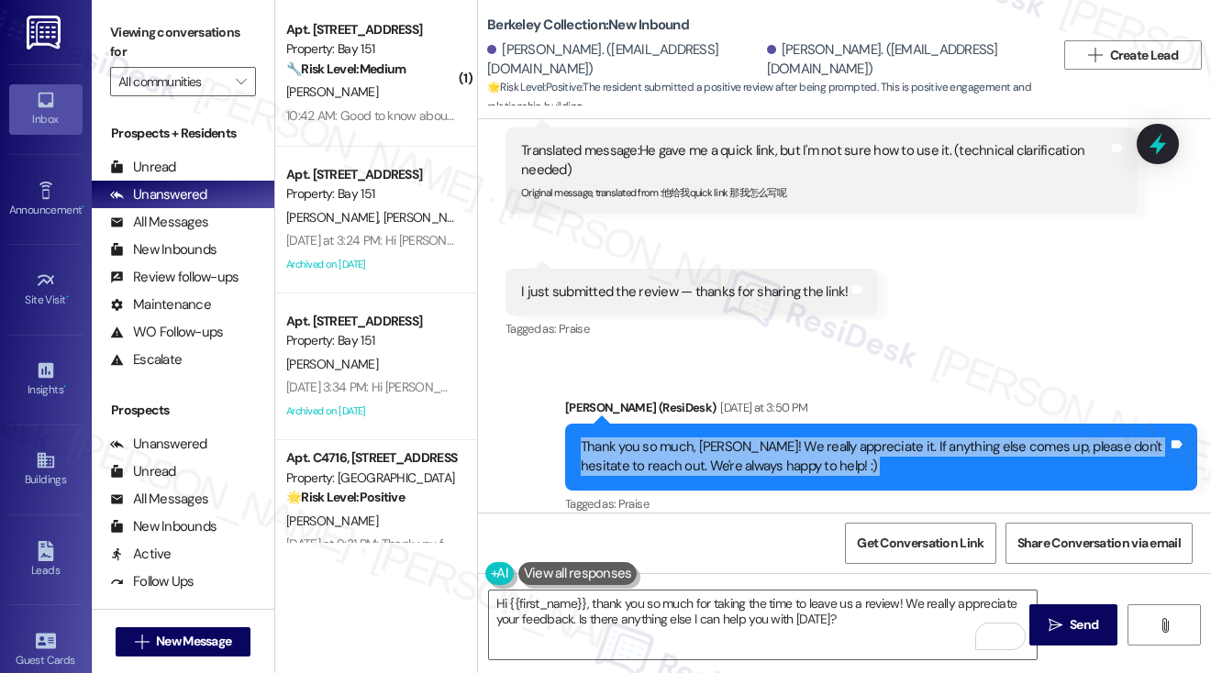
click at [781, 437] on div "Thank you so much, [PERSON_NAME]! We really appreciate it. If anything else com…" at bounding box center [874, 456] width 587 height 39
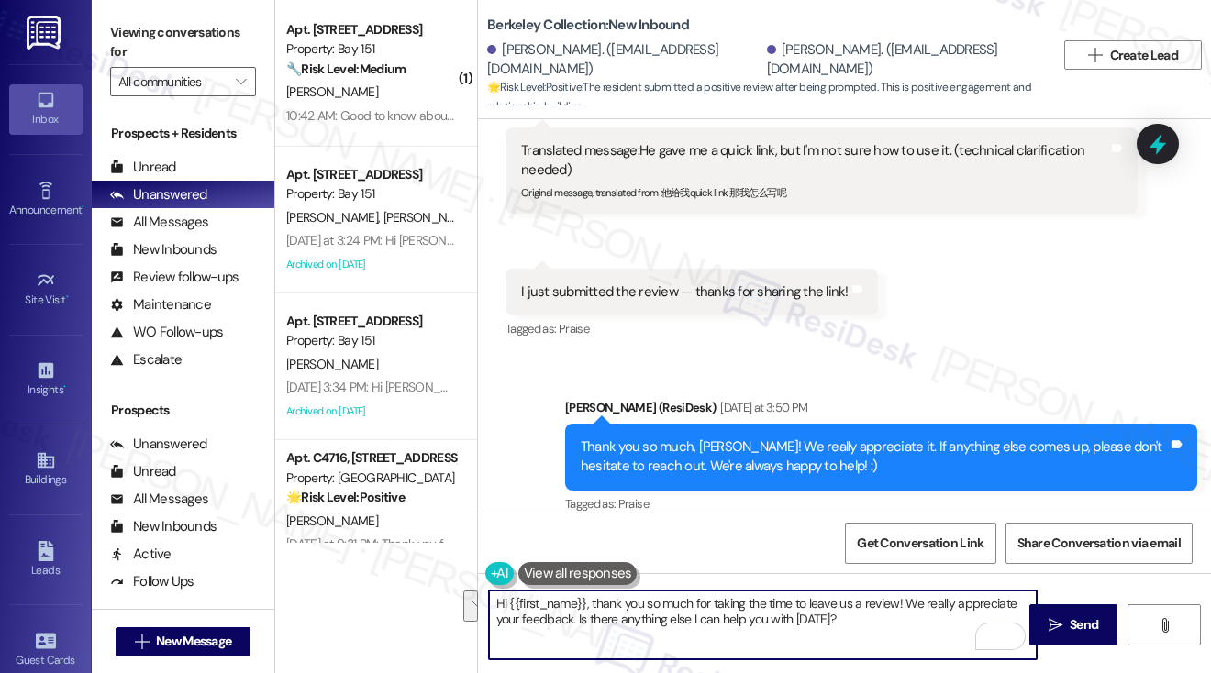
drag, startPoint x: 860, startPoint y: 620, endPoint x: 592, endPoint y: 599, distance: 269.6
click at [592, 599] on textarea "Hi {{first_name}}, thank you so much for taking the time to leave us a review! …" at bounding box center [763, 625] width 548 height 69
type textarea "Hi {{first_name}}, good morning! Can you please share with us the name you used…"
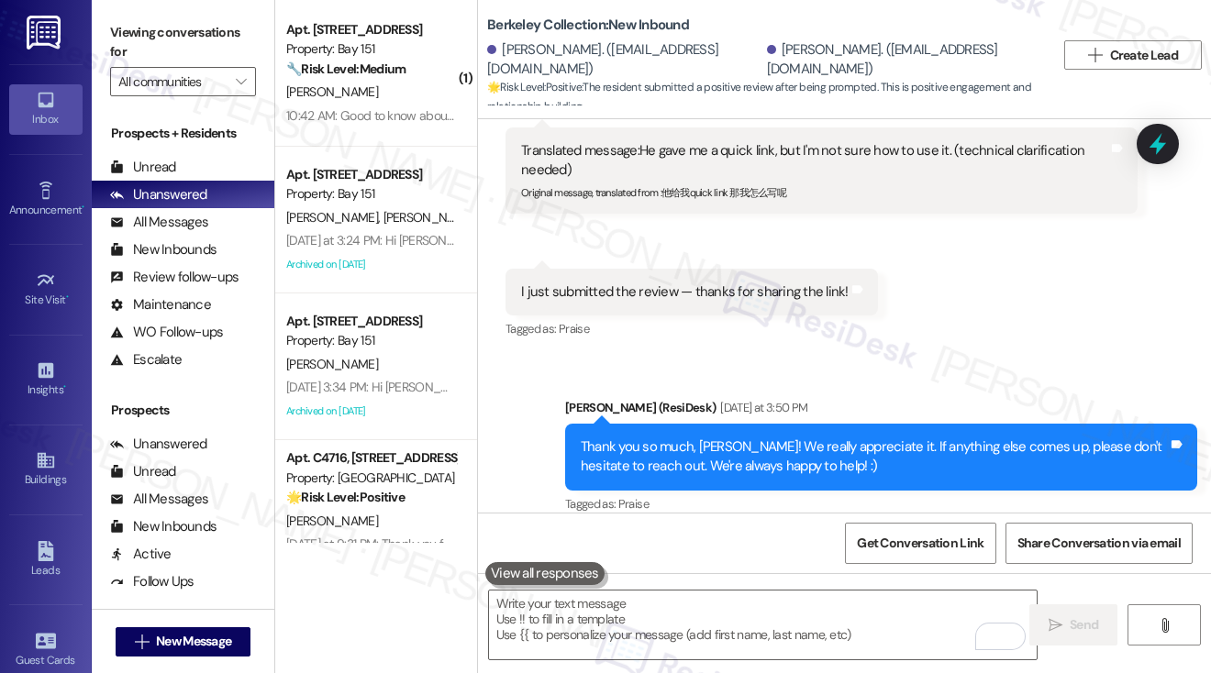
click at [147, 50] on label "Viewing conversations for" at bounding box center [183, 42] width 146 height 49
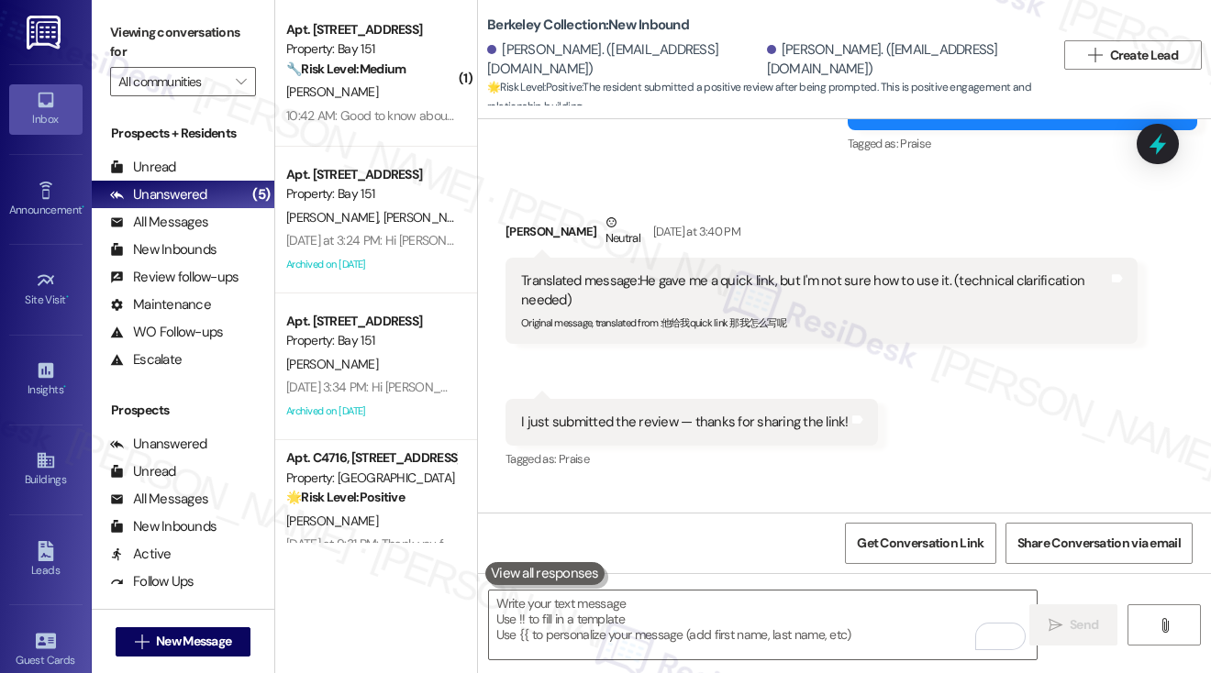
scroll to position [1599, 0]
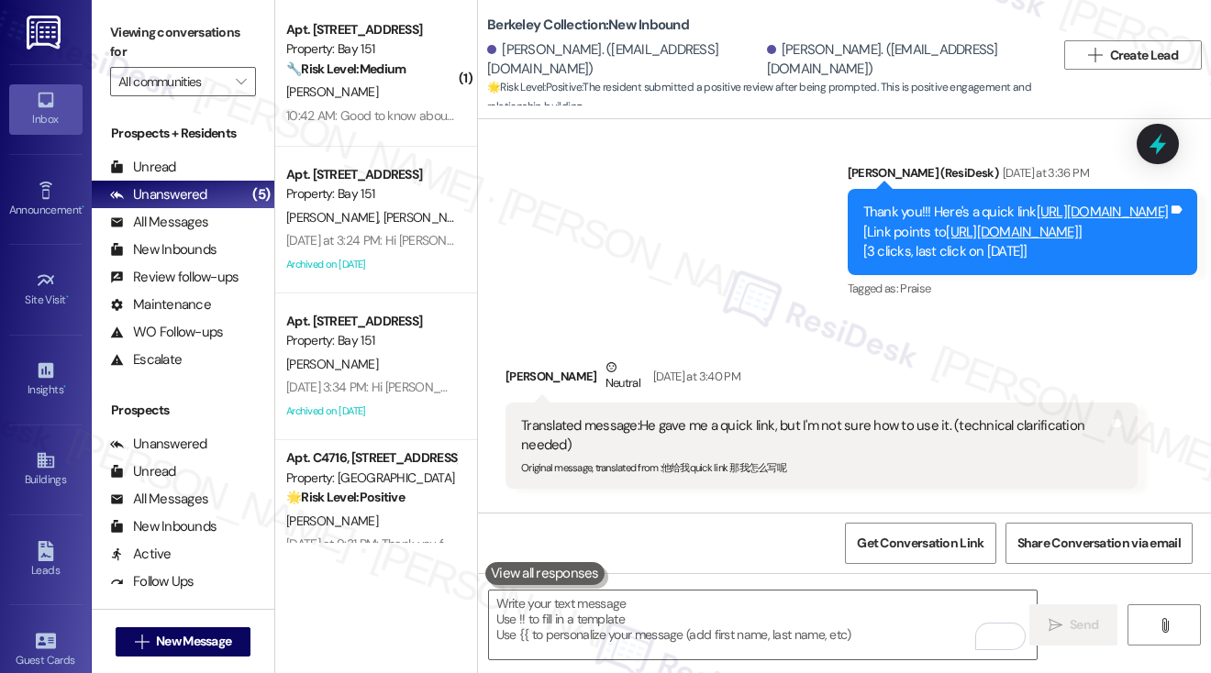
click at [946, 223] on link "[URL][DOMAIN_NAME]" at bounding box center [1012, 232] width 132 height 18
click at [576, 608] on textarea "To enrich screen reader interactions, please activate Accessibility in Grammarl…" at bounding box center [763, 625] width 548 height 69
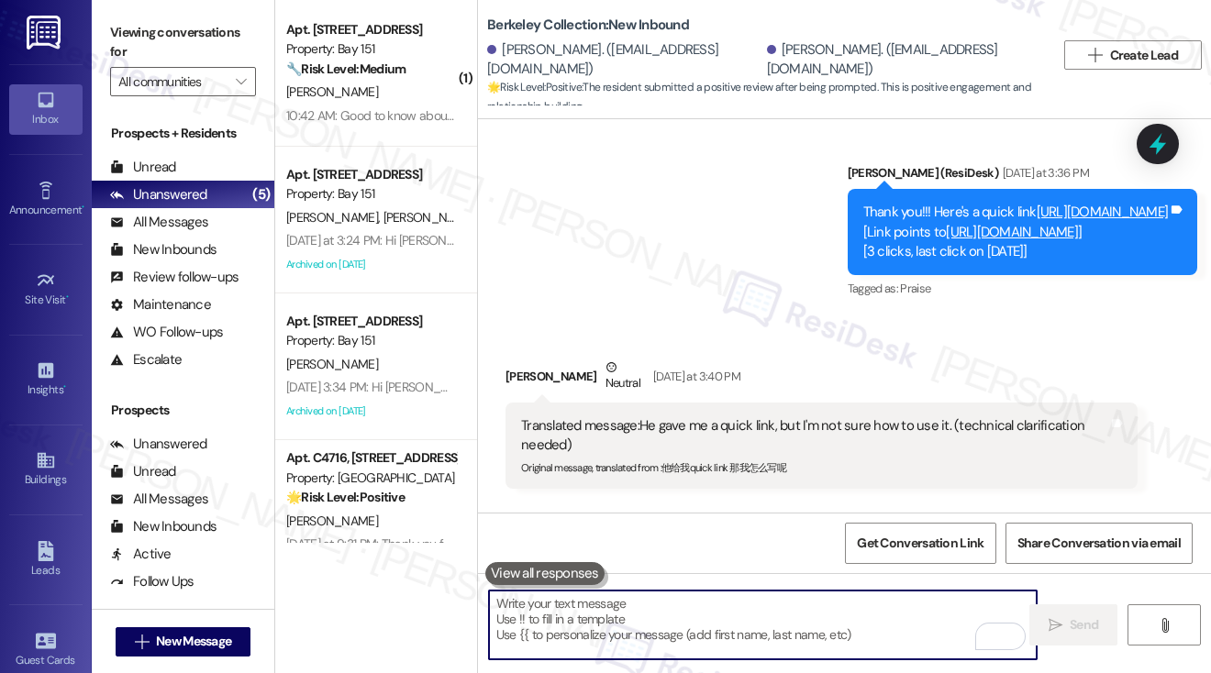
paste textarea "Hi {{first_name}}, good morning! We’d love to match your feedback with the revi…"
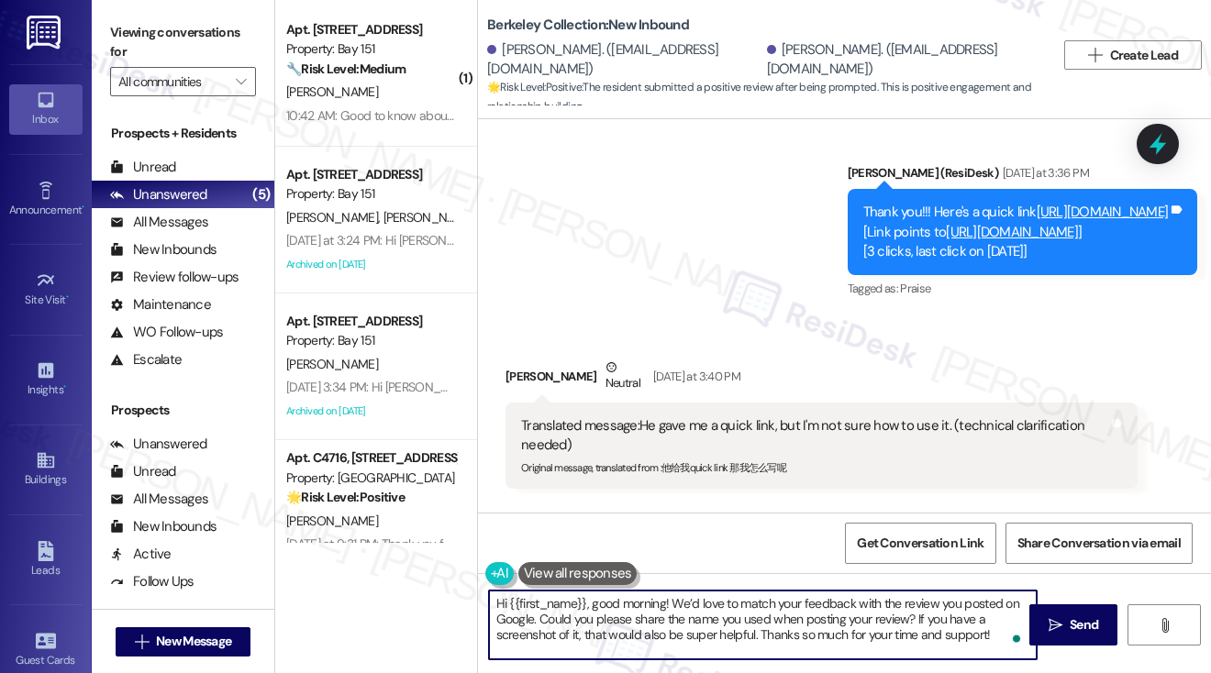
click at [517, 358] on div "Fangfei Li Neutral Yesterday at 3:40 PM" at bounding box center [821, 380] width 632 height 45
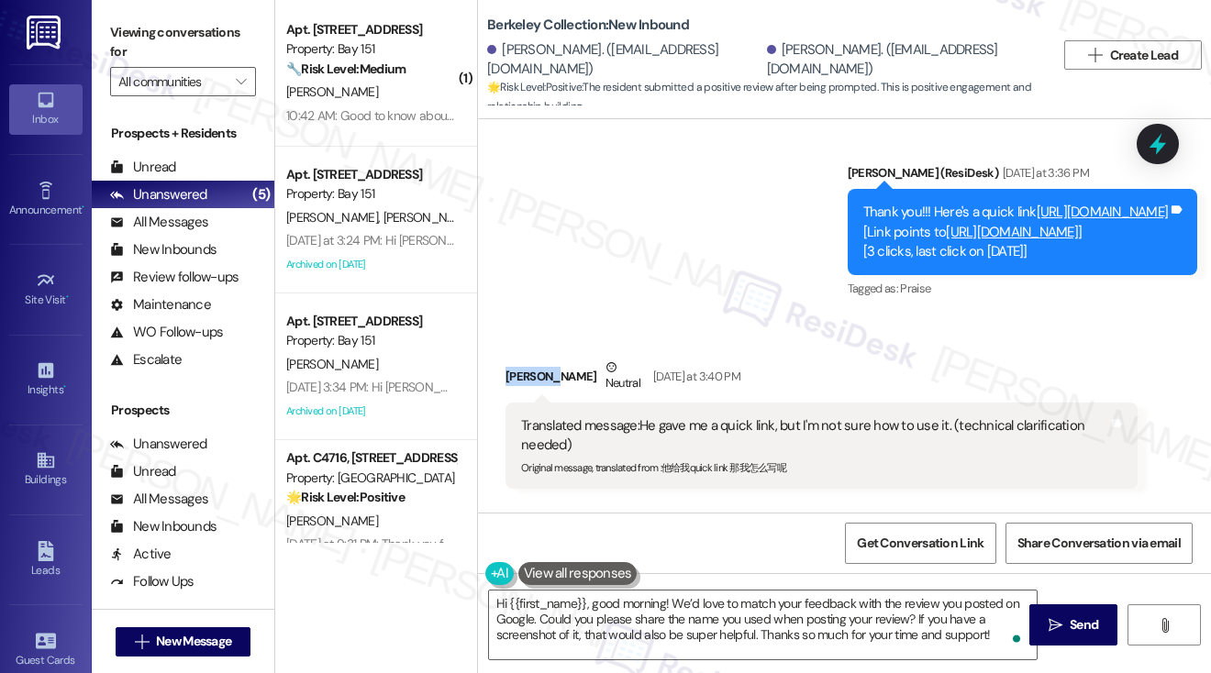
click at [517, 358] on div "Fangfei Li Neutral Yesterday at 3:40 PM" at bounding box center [821, 380] width 632 height 45
copy div "Fangfei"
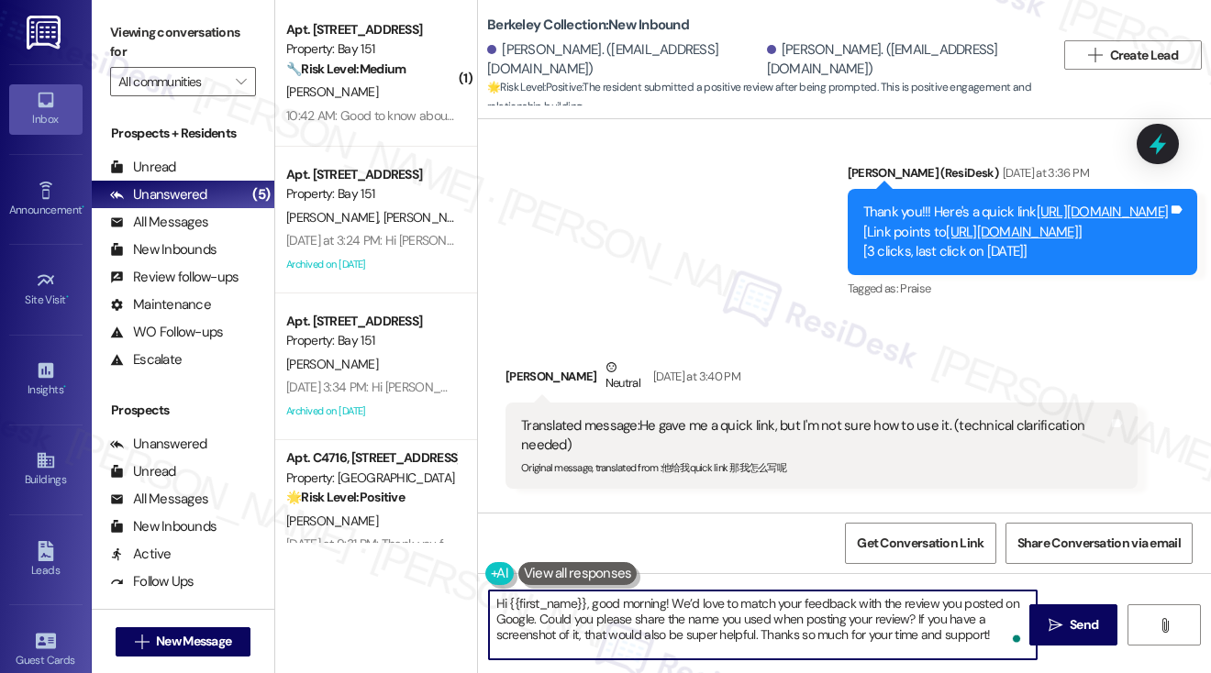
drag, startPoint x: 511, startPoint y: 599, endPoint x: 585, endPoint y: 600, distance: 74.3
click at [585, 600] on textarea "Hi {{first_name}}, good morning! We’d love to match your feedback with the revi…" at bounding box center [763, 625] width 548 height 69
paste textarea "Fangfei"
click at [788, 621] on textarea "Hi Fangfei, good morning! We’d love to match your feedback with the review you …" at bounding box center [763, 625] width 548 height 69
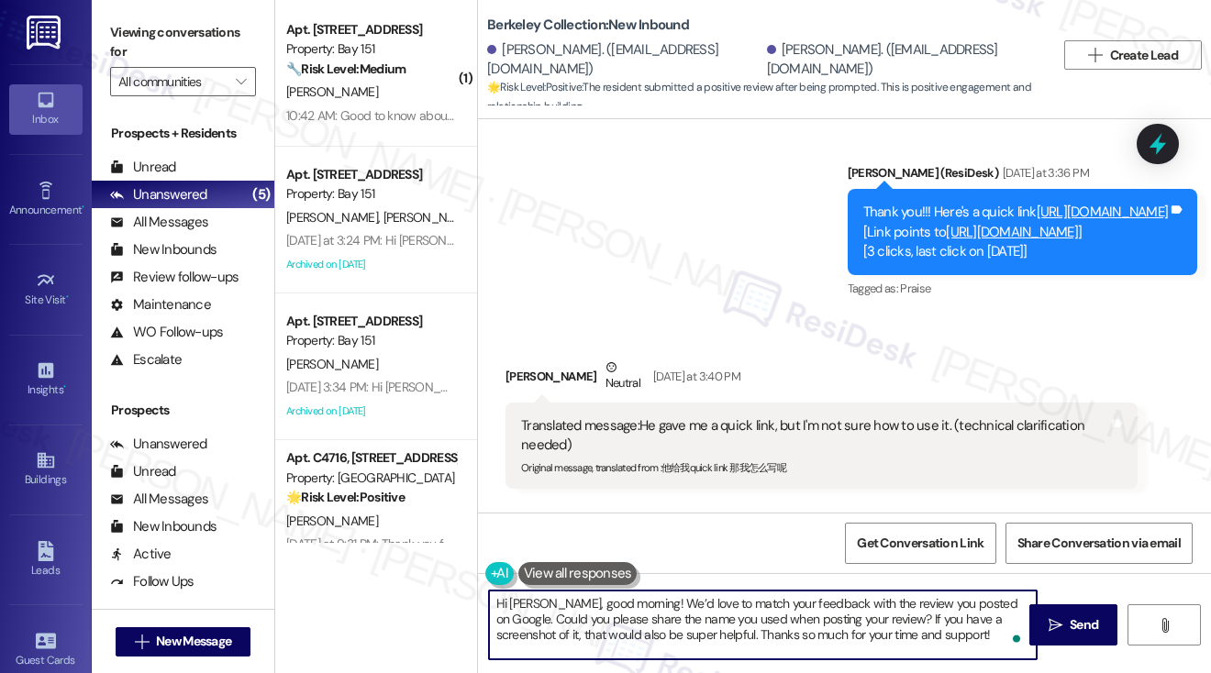
click at [788, 621] on textarea "Hi Fangfei, good morning! We’d love to match your feedback with the review you …" at bounding box center [763, 625] width 548 height 69
click at [758, 619] on textarea "Hi Fangfei, good morning! We’d love to match your feedback with the review you …" at bounding box center [763, 625] width 548 height 69
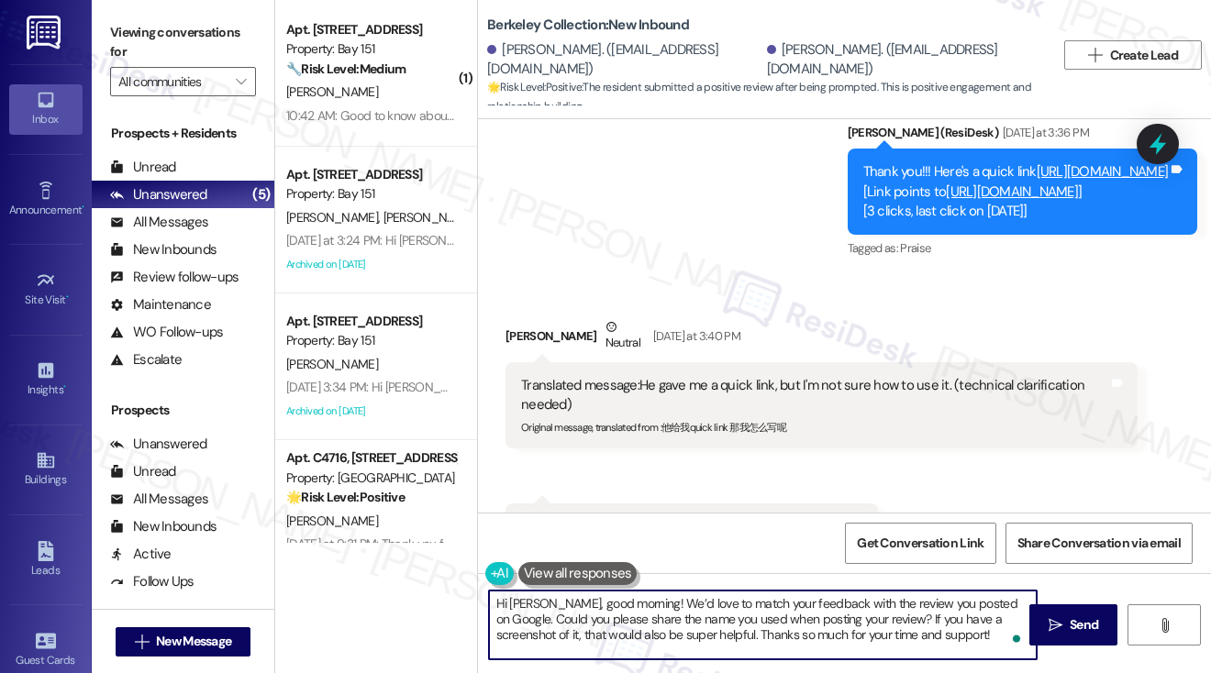
scroll to position [1874, 0]
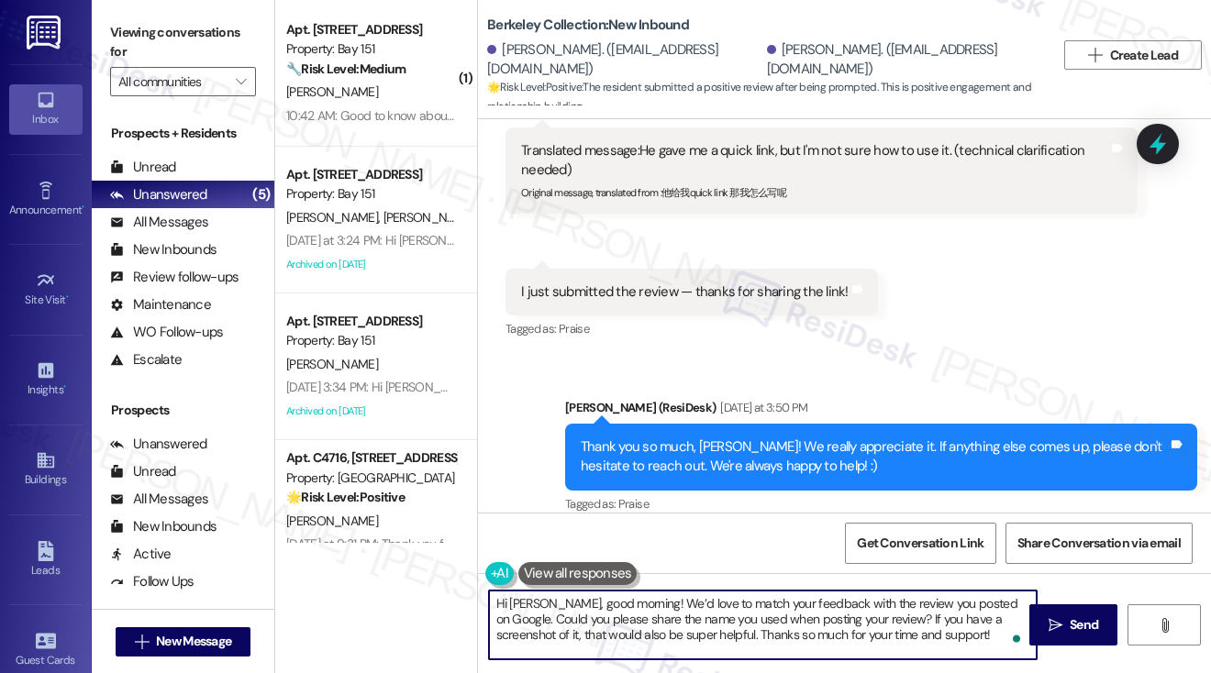
click at [588, 620] on textarea "Hi Fangfei, good morning! We’d love to match your feedback with the review you …" at bounding box center [763, 625] width 548 height 69
click at [590, 621] on textarea "Hi Fangfei, good morning! We’d love to match your feedback with the review you …" at bounding box center [763, 625] width 548 height 69
click at [657, 623] on textarea "Hi Fangfei, good morning! We’d love to match your feedback with the review you …" at bounding box center [763, 625] width 548 height 69
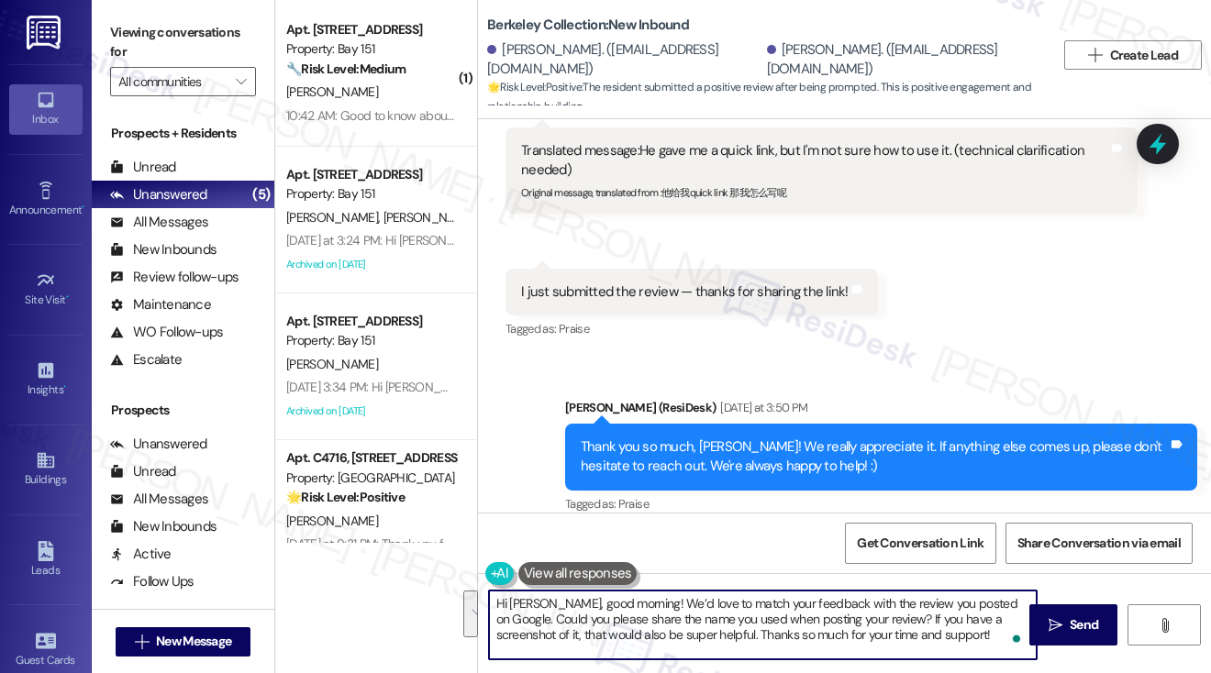
click at [657, 623] on textarea "Hi Fangfei, good morning! We’d love to match your feedback with the review you …" at bounding box center [763, 625] width 548 height 69
click at [576, 623] on textarea "Hi Fangfei, good morning! We’d love to match your feedback with the review you …" at bounding box center [763, 625] width 548 height 69
click at [511, 619] on textarea "Hi Fangfei, good morning! We’d love to match your feedback with the review you …" at bounding box center [763, 625] width 548 height 69
click at [660, 645] on textarea "Hi Fangfei, good morning! We’d love to match your feedback with the review you …" at bounding box center [763, 625] width 548 height 69
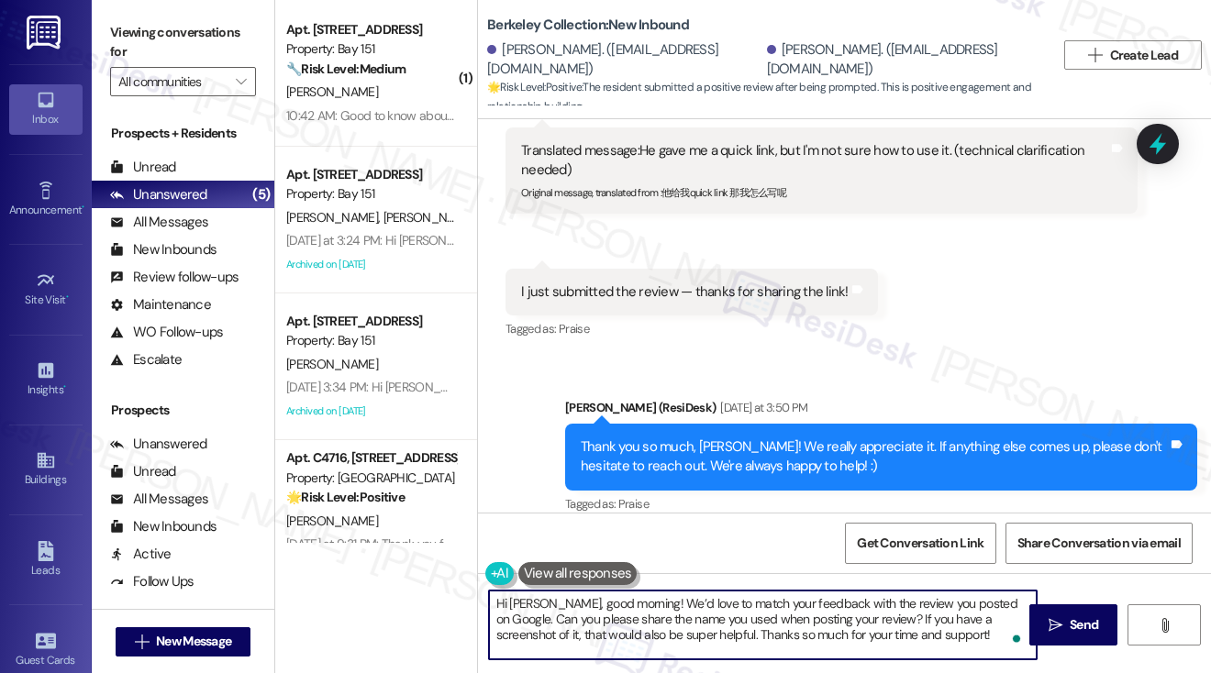
click at [660, 645] on textarea "Hi Fangfei, good morning! We’d love to match your feedback with the review you …" at bounding box center [763, 625] width 548 height 69
click at [822, 637] on textarea "Hi Fangfei, good morning! We’d love to match your feedback with the review you …" at bounding box center [763, 625] width 548 height 69
click at [920, 642] on textarea "Hi Fangfei, good morning! We’d love to match your feedback with the review you …" at bounding box center [763, 625] width 548 height 69
click at [933, 632] on textarea "Hi Fangfei, good morning! We’d love to match your feedback with the review you …" at bounding box center [763, 625] width 548 height 69
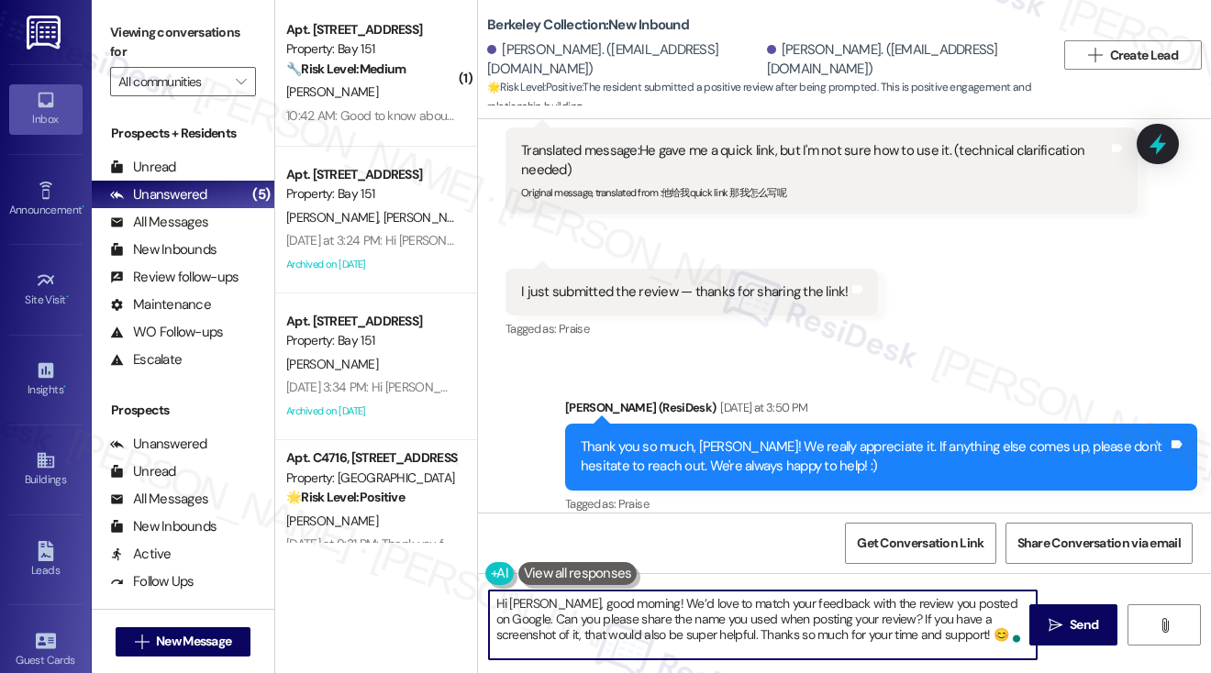
click at [799, 614] on textarea "Hi [PERSON_NAME], good morning! We’d love to match your feedback with the revie…" at bounding box center [763, 625] width 548 height 69
click at [818, 615] on textarea "Hi [PERSON_NAME], good morning! We’d love to match your feedback with the revie…" at bounding box center [763, 625] width 548 height 69
click at [722, 616] on textarea "Hi [PERSON_NAME], good morning! We’d love to match your feedback with the revie…" at bounding box center [763, 625] width 548 height 69
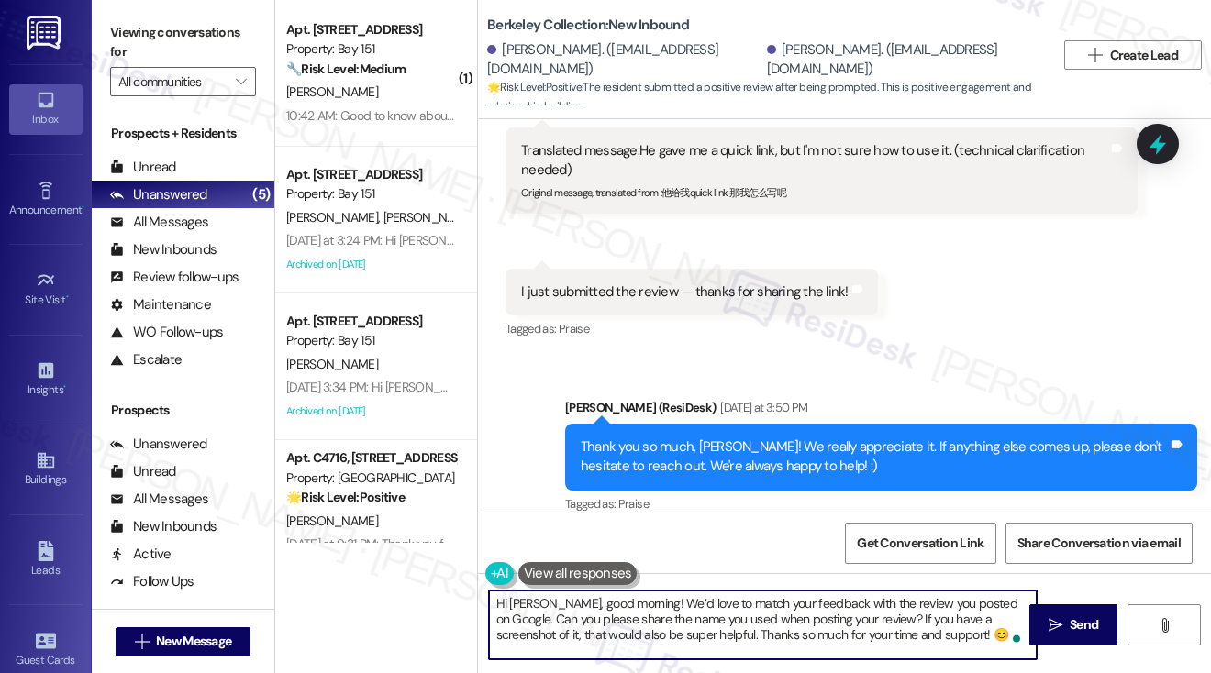
click at [722, 616] on textarea "Hi [PERSON_NAME], good morning! We’d love to match your feedback with the revie…" at bounding box center [763, 625] width 548 height 69
click at [969, 637] on textarea "Hi [PERSON_NAME], good morning! We’d love to match your feedback with the revie…" at bounding box center [763, 625] width 548 height 69
type textarea "Hi [PERSON_NAME], good morning! We’d love to match your feedback with the revie…"
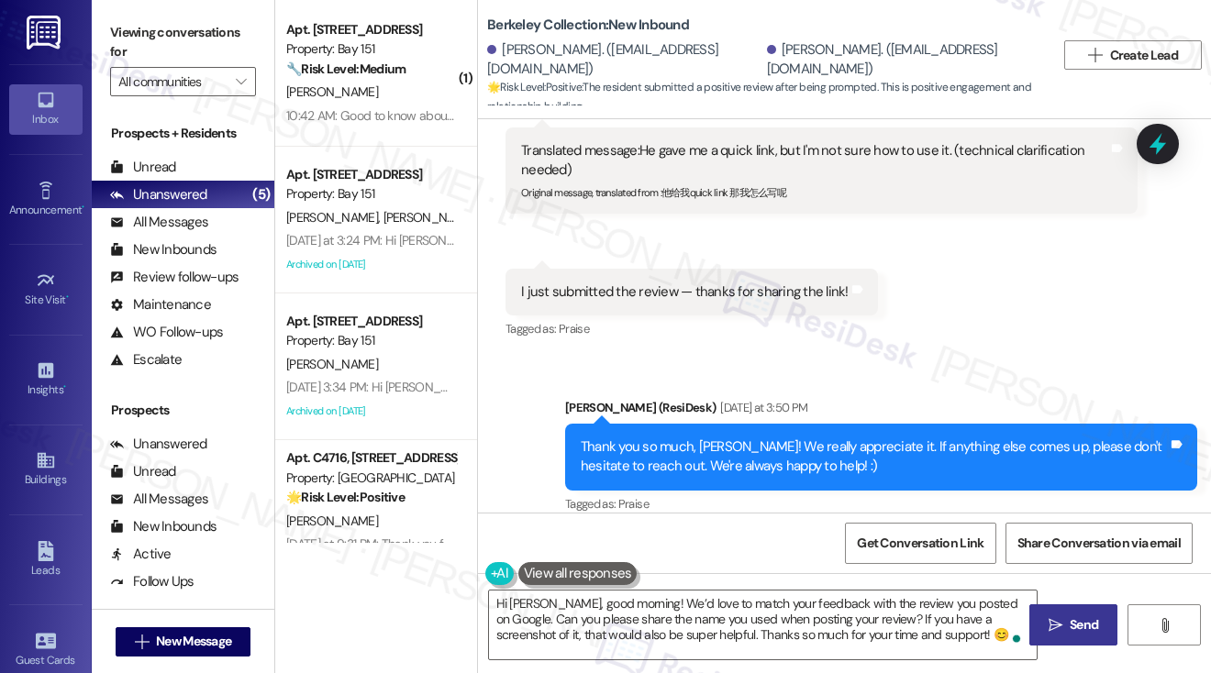
click at [1074, 615] on span "Send" at bounding box center [1083, 624] width 28 height 19
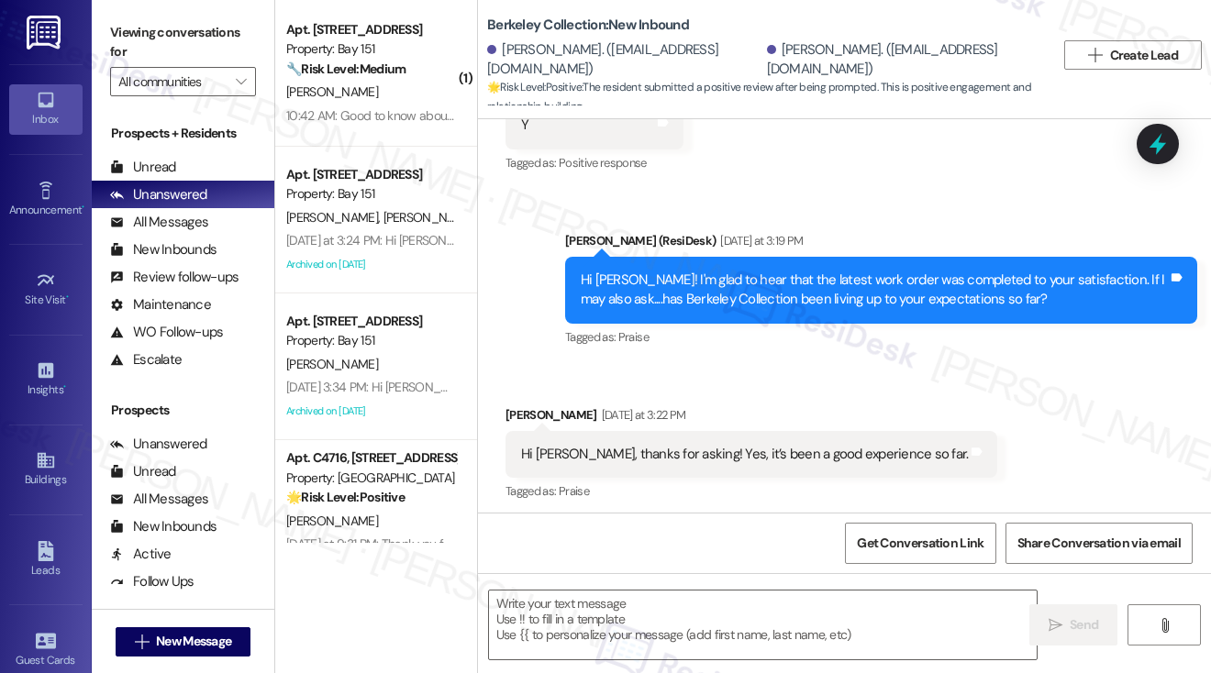
type textarea "Fetching suggested responses. Please feel free to read through the conversation…"
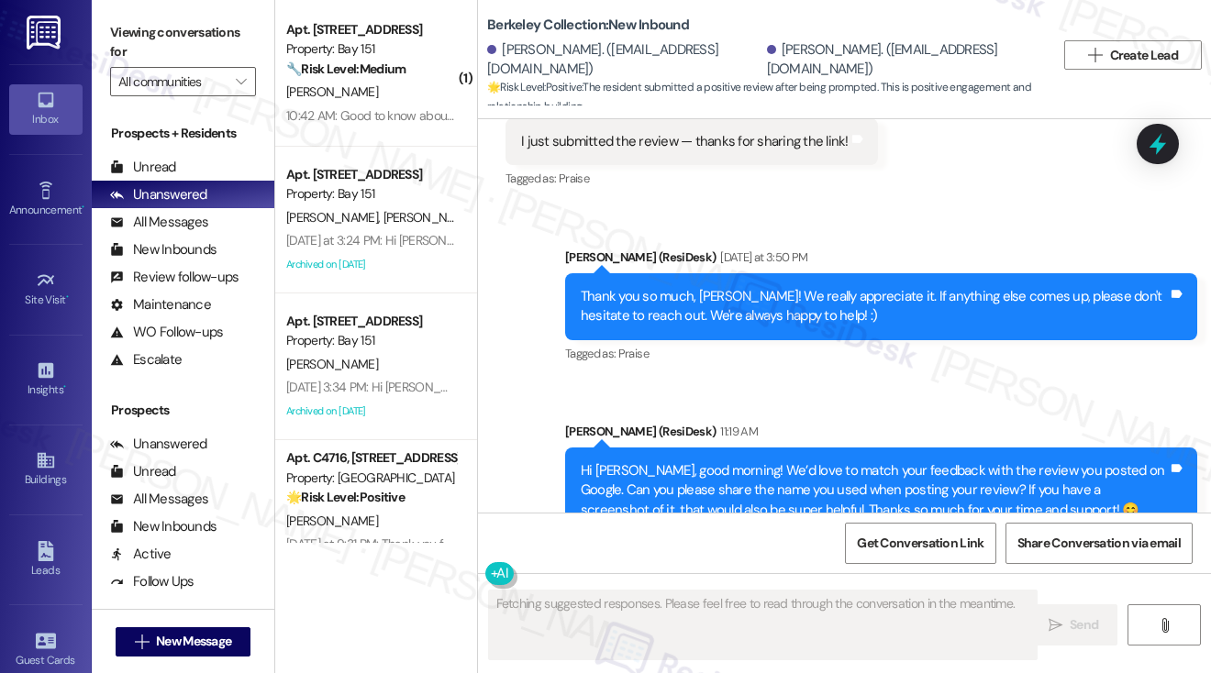
scroll to position [2067, 0]
